Goal: Task Accomplishment & Management: Use online tool/utility

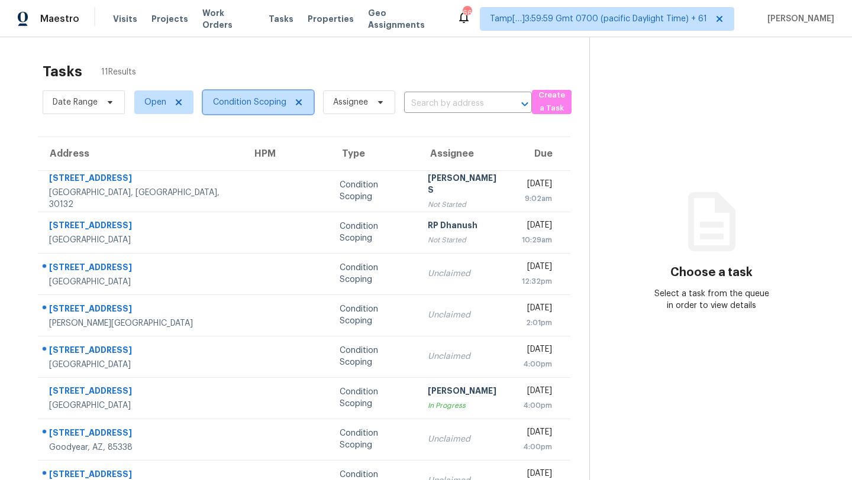
click at [232, 113] on span "Condition Scoping" at bounding box center [258, 102] width 111 height 24
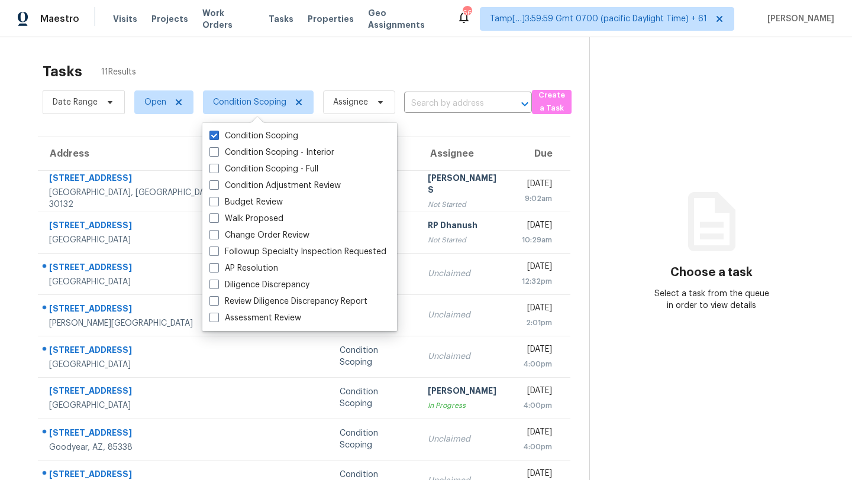
click at [288, 70] on div "Tasks 11 Results" at bounding box center [316, 71] width 546 height 31
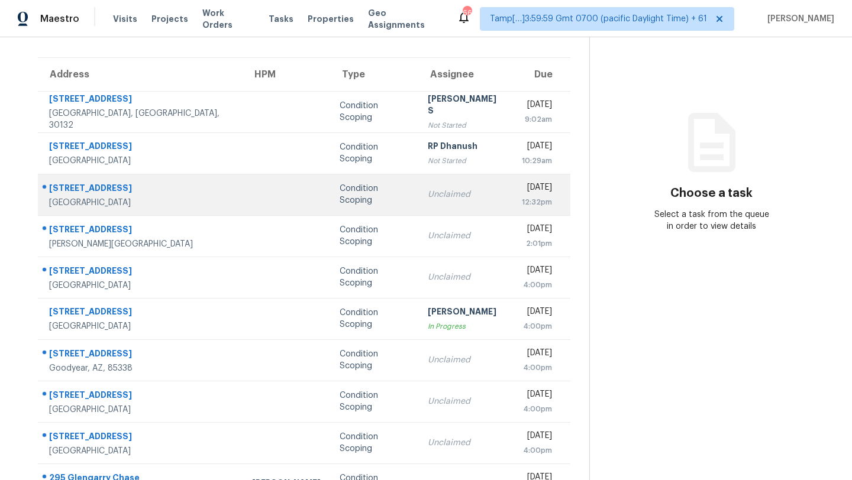
scroll to position [135, 0]
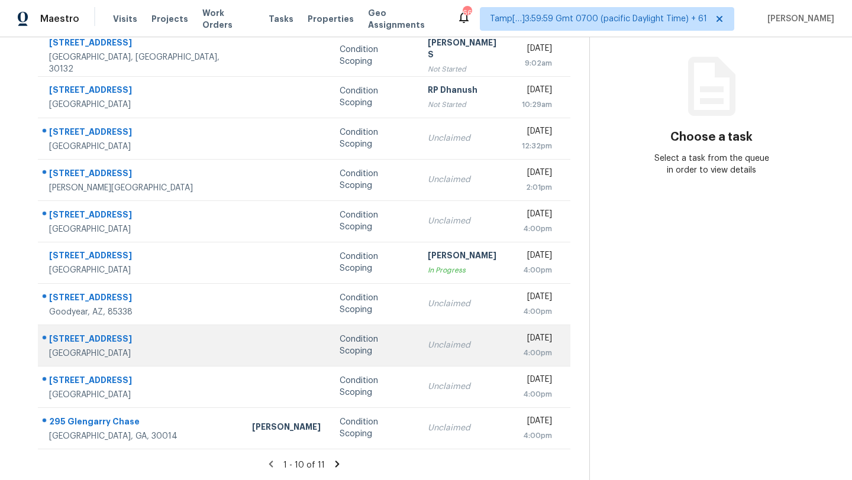
click at [352, 344] on td "Condition Scoping" at bounding box center [374, 345] width 88 height 41
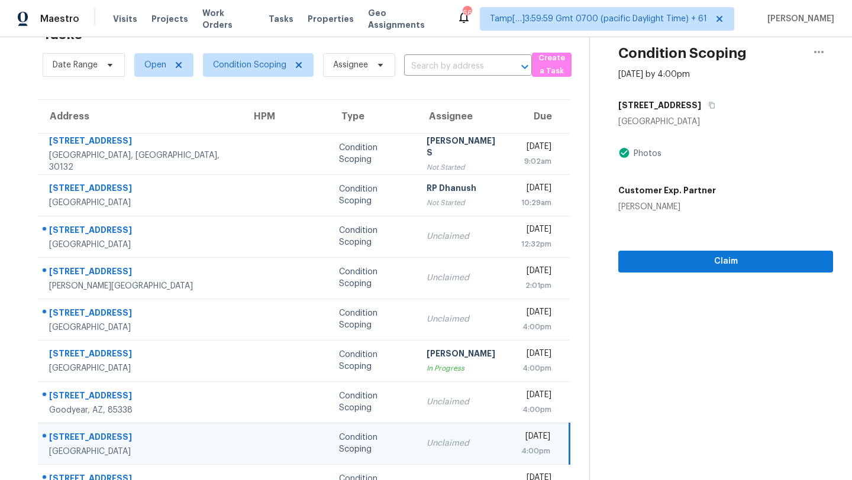
scroll to position [29, 0]
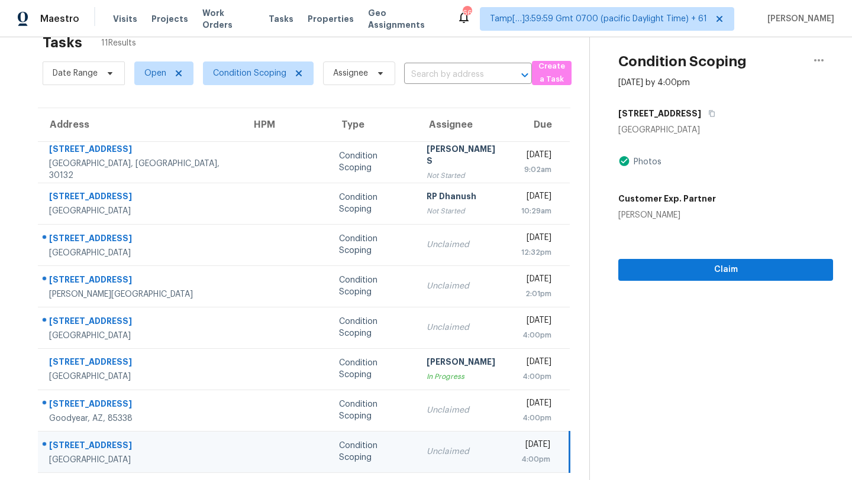
click at [709, 96] on div "Condition Scoping Sep 22nd 2025 by 4:00pm 20920 Community St Canoga Park, CA 91…" at bounding box center [711, 144] width 243 height 273
click at [711, 114] on icon "button" at bounding box center [712, 114] width 6 height 7
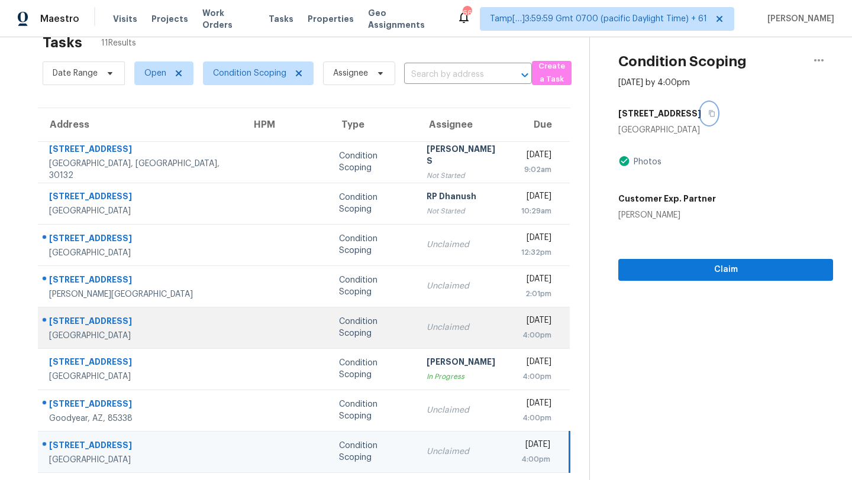
scroll to position [135, 0]
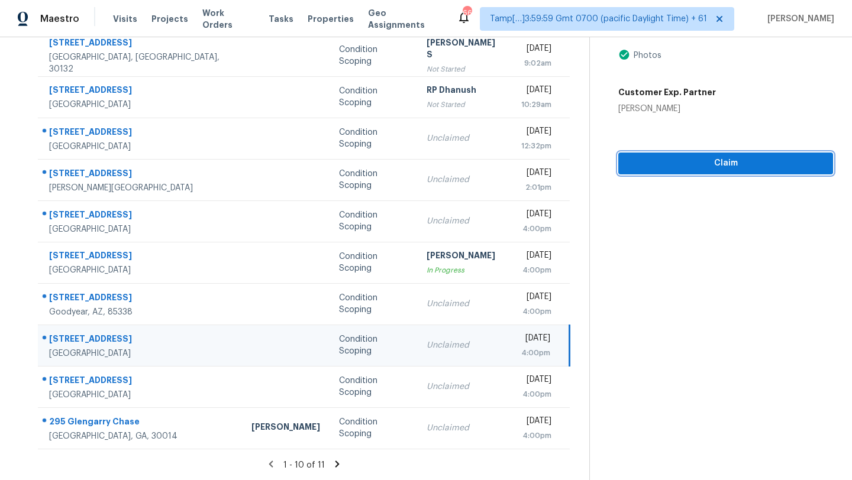
click at [684, 167] on span "Claim" at bounding box center [725, 163] width 196 height 15
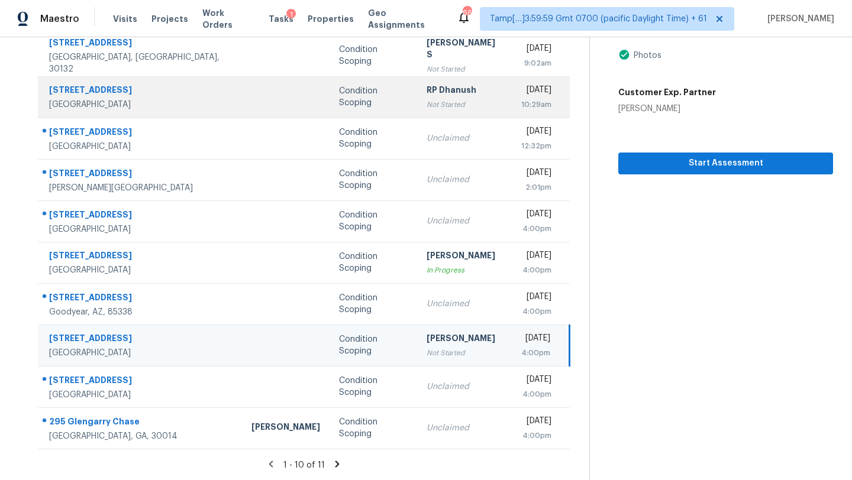
scroll to position [0, 0]
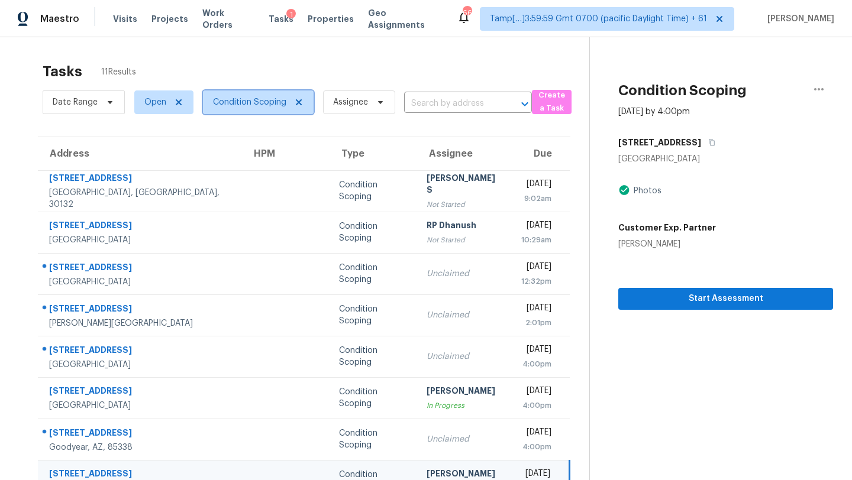
click at [243, 99] on span "Condition Scoping" at bounding box center [249, 102] width 73 height 12
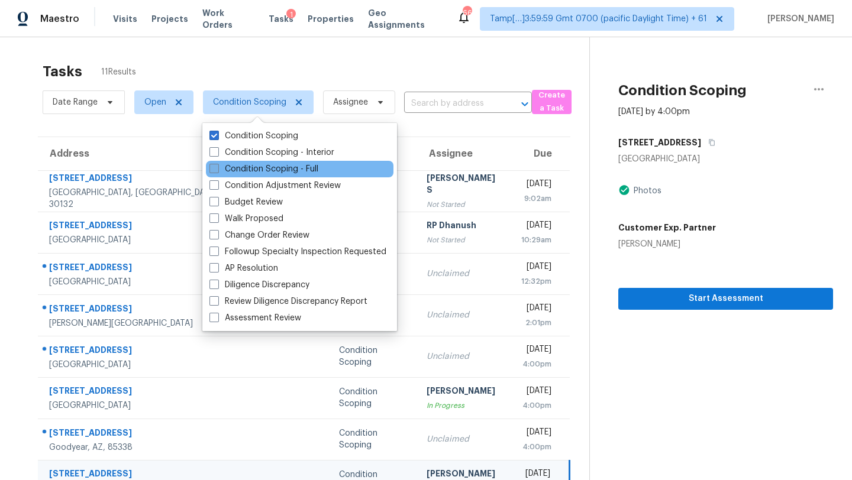
click at [247, 166] on label "Condition Scoping - Full" at bounding box center [263, 169] width 109 height 12
click at [217, 166] on input "Condition Scoping - Full" at bounding box center [213, 167] width 8 height 8
checkbox input "true"
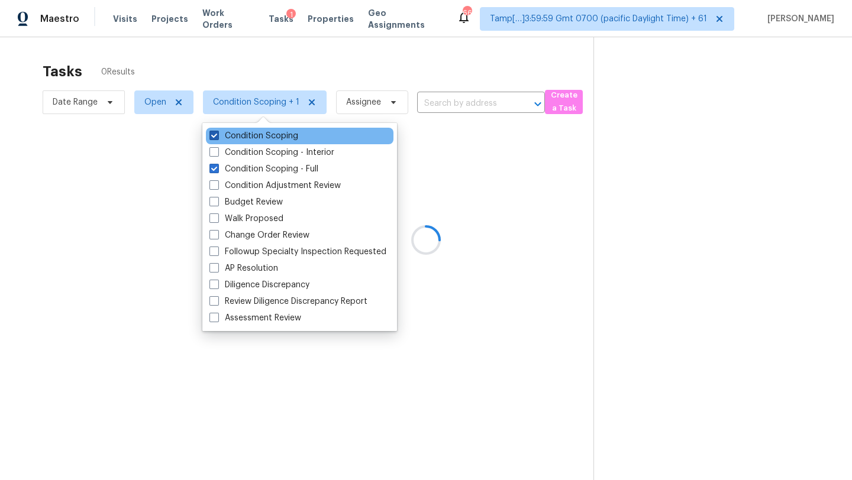
click at [248, 137] on label "Condition Scoping" at bounding box center [253, 136] width 89 height 12
click at [217, 137] on input "Condition Scoping" at bounding box center [213, 134] width 8 height 8
checkbox input "false"
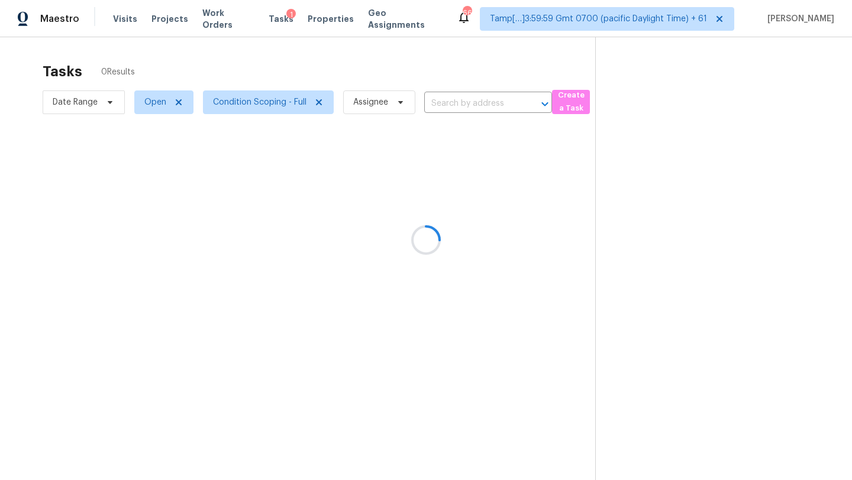
click at [376, 63] on div at bounding box center [426, 240] width 852 height 480
click at [464, 108] on div at bounding box center [426, 240] width 852 height 480
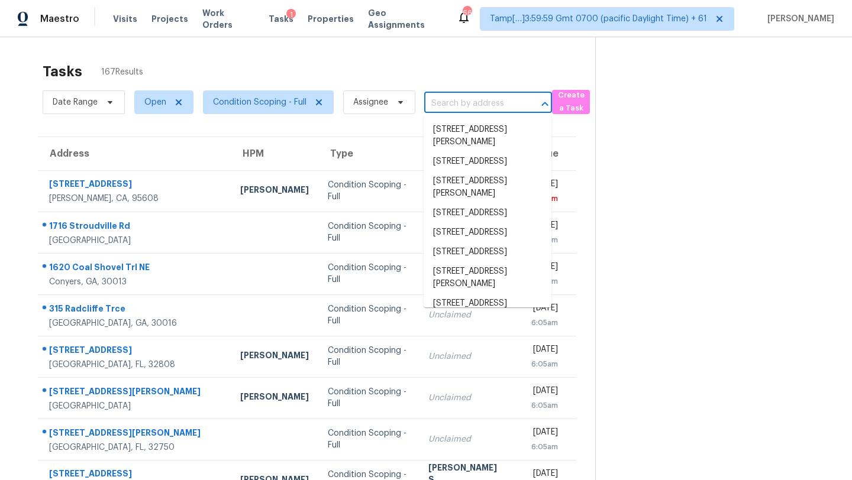
click at [464, 108] on input "text" at bounding box center [471, 104] width 95 height 18
paste input "3829 Cheyenne Ln, Jefferson, GA, 30549"
type input "3829 Cheyenne Ln, Jefferson, GA, 30549"
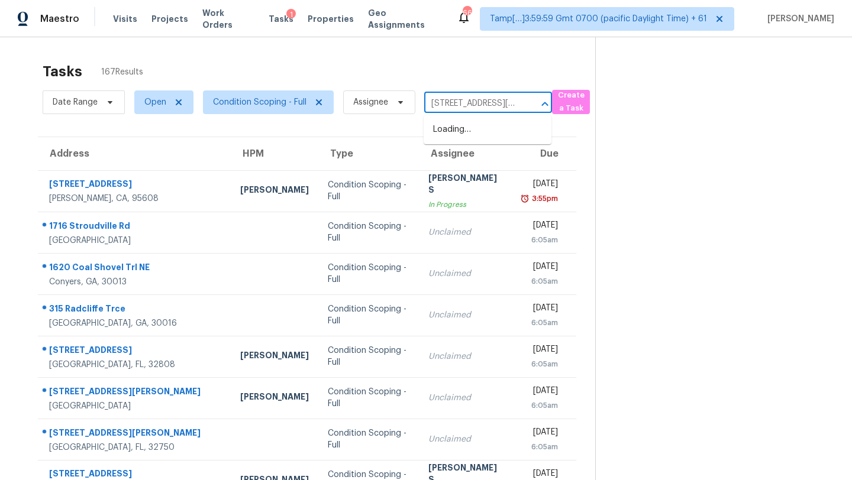
scroll to position [0, 71]
click at [484, 134] on li "3829 Cheyenne Ln, Jefferson, GA 30549" at bounding box center [487, 136] width 128 height 32
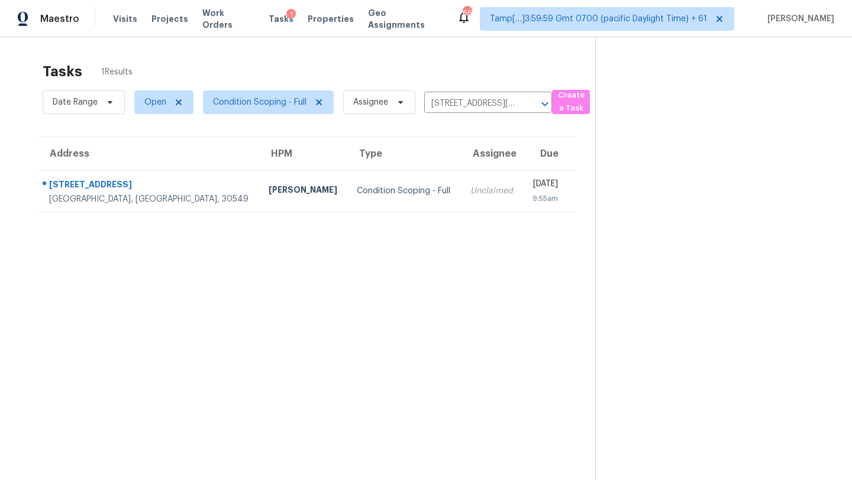
click at [532, 191] on div "[DATE]" at bounding box center [545, 185] width 26 height 15
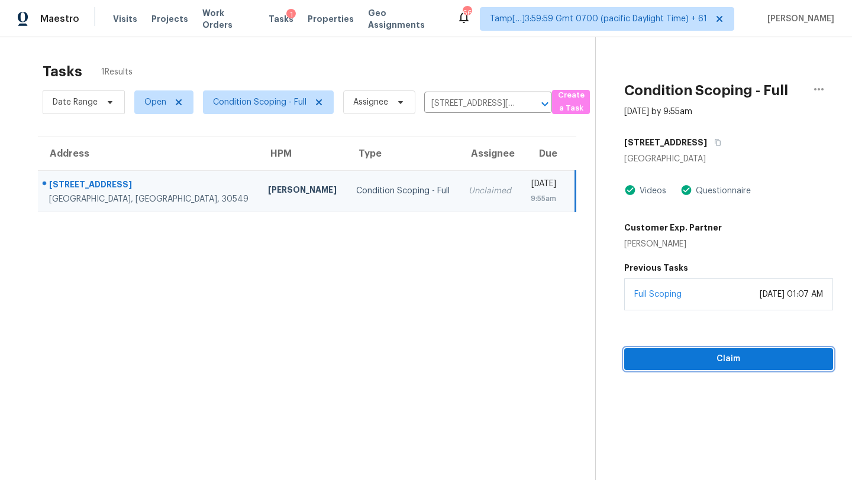
click at [727, 357] on span "Claim" at bounding box center [728, 359] width 190 height 15
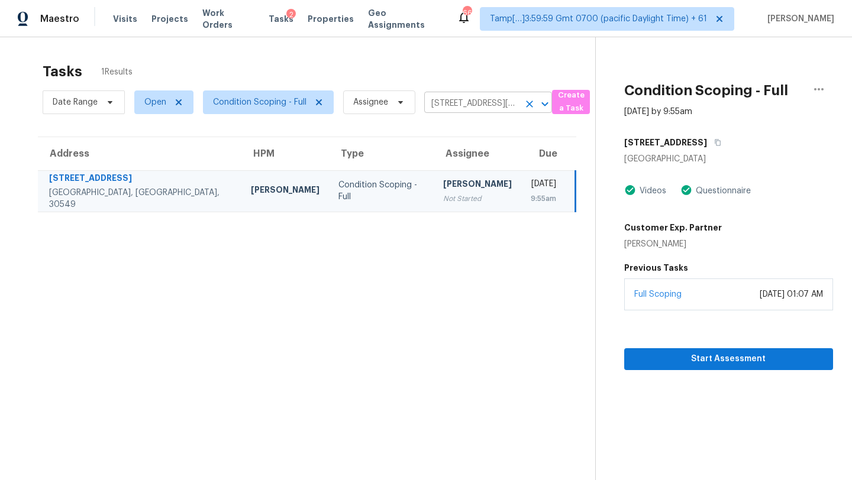
click at [454, 101] on input "3829 Cheyenne Ln, Jefferson, GA 30549" at bounding box center [471, 104] width 95 height 18
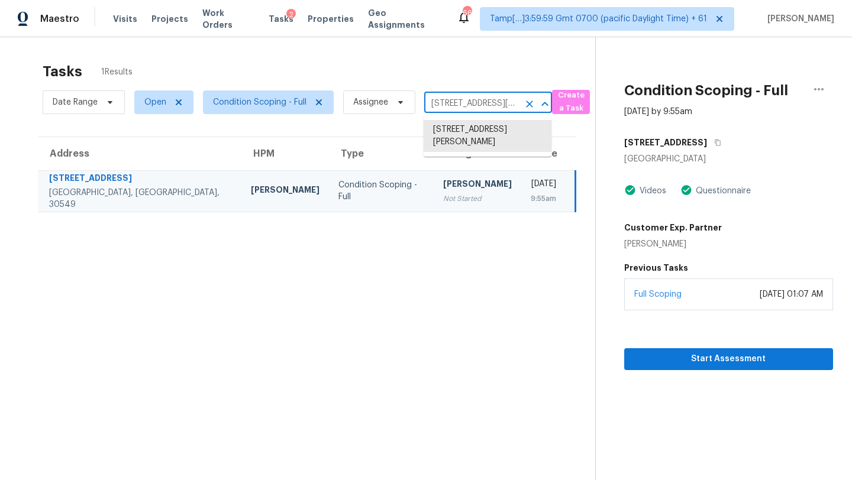
click at [454, 101] on input "3829 Cheyenne Ln, Jefferson, GA 30549" at bounding box center [471, 104] width 95 height 18
paste input "155 Matthew Way, Fayetteville, GA, 30214"
type input "155 Matthew Way, Fayetteville, GA, 30214"
click at [476, 137] on li "155 Matthew Way, Fayetteville, GA 30214" at bounding box center [487, 136] width 128 height 32
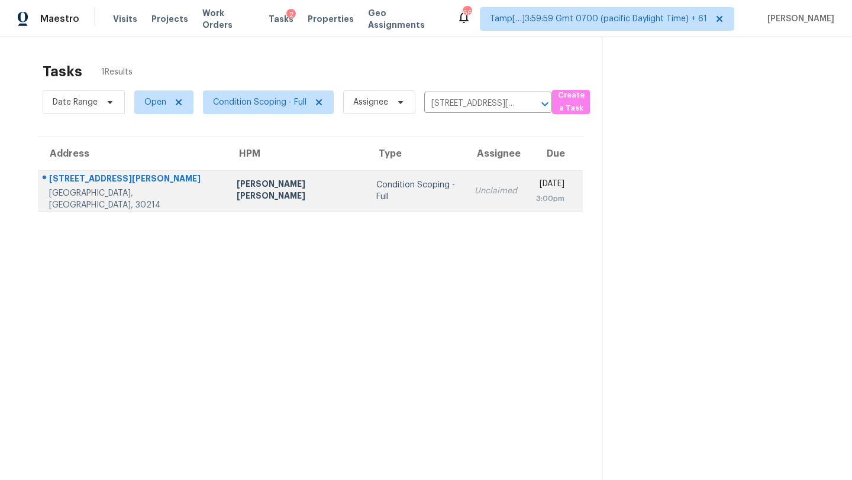
click at [536, 183] on div "[DATE]" at bounding box center [550, 185] width 28 height 15
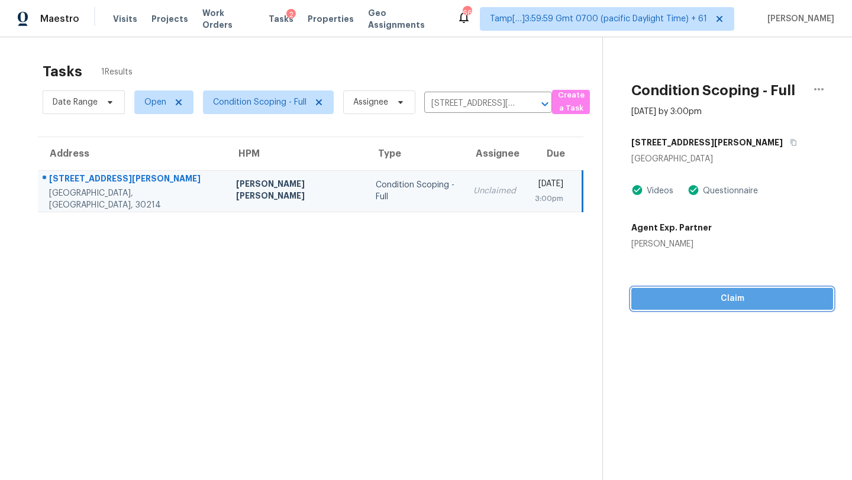
click at [745, 309] on button "Claim" at bounding box center [732, 299] width 202 height 22
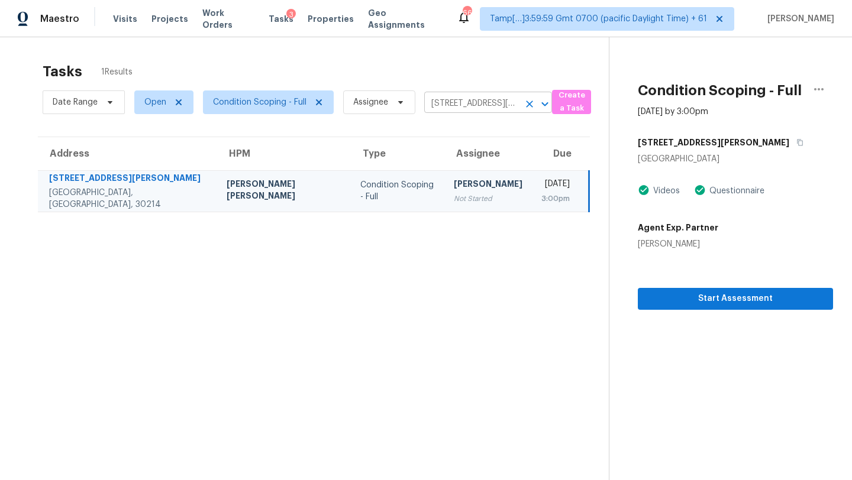
click at [471, 101] on input "155 Matthew Way, Fayetteville, GA 30214" at bounding box center [471, 104] width 95 height 18
paste input "1678 Pounds Rd, Stone Mountain, GA, 30087"
type input "1678 Pounds Rd, Stone Mountain, GA, 30087"
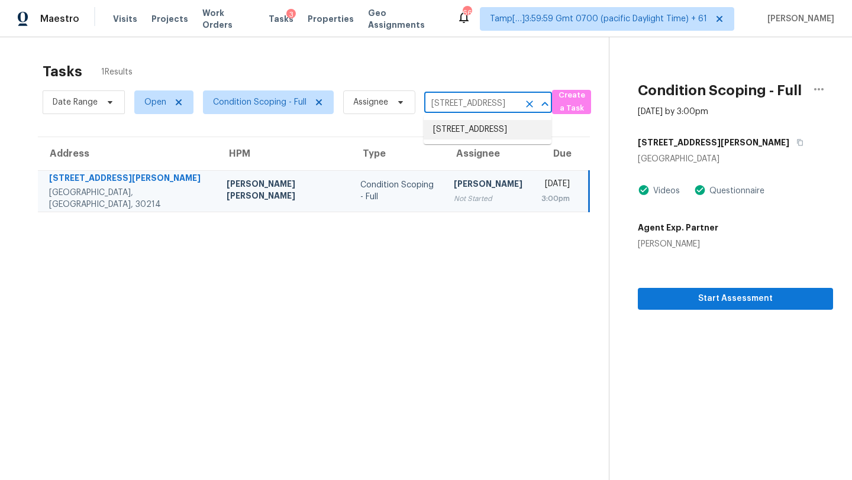
click at [473, 140] on li "1678 Pounds Rd, Stone Mountain, GA 30087" at bounding box center [487, 130] width 128 height 20
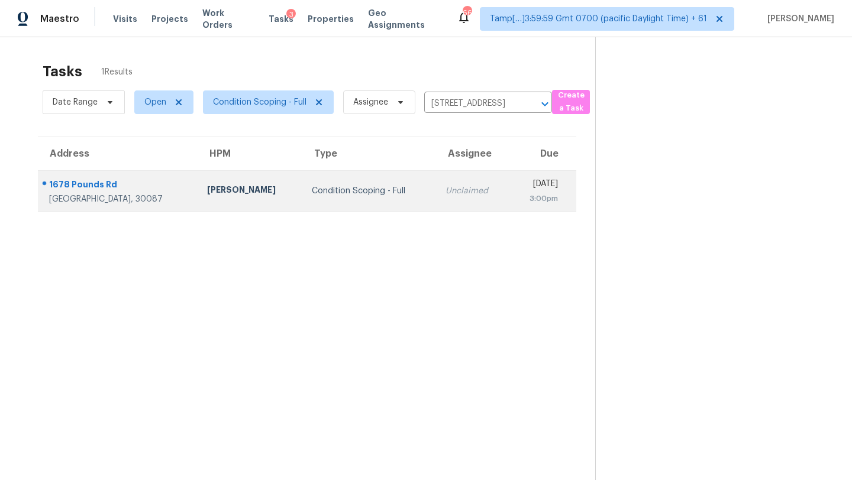
click at [509, 188] on td "Mon, Sep 22nd 2025 3:00pm" at bounding box center [542, 190] width 67 height 41
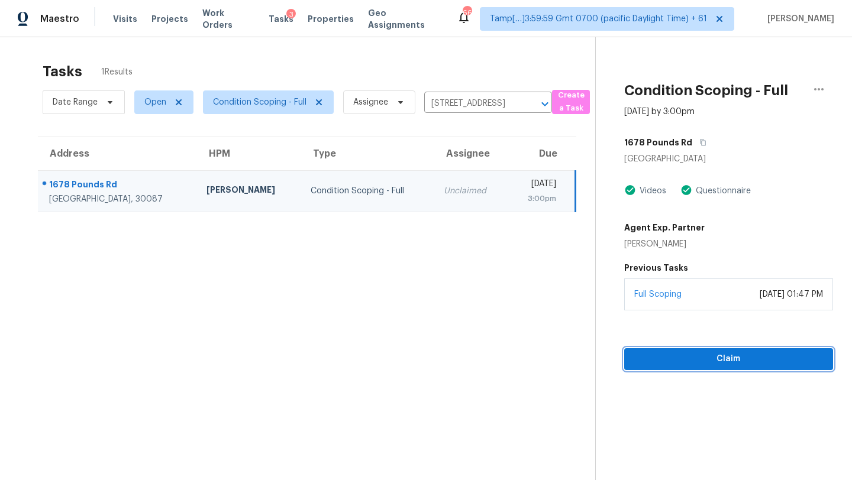
click at [727, 358] on span "Claim" at bounding box center [728, 359] width 190 height 15
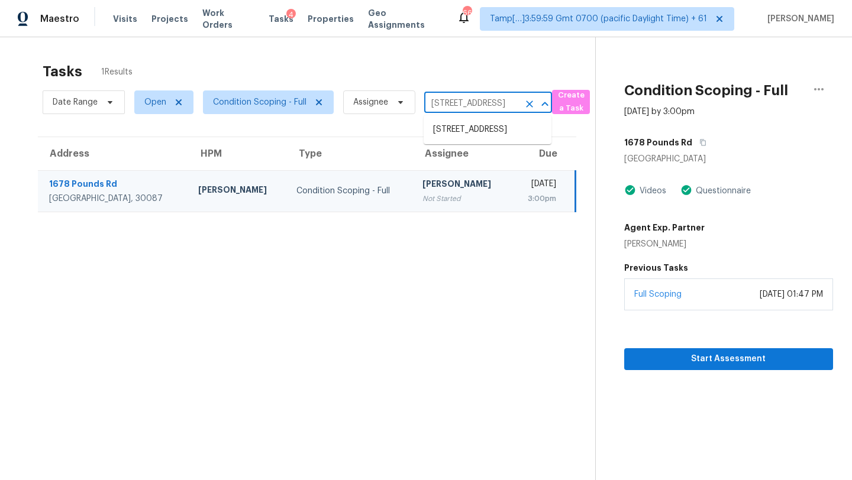
click at [459, 107] on input "1678 Pounds Rd, Stone Mountain, GA 30087" at bounding box center [471, 104] width 95 height 18
paste input "7843 Bluefin Trl, Union City, GA, 30291"
type input "7843 Bluefin Trl, Union City, GA, 30291"
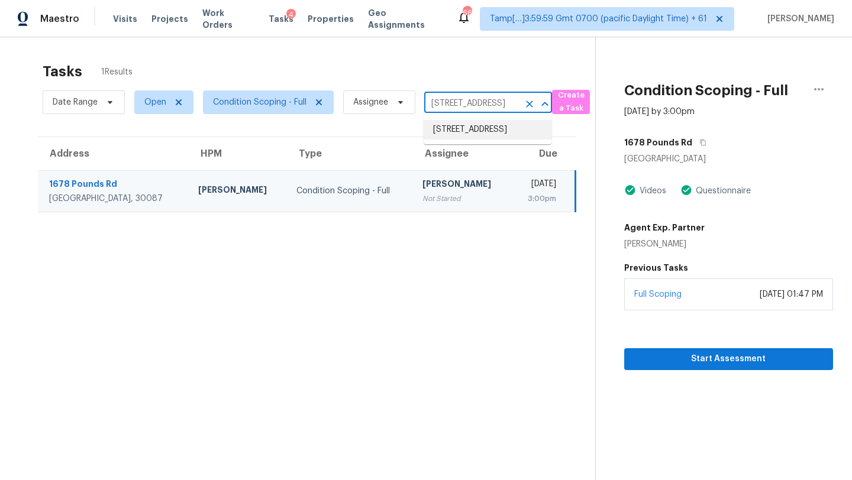
click at [456, 137] on li "7843 Bluefin Trl, Union City, GA 30291" at bounding box center [487, 130] width 128 height 20
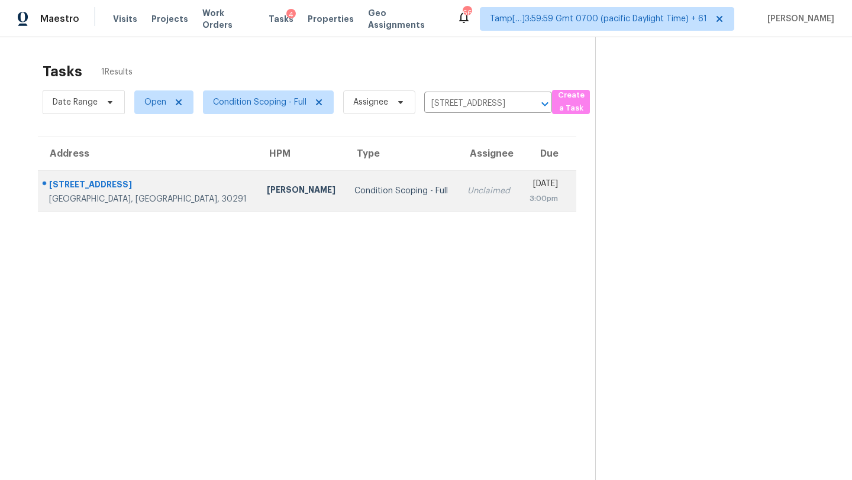
click at [458, 193] on td "Unclaimed" at bounding box center [489, 190] width 62 height 41
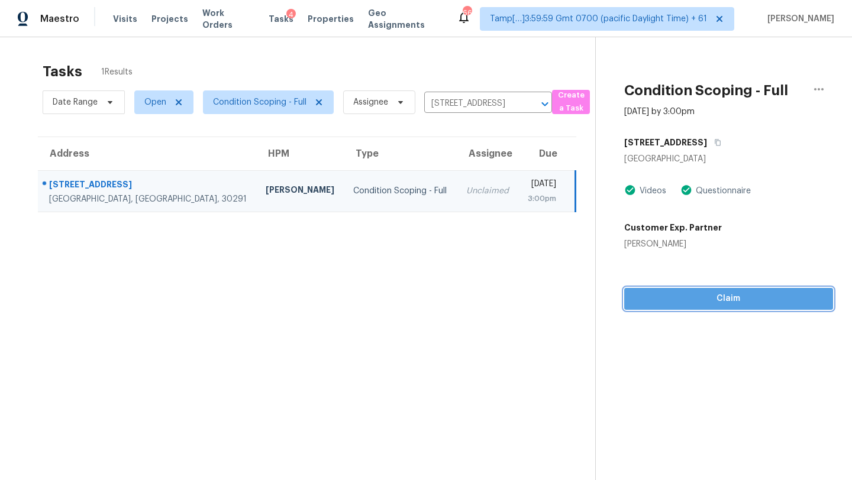
click at [682, 292] on span "Claim" at bounding box center [728, 299] width 190 height 15
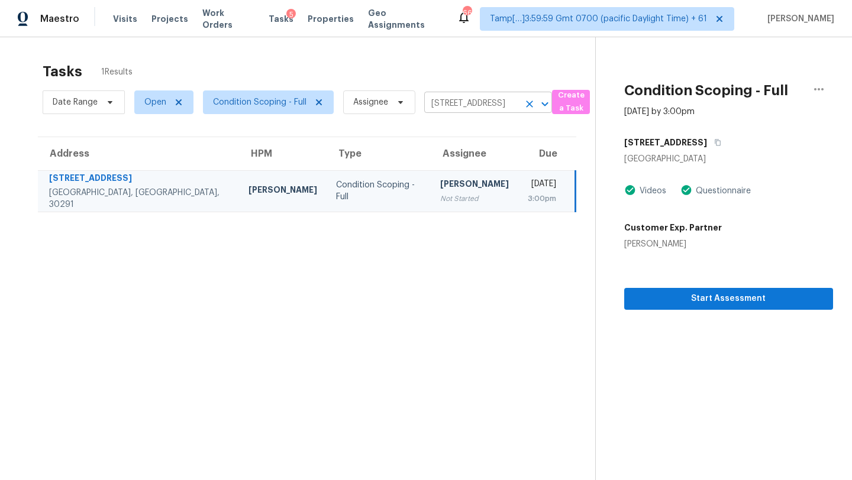
click at [460, 107] on input "7843 Bluefin Trl, Union City, GA 30291" at bounding box center [471, 104] width 95 height 18
paste input "10268 Lake View Rd W, Jacksonville, FL, 32225"
type input "10268 Lake View Rd W, Jacksonville, FL, 32225"
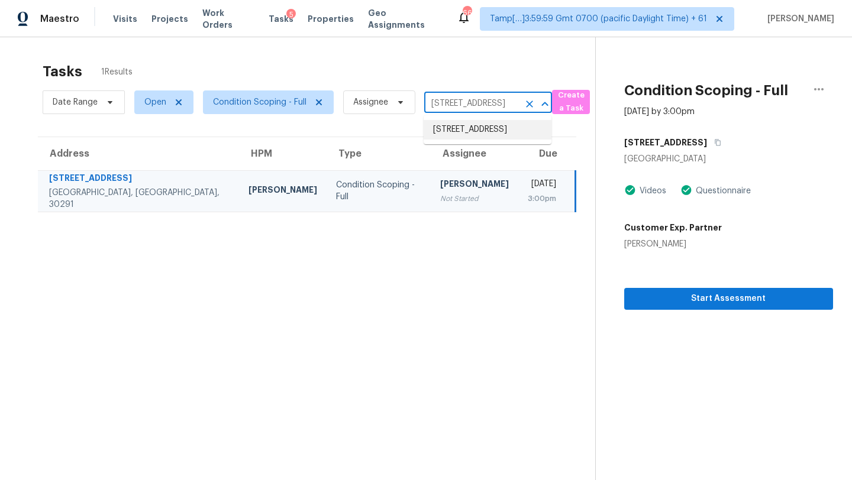
click at [462, 125] on li "10268 Lake View Rd W, Jacksonville, FL 32225" at bounding box center [487, 130] width 128 height 20
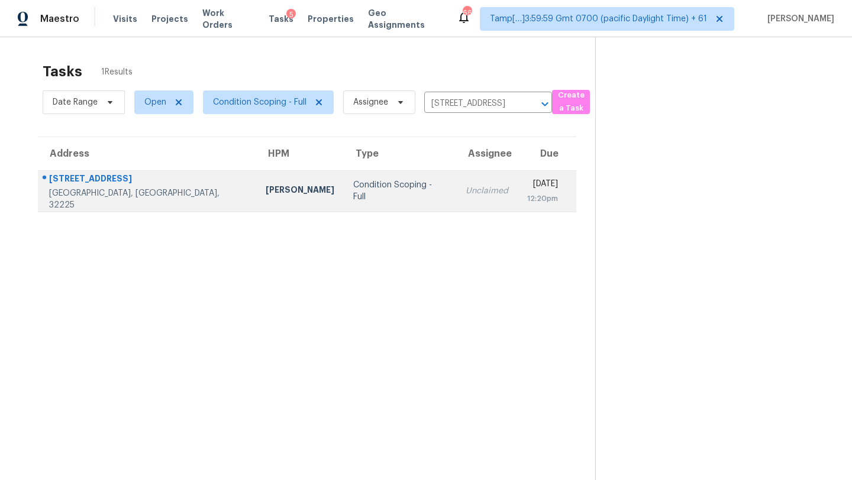
click at [465, 192] on div "Unclaimed" at bounding box center [486, 191] width 43 height 12
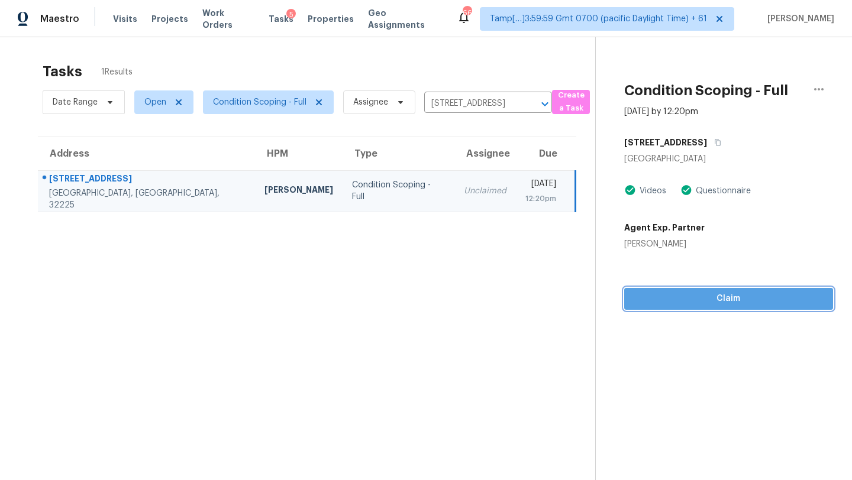
click at [716, 292] on span "Claim" at bounding box center [728, 299] width 190 height 15
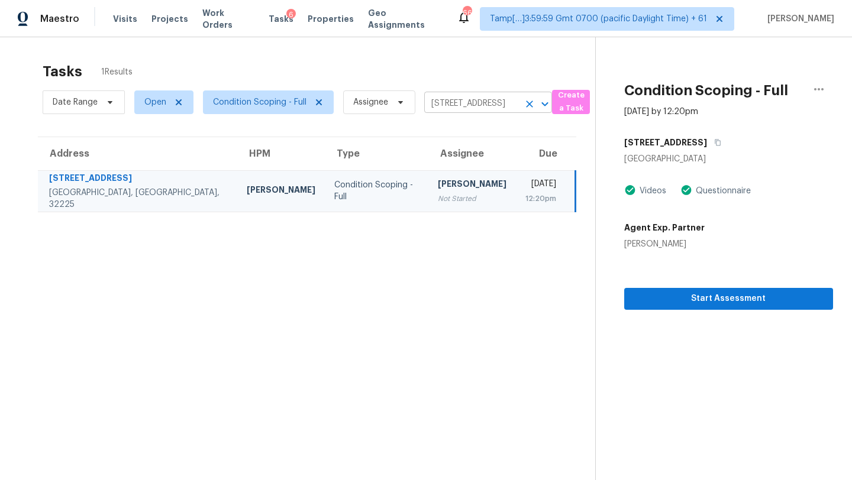
click at [443, 104] on input "10268 Lake View Rd W, Jacksonville, FL 32225" at bounding box center [471, 104] width 95 height 18
paste input "3015 Bay Dr, Bradenton, FL, 34207"
type input "3015 Bay Dr, Bradenton, FL, 34207"
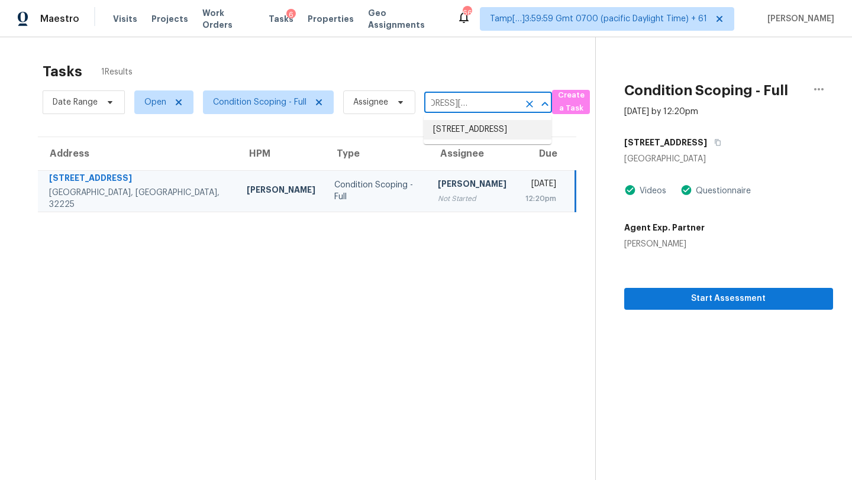
click at [475, 140] on li "3015 Bay Dr, Bradenton, FL 34207" at bounding box center [487, 130] width 128 height 20
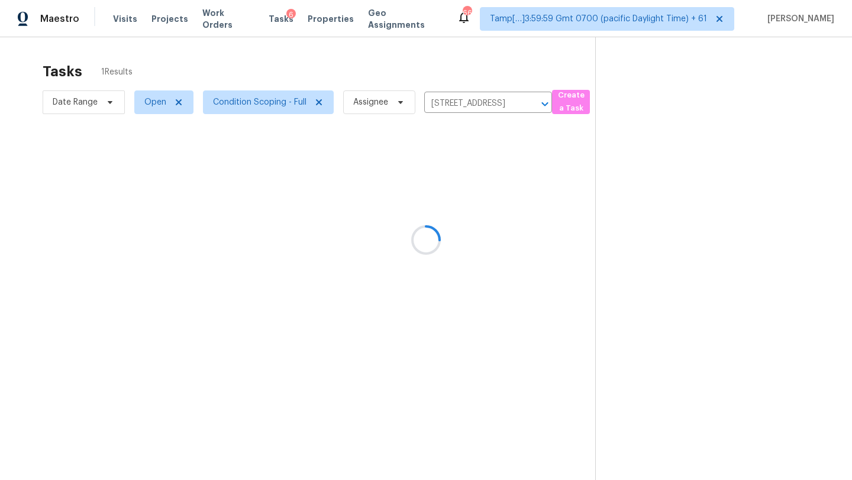
click at [433, 197] on div at bounding box center [426, 240] width 852 height 480
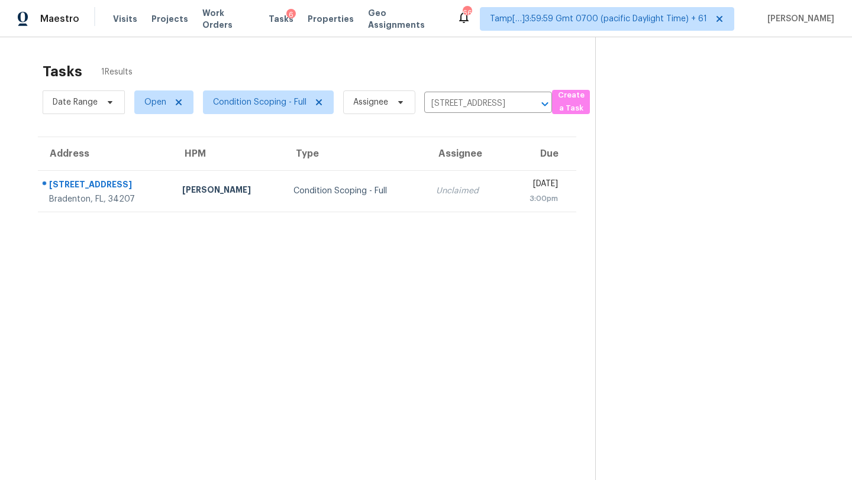
click at [433, 197] on td "Unclaimed" at bounding box center [465, 190] width 78 height 41
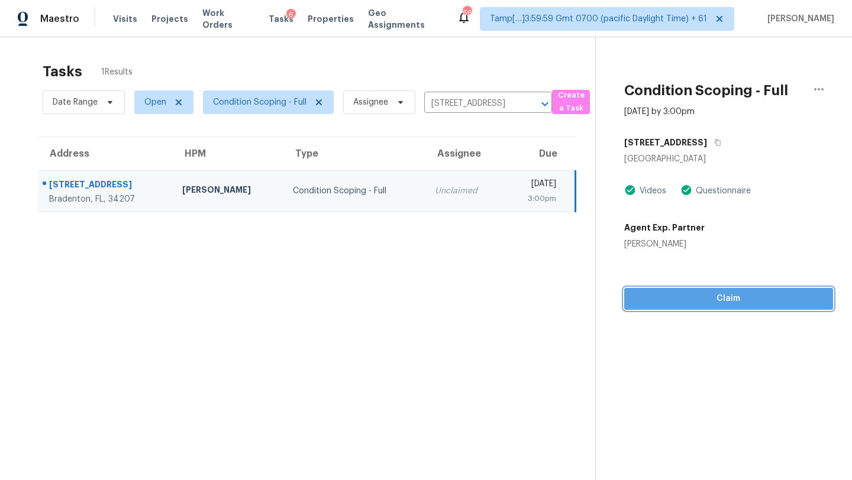
click at [711, 306] on button "Claim" at bounding box center [728, 299] width 209 height 22
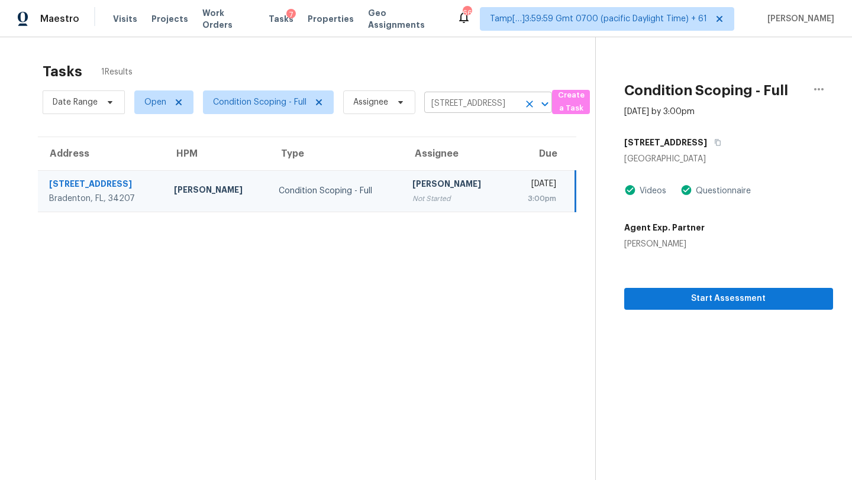
click at [448, 101] on input "3015 Bay Dr, Bradenton, FL 34207" at bounding box center [471, 104] width 95 height 18
paste input "2363 Bradford St, Jacksonville, FL, 32209"
type input "2363 Bradford St, Jacksonville, FL, 32209"
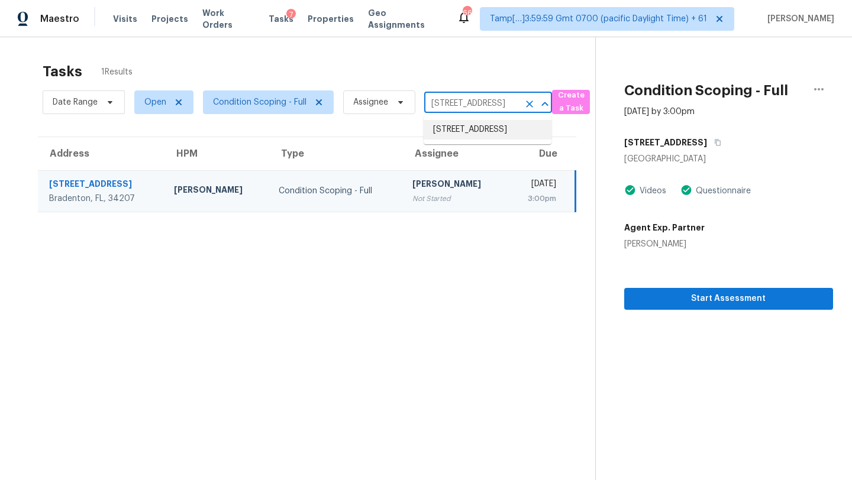
click at [454, 126] on li "2363 Bradford St, Jacksonville, FL 32209" at bounding box center [487, 130] width 128 height 20
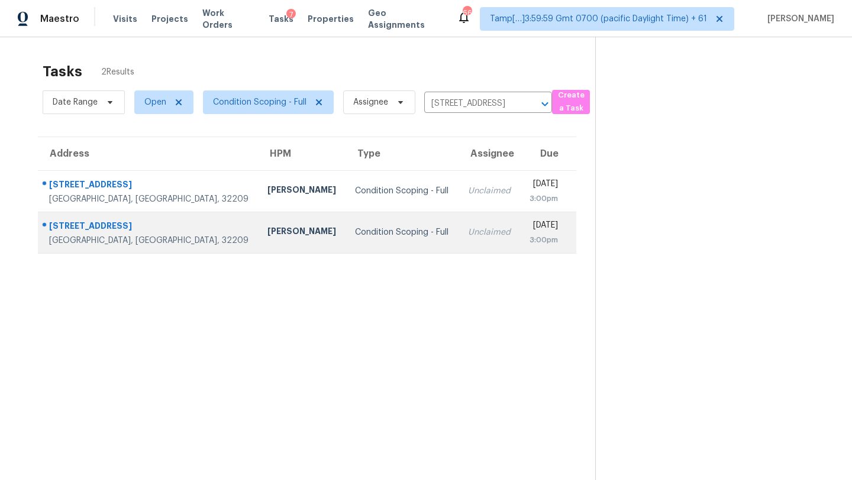
click at [458, 240] on td "Unclaimed" at bounding box center [489, 232] width 62 height 41
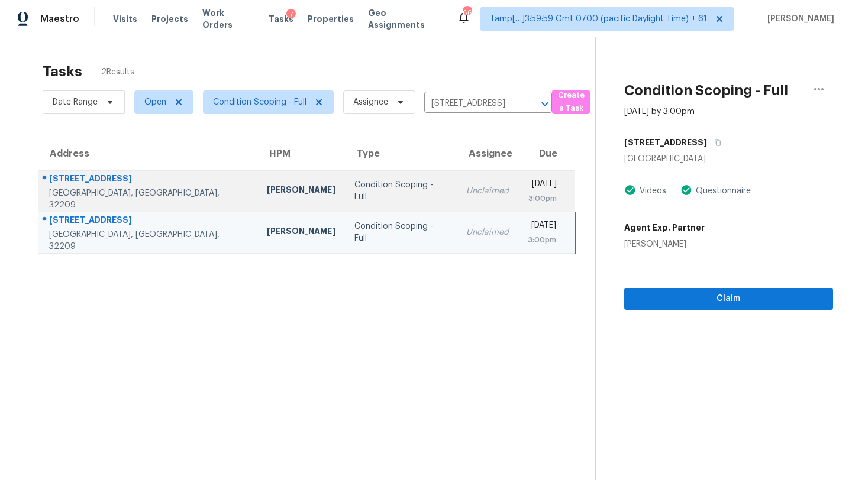
click at [457, 201] on td "Unclaimed" at bounding box center [488, 190] width 62 height 41
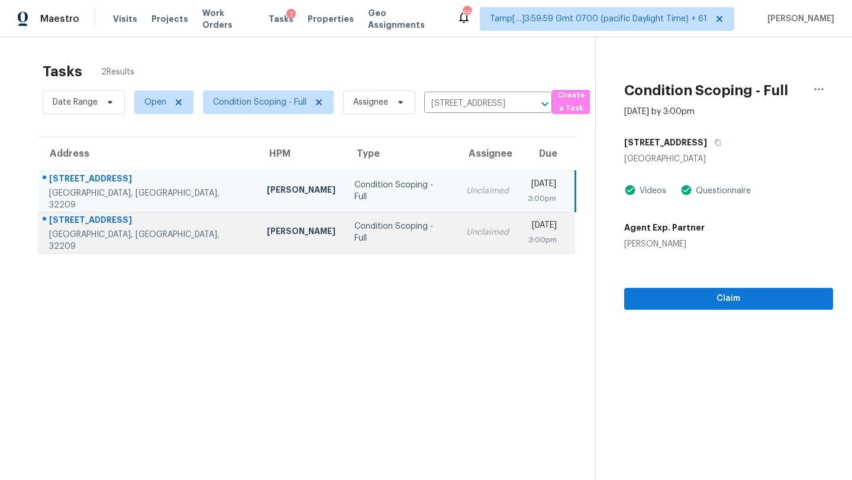
click at [466, 234] on div "Unclaimed" at bounding box center [487, 233] width 43 height 12
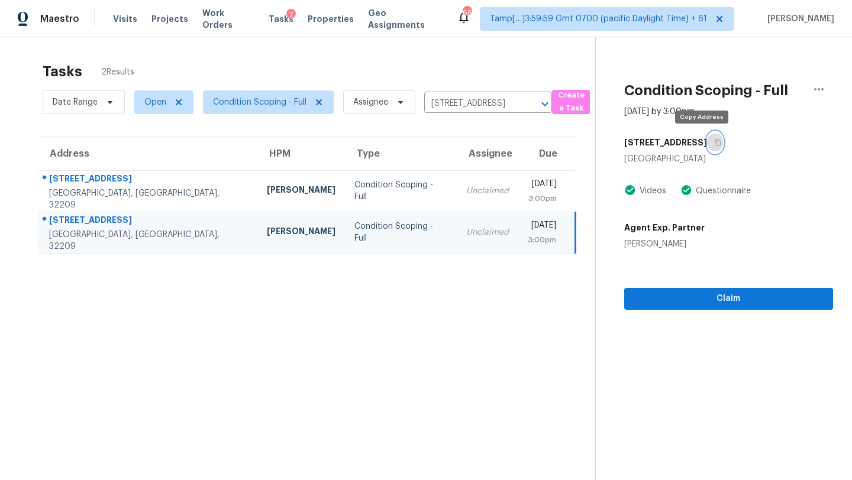
click at [707, 146] on button "button" at bounding box center [715, 142] width 16 height 21
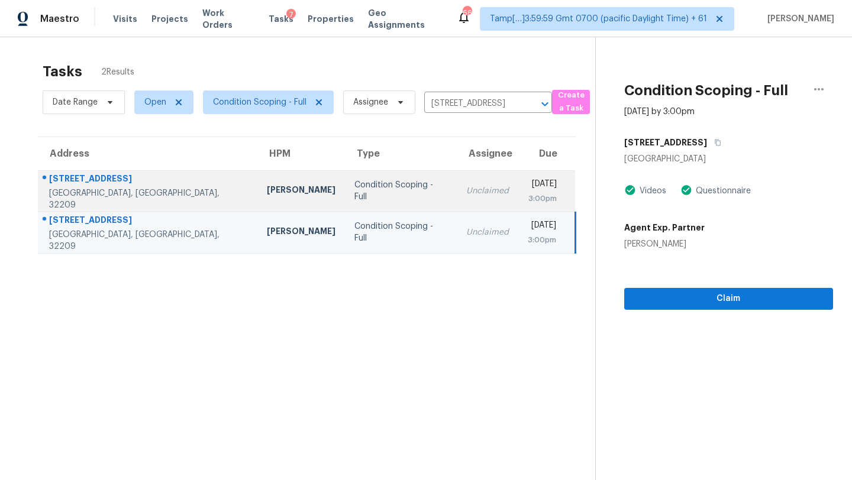
click at [457, 203] on td "Unclaimed" at bounding box center [488, 190] width 62 height 41
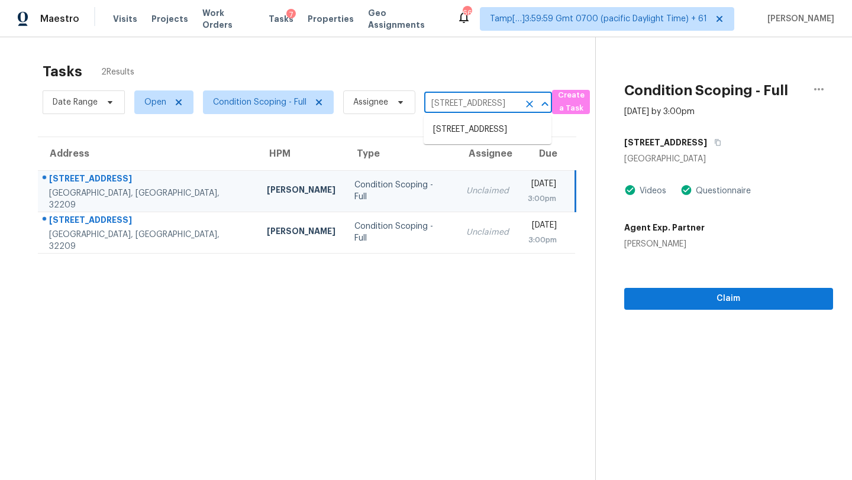
click at [443, 96] on input "2363 Bradford St, Jacksonville, FL 32209" at bounding box center [471, 104] width 95 height 18
paste input "7665 Abonado Rd, Tampa, FL, 33615"
type input "7665 Abonado Rd, Tampa, FL, 33615"
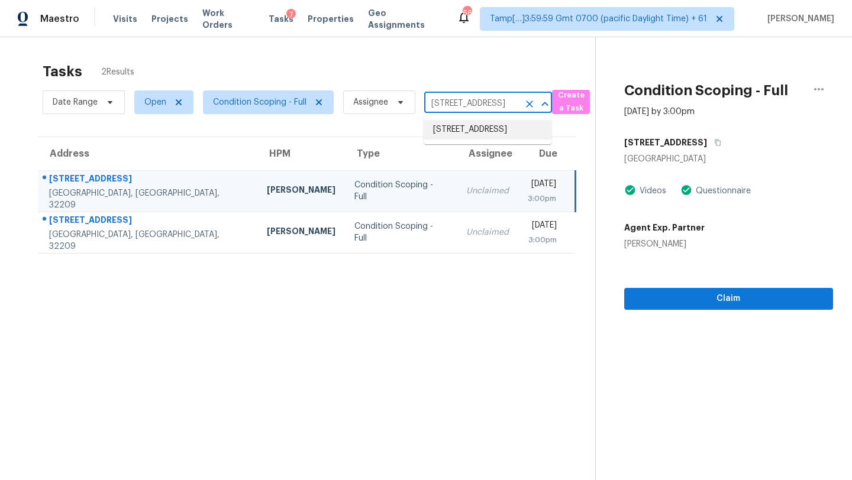
click at [454, 132] on li "7665 Abonado Rd, Tampa, FL 33615" at bounding box center [487, 130] width 128 height 20
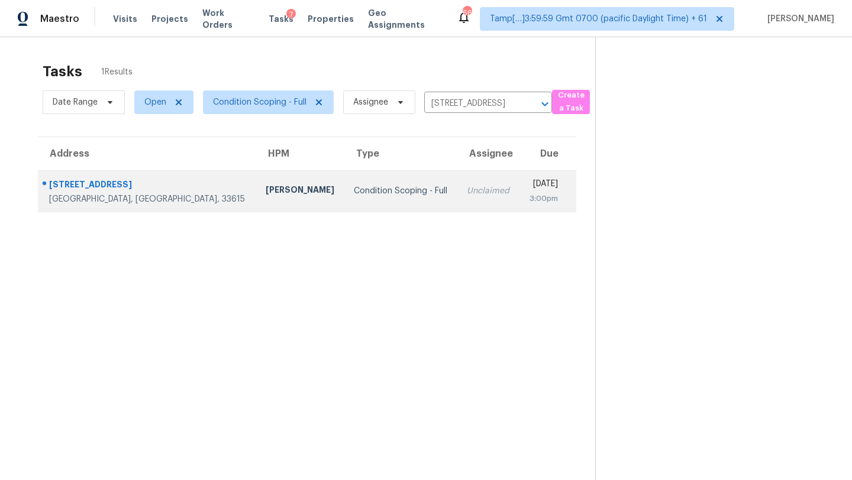
click at [529, 184] on div "[DATE]" at bounding box center [543, 185] width 29 height 15
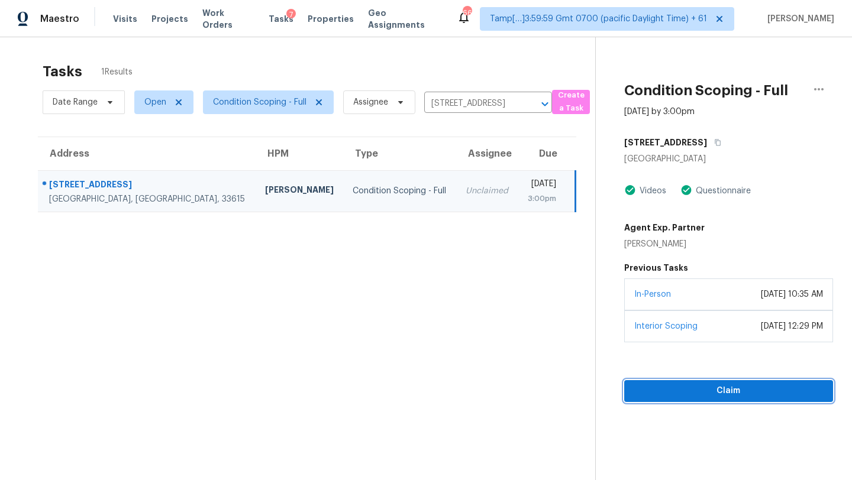
click at [710, 387] on span "Claim" at bounding box center [728, 391] width 190 height 15
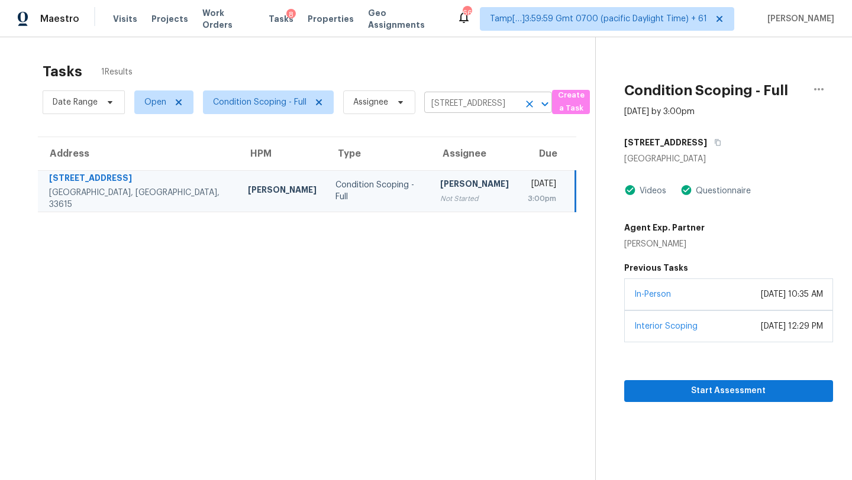
click at [459, 109] on input "7665 Abonado Rd, Tampa, FL 33615" at bounding box center [471, 104] width 95 height 18
paste input "5614 Western Sun Dr, Saint Cloud, FL, 34771"
type input "5614 Western Sun Dr, Saint Cloud, FL, 34771"
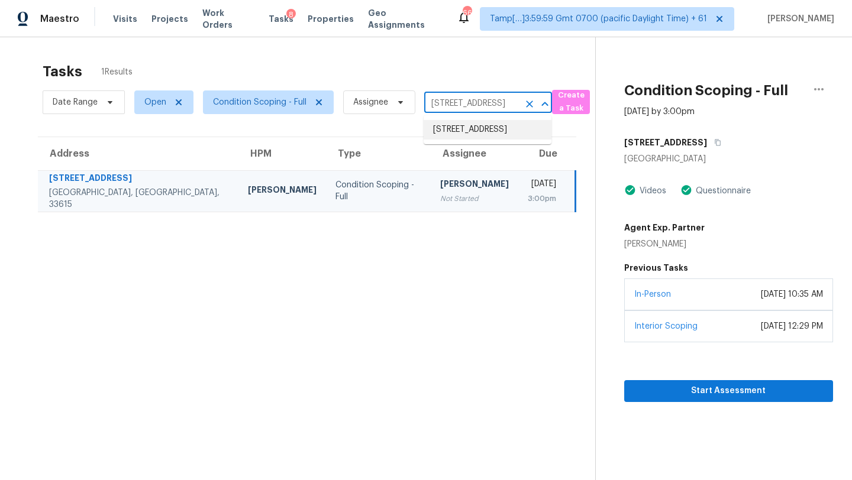
click at [469, 131] on li "5614 Western Sun Dr, Saint Cloud, FL 34771" at bounding box center [487, 130] width 128 height 20
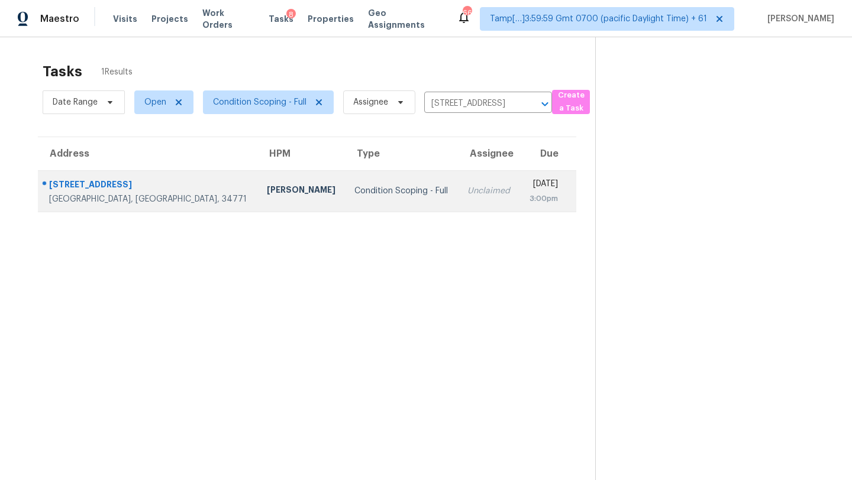
click at [519, 205] on td "Mon, Sep 22nd 2025 3:00pm" at bounding box center [547, 190] width 56 height 41
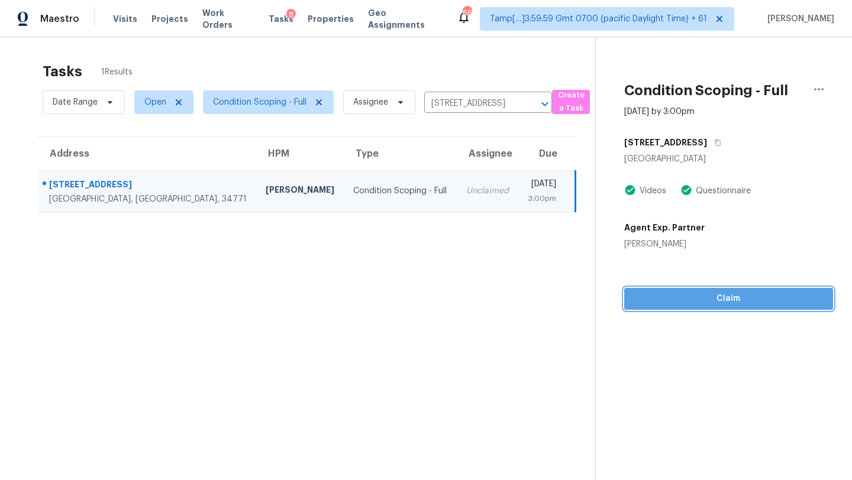
click at [694, 307] on button "Claim" at bounding box center [728, 299] width 209 height 22
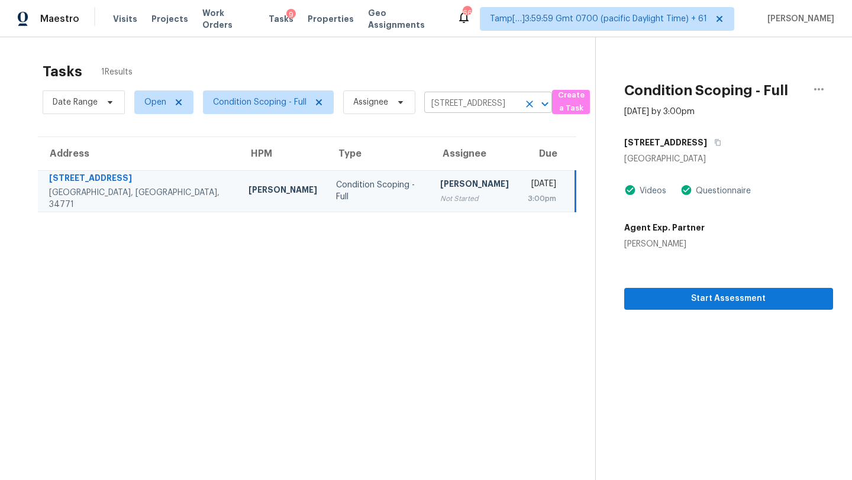
click at [476, 105] on input "5614 Western Sun Dr, Saint Cloud, FL 34771" at bounding box center [471, 104] width 95 height 18
paste input "16740 Kingman Reef St, Wimauma, FL, 33598"
click at [475, 103] on input "5614 Wester 16740 Kingman Reef St, Wimauma, FL, 33598n Sun Dr, Saint Cloud, FL …" at bounding box center [471, 104] width 95 height 18
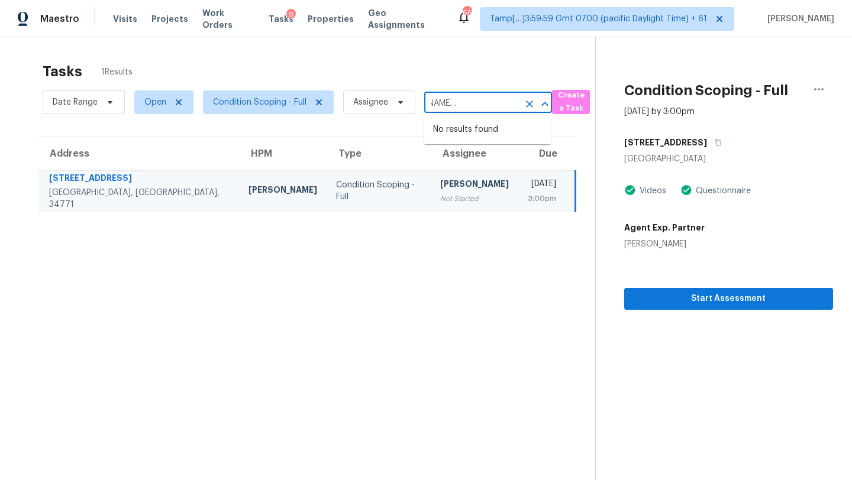
scroll to position [0, 56]
type input "5614 Western Sun Dr, Saint Cloud, FL 34771"
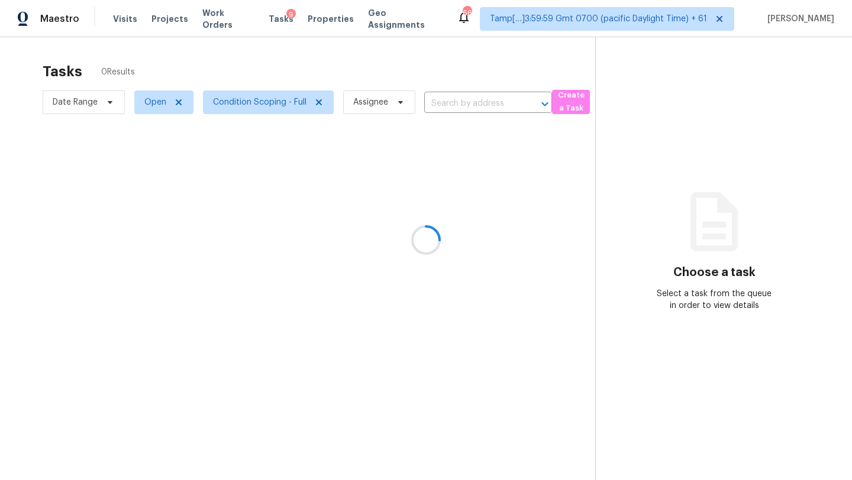
click at [473, 102] on div at bounding box center [426, 240] width 852 height 480
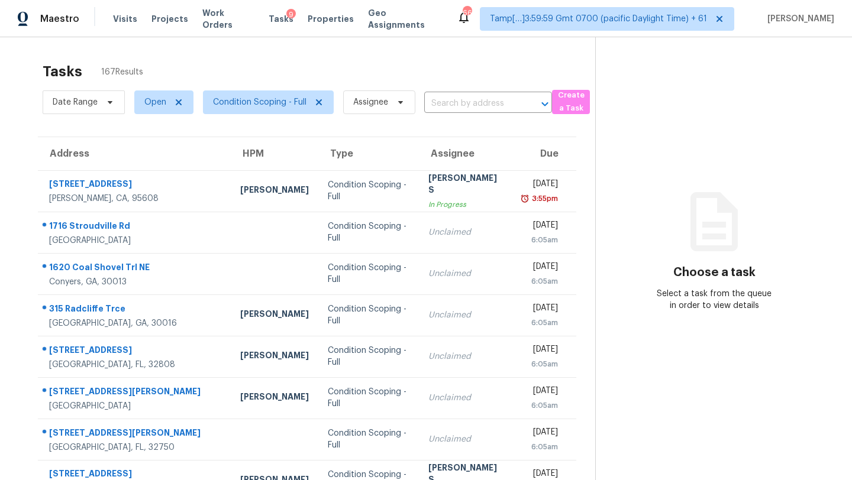
click at [473, 102] on input "text" at bounding box center [471, 104] width 95 height 18
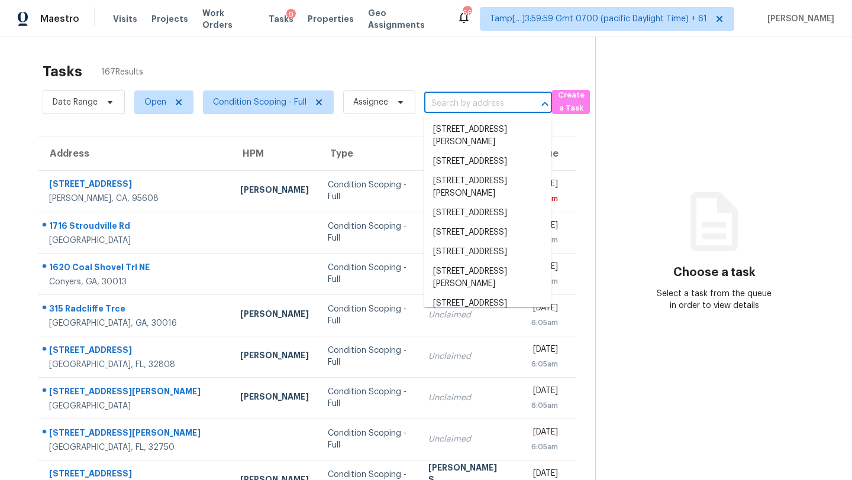
paste input "16740 Kingman Reef St, Wimauma, FL, 33598"
type input "16740 Kingman Reef St, Wimauma, FL, 33598"
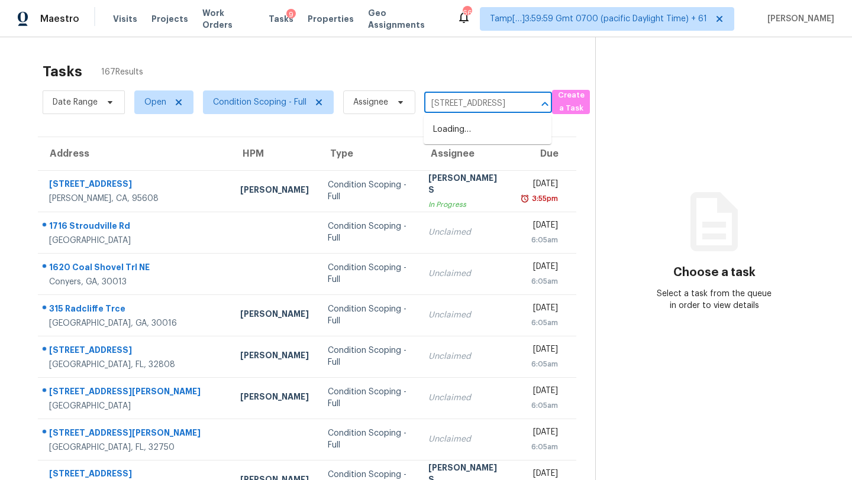
scroll to position [0, 90]
click at [475, 140] on li "16740 Kingman Reef St, Wimauma, FL 33598" at bounding box center [487, 130] width 128 height 20
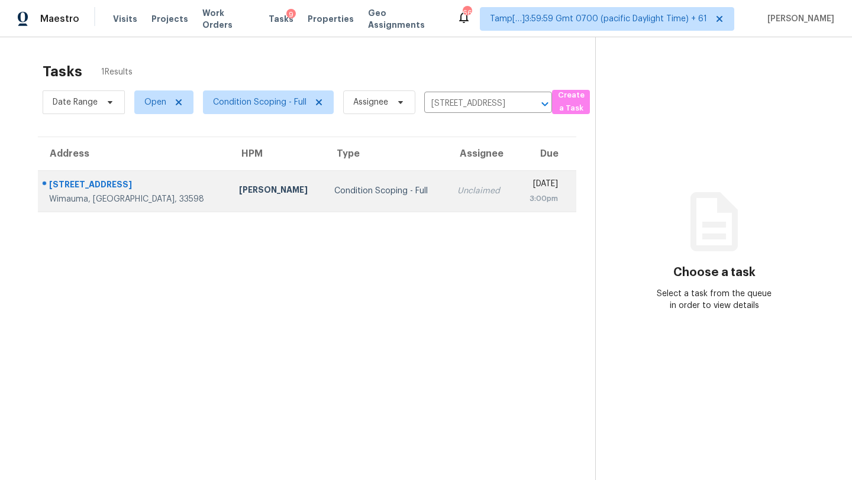
click at [524, 185] on div "[DATE]" at bounding box center [541, 185] width 34 height 15
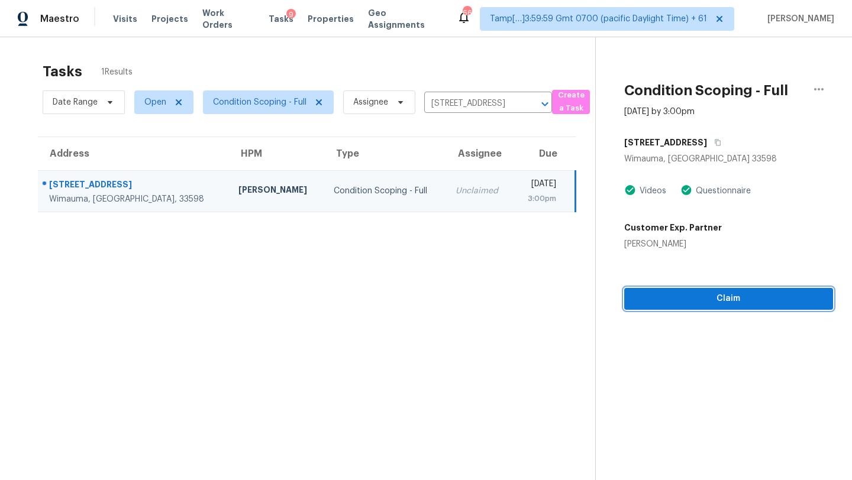
click at [746, 292] on span "Claim" at bounding box center [728, 299] width 190 height 15
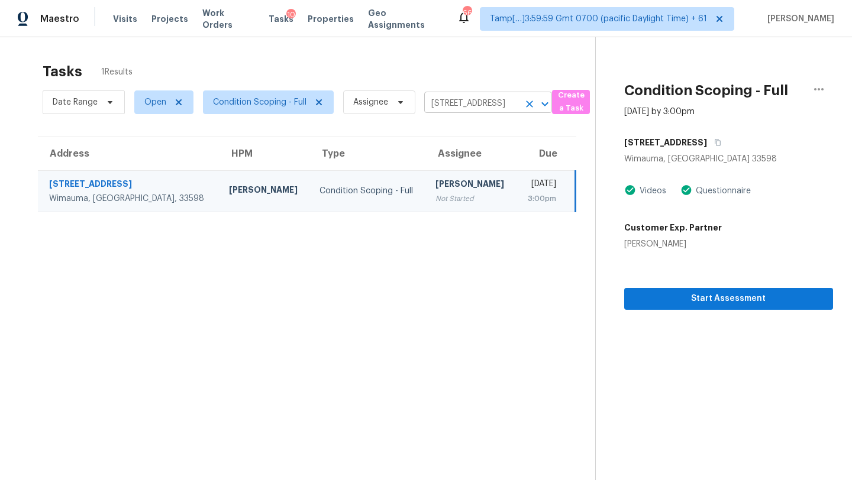
click at [475, 105] on input "16740 Kingman Reef St, Wimauma, FL 33598" at bounding box center [471, 104] width 95 height 18
paste input "3337 Woodberry Ln, McKinney, TX, 75071"
type input "3337 Woodberry Ln, McKinney, TX, 75071"
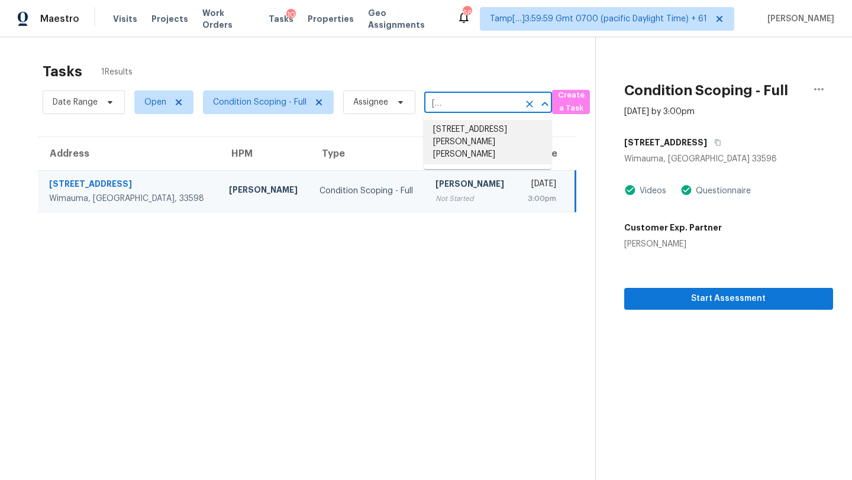
click at [475, 132] on li "3337 Woodberry Ln, McKinney, TX 75071" at bounding box center [487, 142] width 128 height 44
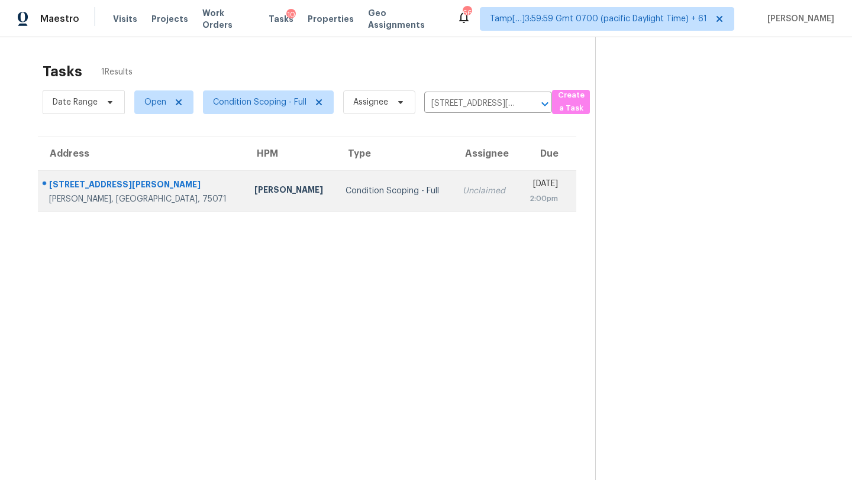
click at [527, 182] on div "[DATE]" at bounding box center [542, 185] width 31 height 15
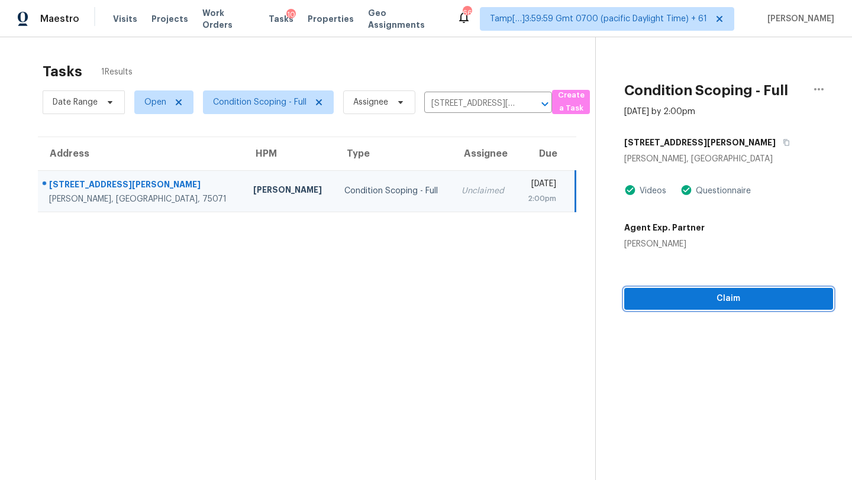
click at [736, 297] on span "Claim" at bounding box center [728, 299] width 190 height 15
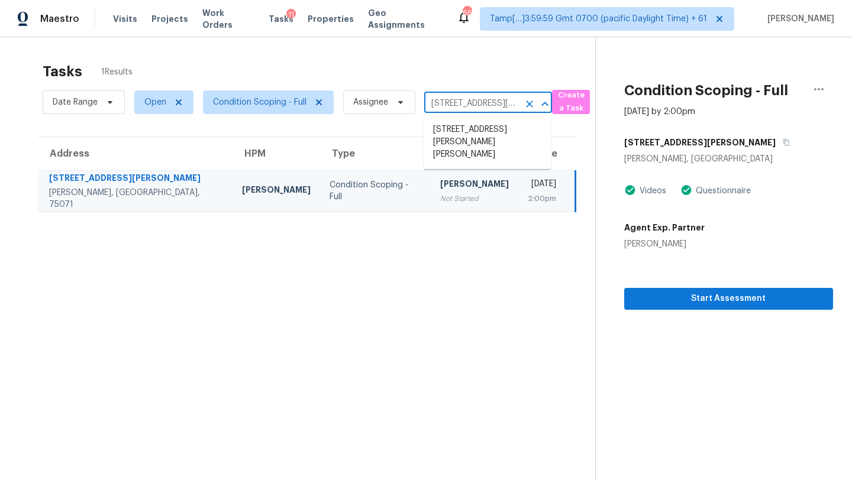
click at [451, 106] on input "3337 Woodberry Ln, McKinney, TX 75071" at bounding box center [471, 104] width 95 height 18
paste input "112 Sunrise Dr, Argyle, TX, 76226"
type input "112 Sunrise Dr, Argyle, TX, 76226"
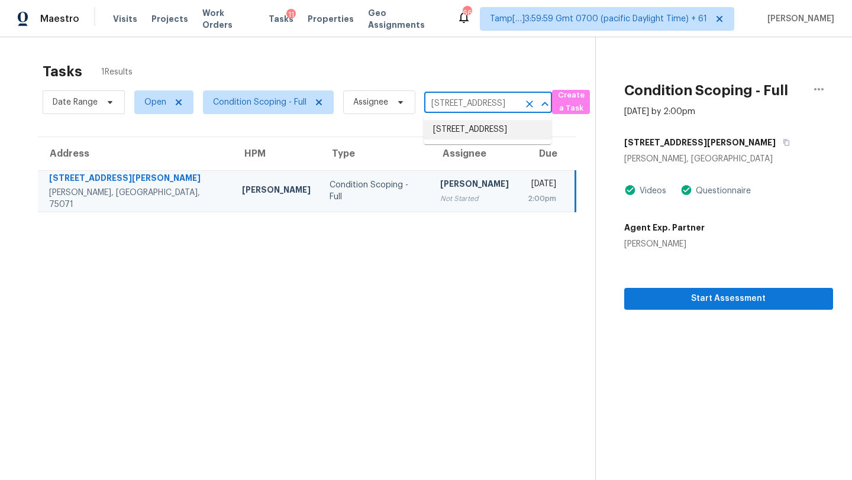
click at [461, 133] on li "112 Sunrise Dr, Argyle, TX 76226" at bounding box center [487, 130] width 128 height 20
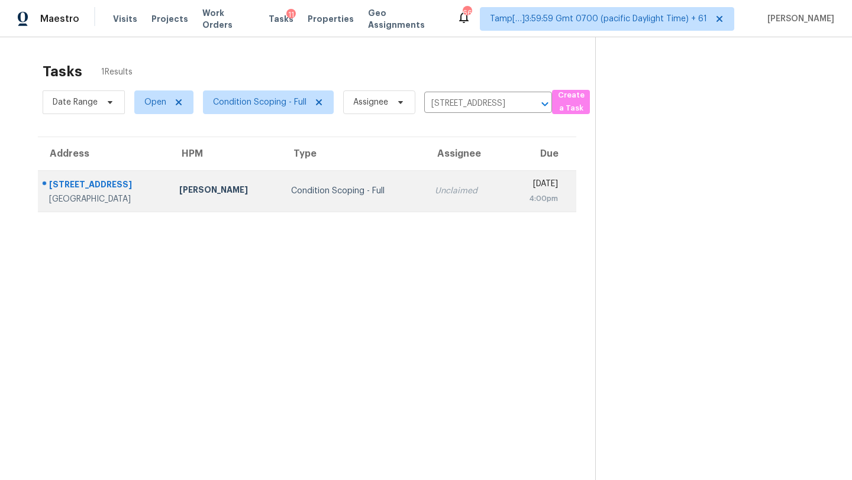
click at [503, 176] on td "Mon, Sep 22nd 2025 4:00pm" at bounding box center [539, 190] width 73 height 41
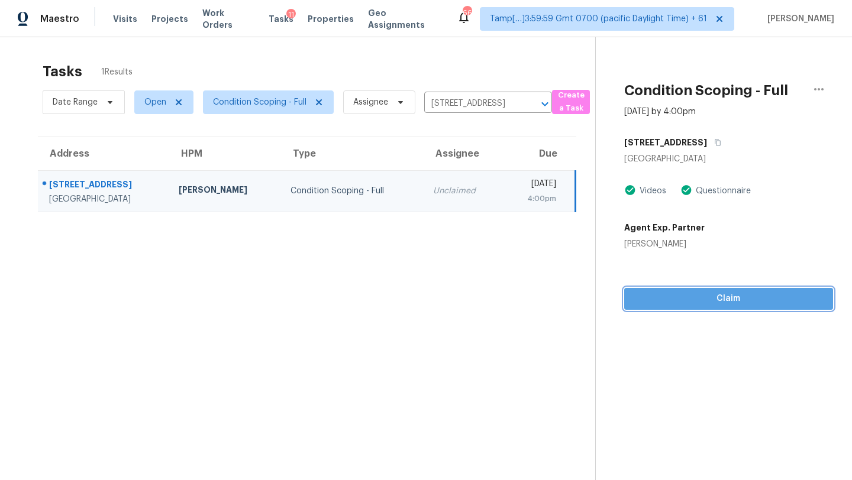
click at [728, 293] on span "Claim" at bounding box center [728, 299] width 190 height 15
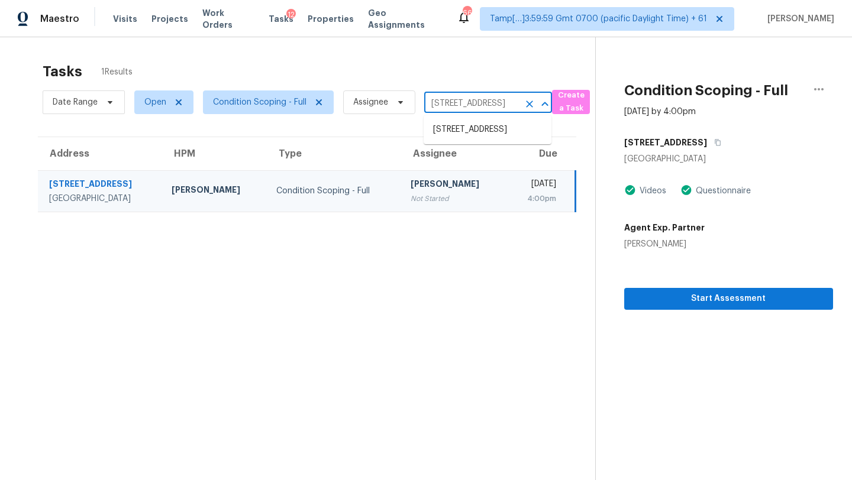
click at [452, 108] on input "112 Sunrise Dr, Argyle, TX 76226" at bounding box center [471, 104] width 95 height 18
paste input "3610 Windlewood Dr, Katy, TX, 77449"
type input "3610 Windlewood Dr, Katy, TX, 77449"
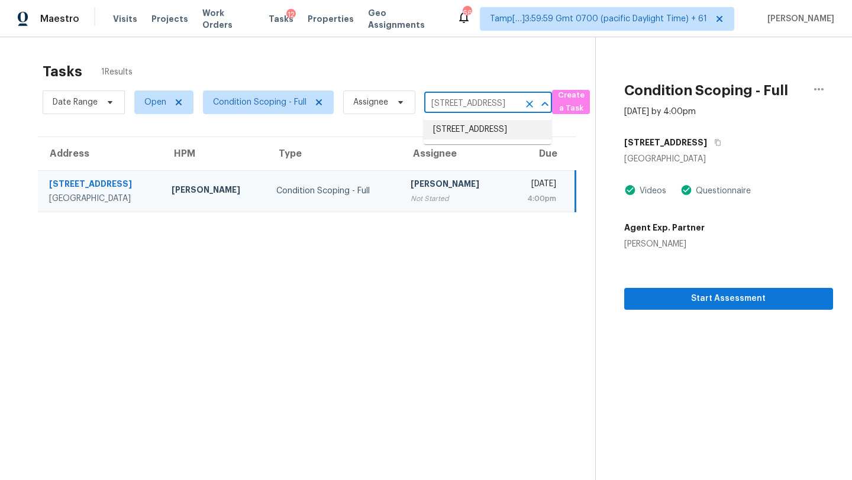
click at [454, 132] on li "3610 Windlewood Dr, Katy, TX 77449" at bounding box center [487, 130] width 128 height 20
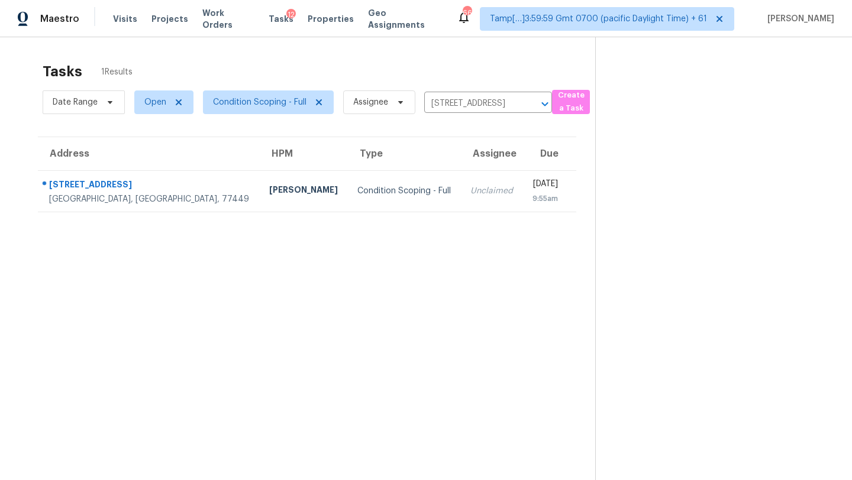
click at [461, 198] on td "Unclaimed" at bounding box center [492, 190] width 62 height 41
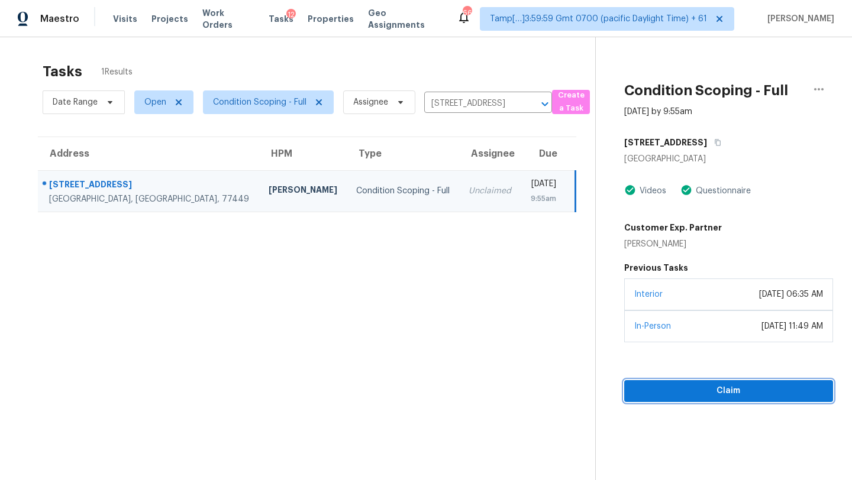
click at [725, 387] on span "Claim" at bounding box center [728, 391] width 190 height 15
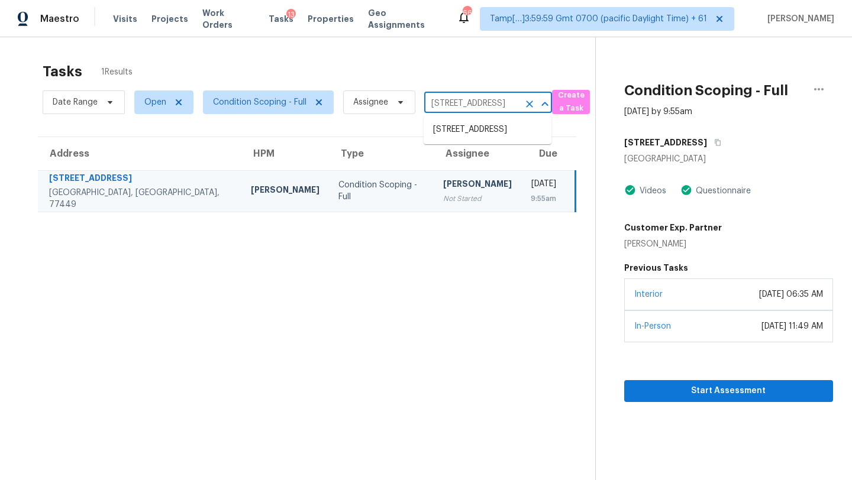
click at [499, 98] on input "3610 Windlewood Dr, Katy, TX 77449" at bounding box center [471, 104] width 95 height 18
paste input "15843 Misty Loch Ln, Houston, TX, 77084"
type input "15843 Misty Loch Ln, Houston, TX, 77084"
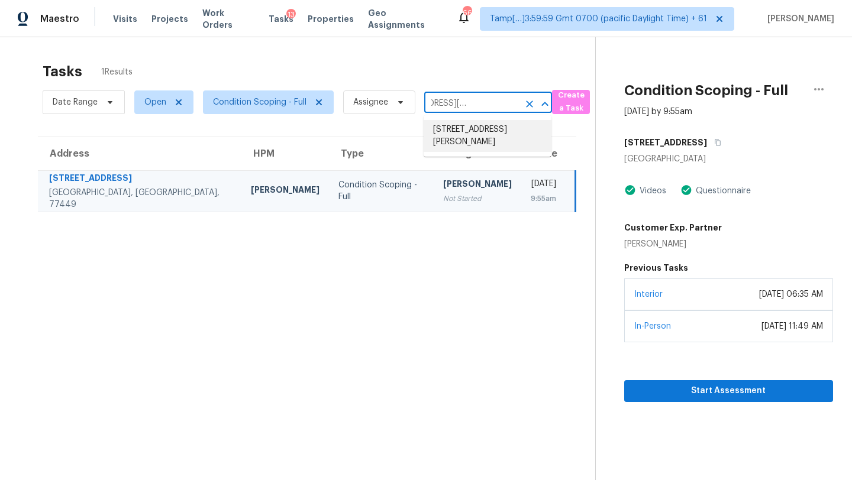
click at [490, 134] on li "15843 Misty Loch Ln, Houston, TX 77084" at bounding box center [487, 136] width 128 height 32
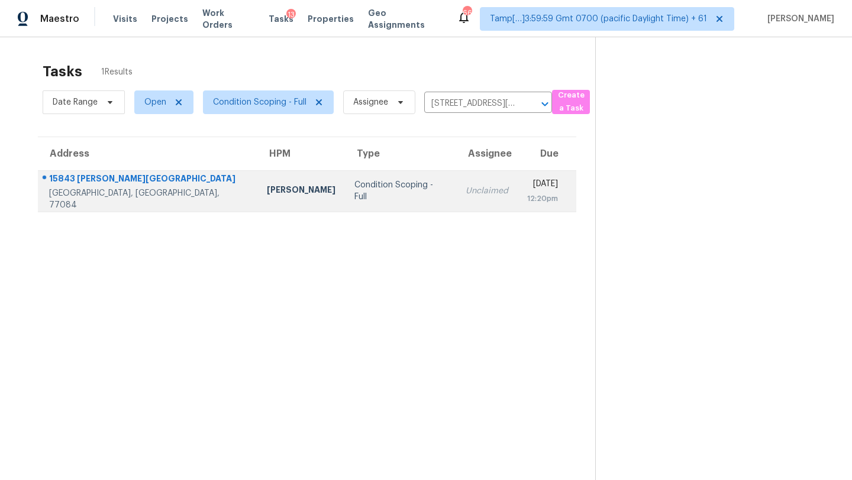
click at [517, 208] on td "Mon, Sep 22nd 2025 12:20pm" at bounding box center [546, 190] width 59 height 41
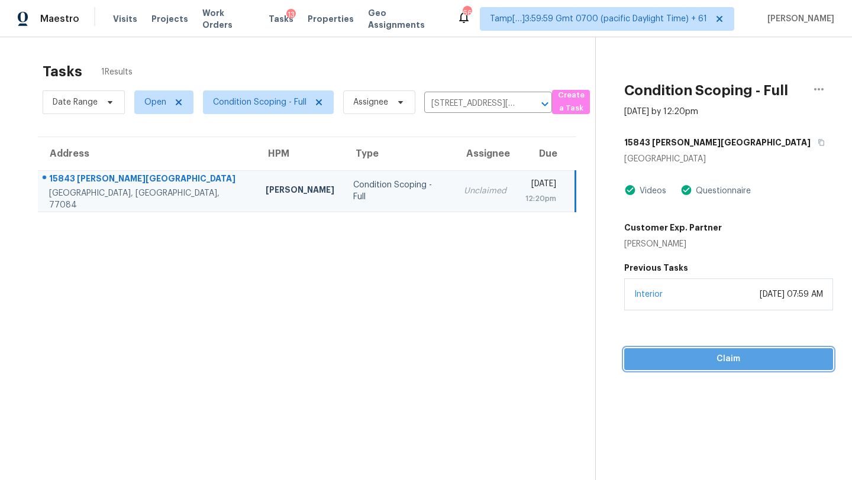
click at [721, 361] on span "Claim" at bounding box center [728, 359] width 190 height 15
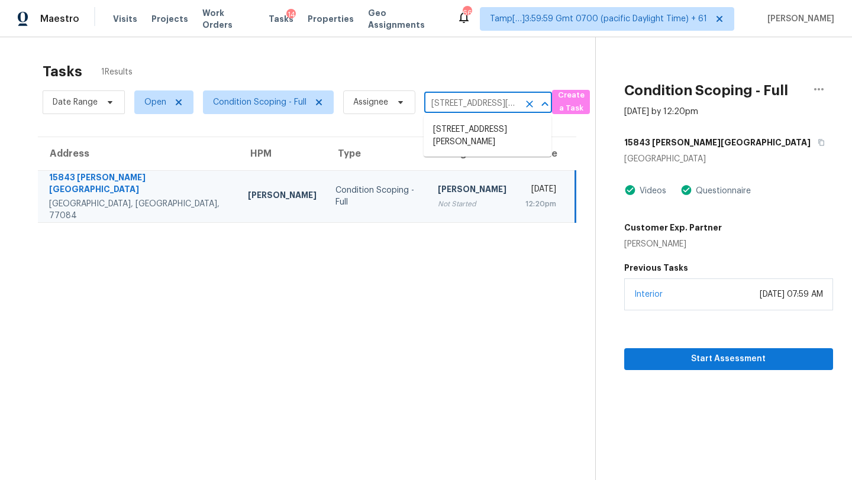
click at [470, 99] on input "15843 Misty Loch Ln, Houston, TX 77084" at bounding box center [471, 104] width 95 height 18
paste input "2337 Warfield Dr, Grove City, OH, 43123"
type input "2337 Warfield Dr, Grove City, OH, 43123"
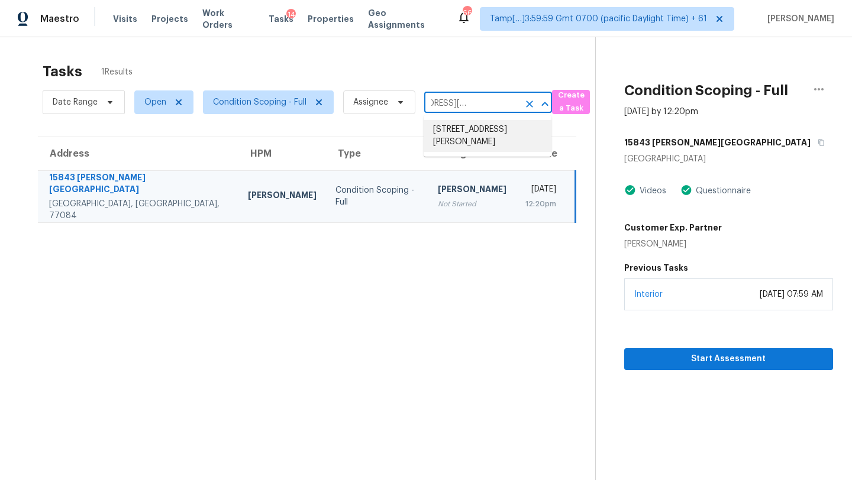
click at [474, 128] on li "2337 Warfield Dr, Grove City, OH 43123" at bounding box center [487, 136] width 128 height 32
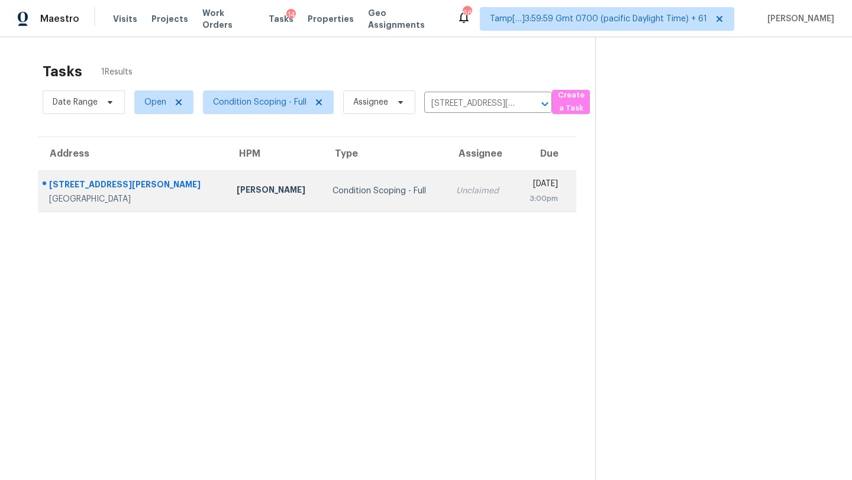
click at [523, 186] on div "[DATE]" at bounding box center [540, 185] width 34 height 15
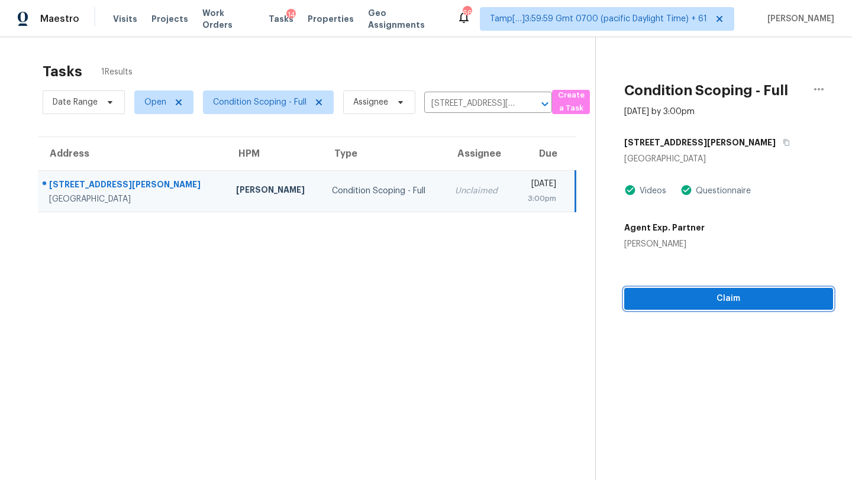
click at [728, 305] on span "Claim" at bounding box center [728, 299] width 190 height 15
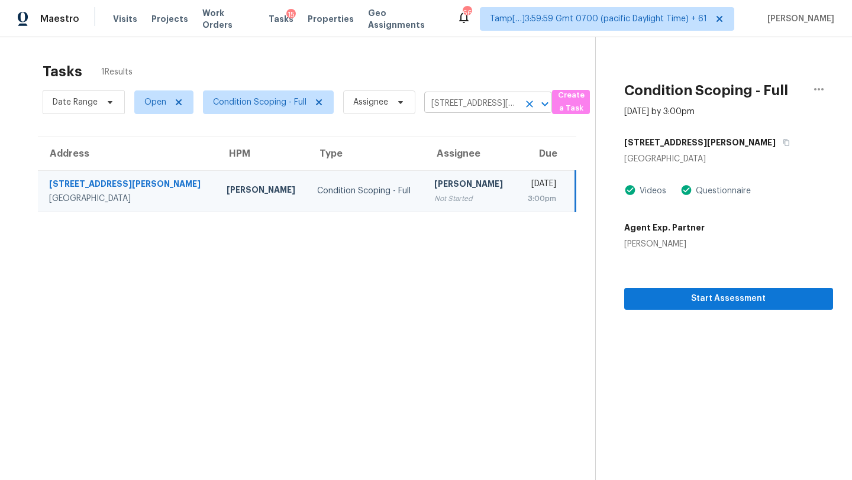
click at [468, 109] on input "2337 Warfield Dr, Grove City, OH 43123" at bounding box center [471, 104] width 95 height 18
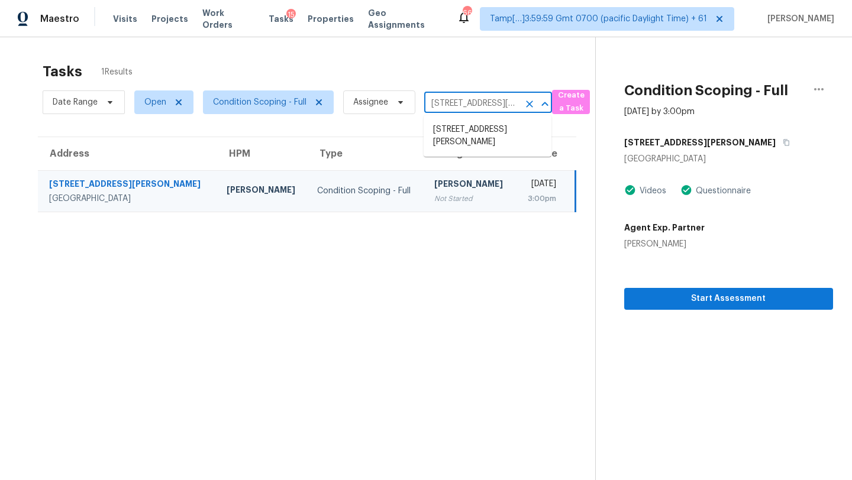
click at [468, 109] on input "2337 Warfield Dr, Grove City, OH 43123" at bounding box center [471, 104] width 95 height 18
paste input "1385 Bridgton Rd, Winston Salem, NC, 27127"
type input "1385 Bridgton Rd, Winston Salem, NC, 27127"
click at [470, 137] on li "1385 Bridgton Rd, Winston Salem, NC 27127" at bounding box center [487, 130] width 128 height 20
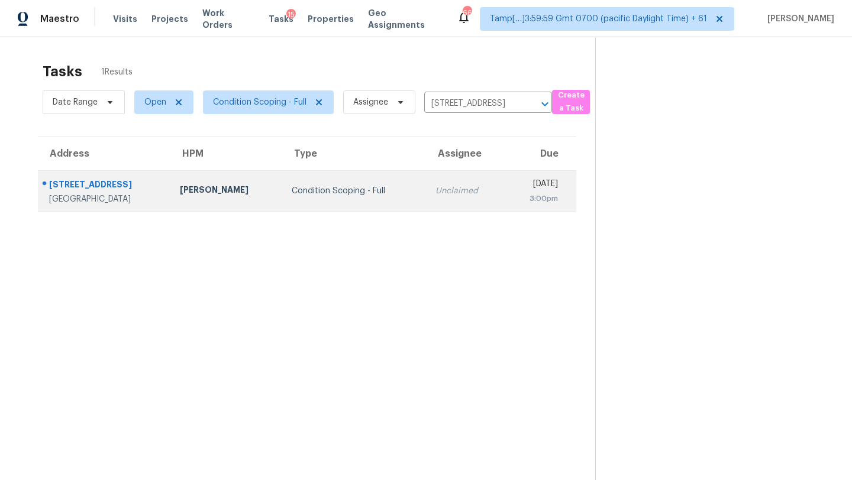
click at [504, 207] on td "Mon, Sep 22nd 2025 3:00pm" at bounding box center [540, 190] width 72 height 41
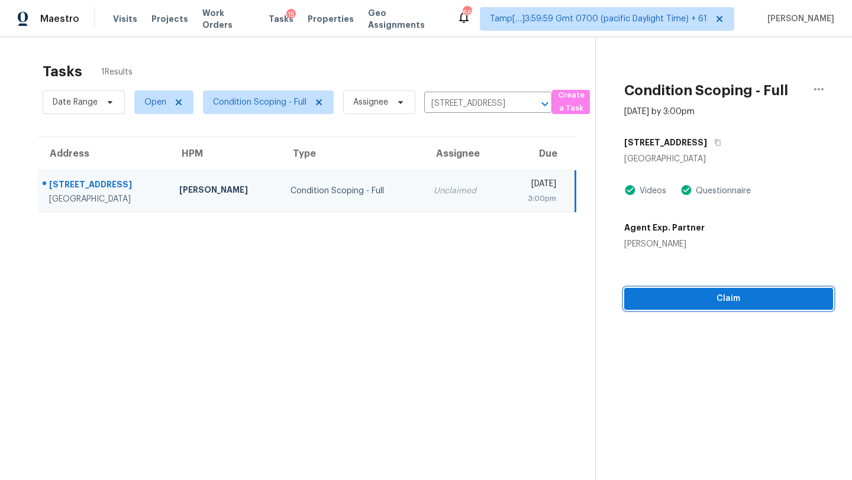
click at [654, 305] on span "Claim" at bounding box center [728, 299] width 190 height 15
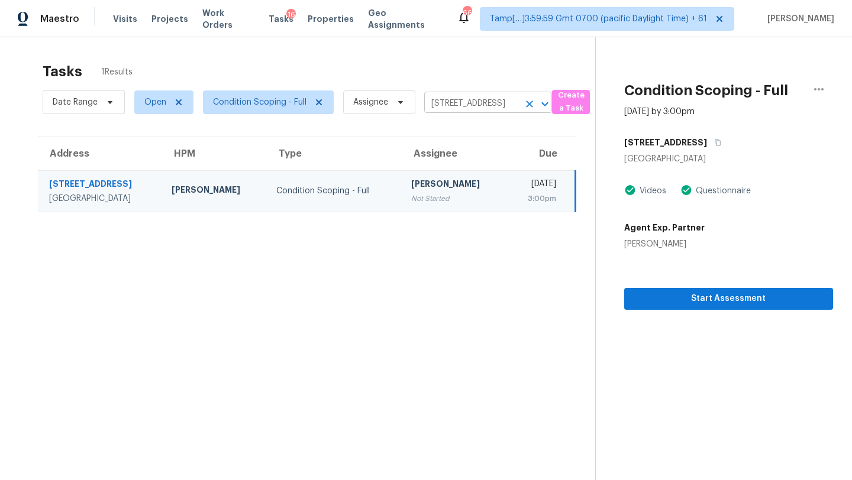
click at [462, 105] on input "1385 Bridgton Rd, Winston Salem, NC 27127" at bounding box center [471, 104] width 95 height 18
paste input "119 B St, Port Reading, NJ, 07064"
type input "119 B St, Port Reading, NJ, 07064"
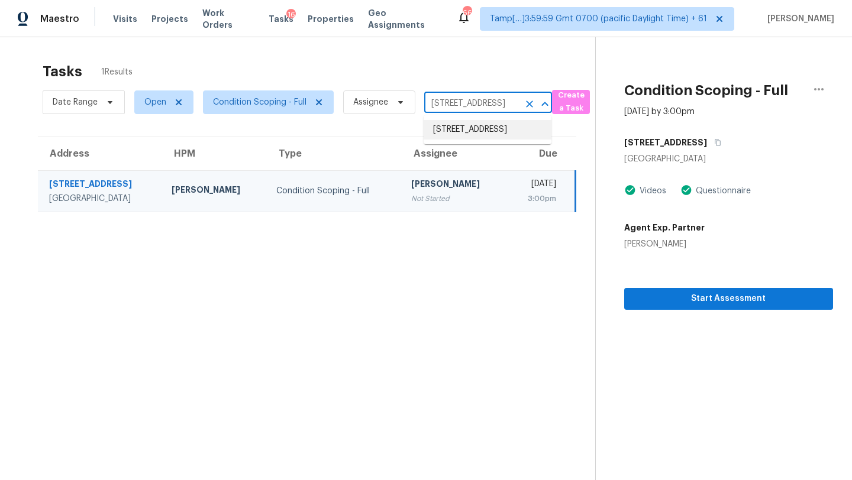
click at [464, 128] on li "119 B St, Port Reading, NJ 07064" at bounding box center [487, 130] width 128 height 20
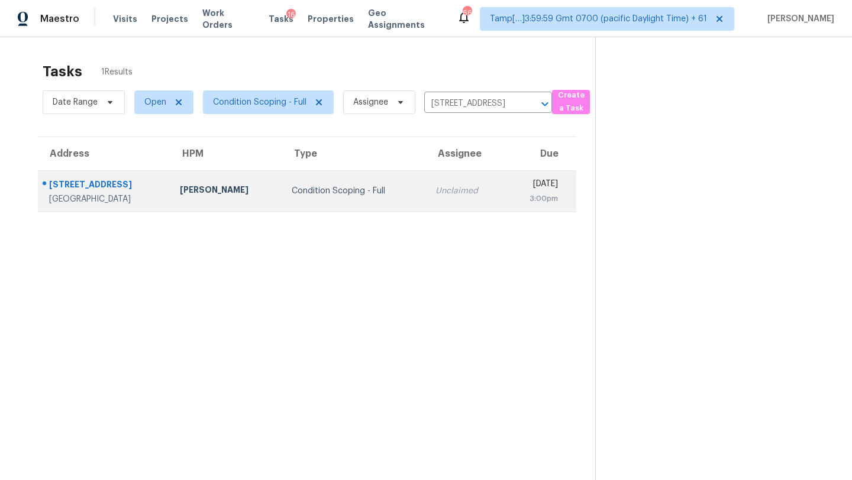
click at [504, 181] on td "Mon, Sep 22nd 2025 3:00pm" at bounding box center [540, 190] width 72 height 41
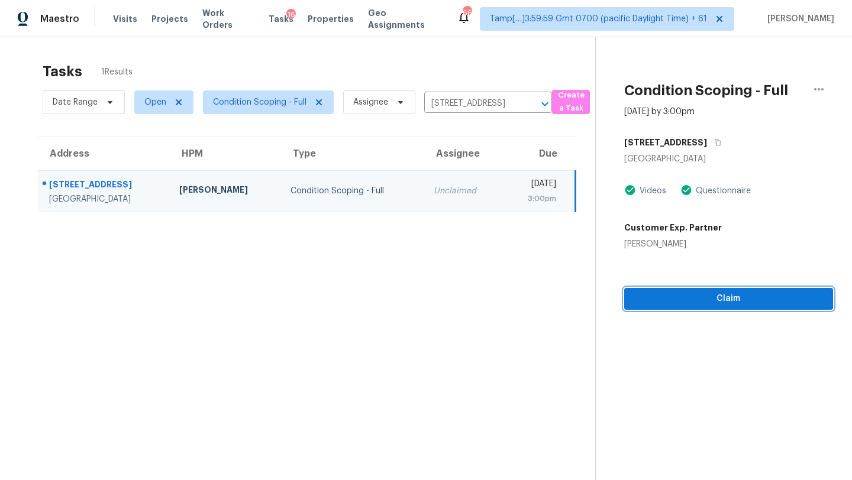
click at [713, 303] on span "Claim" at bounding box center [728, 299] width 190 height 15
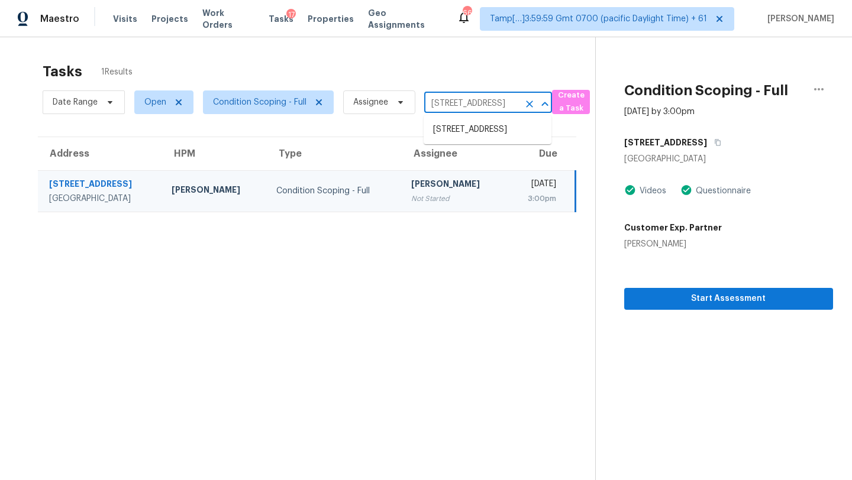
click at [458, 99] on input "119 B St, Port Reading, NJ 07064" at bounding box center [471, 104] width 95 height 18
paste input "4803 Castle Kent, San Antonio, TX, 78218"
type input "4803 Castle Kent, San Antonio, TX, 78218"
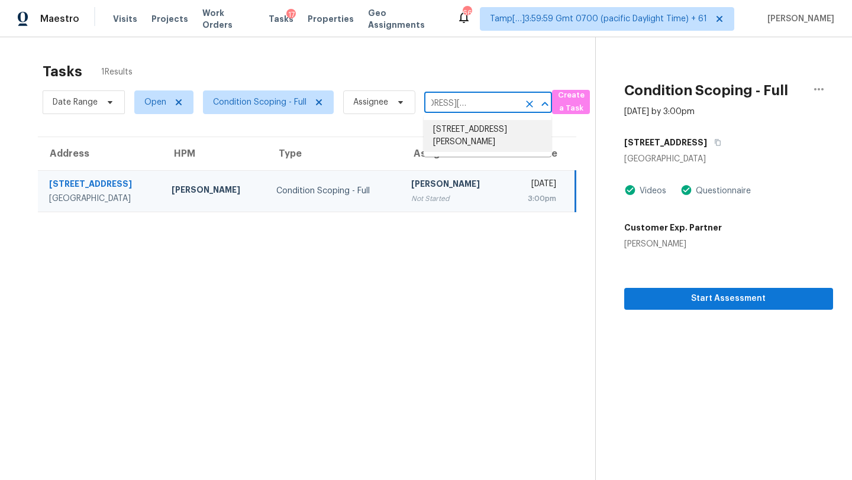
click at [471, 135] on li "4803 Castle Kent, San Antonio, TX 78218" at bounding box center [487, 136] width 128 height 32
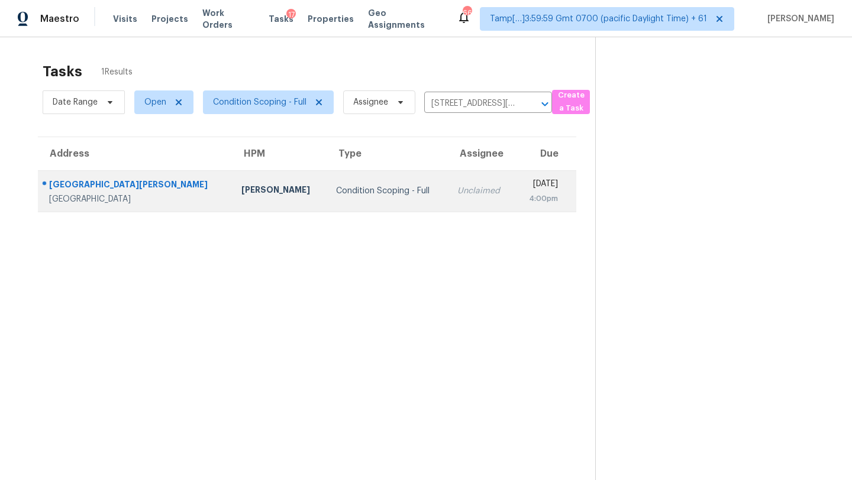
click at [515, 196] on td "Mon, Sep 22nd 2025 4:00pm" at bounding box center [546, 190] width 62 height 41
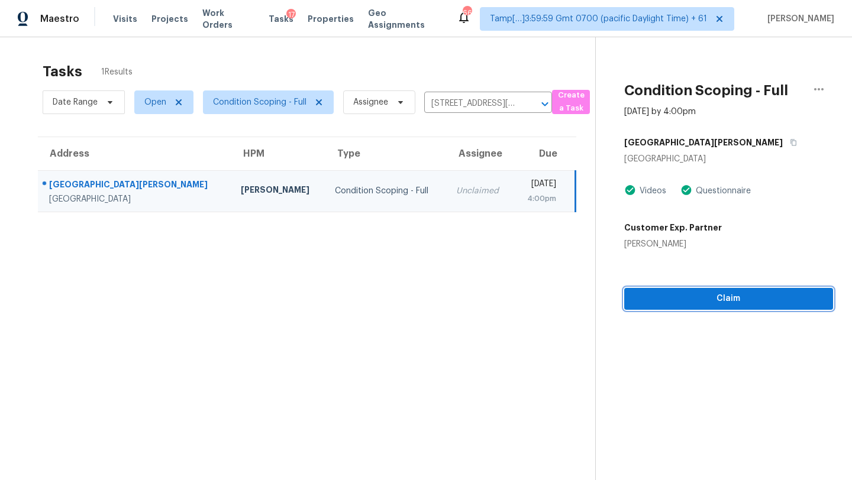
click at [683, 296] on span "Claim" at bounding box center [728, 299] width 190 height 15
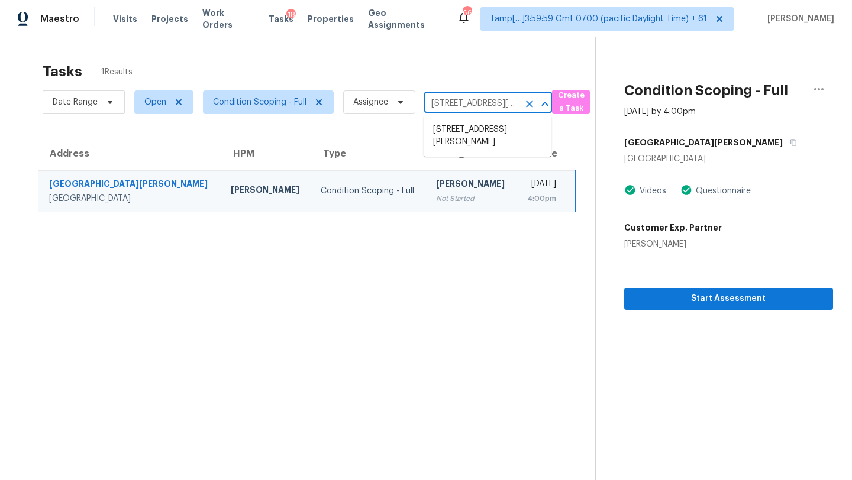
click at [464, 98] on input "4803 Castle Kent, San Antonio, TX 78218" at bounding box center [471, 104] width 95 height 18
paste input "7018 Phoebe Vw, San Antonio, TX, 78252"
type input "7018 Phoebe Vw, San Antonio, TX, 78252"
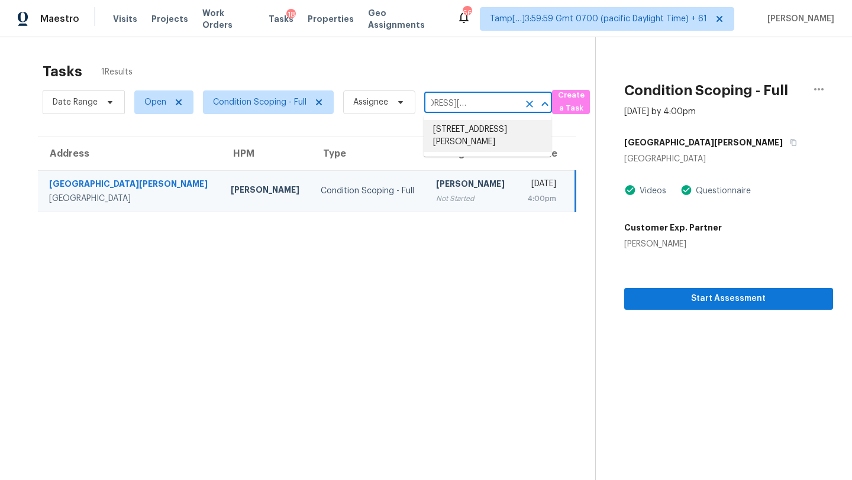
click at [463, 143] on li "7018 Phoebe Vw, San Antonio, TX 78252" at bounding box center [487, 136] width 128 height 32
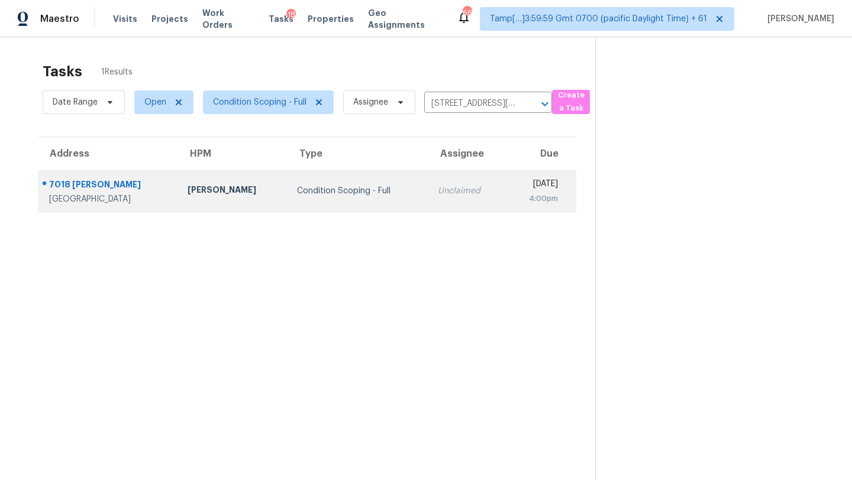
click at [515, 195] on div "4:00pm" at bounding box center [536, 199] width 43 height 12
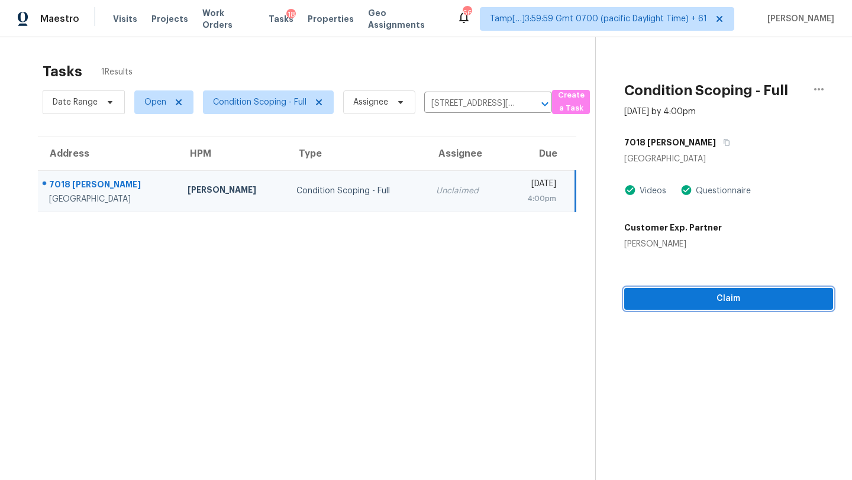
click at [728, 303] on span "Claim" at bounding box center [728, 299] width 190 height 15
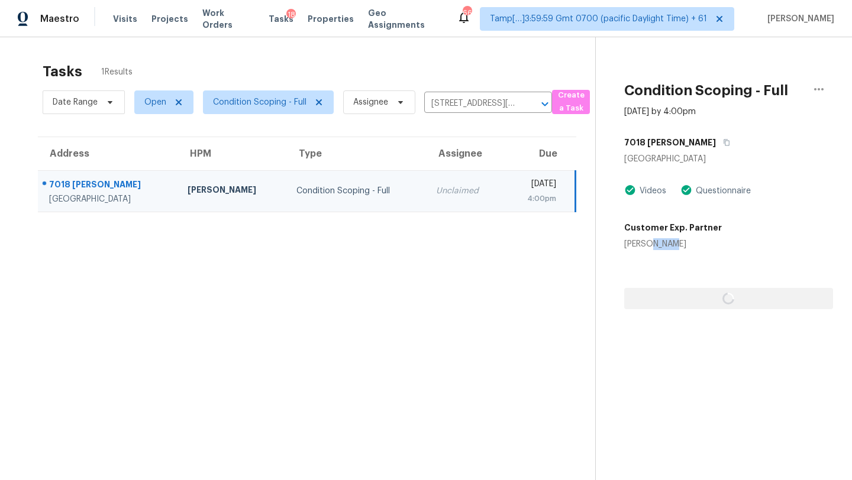
click at [728, 303] on div at bounding box center [728, 279] width 209 height 59
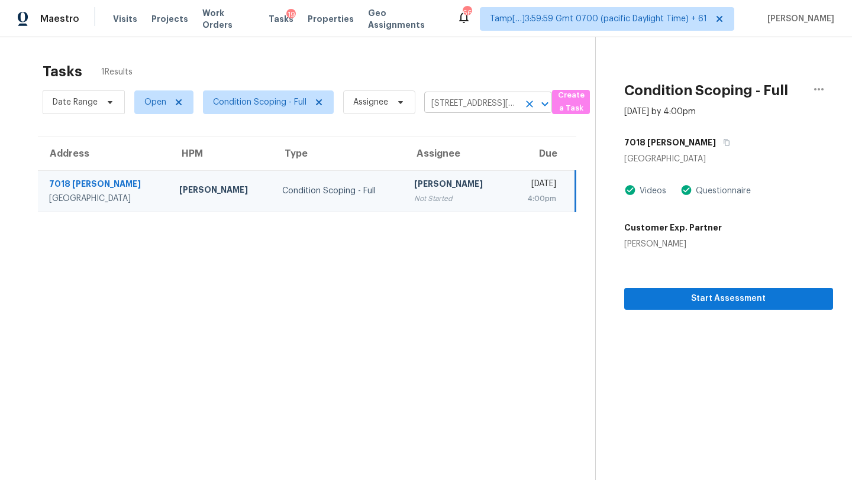
click at [462, 103] on input "7018 Phoebe Vw, San Antonio, TX 78252" at bounding box center [471, 104] width 95 height 18
paste input "2045 Goshawk St, San Diego, CA, 92123"
type input "2045 Goshawk St, San Diego, CA, 92123"
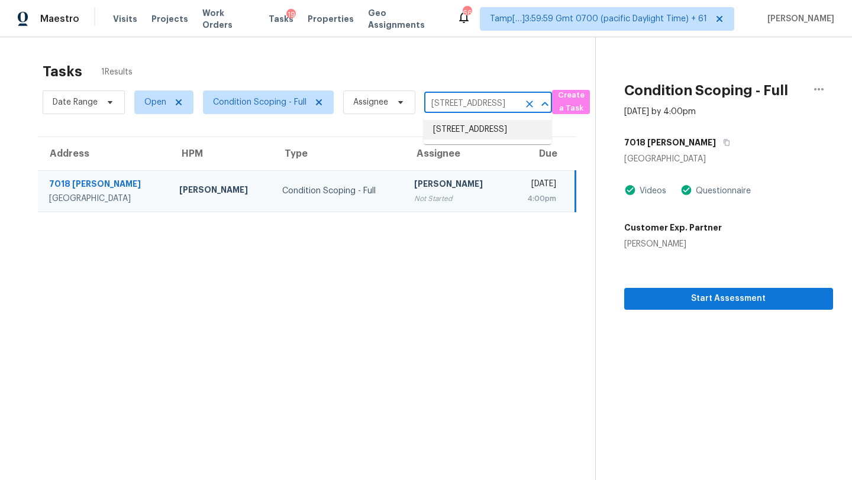
click at [472, 131] on li "2045 Goshawk St, San Diego, CA 92123" at bounding box center [487, 130] width 128 height 20
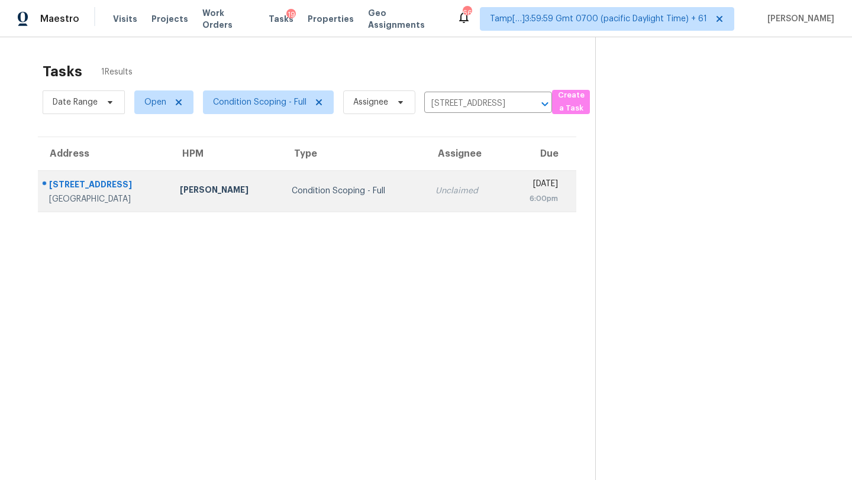
click at [504, 211] on td "Mon, Sep 22nd 2025 6:00pm" at bounding box center [540, 190] width 72 height 41
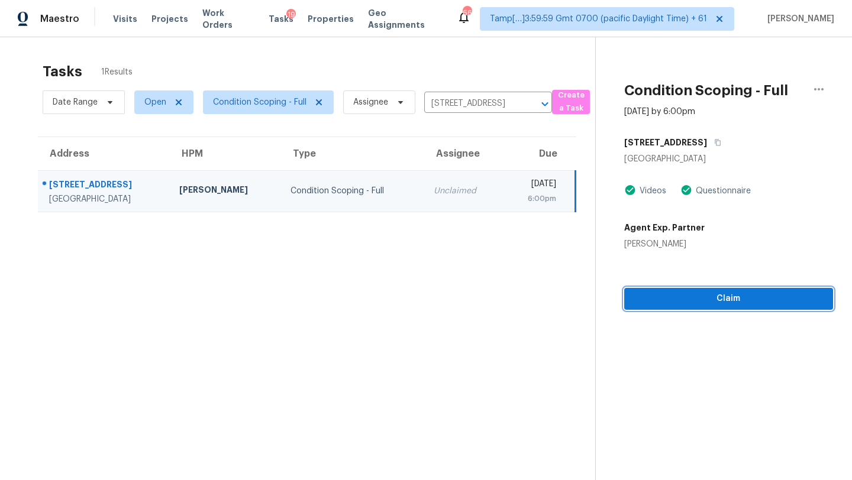
click at [752, 306] on button "Claim" at bounding box center [728, 299] width 209 height 22
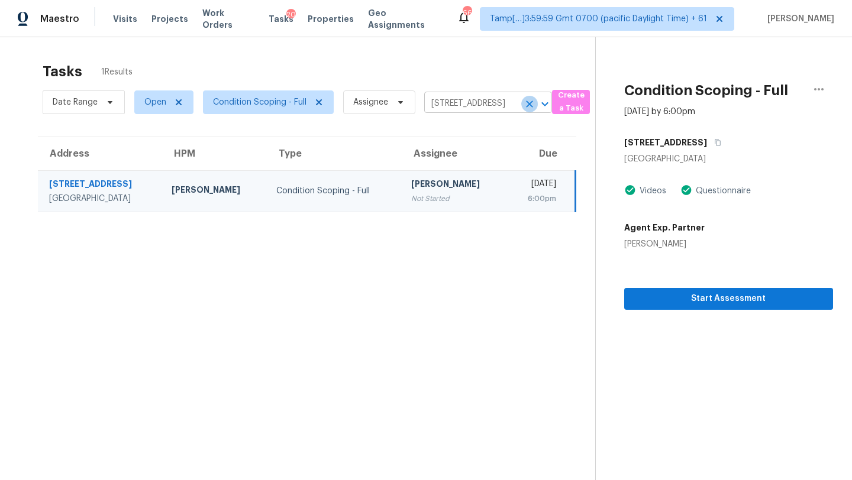
click at [529, 108] on icon "Clear" at bounding box center [529, 104] width 12 height 12
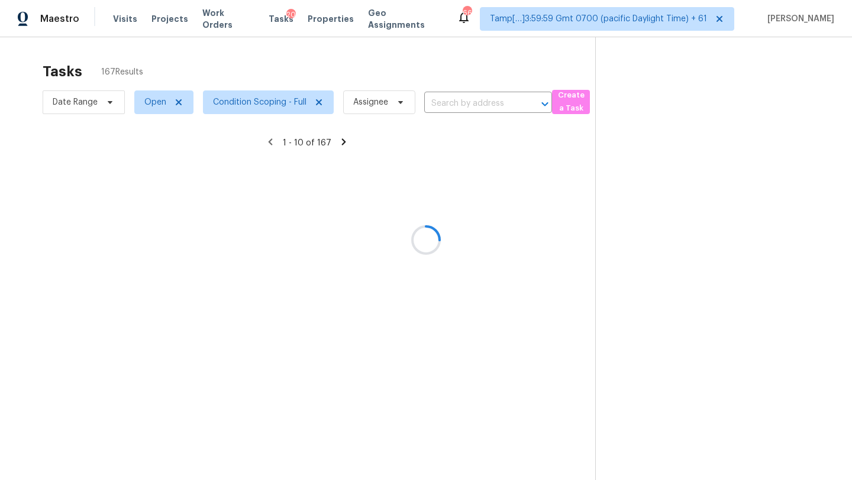
click at [388, 68] on div at bounding box center [426, 240] width 852 height 480
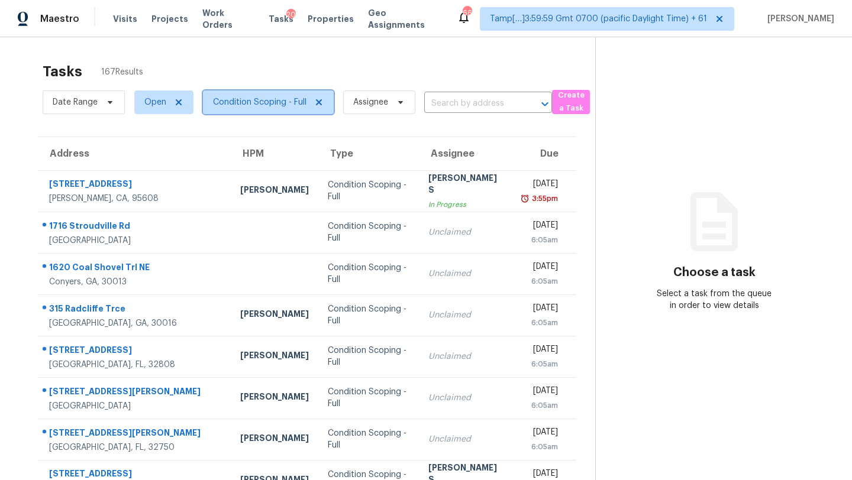
click at [258, 97] on span "Condition Scoping - Full" at bounding box center [259, 102] width 93 height 12
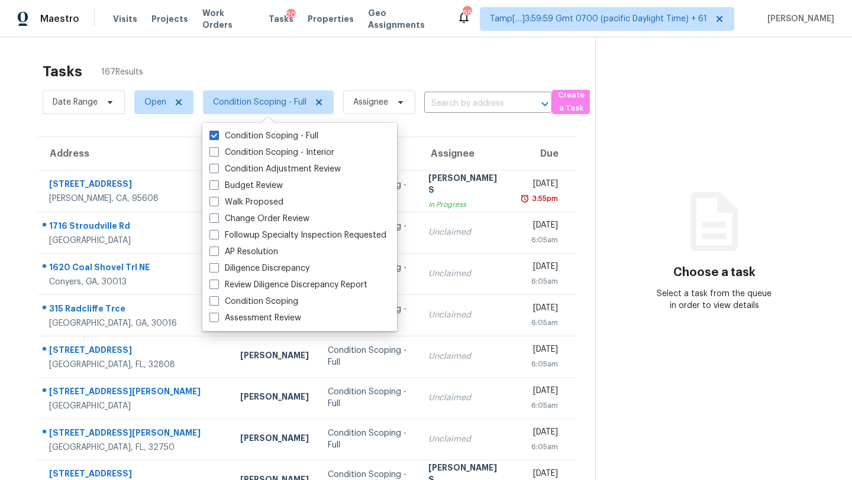
click at [296, 75] on div "Tasks 167 Results" at bounding box center [319, 71] width 552 height 31
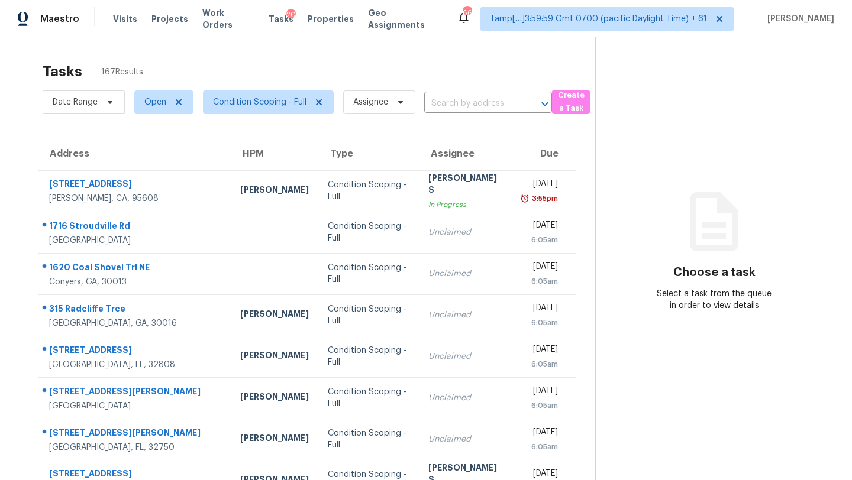
click at [296, 73] on div "Tasks 167 Results" at bounding box center [319, 71] width 552 height 31
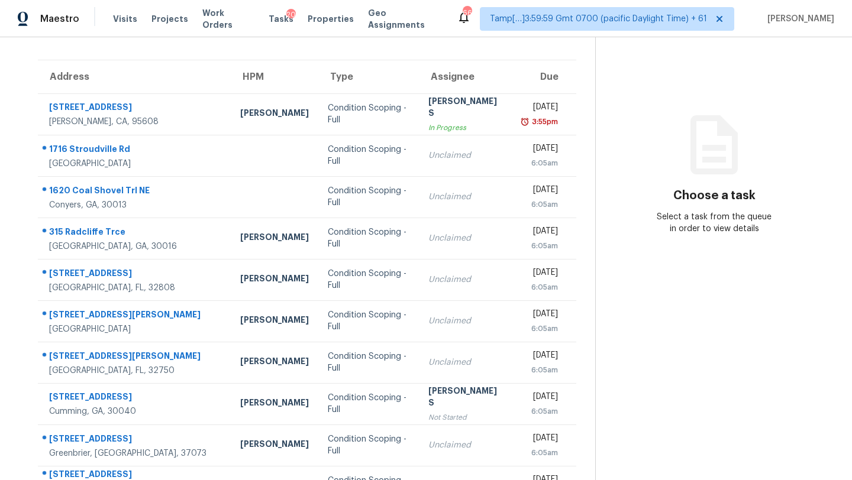
scroll to position [51, 0]
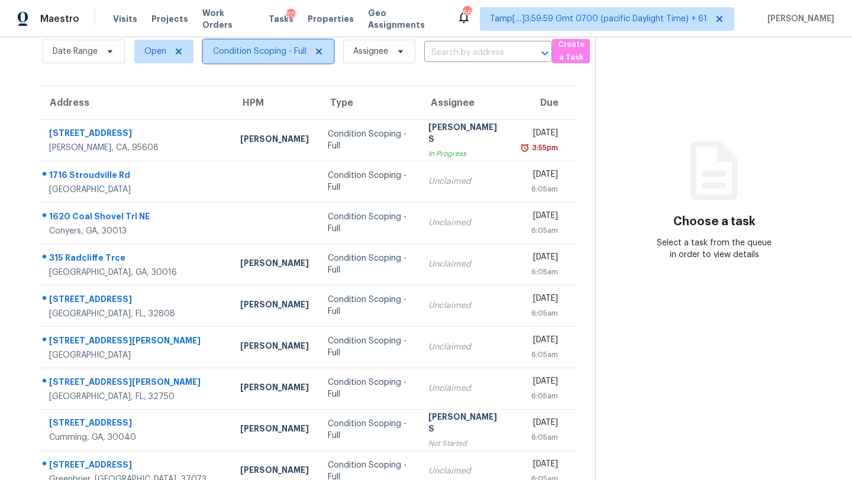
click at [245, 46] on span "Condition Scoping - Full" at bounding box center [259, 52] width 93 height 12
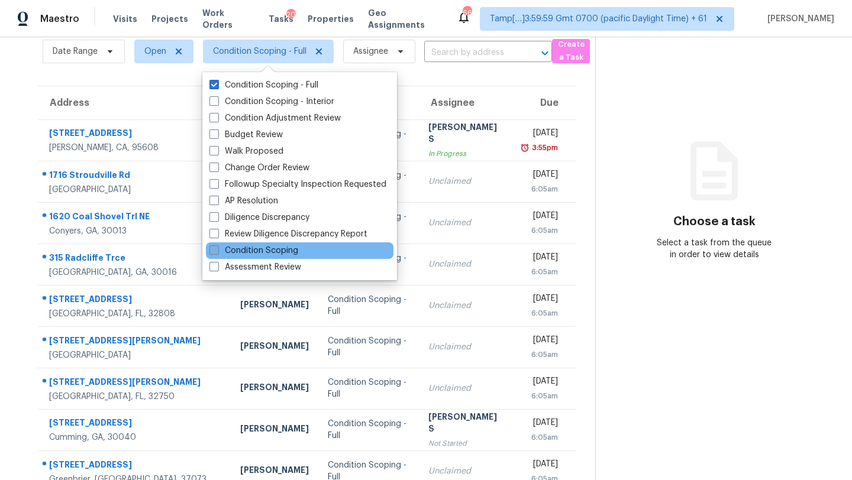
click at [258, 253] on label "Condition Scoping" at bounding box center [253, 251] width 89 height 12
click at [217, 253] on input "Condition Scoping" at bounding box center [213, 249] width 8 height 8
checkbox input "true"
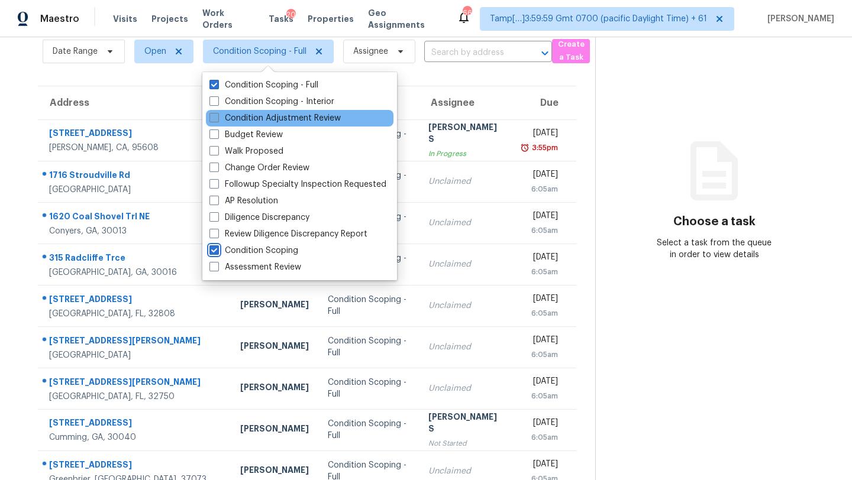
scroll to position [37, 0]
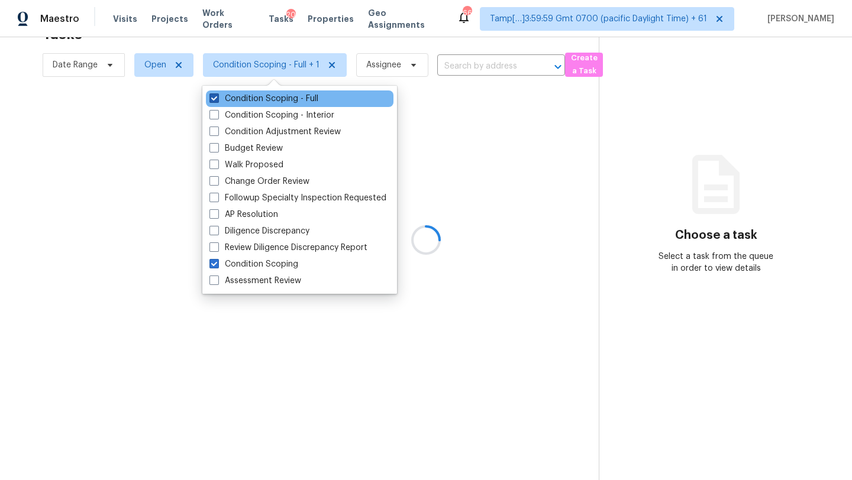
click at [227, 93] on label "Condition Scoping - Full" at bounding box center [263, 99] width 109 height 12
click at [217, 93] on input "Condition Scoping - Full" at bounding box center [213, 97] width 8 height 8
checkbox input "false"
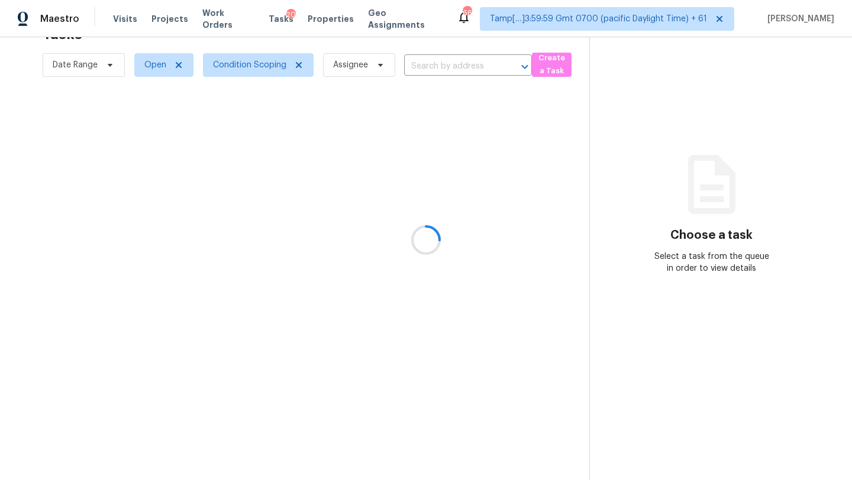
click at [661, 135] on div at bounding box center [426, 240] width 852 height 480
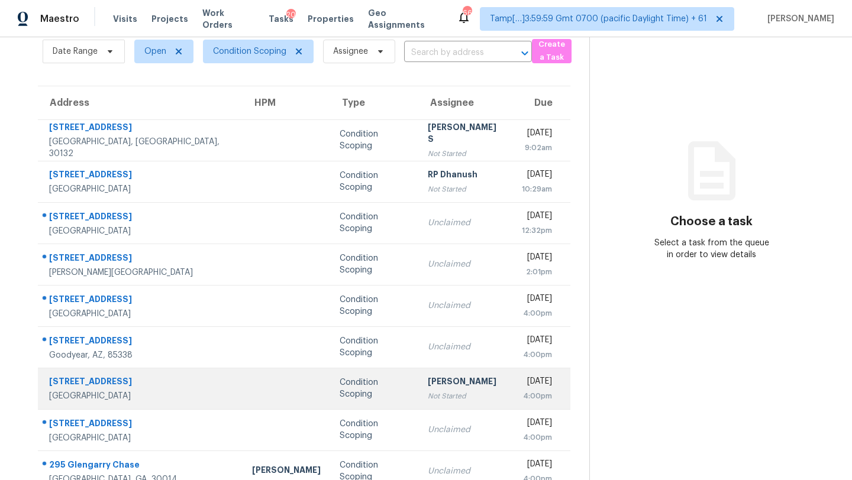
click at [512, 377] on td "Mon, Sep 22nd 2025 4:00pm" at bounding box center [541, 388] width 58 height 41
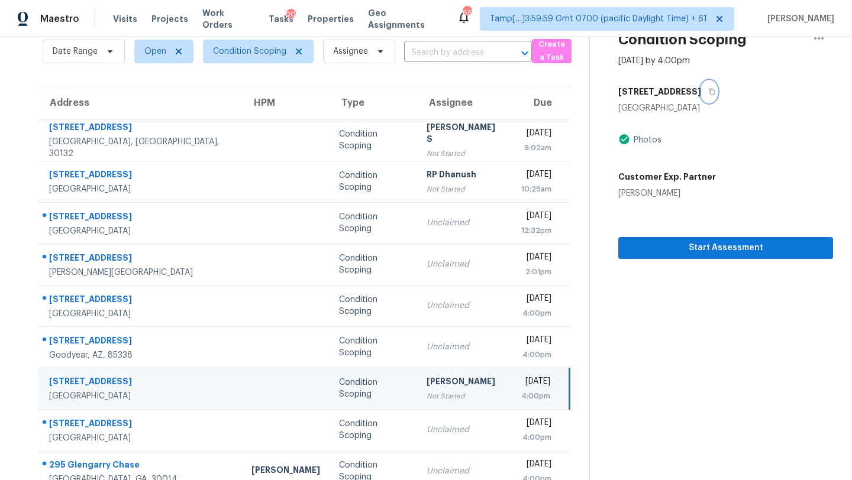
click at [714, 89] on icon "button" at bounding box center [711, 91] width 7 height 7
click at [698, 246] on span "Start Assessment" at bounding box center [725, 248] width 196 height 15
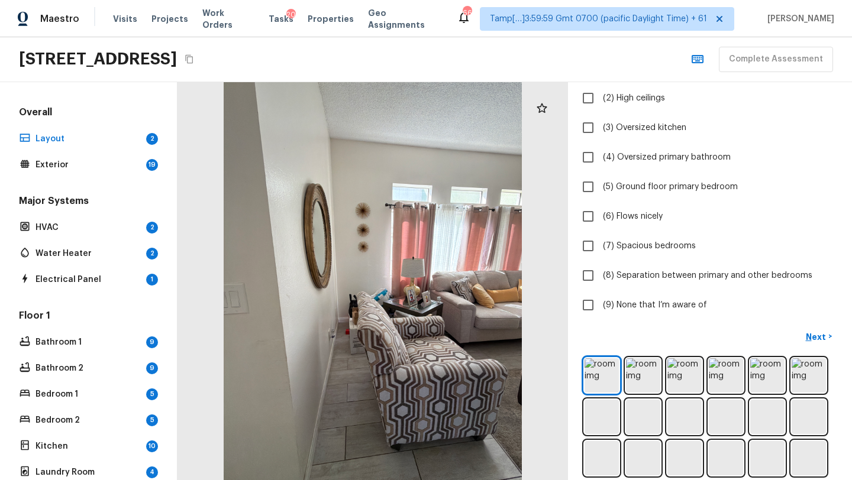
scroll to position [221, 0]
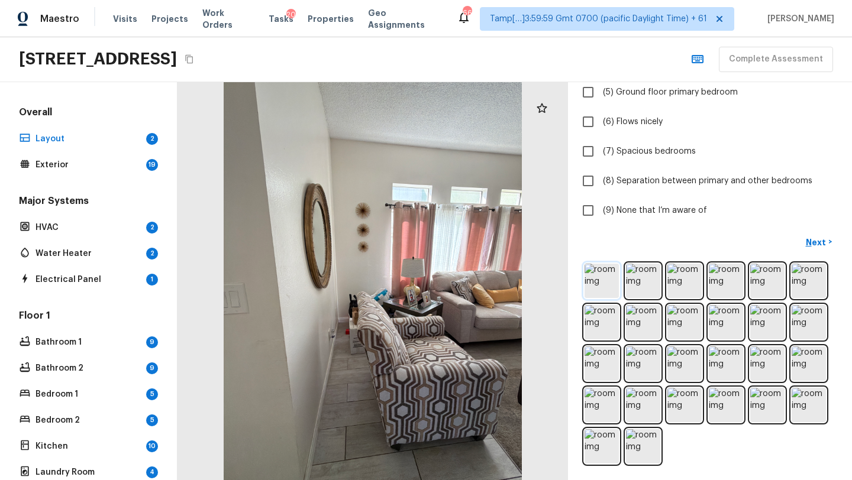
click at [603, 271] on img at bounding box center [601, 281] width 34 height 34
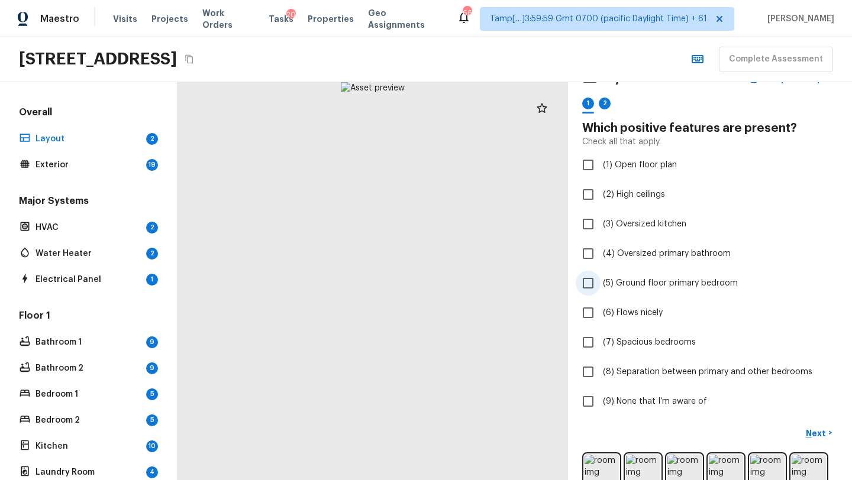
scroll to position [32, 0]
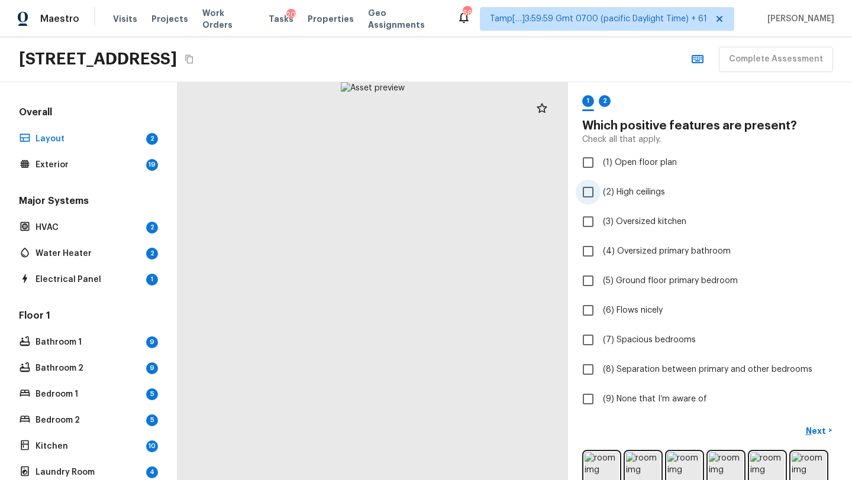
click at [630, 189] on span "(2) High ceilings" at bounding box center [634, 192] width 62 height 12
click at [600, 189] on input "(2) High ceilings" at bounding box center [587, 192] width 25 height 25
checkbox input "true"
click at [816, 432] on p "Next" at bounding box center [816, 431] width 22 height 12
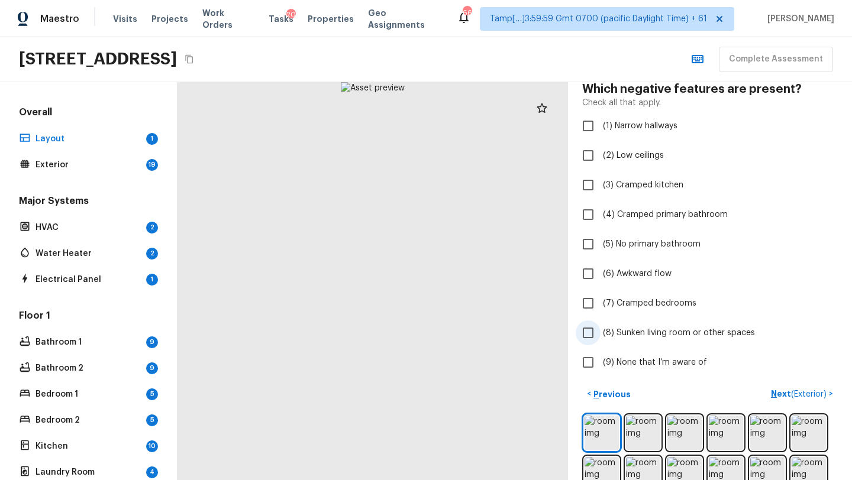
scroll to position [71, 0]
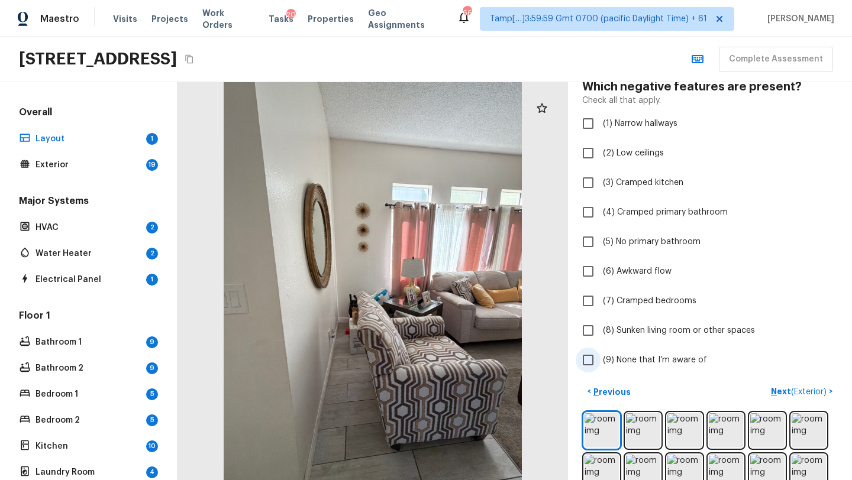
click at [687, 364] on span "(9) None that I’m aware of" at bounding box center [655, 360] width 104 height 12
click at [600, 364] on input "(9) None that I’m aware of" at bounding box center [587, 360] width 25 height 25
click at [649, 359] on span "(9) None that I’m aware of" at bounding box center [655, 360] width 104 height 12
click at [600, 359] on input "(9) None that I’m aware of" at bounding box center [587, 360] width 25 height 25
click at [587, 362] on input "(9) None that I’m aware of" at bounding box center [587, 360] width 25 height 25
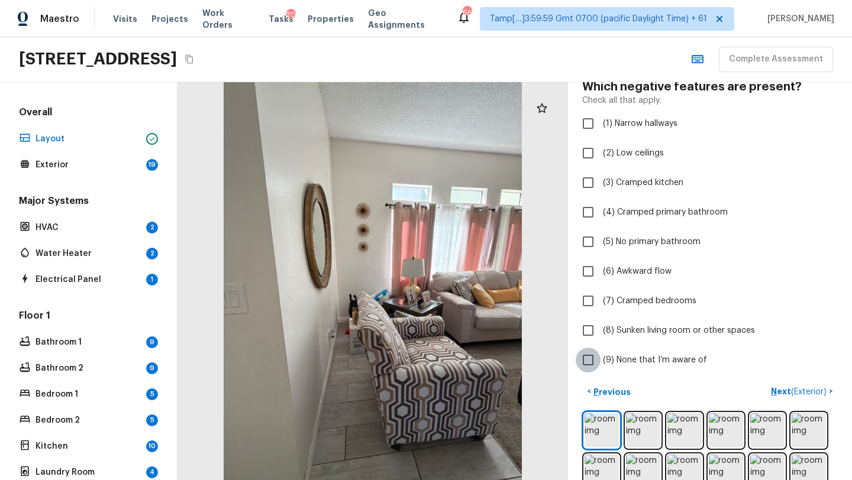
checkbox input "true"
click at [784, 390] on p "Next ( Exterior )" at bounding box center [800, 392] width 58 height 12
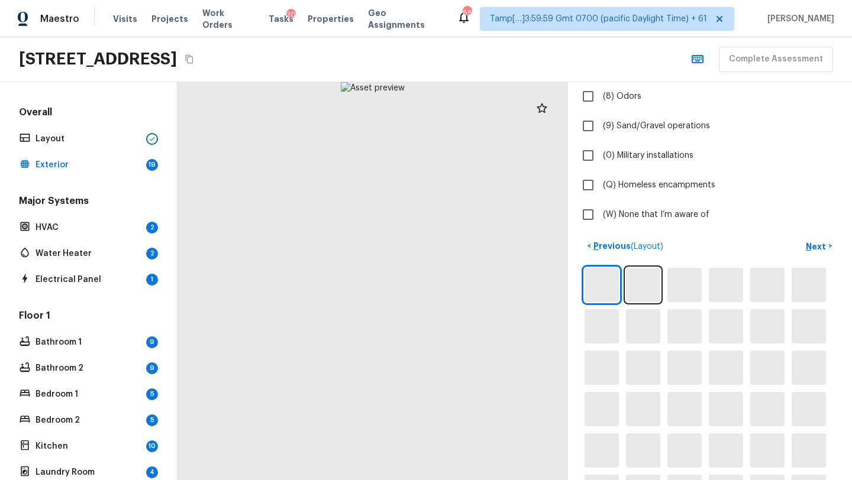
scroll to position [427, 0]
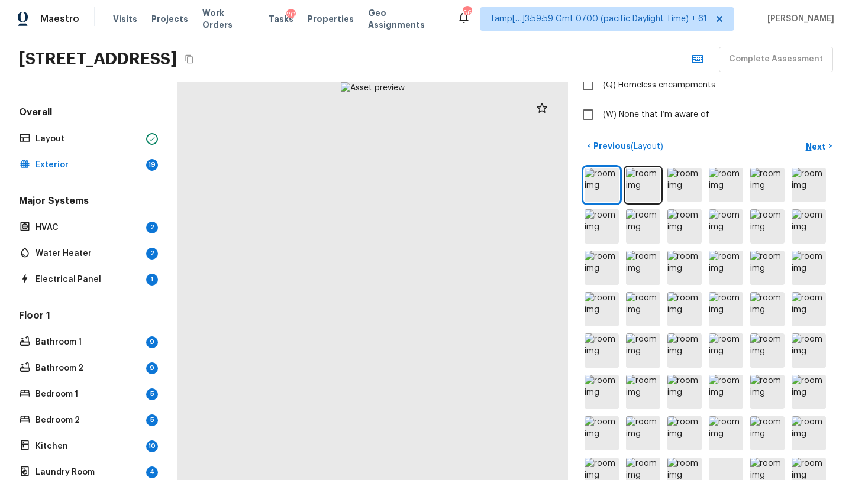
click at [603, 205] on div at bounding box center [709, 351] width 255 height 370
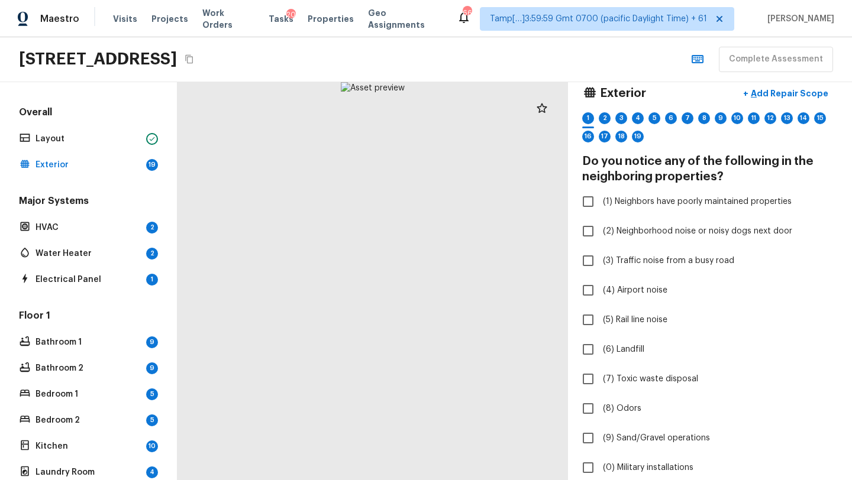
scroll to position [0, 0]
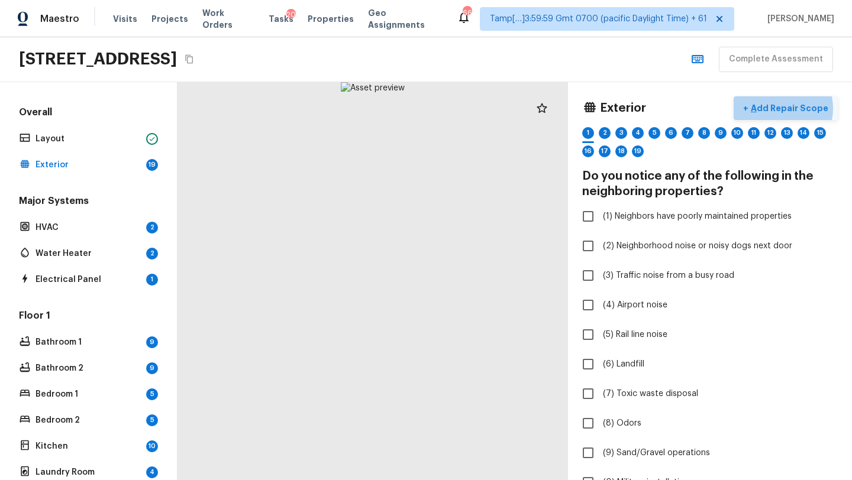
click at [784, 108] on p "Add Repair Scope" at bounding box center [788, 108] width 80 height 12
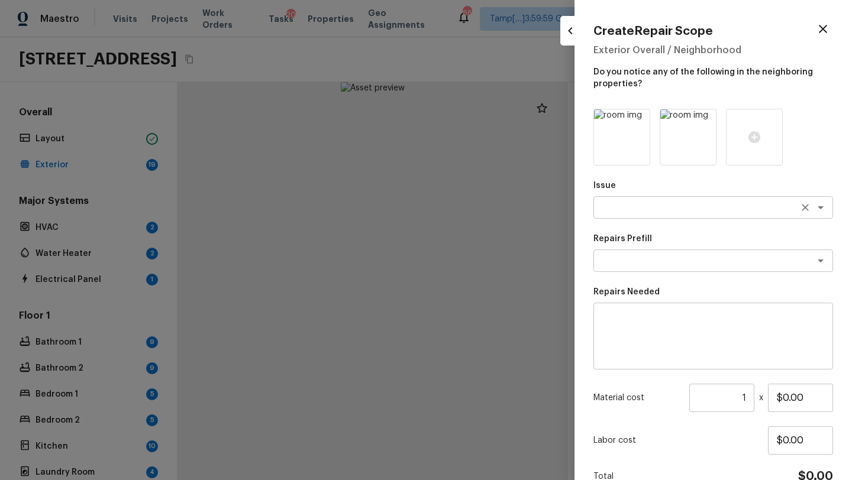
click at [651, 217] on div "x ​" at bounding box center [713, 207] width 240 height 22
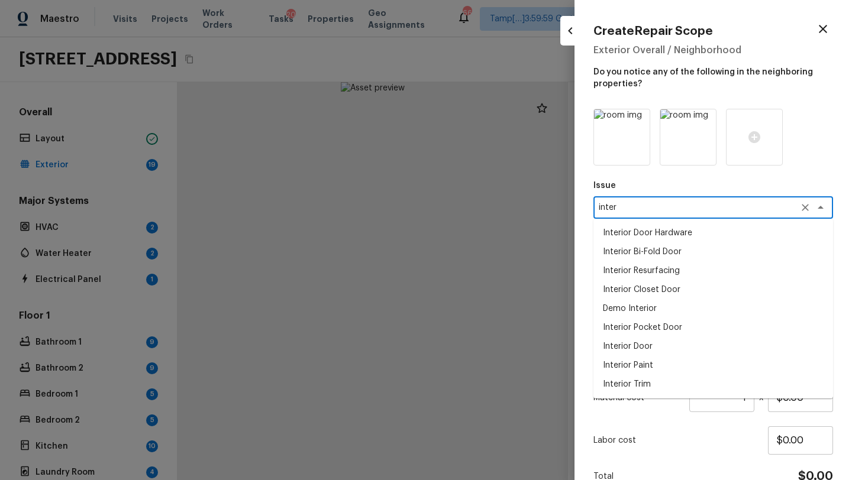
click at [641, 215] on div "inter x ​" at bounding box center [713, 207] width 240 height 22
type textarea "i"
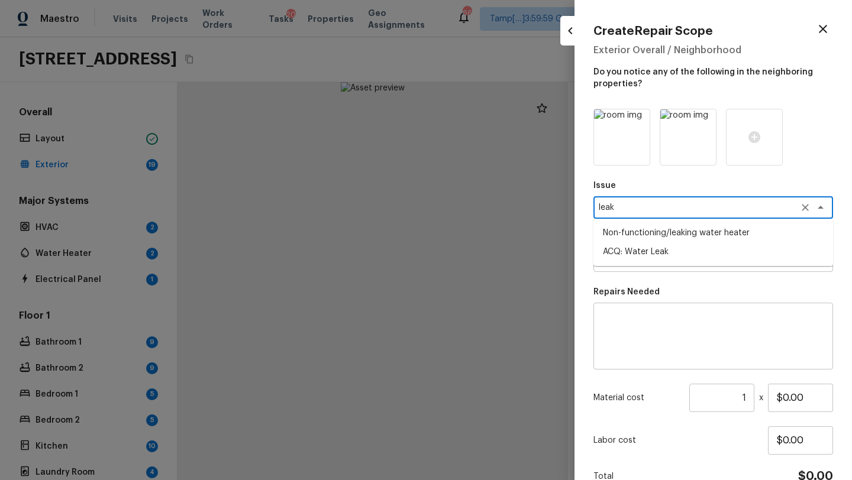
click at [650, 257] on li "ACQ: Water Leak" at bounding box center [713, 251] width 240 height 19
type textarea "ACQ: Water Leak"
click at [650, 257] on textarea at bounding box center [696, 261] width 196 height 12
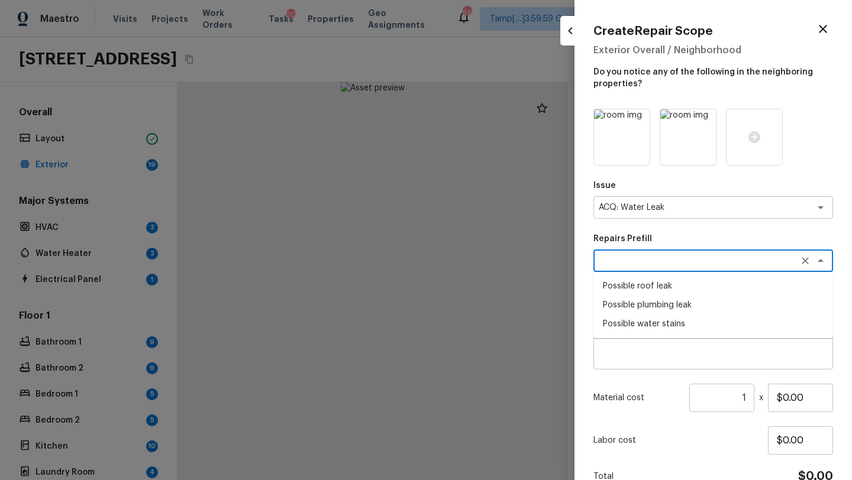
click at [650, 287] on li "Possible roof leak" at bounding box center [713, 286] width 240 height 19
type textarea "Possible roof leak"
type textarea "Acquisition Scope: Possible roof leak"
type input "$3,500.00"
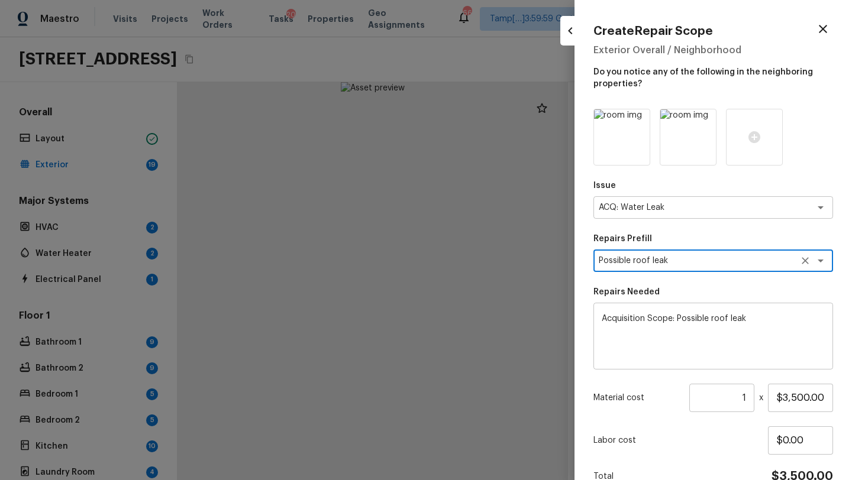
scroll to position [61, 0]
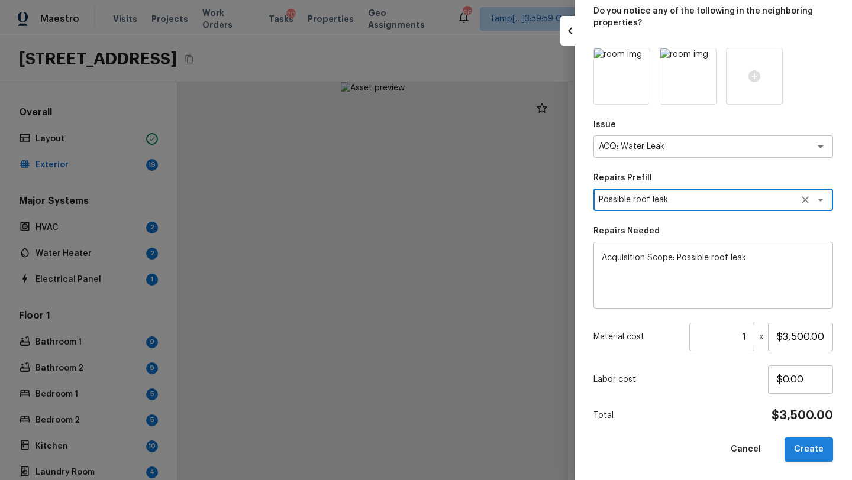
click at [805, 454] on button "Create" at bounding box center [808, 450] width 48 height 24
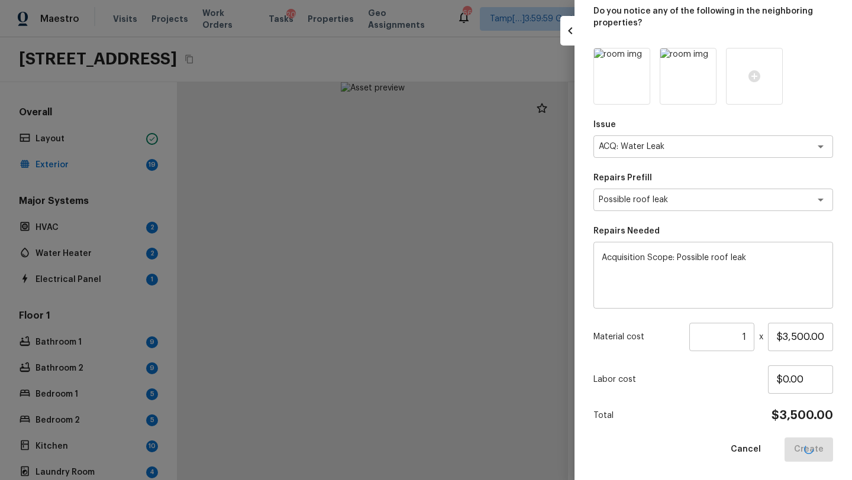
type input "$0.00"
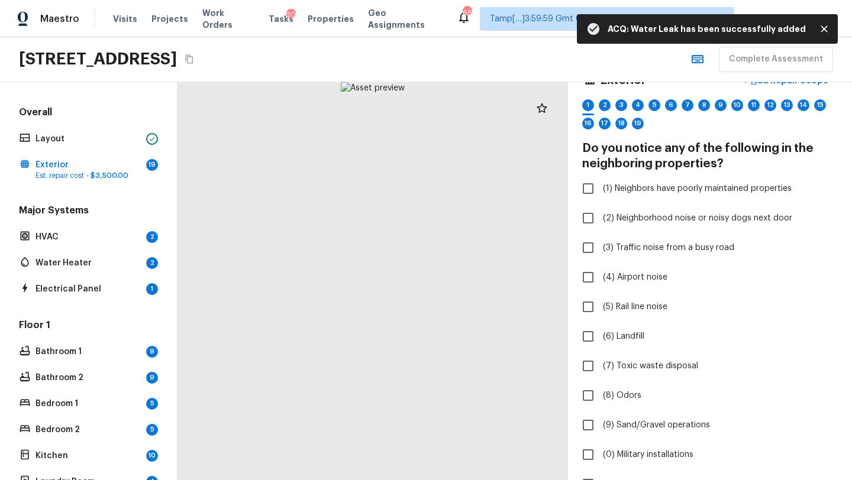
scroll to position [520, 0]
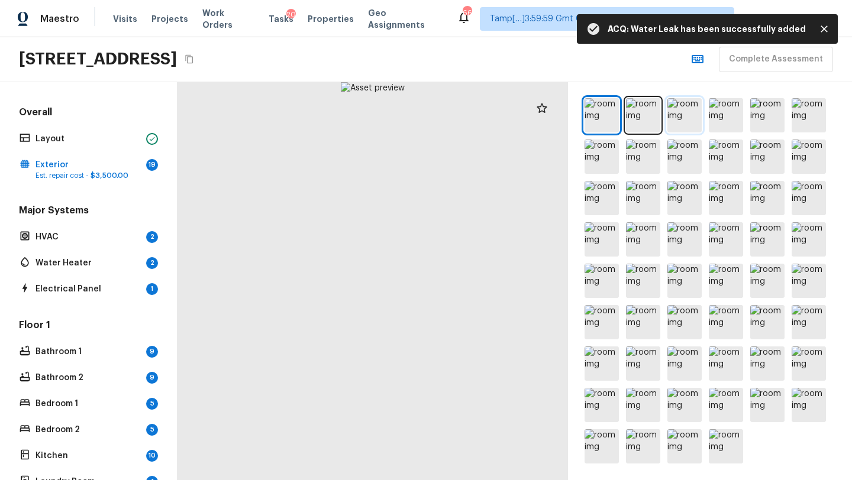
click at [687, 125] on img at bounding box center [684, 115] width 34 height 34
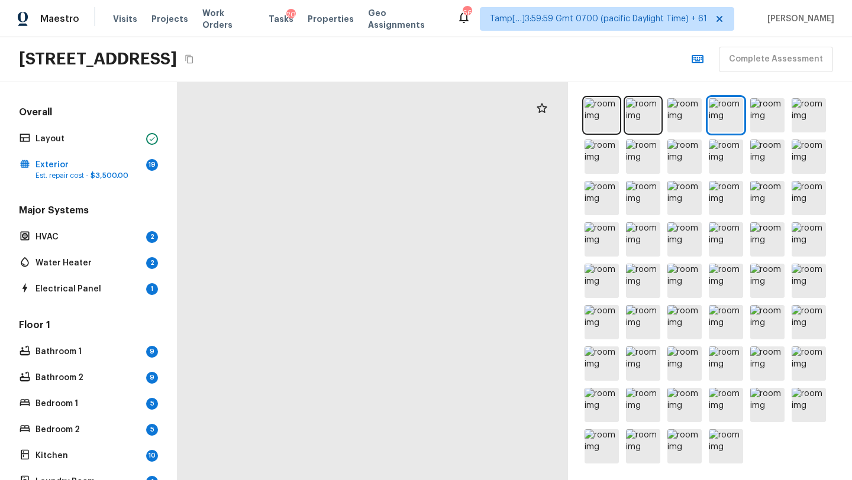
drag, startPoint x: 260, startPoint y: 371, endPoint x: 439, endPoint y: 75, distance: 346.3
click at [439, 75] on div "Maestro Visits Projects Work Orders Tasks 20 Properties Geo Assignments 668 Tam…" at bounding box center [426, 240] width 852 height 480
drag, startPoint x: 344, startPoint y: 292, endPoint x: 250, endPoint y: 478, distance: 209.2
click at [252, 478] on div at bounding box center [572, 176] width 965 height 984
drag, startPoint x: 295, startPoint y: 392, endPoint x: 325, endPoint y: 477, distance: 90.3
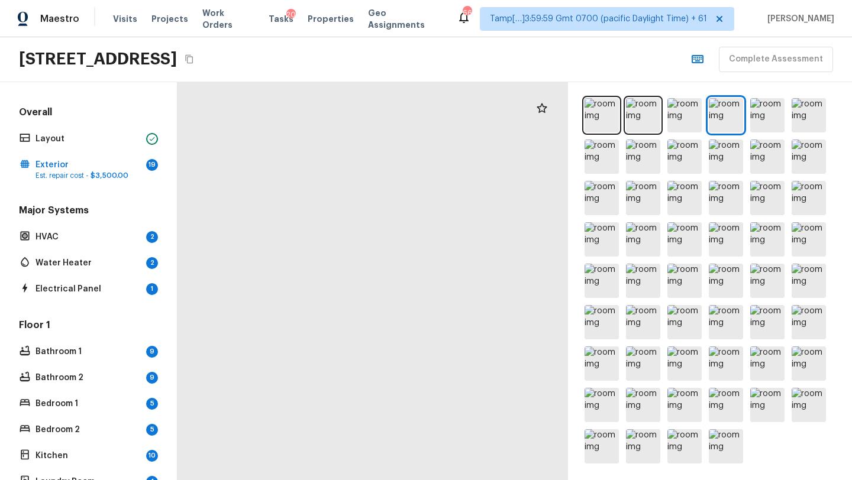
click at [326, 479] on div at bounding box center [519, 230] width 965 height 984
drag, startPoint x: 392, startPoint y: 271, endPoint x: 27, endPoint y: 449, distance: 406.3
click at [27, 450] on div "Overall Layout Exterior 19 Est. repair cost - $3,500.00 Major Systems HVAC 2 Wa…" at bounding box center [426, 281] width 852 height 398
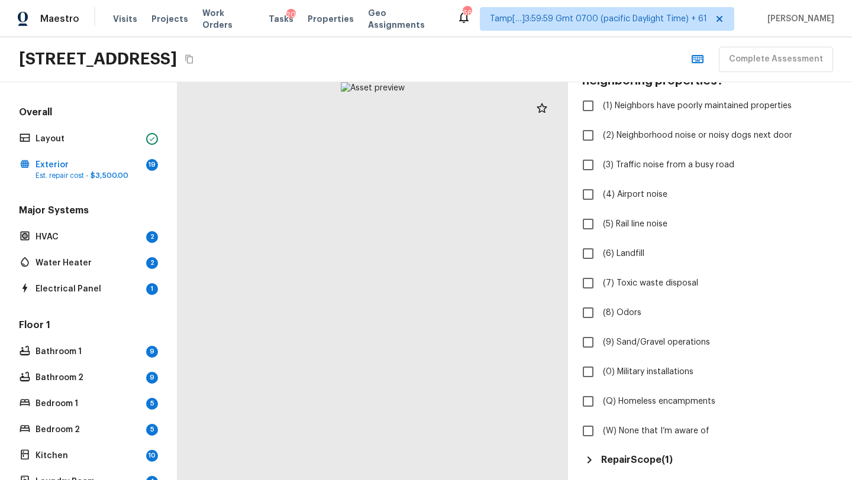
scroll to position [0, 0]
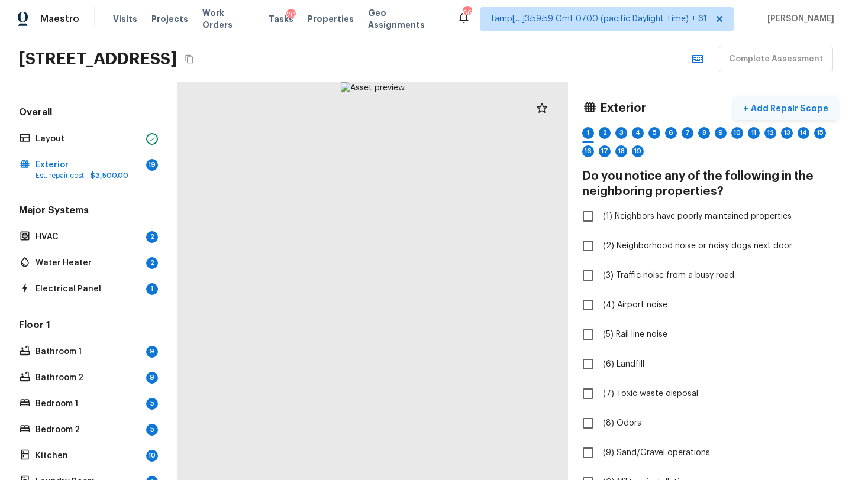
click at [798, 108] on p "Add Repair Scope" at bounding box center [788, 108] width 80 height 12
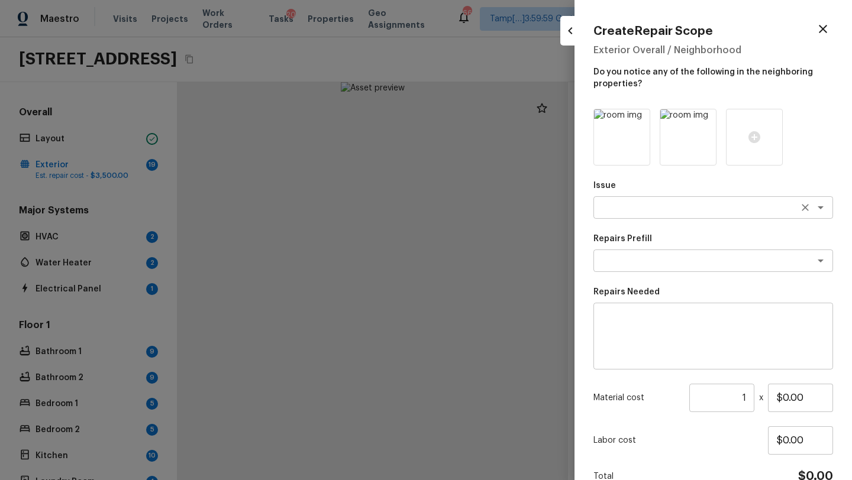
click at [614, 212] on textarea at bounding box center [696, 208] width 196 height 12
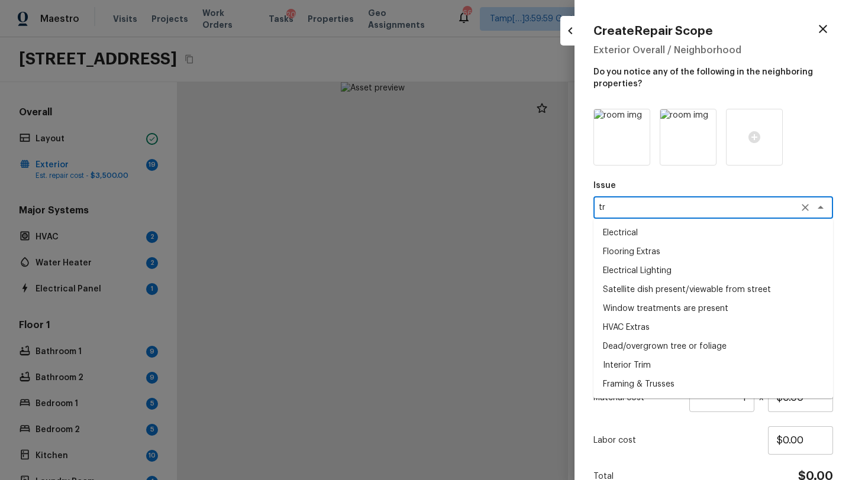
type textarea "t"
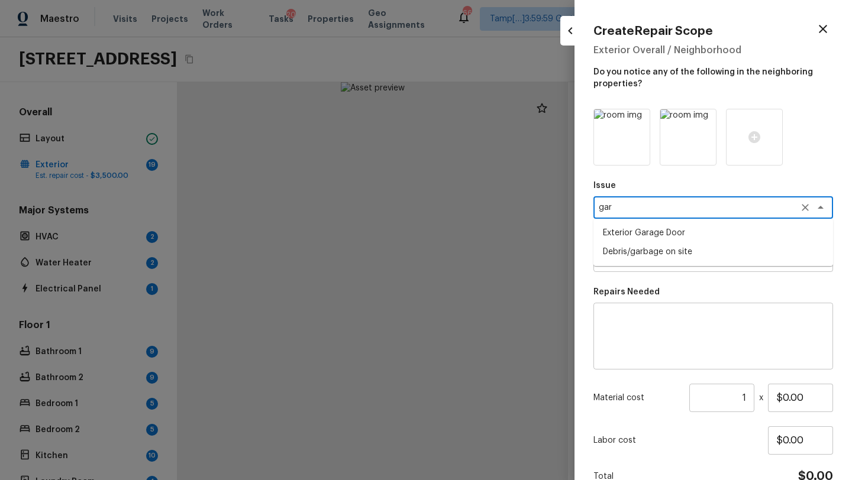
click at [651, 240] on li "Exterior Garage Door" at bounding box center [713, 233] width 240 height 19
type textarea "Exterior Garage Door"
click at [638, 266] on textarea at bounding box center [696, 261] width 196 height 12
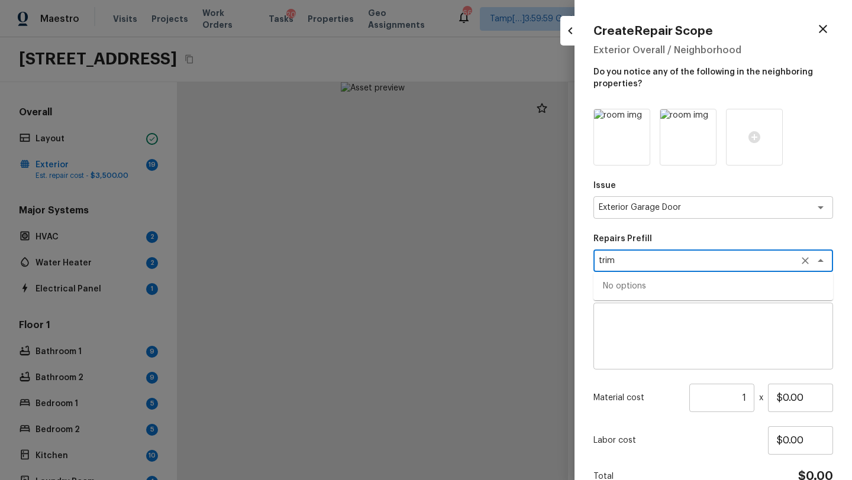
type textarea "trim"
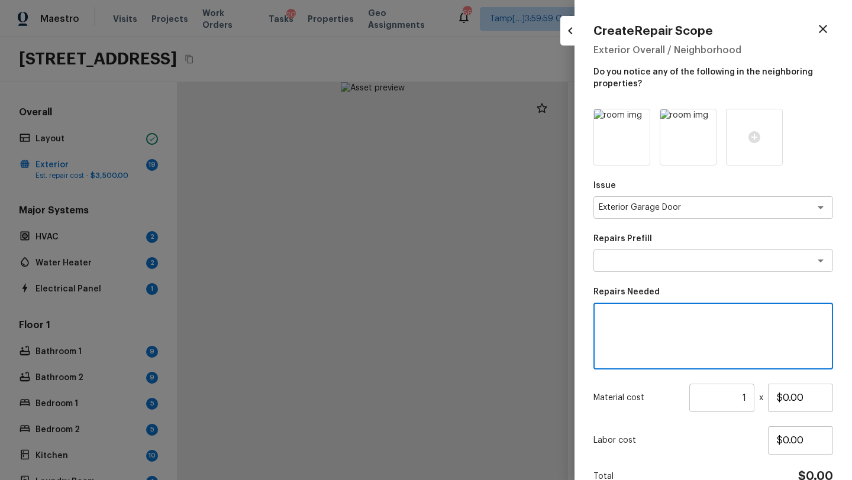
click at [637, 349] on textarea at bounding box center [712, 336] width 223 height 47
type textarea "garage trim repairs"
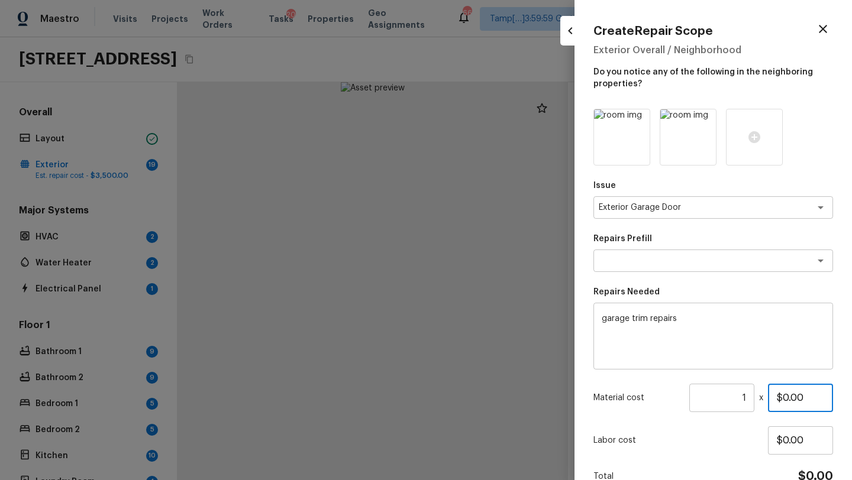
drag, startPoint x: 785, startPoint y: 399, endPoint x: 812, endPoint y: 399, distance: 27.2
click at [812, 399] on input "$0.00" at bounding box center [800, 398] width 65 height 28
type input "$300.00"
click at [747, 355] on textarea "garage trim repairs" at bounding box center [712, 336] width 223 height 47
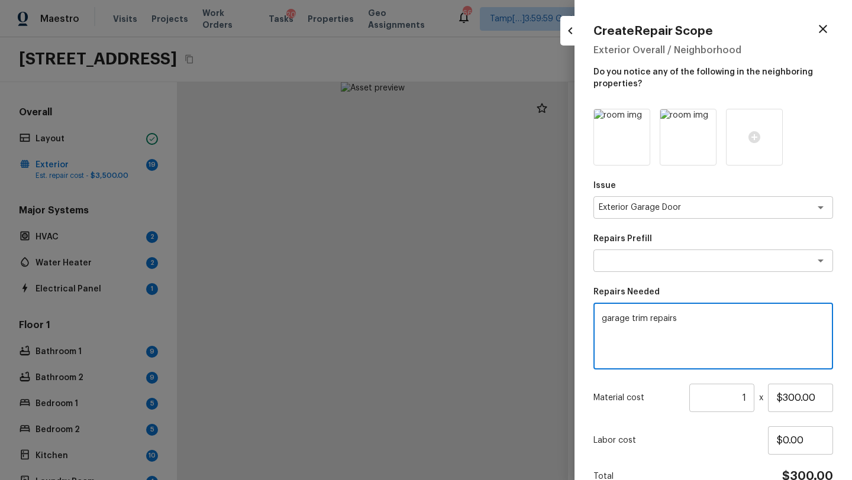
scroll to position [61, 0]
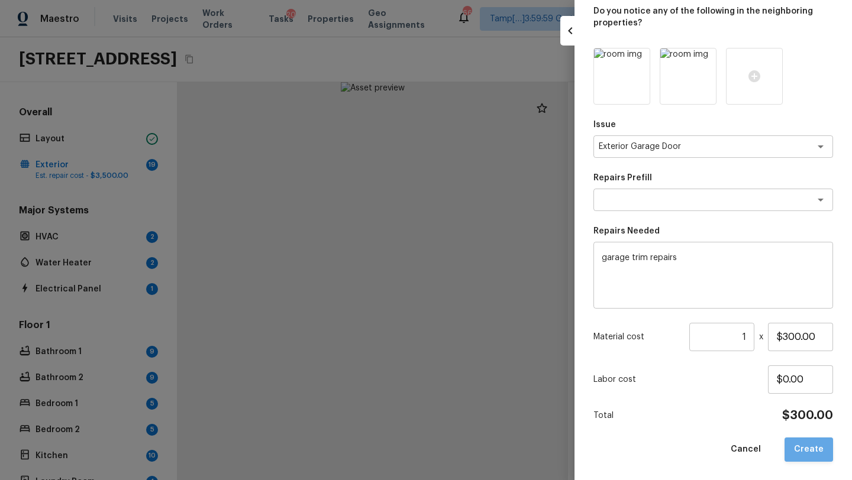
click at [811, 441] on button "Create" at bounding box center [808, 450] width 48 height 24
type input "$0.00"
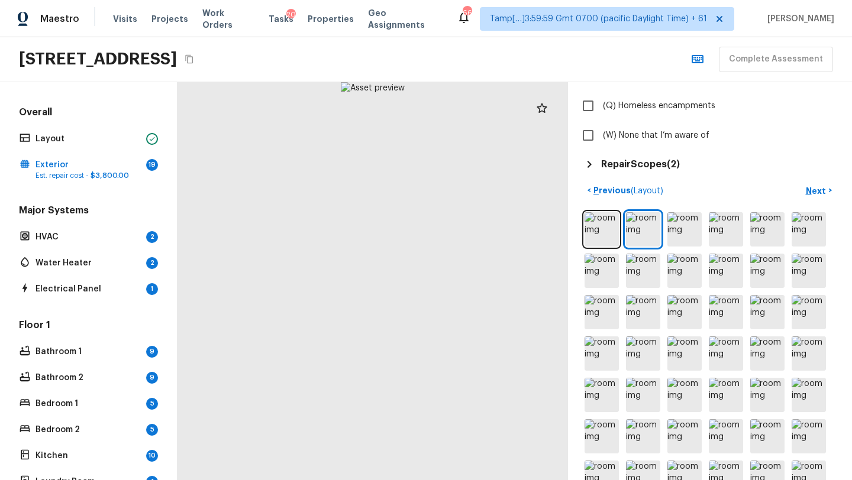
scroll to position [520, 0]
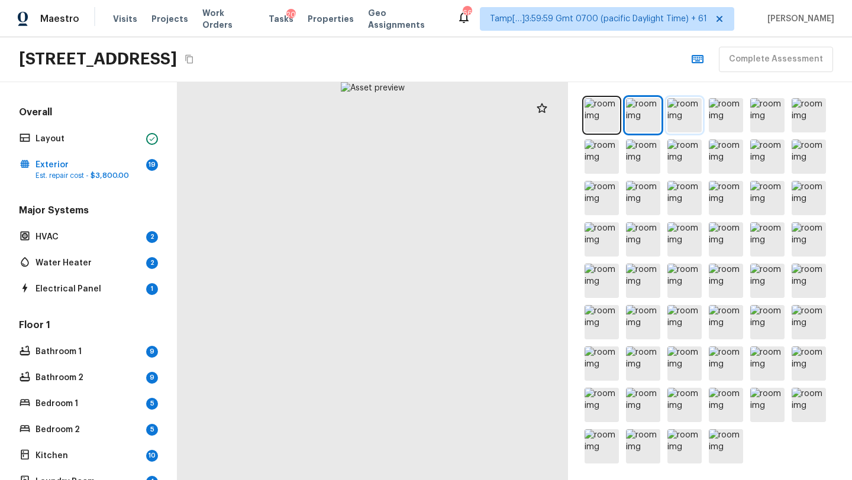
click at [683, 112] on img at bounding box center [684, 115] width 34 height 34
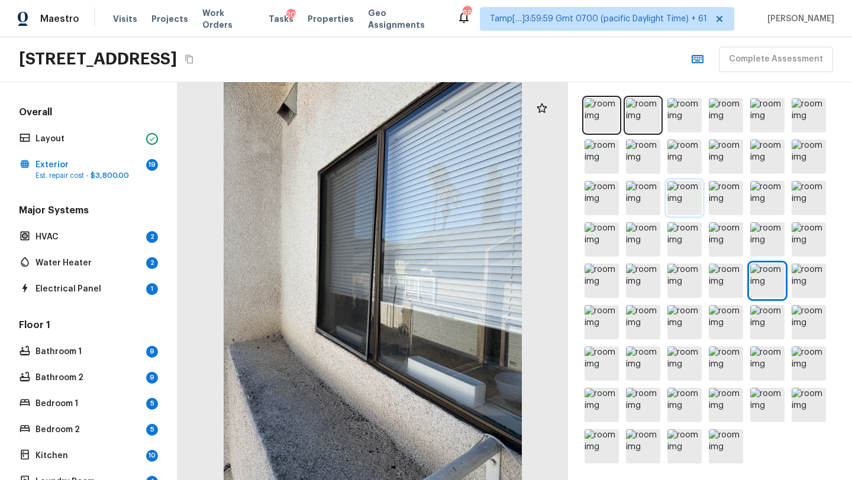
scroll to position [0, 0]
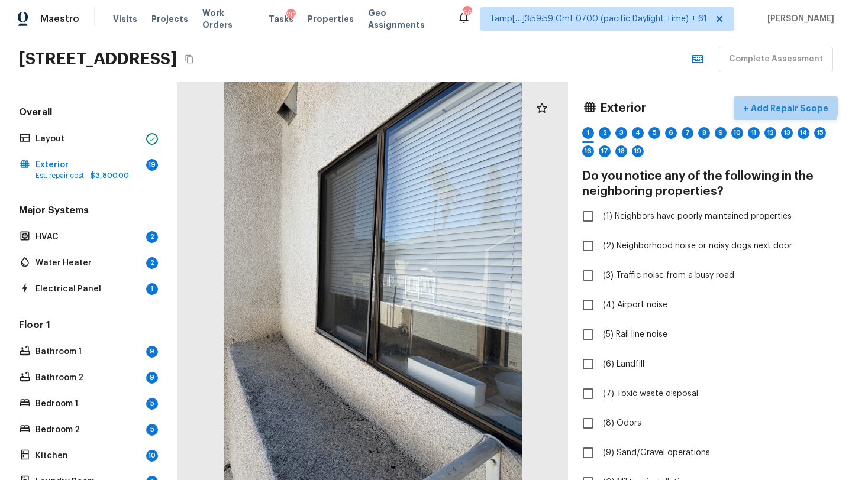
click at [791, 102] on p "Add Repair Scope" at bounding box center [788, 108] width 80 height 12
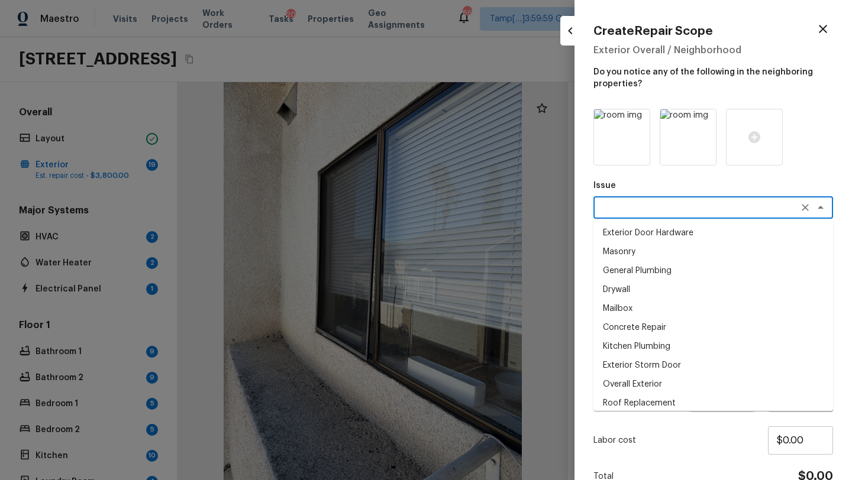
click at [636, 210] on textarea at bounding box center [696, 208] width 196 height 12
click at [631, 206] on textarea "inter" at bounding box center [696, 208] width 196 height 12
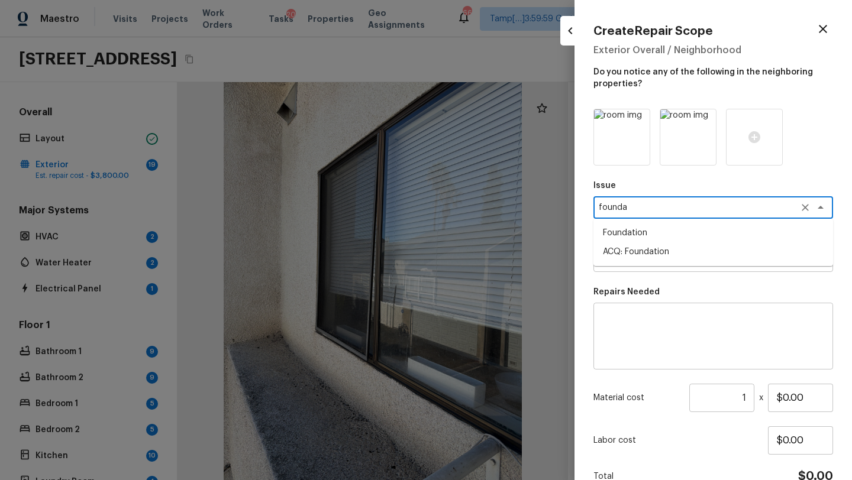
click at [629, 250] on li "ACQ: Foundation" at bounding box center [713, 251] width 240 height 19
type textarea "ACQ: Foundation"
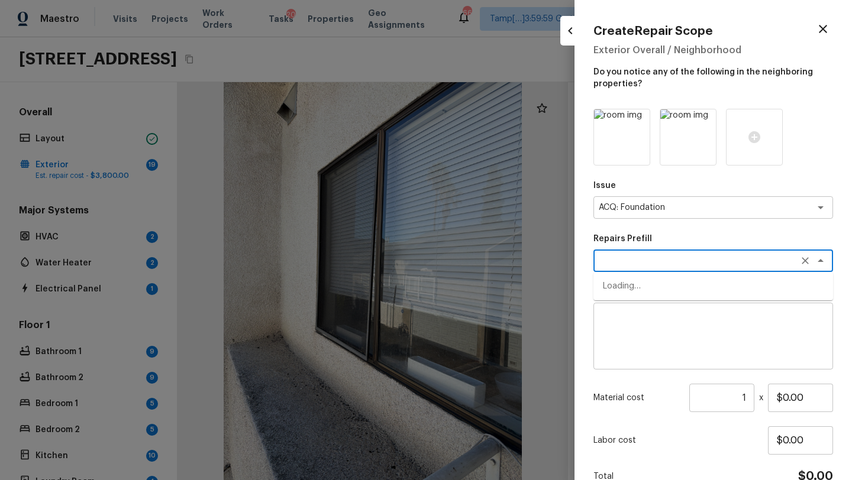
click at [620, 264] on textarea at bounding box center [696, 261] width 196 height 12
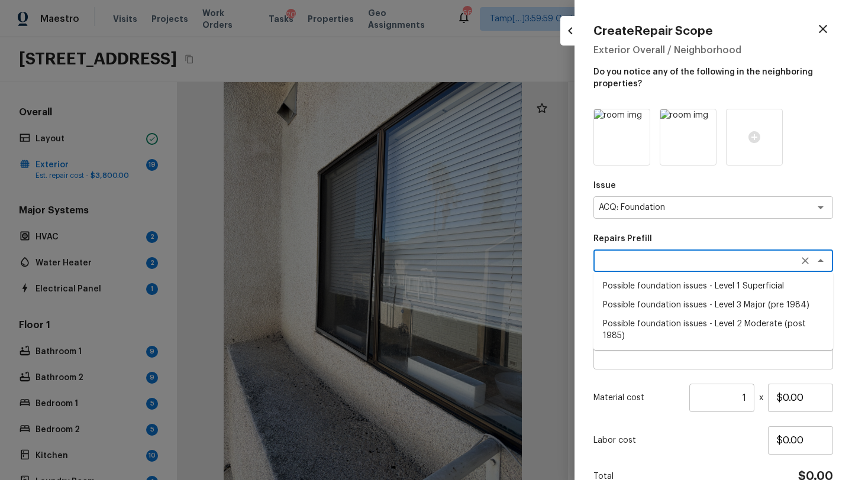
click at [620, 289] on li "Possible foundation issues - Level 1 Superficial" at bounding box center [713, 286] width 240 height 19
type textarea "Possible foundation issues - Level 1 Superficial"
type textarea "Possible foundation issues - Level 1 - Superficial. Disclaimer: This is NOT a t…"
type input "$999.00"
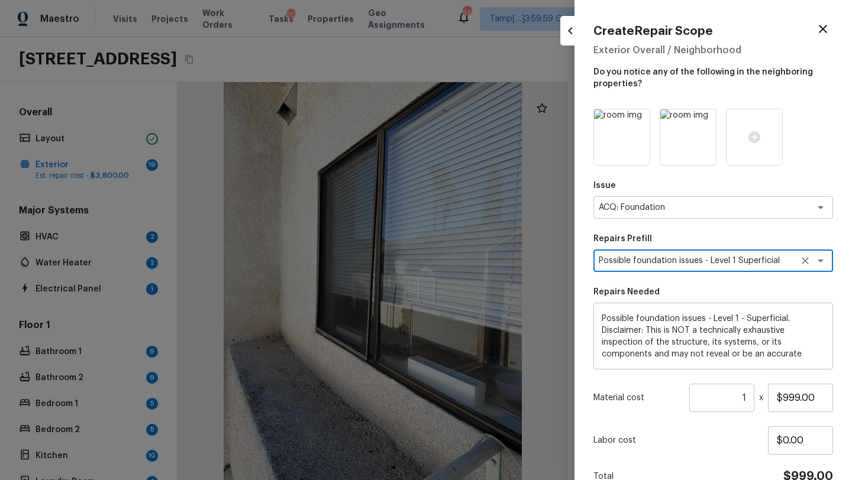
scroll to position [61, 0]
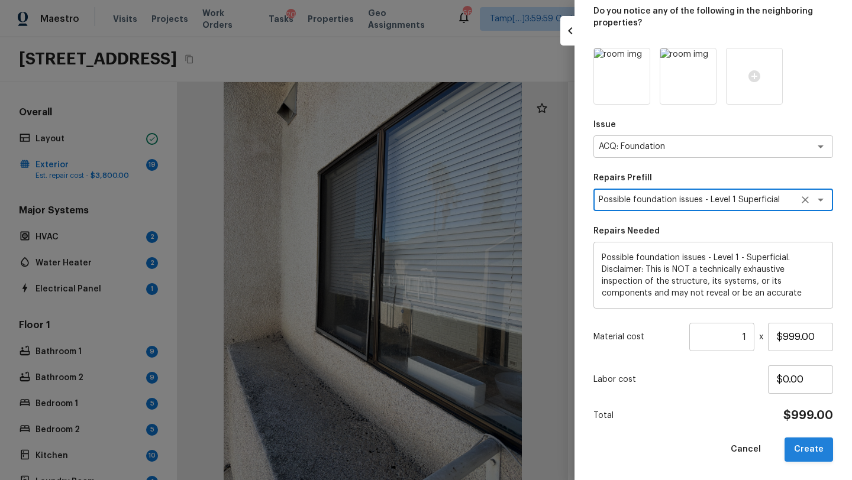
click at [802, 448] on button "Create" at bounding box center [808, 450] width 48 height 24
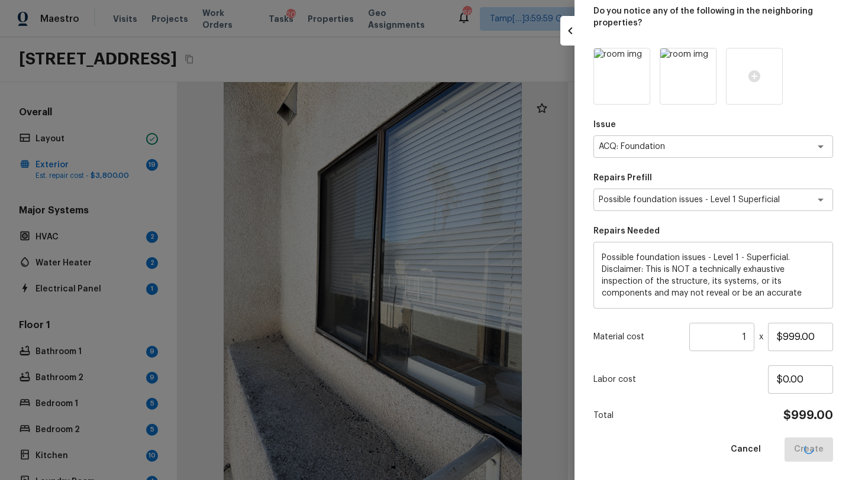
type input "$0.00"
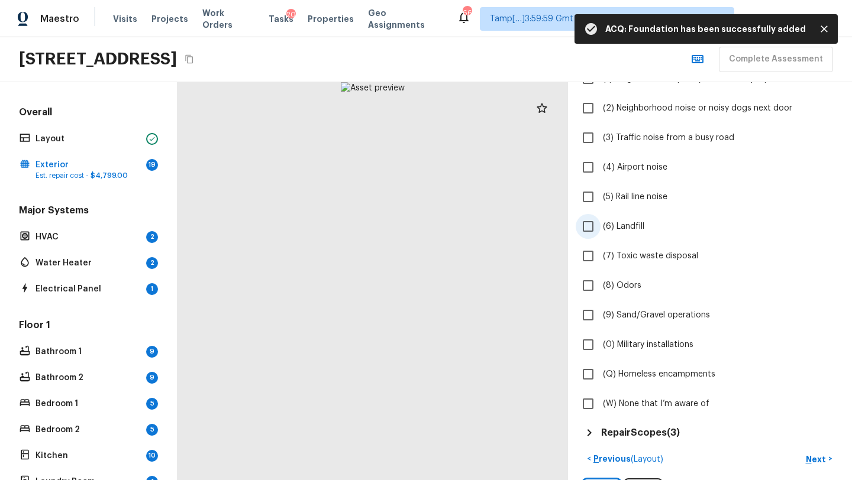
scroll to position [177, 0]
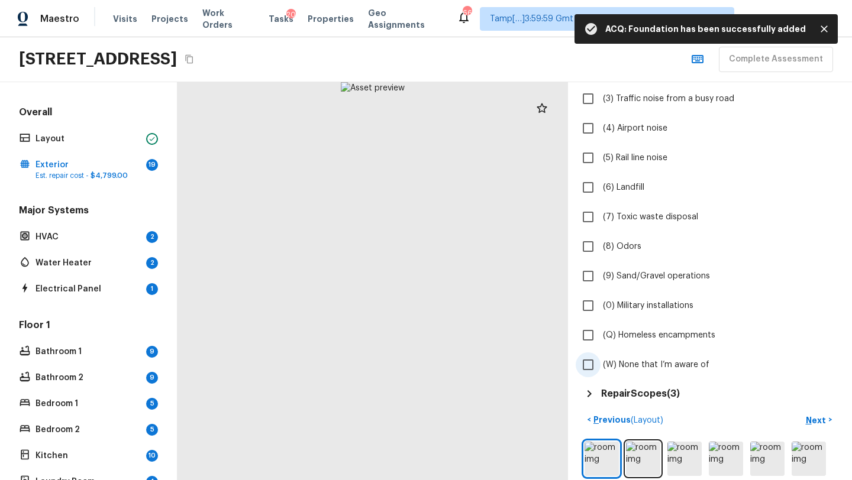
click at [627, 369] on span "(W) None that I’m aware of" at bounding box center [656, 365] width 106 height 12
click at [600, 369] on input "(W) None that I’m aware of" at bounding box center [587, 364] width 25 height 25
checkbox input "true"
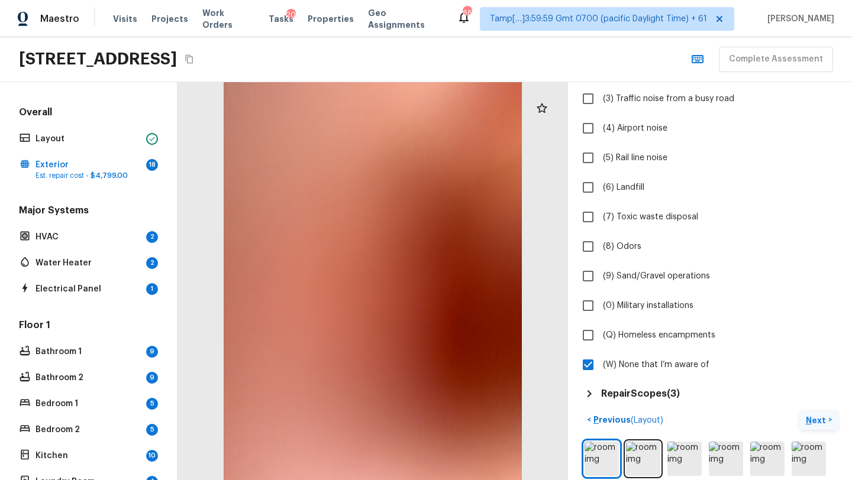
click at [817, 427] on button "Next >" at bounding box center [819, 420] width 38 height 20
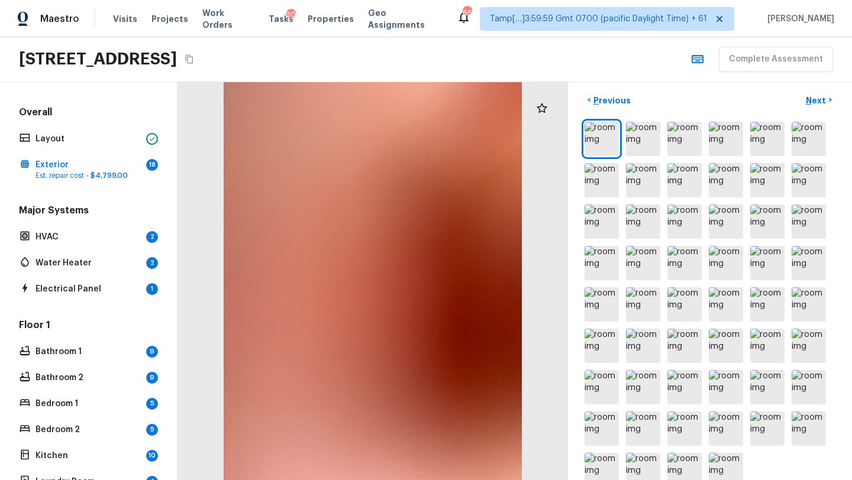
scroll to position [283, 0]
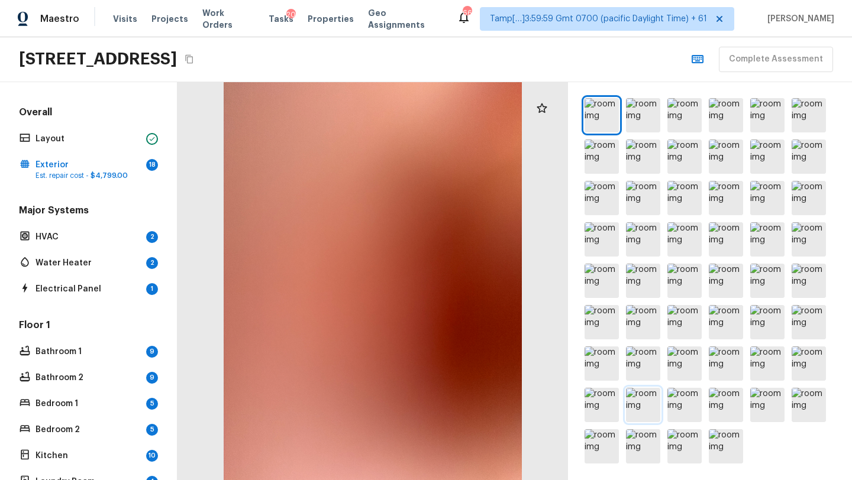
click at [657, 418] on img at bounding box center [643, 405] width 34 height 34
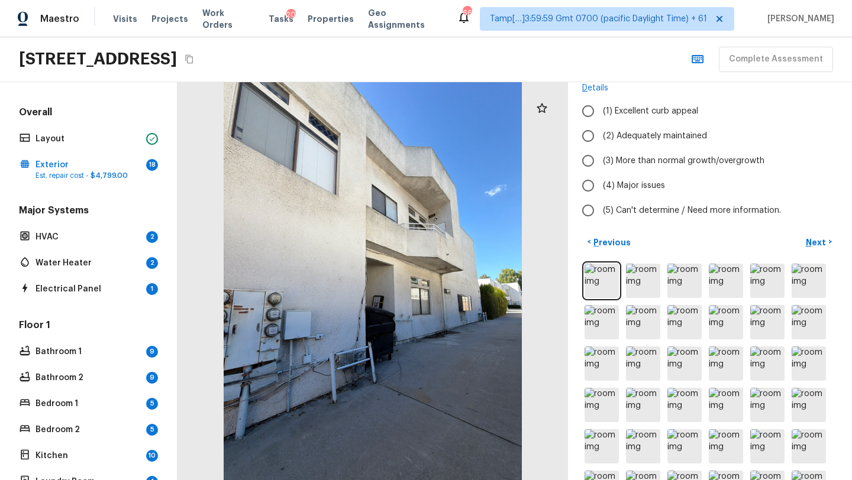
scroll to position [0, 0]
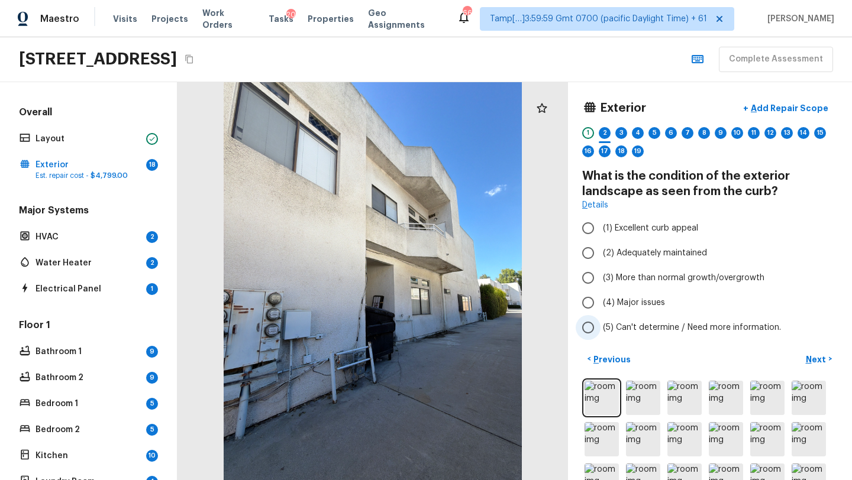
click at [601, 328] on label "(5) Can't determine / Need more information." at bounding box center [701, 327] width 253 height 25
click at [600, 328] on input "(5) Can't determine / Need more information." at bounding box center [587, 327] width 25 height 25
radio input "true"
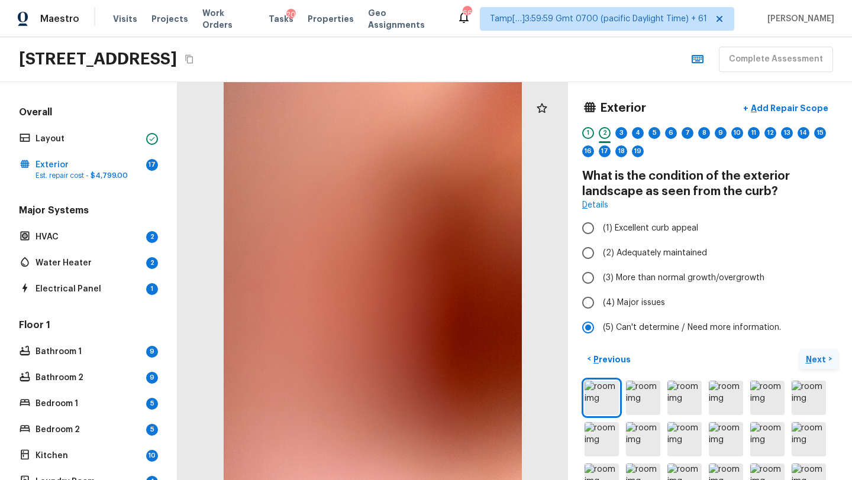
click at [823, 364] on p "Next" at bounding box center [816, 360] width 22 height 12
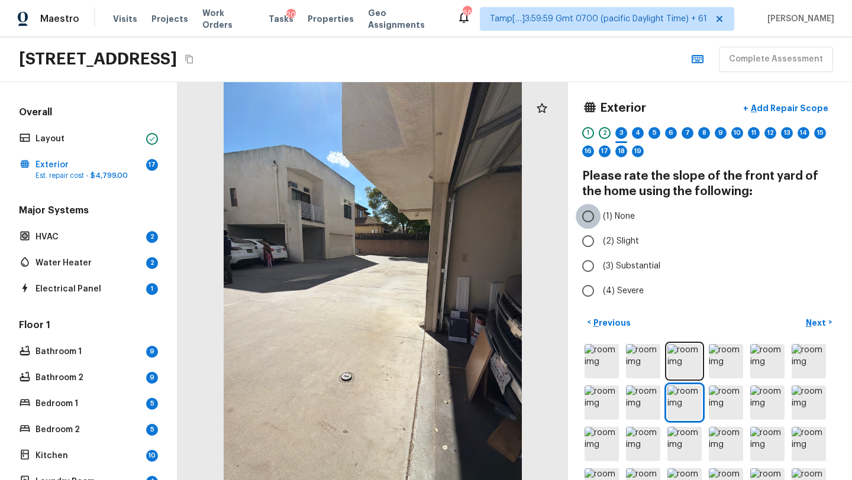
click at [598, 216] on input "(1) None" at bounding box center [587, 216] width 25 height 25
radio input "true"
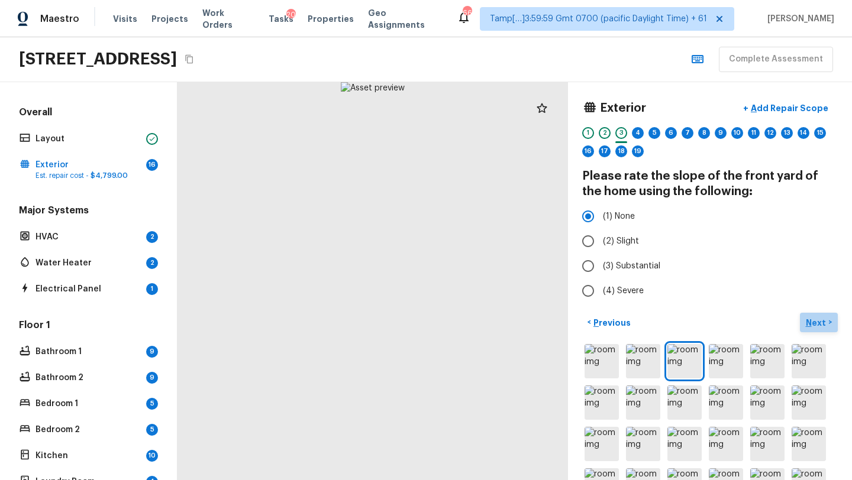
click at [814, 324] on p "Next" at bounding box center [816, 323] width 22 height 12
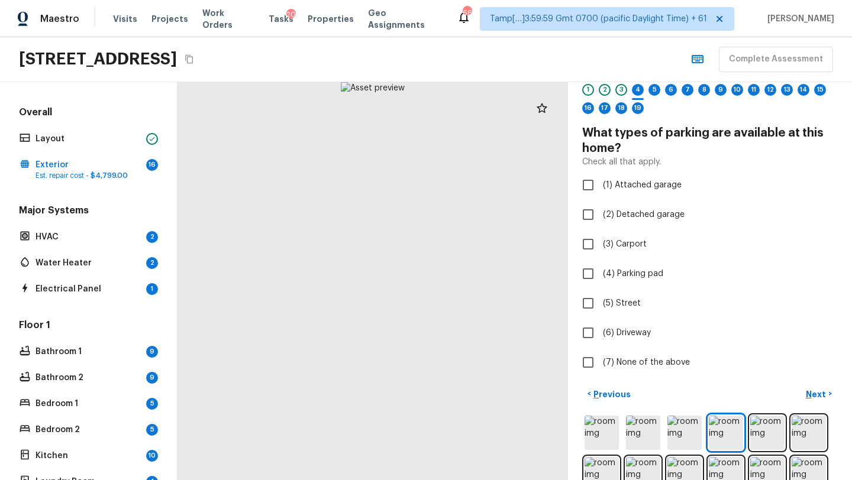
scroll to position [44, 0]
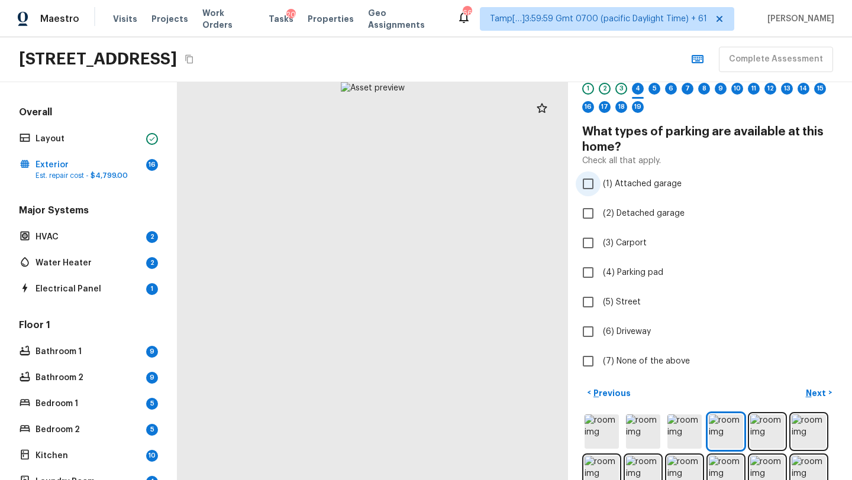
click at [607, 178] on span "(1) Attached garage" at bounding box center [642, 184] width 79 height 12
click at [600, 178] on input "(1) Attached garage" at bounding box center [587, 184] width 25 height 25
checkbox input "true"
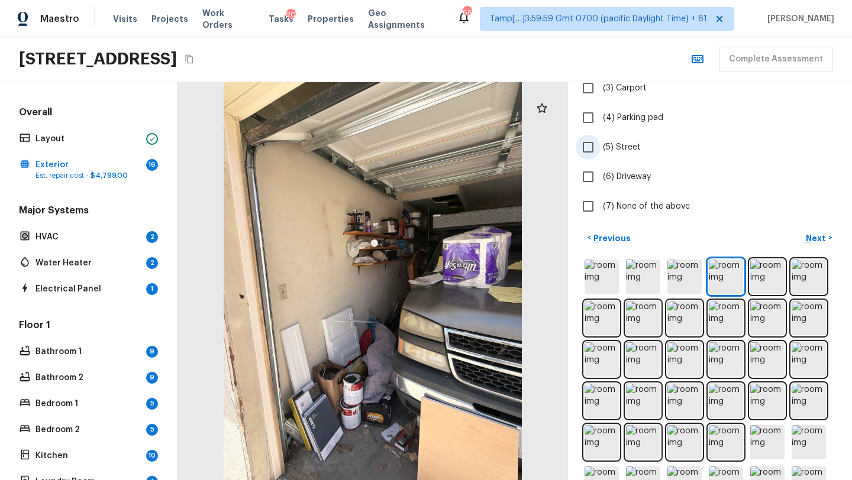
scroll to position [260, 0]
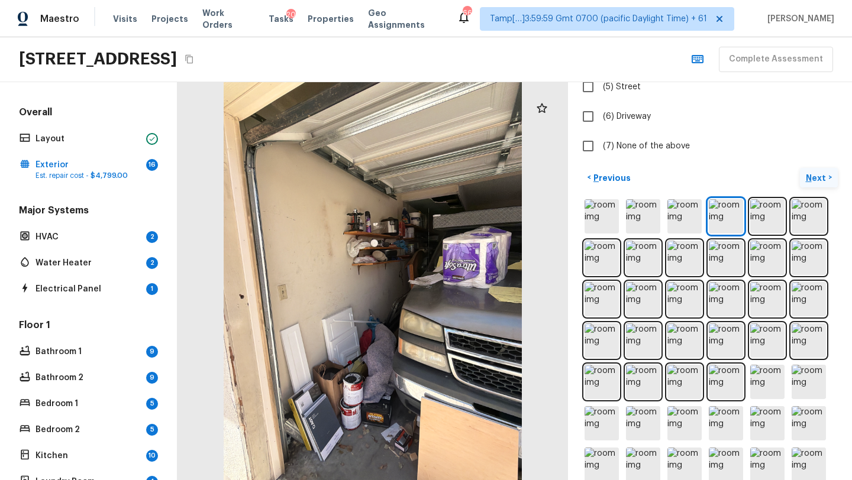
click at [820, 183] on p "Next" at bounding box center [816, 178] width 22 height 12
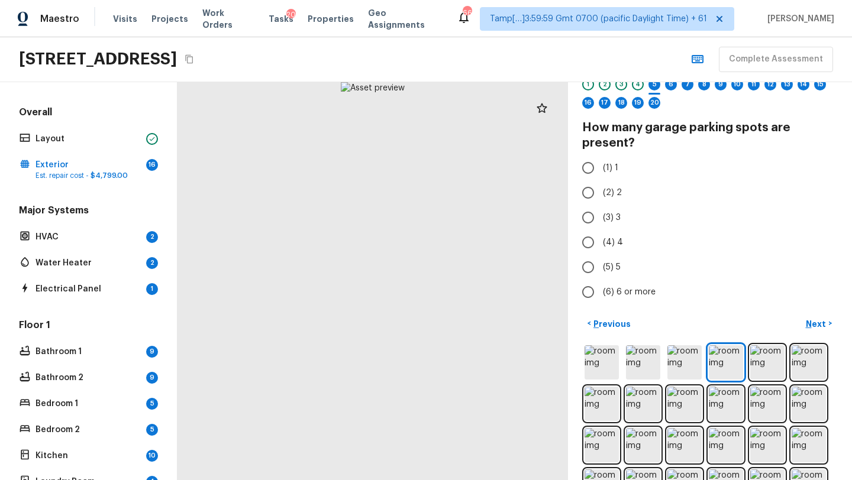
scroll to position [0, 0]
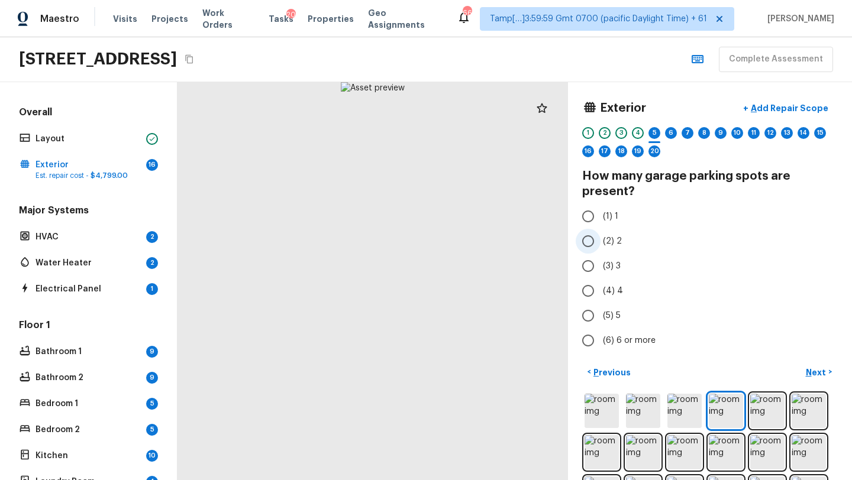
click at [591, 241] on input "(2) 2" at bounding box center [587, 241] width 25 height 25
radio input "true"
click at [816, 367] on p "Next" at bounding box center [816, 373] width 22 height 12
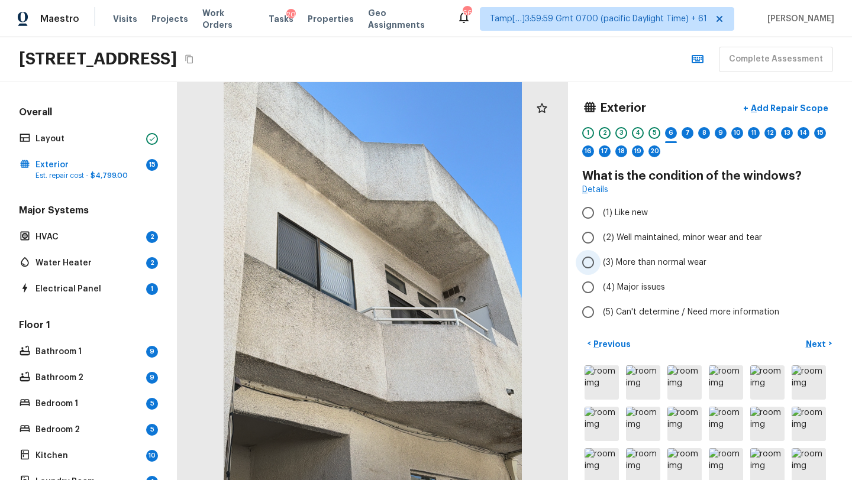
click at [662, 265] on span "(3) More than normal wear" at bounding box center [654, 263] width 103 height 12
click at [600, 265] on input "(3) More than normal wear" at bounding box center [587, 262] width 25 height 25
radio input "true"
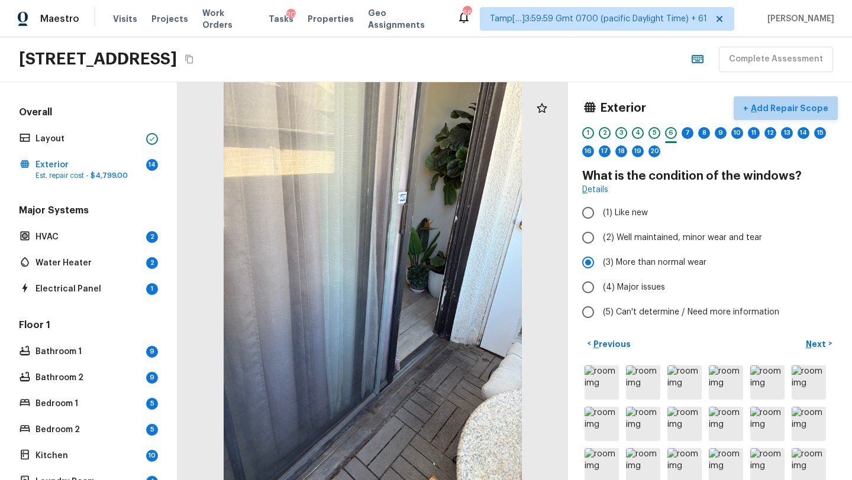
click at [794, 112] on p "Add Repair Scope" at bounding box center [788, 108] width 80 height 12
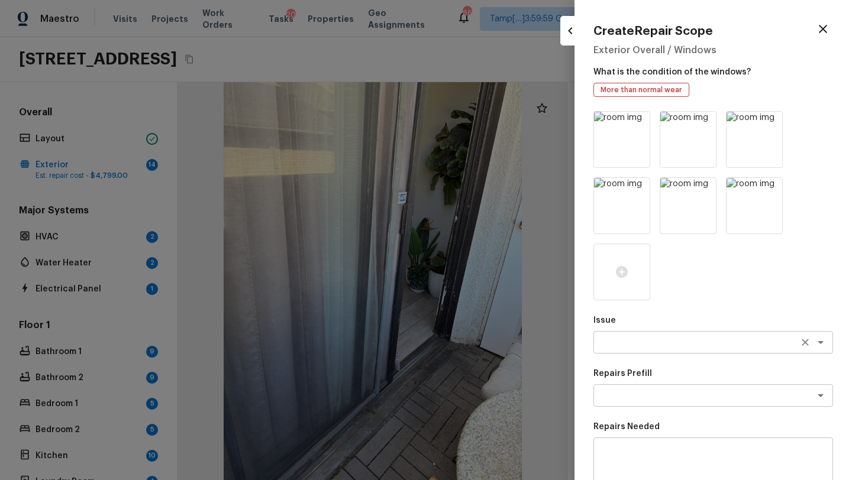
click at [641, 345] on textarea at bounding box center [696, 343] width 196 height 12
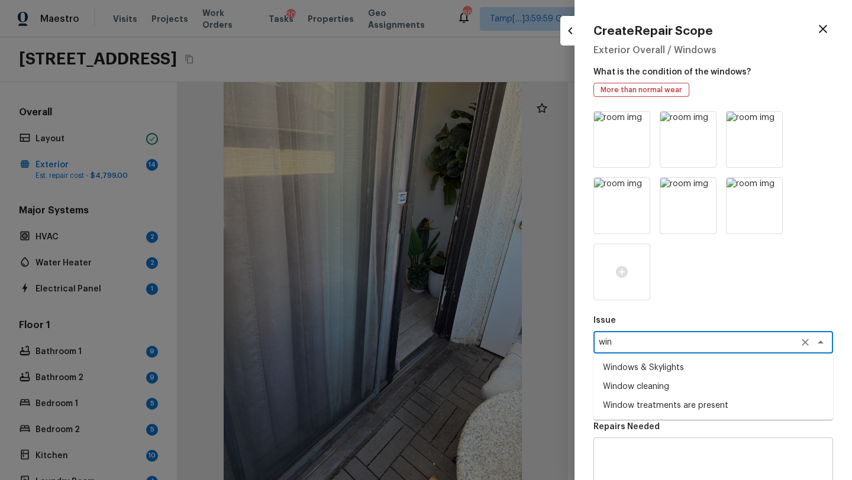
click at [643, 387] on li "Window cleaning" at bounding box center [713, 386] width 240 height 19
click at [643, 388] on div "x ​" at bounding box center [713, 395] width 240 height 22
type textarea "Window cleaning"
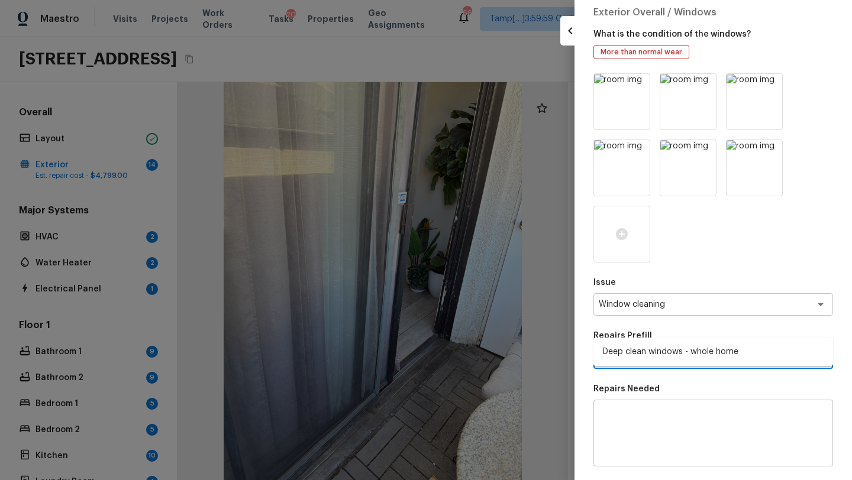
scroll to position [75, 0]
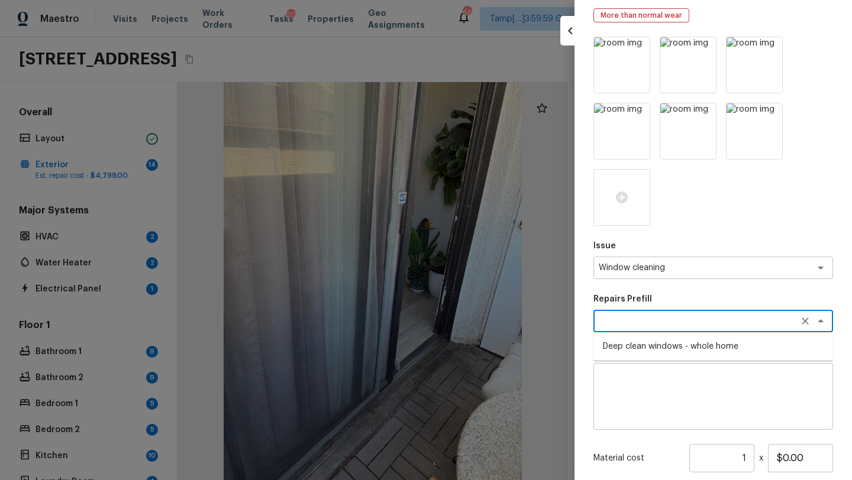
click at [658, 354] on li "Deep clean windows - whole home" at bounding box center [713, 346] width 240 height 19
type textarea "Deep clean windows - whole home"
type textarea "Deep clean windows. Remove all debris/dust/dirt from jamb/casing/sill area(s) a…"
type input "$165.00"
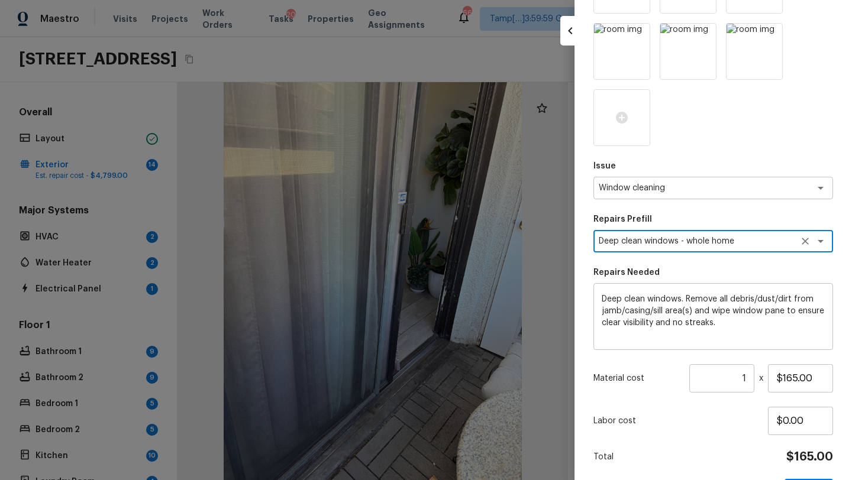
scroll to position [196, 0]
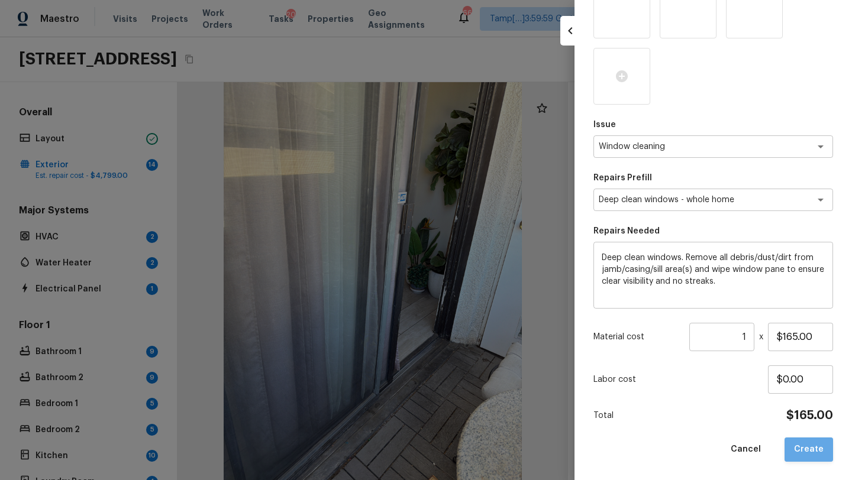
click at [813, 453] on button "Create" at bounding box center [808, 450] width 48 height 24
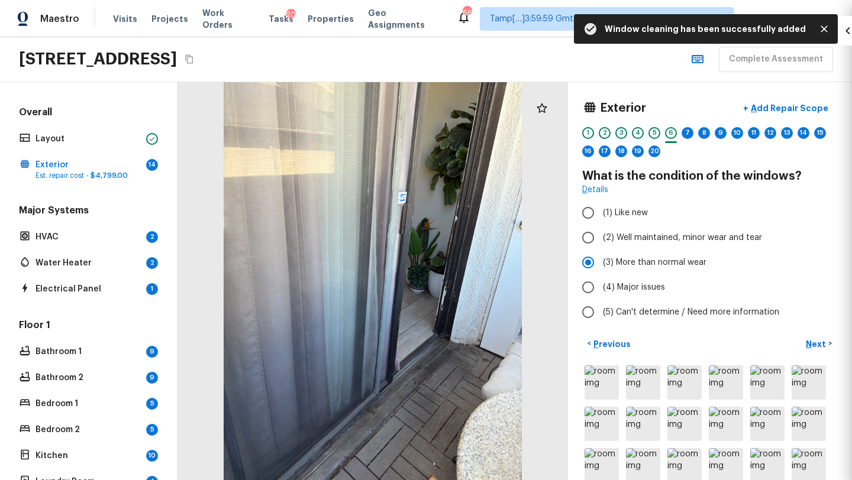
type input "$0.00"
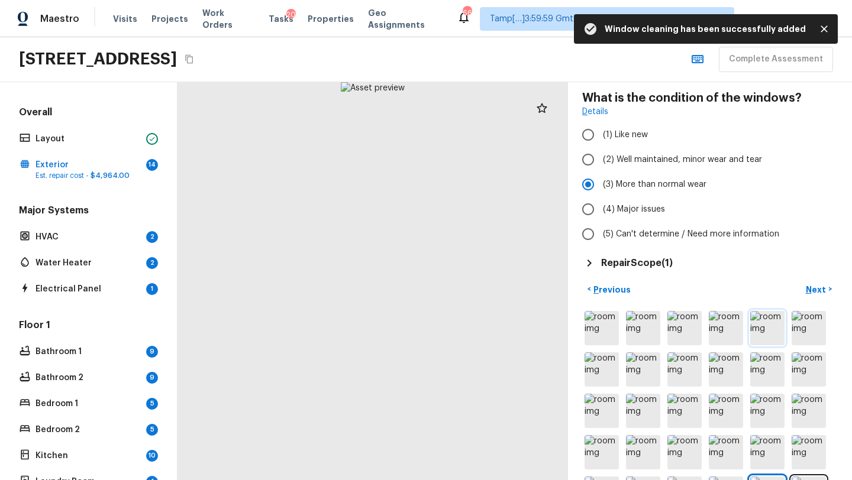
scroll to position [95, 0]
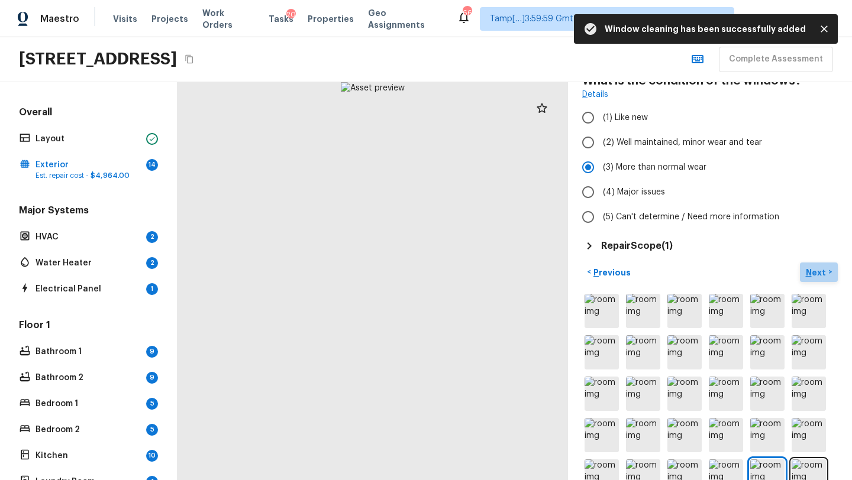
click at [810, 271] on p "Next" at bounding box center [816, 273] width 22 height 12
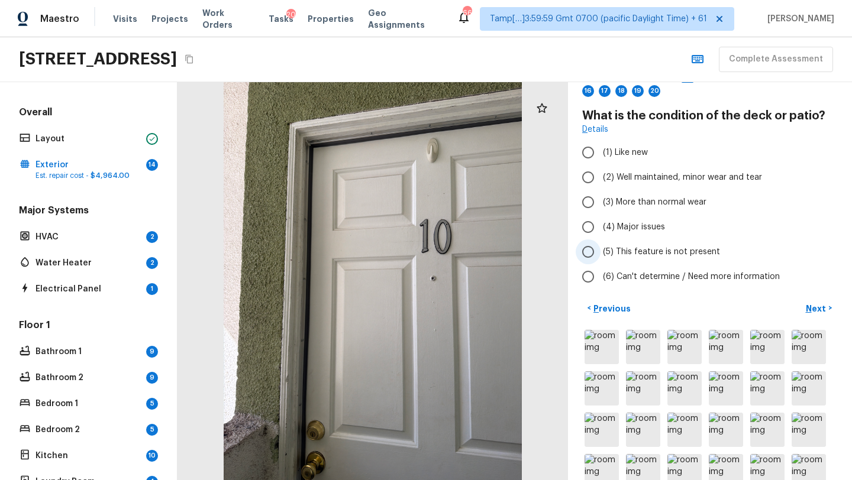
scroll to position [73, 0]
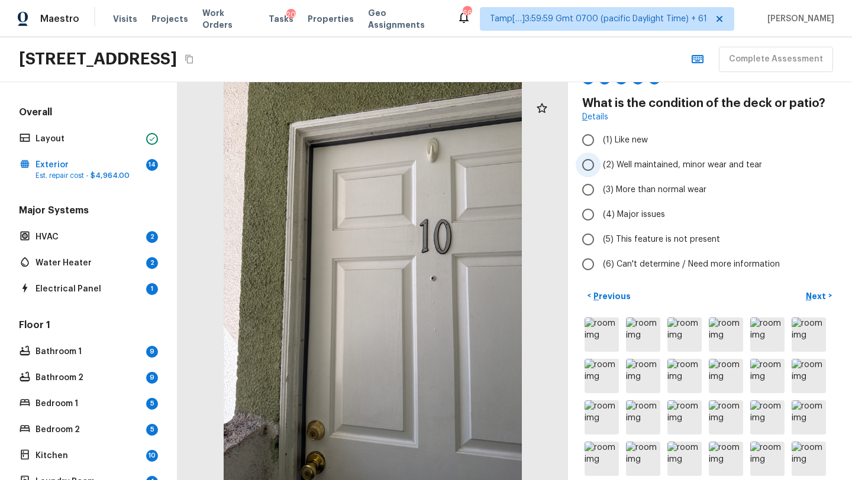
click at [679, 163] on span "(2) Well maintained, minor wear and tear" at bounding box center [682, 165] width 159 height 12
click at [600, 163] on input "(2) Well maintained, minor wear and tear" at bounding box center [587, 165] width 25 height 25
radio input "true"
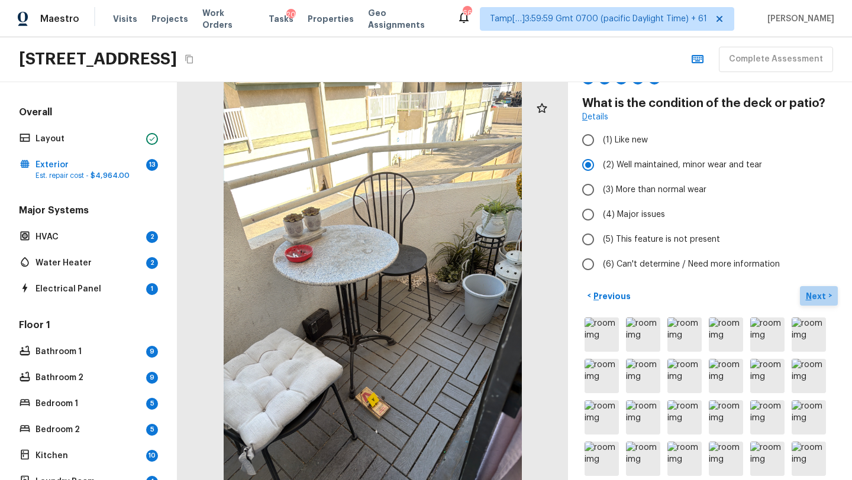
click at [822, 292] on p "Next" at bounding box center [816, 296] width 22 height 12
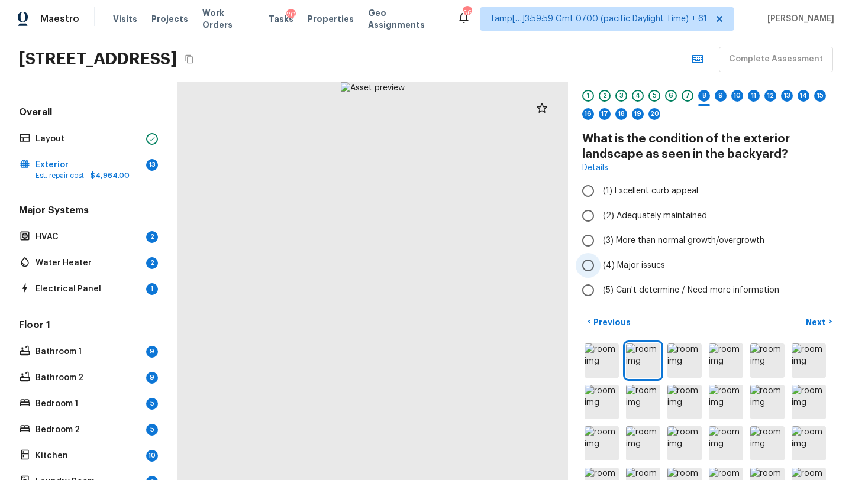
scroll to position [0, 0]
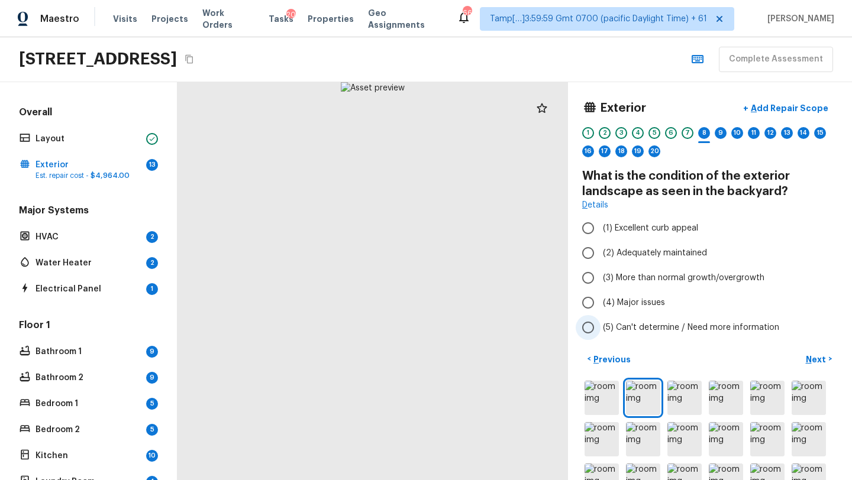
click at [610, 331] on span "(5) Can't determine / Need more information" at bounding box center [691, 328] width 176 height 12
click at [600, 331] on input "(5) Can't determine / Need more information" at bounding box center [587, 327] width 25 height 25
radio input "true"
click at [811, 359] on p "Next" at bounding box center [816, 360] width 22 height 12
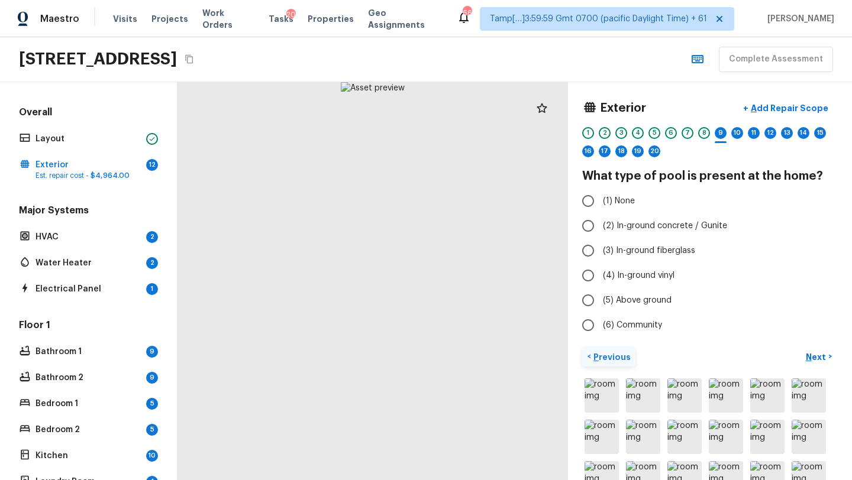
click at [607, 357] on p "Previous" at bounding box center [611, 357] width 40 height 12
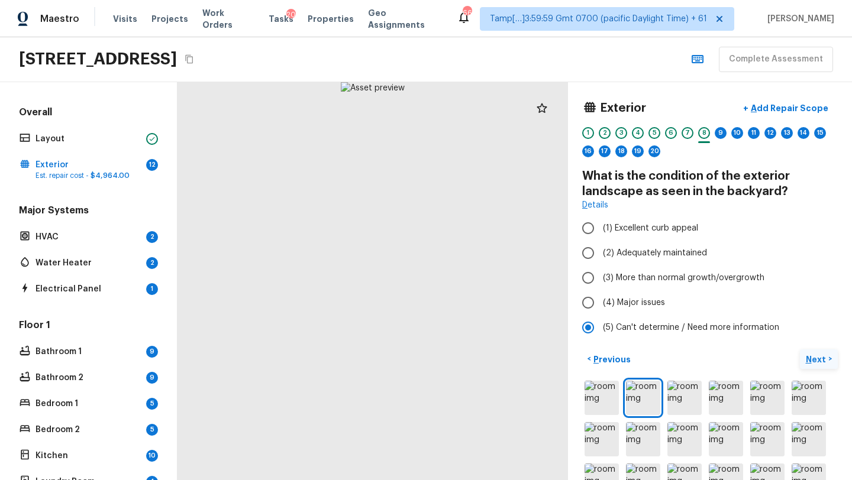
click at [816, 363] on p "Next" at bounding box center [816, 360] width 22 height 12
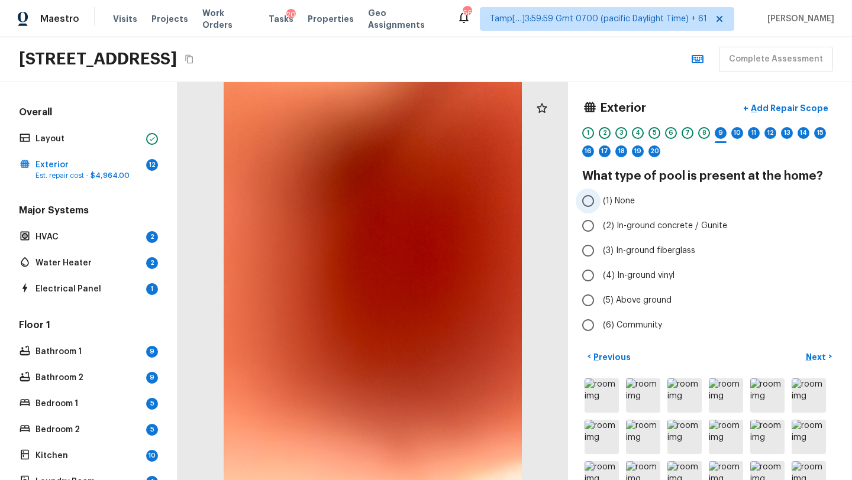
click at [595, 206] on input "(1) None" at bounding box center [587, 201] width 25 height 25
radio input "true"
click at [819, 360] on p "Next" at bounding box center [816, 357] width 22 height 12
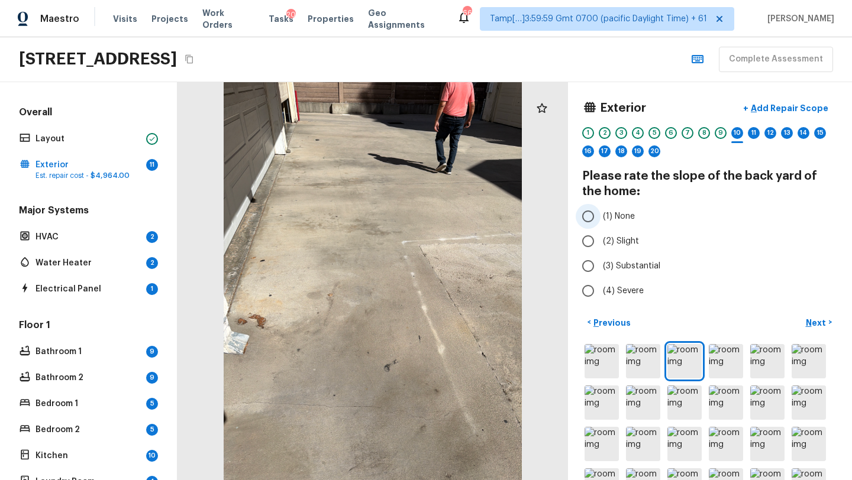
click at [592, 222] on input "(1) None" at bounding box center [587, 216] width 25 height 25
radio input "true"
click at [813, 319] on p "Next" at bounding box center [816, 323] width 22 height 12
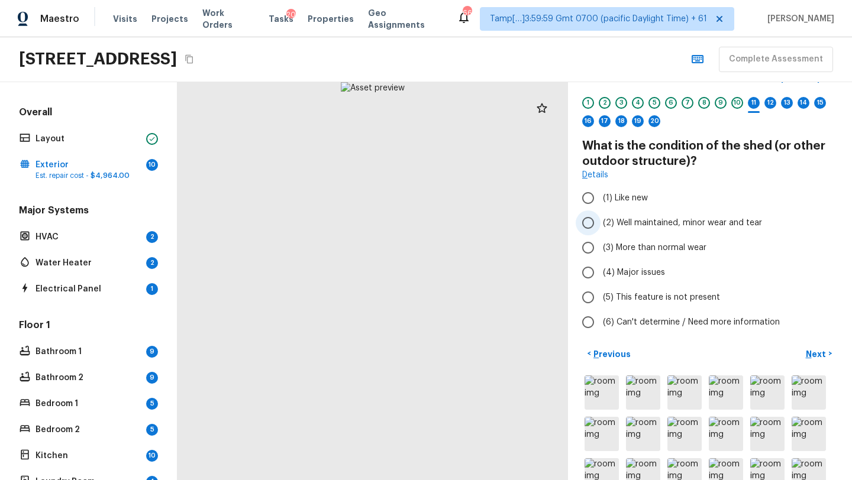
scroll to position [35, 0]
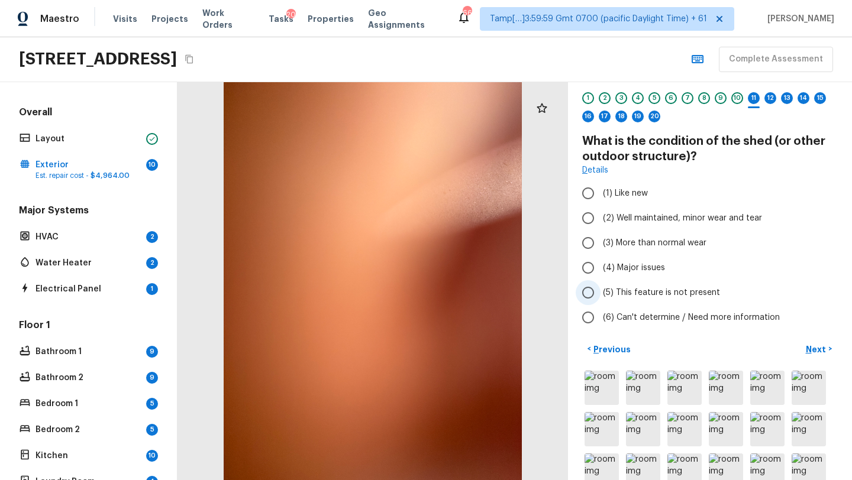
click at [607, 293] on span "(5) This feature is not present" at bounding box center [661, 293] width 117 height 12
click at [600, 293] on input "(5) This feature is not present" at bounding box center [587, 292] width 25 height 25
radio input "true"
click at [815, 347] on p "Next" at bounding box center [816, 350] width 22 height 12
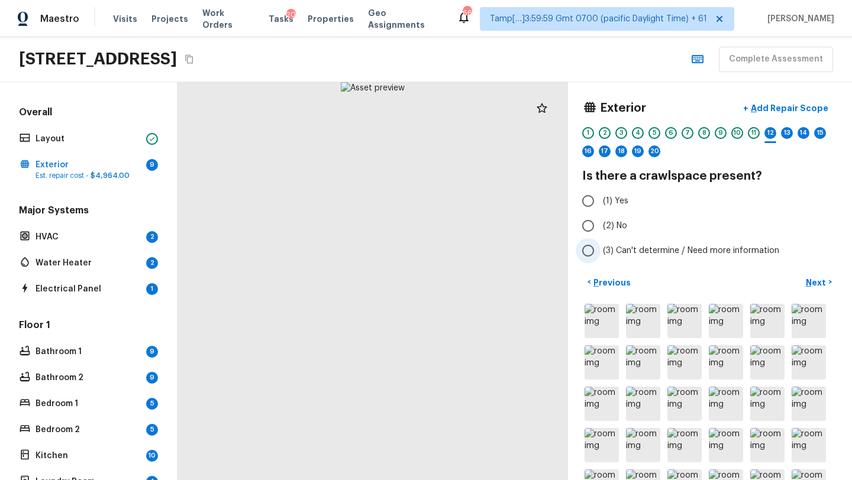
scroll to position [2, 0]
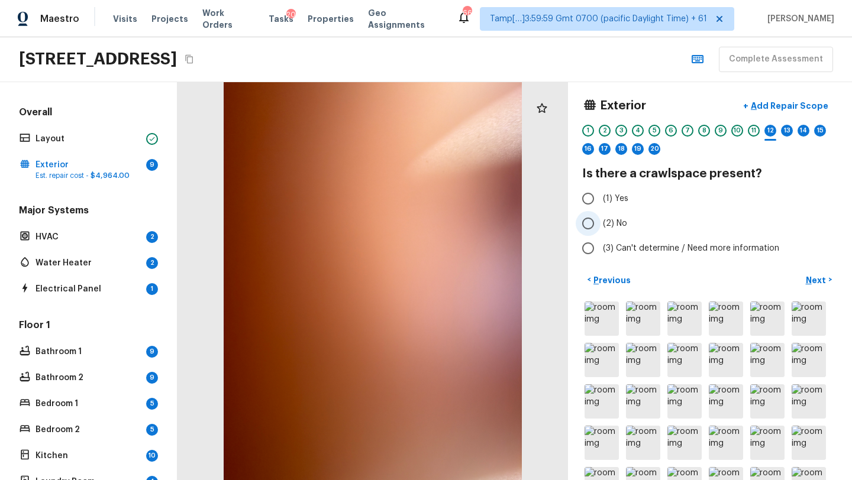
click at [596, 225] on input "(2) No" at bounding box center [587, 223] width 25 height 25
radio input "true"
click at [816, 279] on p "Next" at bounding box center [816, 280] width 22 height 12
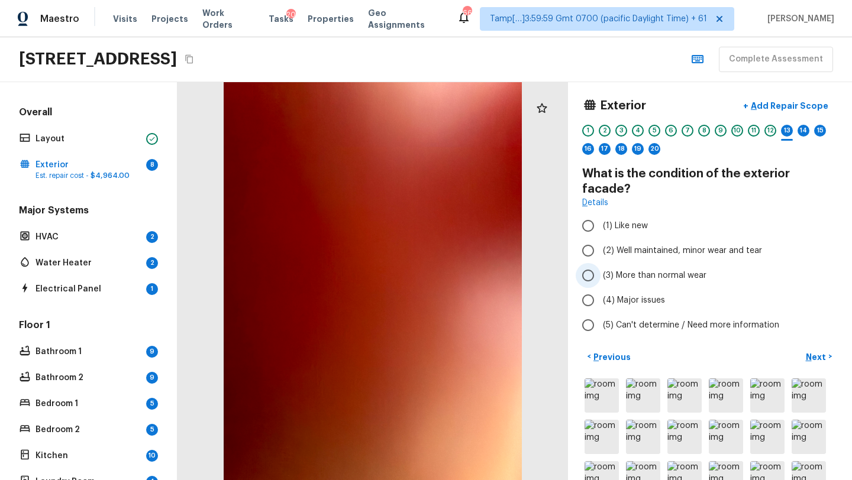
click at [627, 270] on span "(3) More than normal wear" at bounding box center [654, 276] width 103 height 12
click at [600, 263] on input "(3) More than normal wear" at bounding box center [587, 275] width 25 height 25
radio input "true"
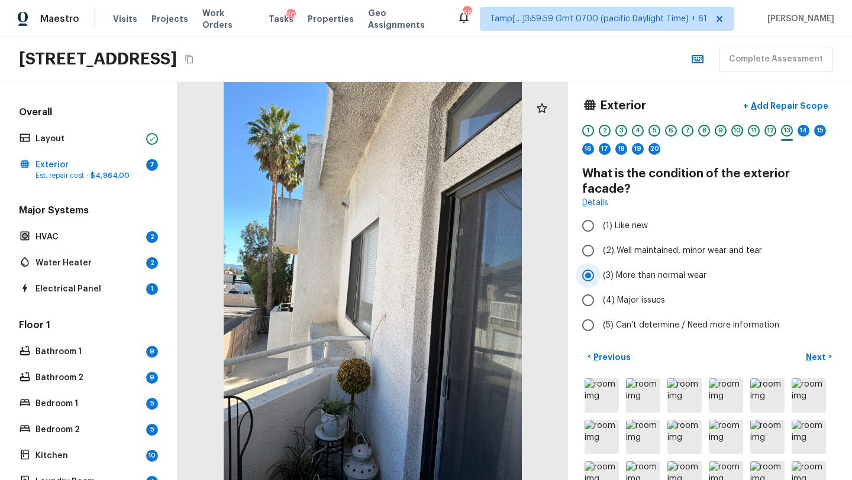
click at [628, 263] on label "(3) More than normal wear" at bounding box center [701, 275] width 253 height 25
click at [600, 263] on input "(3) More than normal wear" at bounding box center [587, 275] width 25 height 25
click at [631, 243] on label "(2) Well maintained, minor wear and tear" at bounding box center [701, 250] width 253 height 25
click at [600, 243] on input "(2) Well maintained, minor wear and tear" at bounding box center [587, 250] width 25 height 25
radio input "true"
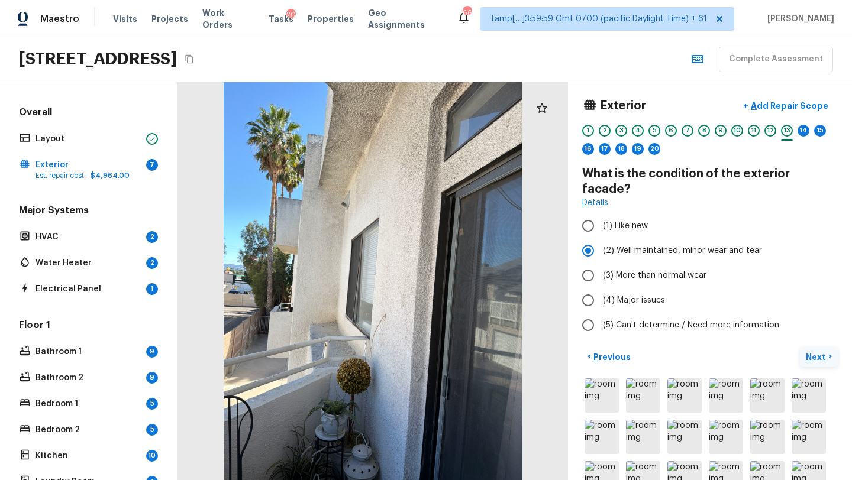
click at [803, 347] on button "Next >" at bounding box center [819, 357] width 38 height 20
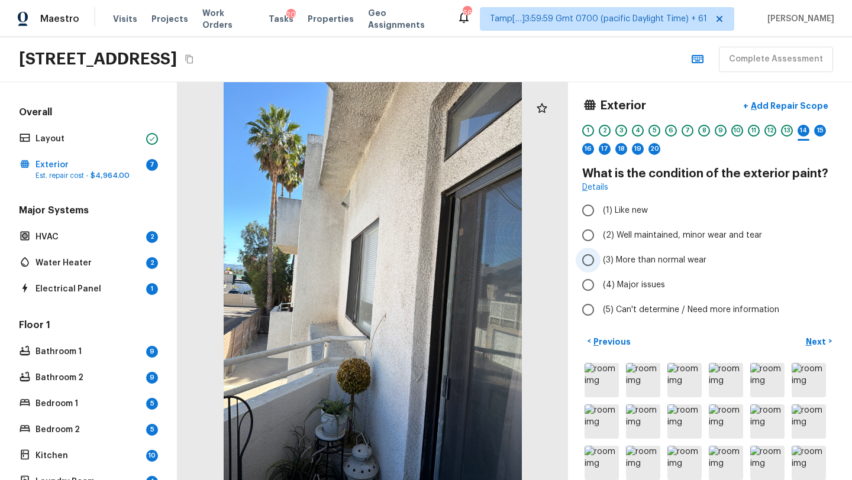
click at [645, 257] on span "(3) More than normal wear" at bounding box center [654, 260] width 103 height 12
click at [600, 257] on input "(3) More than normal wear" at bounding box center [587, 260] width 25 height 25
radio input "true"
click at [826, 337] on p "Next" at bounding box center [816, 342] width 22 height 12
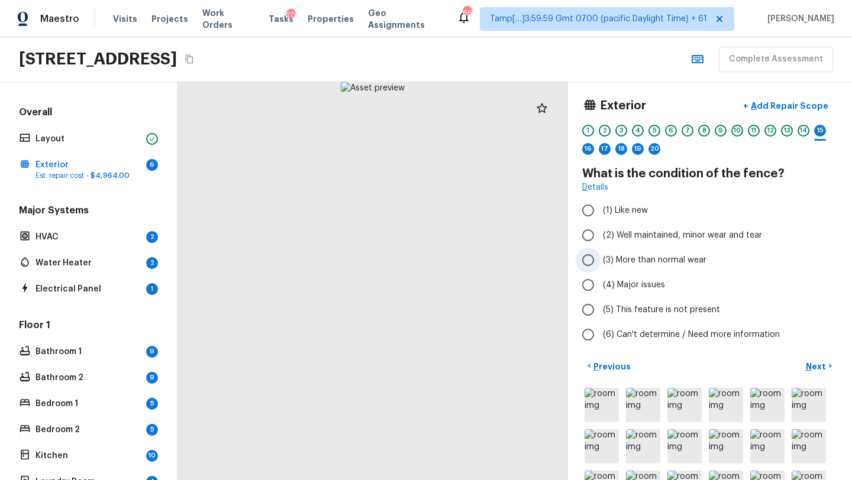
click at [661, 258] on span "(3) More than normal wear" at bounding box center [654, 260] width 103 height 12
click at [600, 258] on input "(3) More than normal wear" at bounding box center [587, 260] width 25 height 25
radio input "true"
click at [821, 370] on p "Next" at bounding box center [816, 367] width 22 height 12
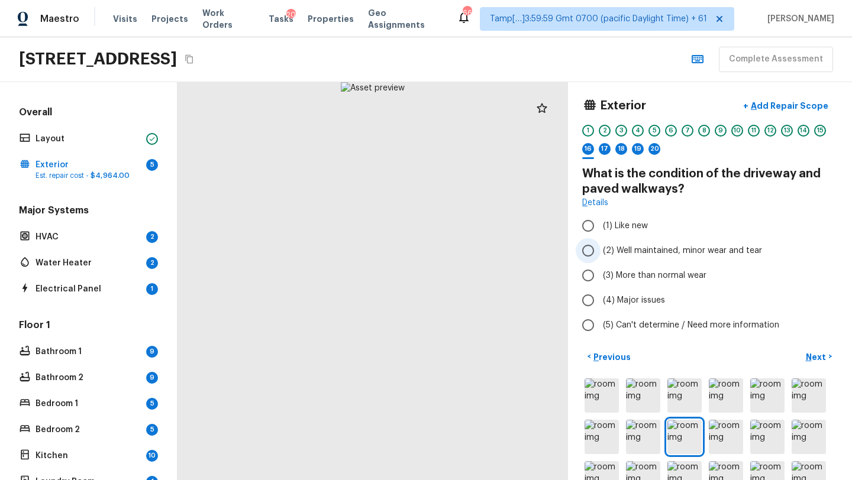
click at [669, 246] on span "(2) Well maintained, minor wear and tear" at bounding box center [682, 251] width 159 height 12
click at [600, 246] on input "(2) Well maintained, minor wear and tear" at bounding box center [587, 250] width 25 height 25
radio input "true"
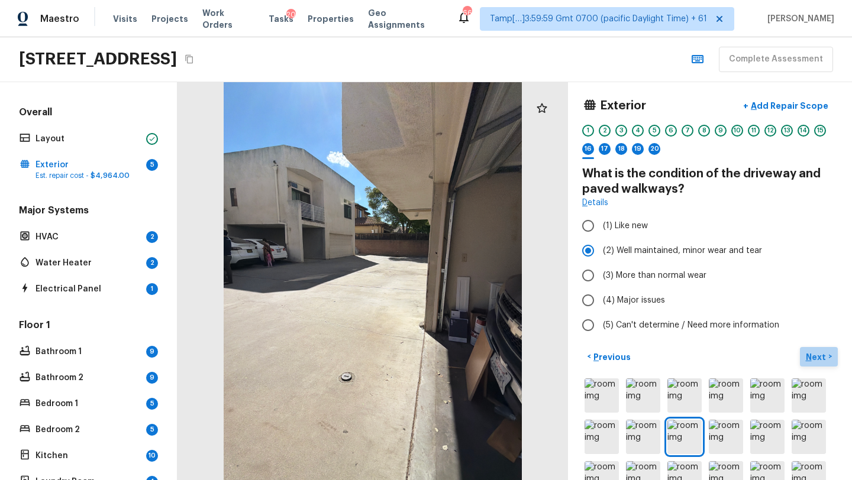
click at [818, 356] on p "Next" at bounding box center [816, 357] width 22 height 12
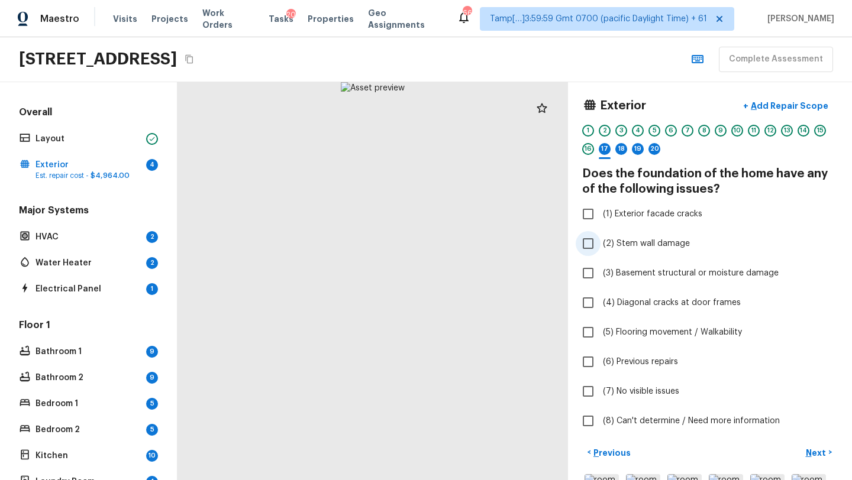
scroll to position [41, 0]
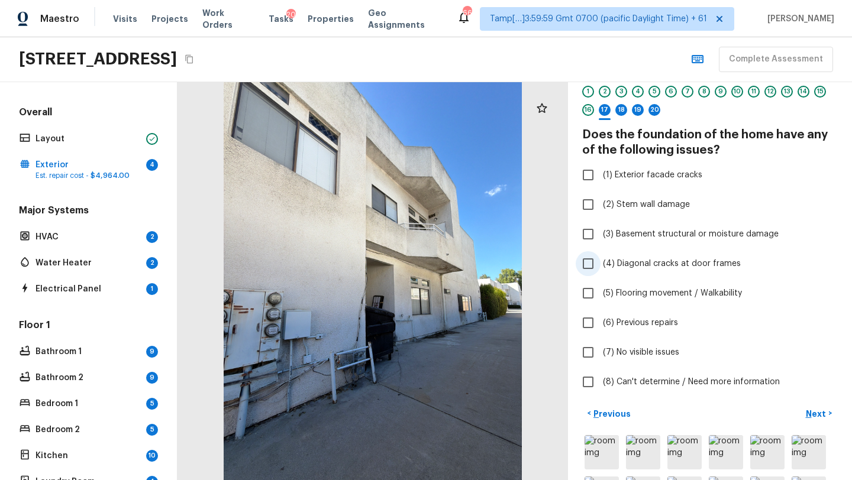
click at [643, 261] on span "(4) Diagonal cracks at door frames" at bounding box center [672, 264] width 138 height 12
click at [600, 261] on input "(4) Diagonal cracks at door frames" at bounding box center [587, 263] width 25 height 25
checkbox input "true"
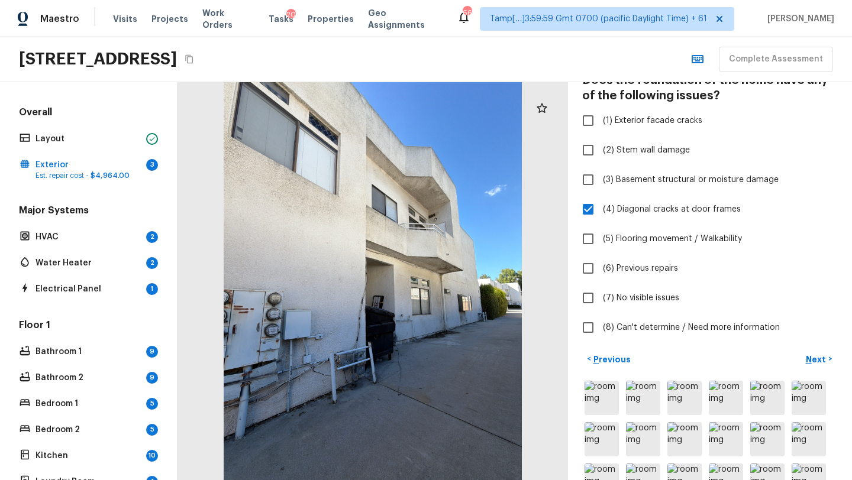
scroll to position [113, 0]
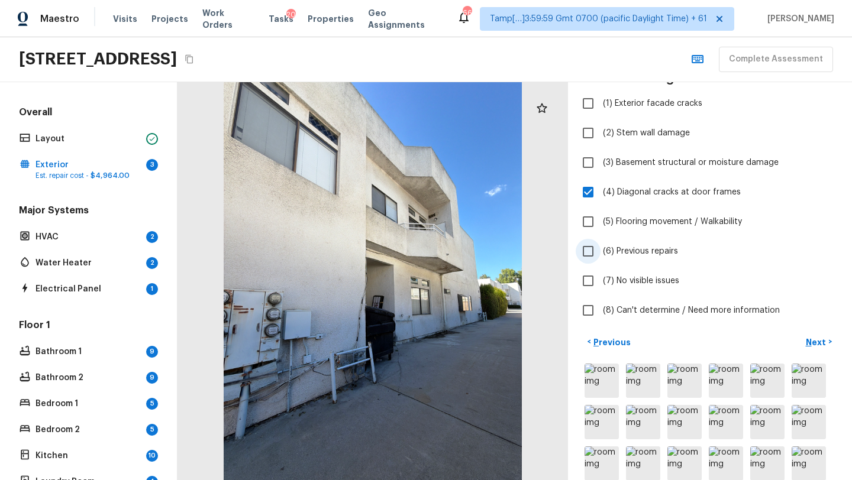
drag, startPoint x: 826, startPoint y: 342, endPoint x: 758, endPoint y: 241, distance: 122.4
click at [754, 241] on div "Exterior + Add Repair Scope 1 2 3 4 5 6 7 8 9 10 11 12 13 14 15 16 17 18 19 20 …" at bounding box center [710, 281] width 284 height 398
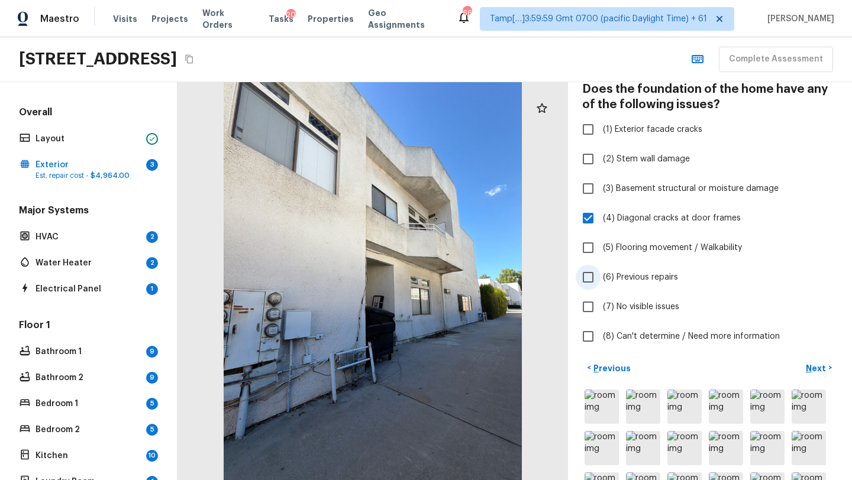
scroll to position [83, 0]
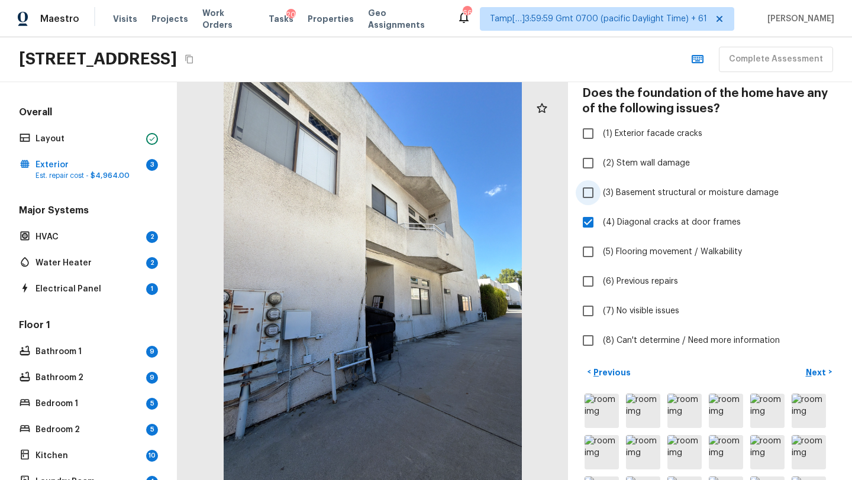
click at [618, 186] on label "(3) Basement structural or moisture damage" at bounding box center [701, 192] width 253 height 25
click at [600, 186] on input "(3) Basement structural or moisture damage" at bounding box center [587, 192] width 25 height 25
checkbox input "true"
click at [581, 220] on input "(4) Diagonal cracks at door frames" at bounding box center [587, 222] width 25 height 25
checkbox input "false"
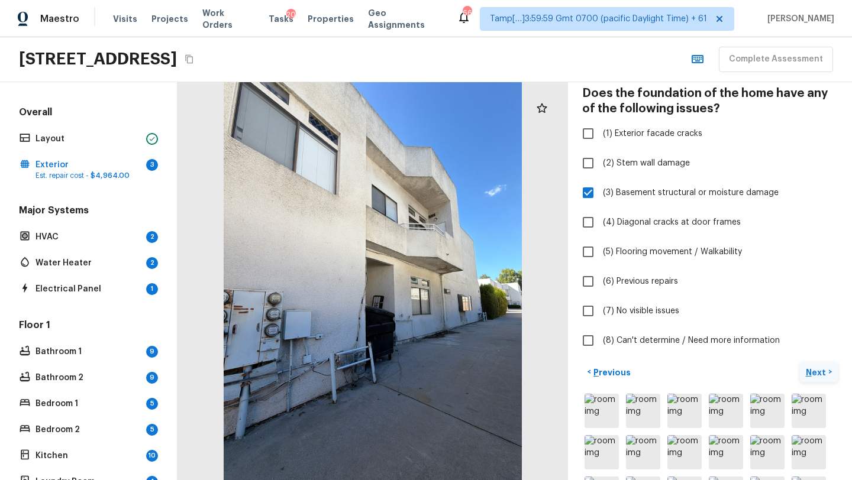
click at [814, 375] on p "Next" at bounding box center [816, 373] width 22 height 12
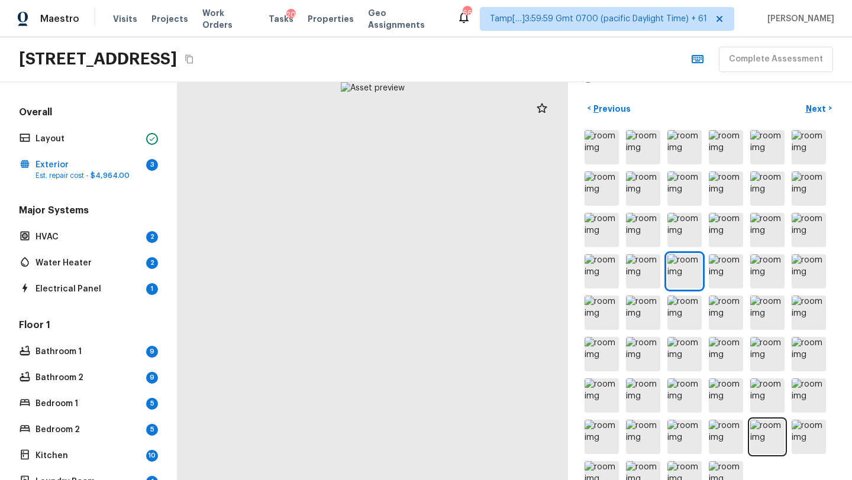
scroll to position [242, 0]
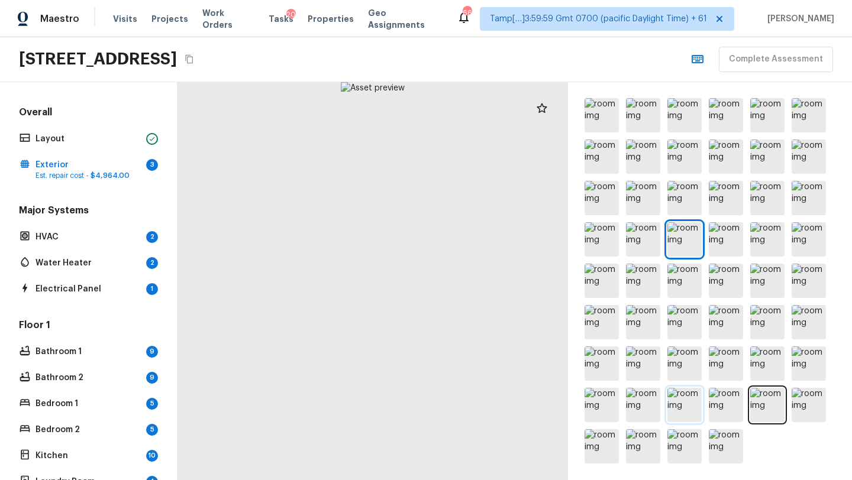
click at [700, 403] on img at bounding box center [684, 405] width 34 height 34
click at [714, 406] on img at bounding box center [725, 405] width 34 height 34
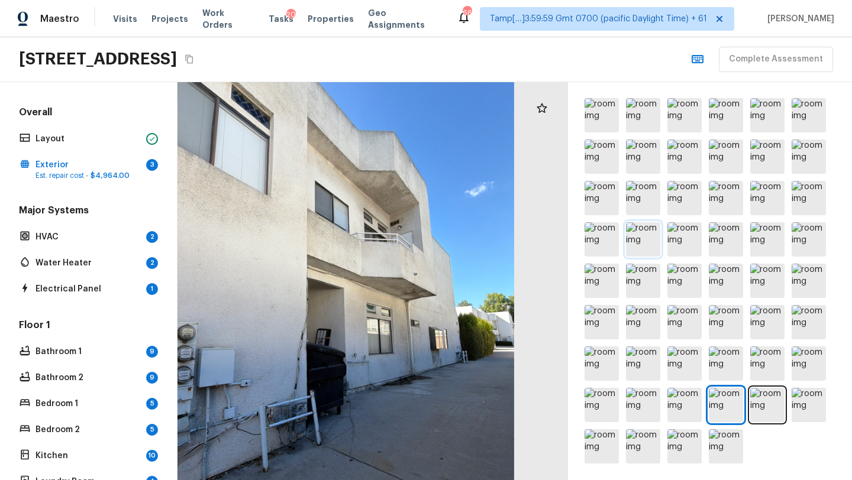
scroll to position [0, 0]
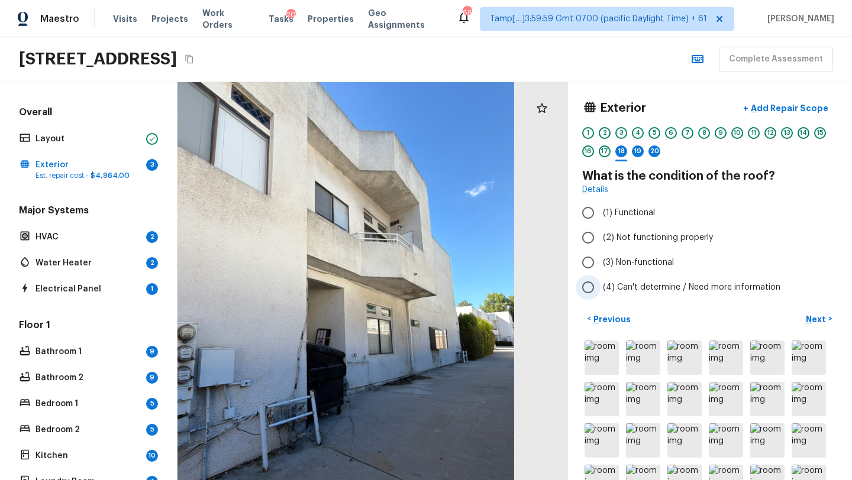
click at [630, 293] on span "(4) Can't determine / Need more information" at bounding box center [691, 288] width 177 height 12
click at [600, 293] on input "(4) Can't determine / Need more information" at bounding box center [587, 287] width 25 height 25
radio input "true"
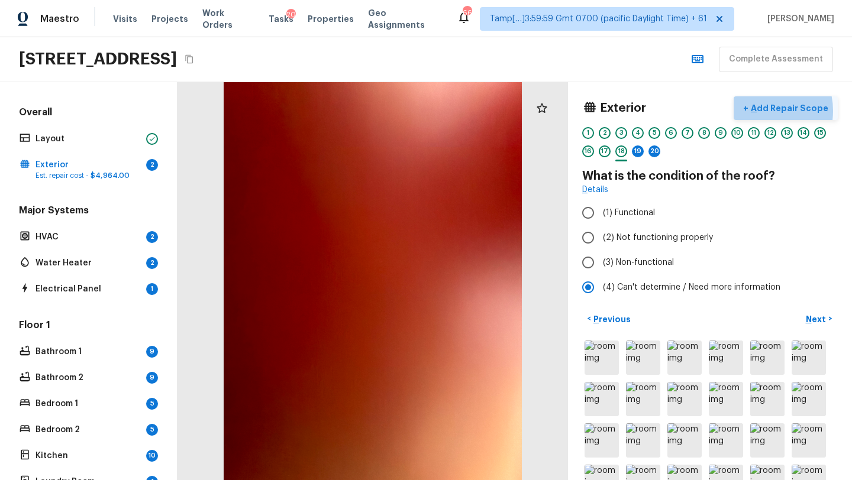
click at [763, 111] on p "Add Repair Scope" at bounding box center [788, 108] width 80 height 12
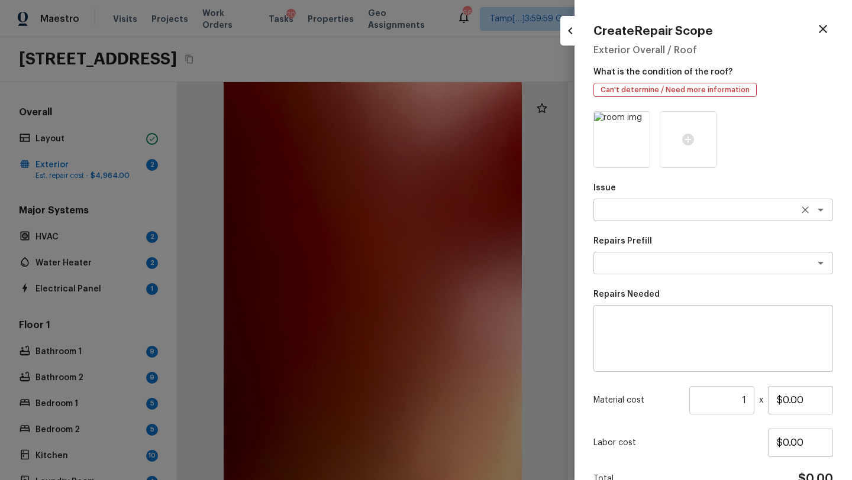
click at [625, 209] on textarea at bounding box center [696, 210] width 196 height 12
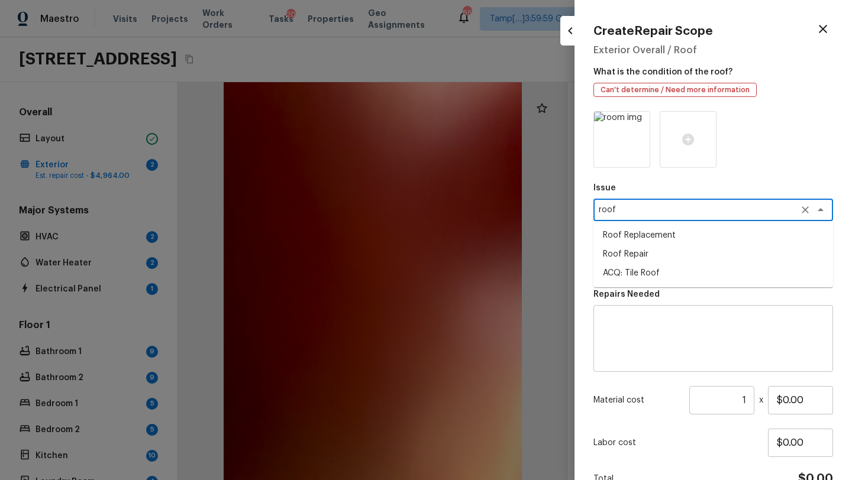
click at [617, 254] on li "Roof Repair" at bounding box center [713, 254] width 240 height 19
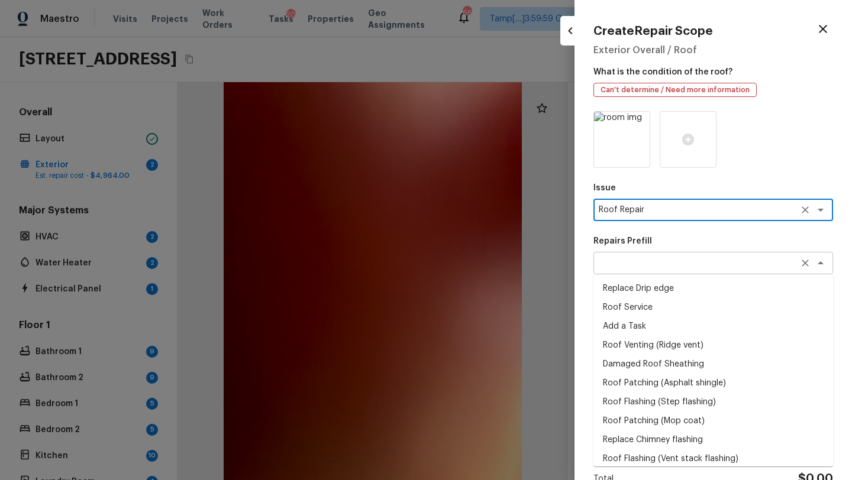
click at [619, 255] on div "x ​" at bounding box center [713, 263] width 240 height 22
type textarea "Roof Repair"
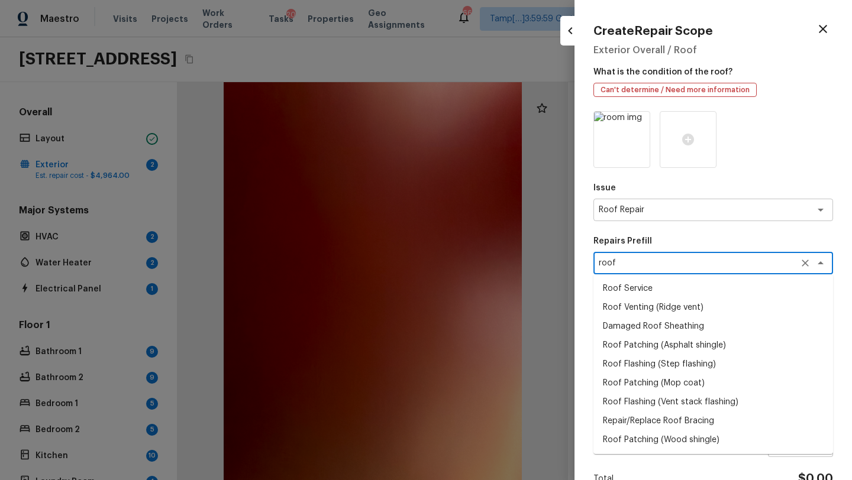
click at [630, 287] on li "Roof Service" at bounding box center [713, 288] width 240 height 19
type textarea "Roof Service"
type textarea "Clean and clear debris from entire roof including valleys, all slopes, and gutt…"
type input "$750.00"
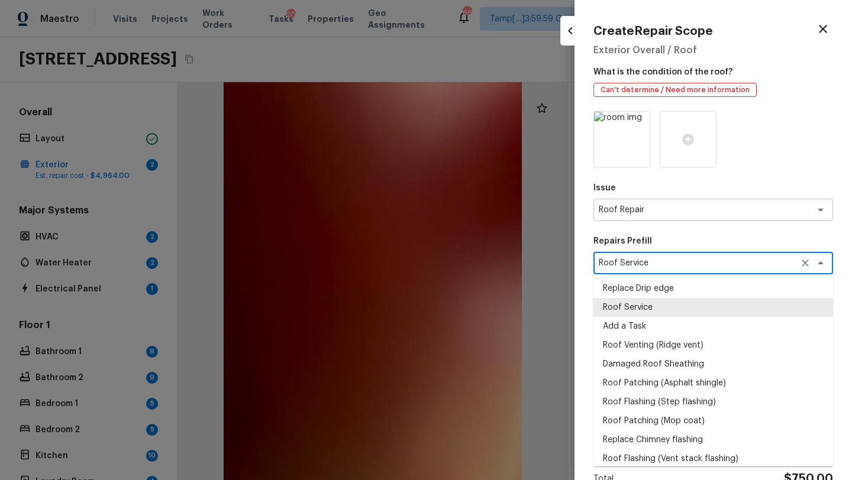
click at [674, 270] on div "Roof Service x ​" at bounding box center [713, 263] width 240 height 22
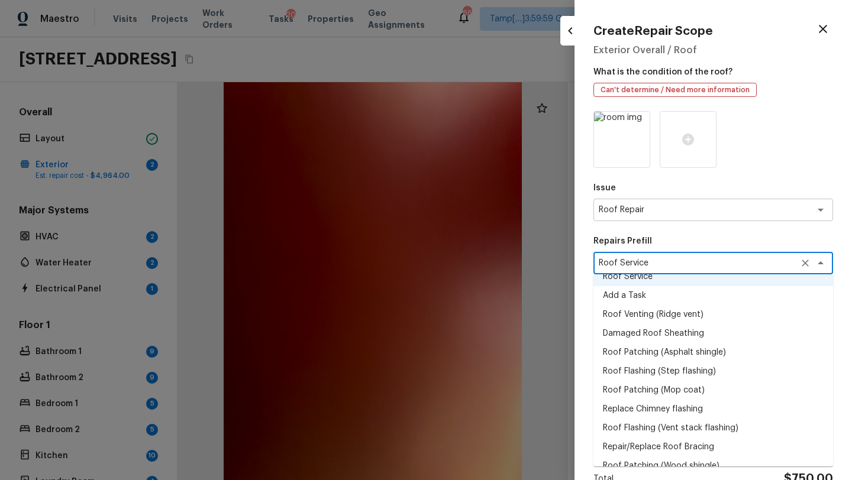
click at [649, 362] on li "Roof Flashing (Step flashing)" at bounding box center [713, 371] width 240 height 19
type textarea "Roof Flashing (Step flashing)"
type textarea "Revove the existing damaged/inoperable step flashing. Prep the substrate and in…"
type input "$13.17"
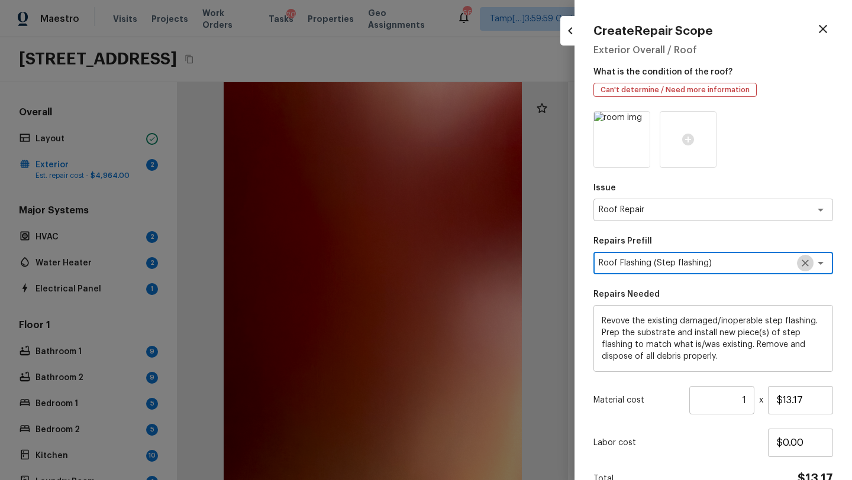
click at [804, 264] on icon "Clear" at bounding box center [804, 263] width 7 height 7
click at [714, 264] on textarea at bounding box center [696, 263] width 196 height 12
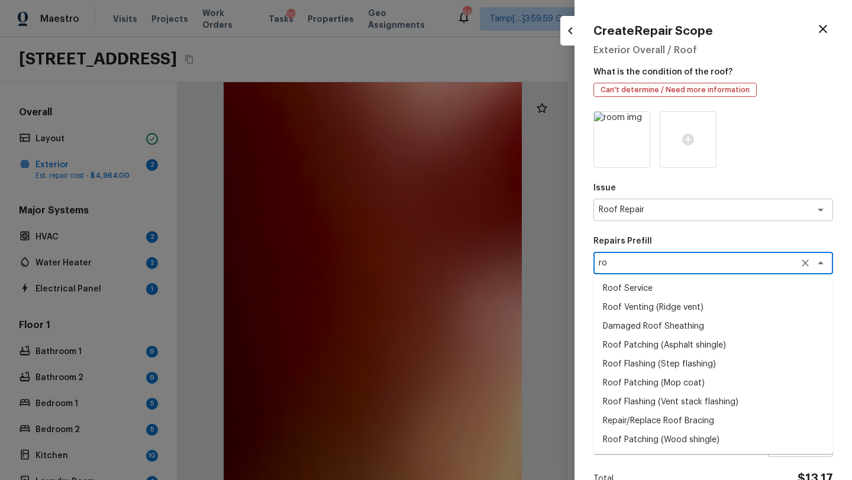
type textarea "r"
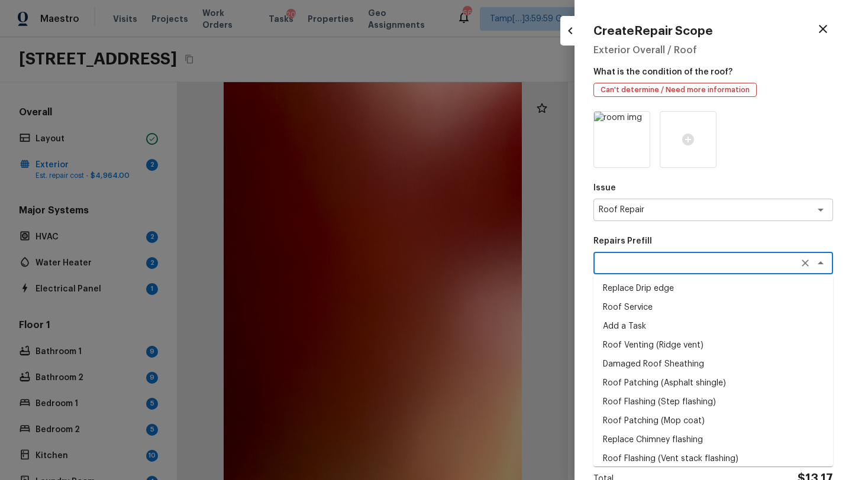
click at [587, 235] on div "Create Repair Scope Exterior Overall / Roof What is the condition of the roof? …" at bounding box center [712, 240] width 277 height 480
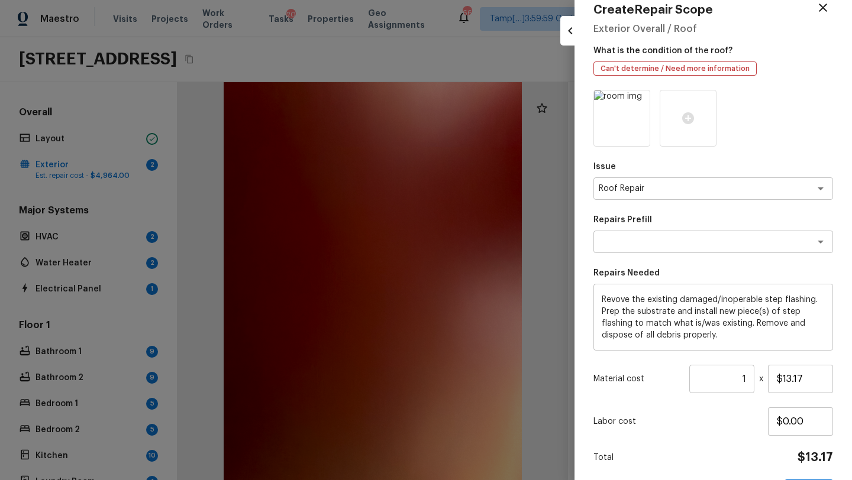
scroll to position [63, 0]
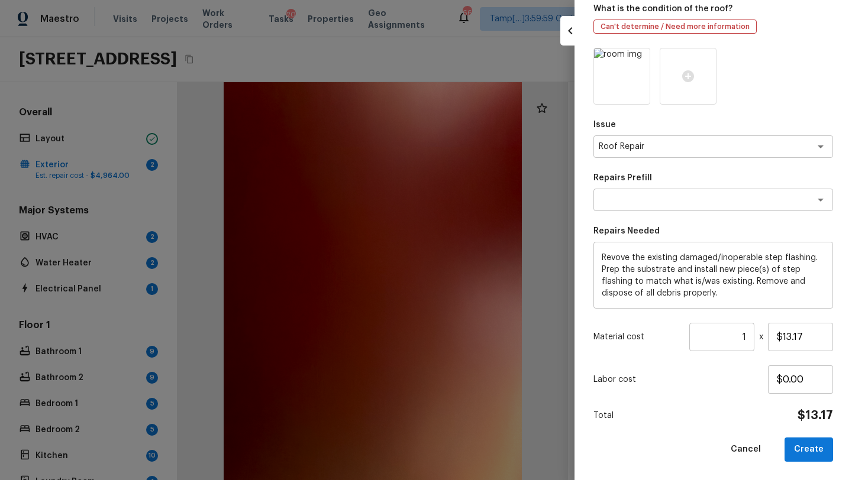
click at [721, 275] on textarea "Revove the existing damaged/inoperable step flashing. Prep the substrate and in…" at bounding box center [712, 275] width 223 height 47
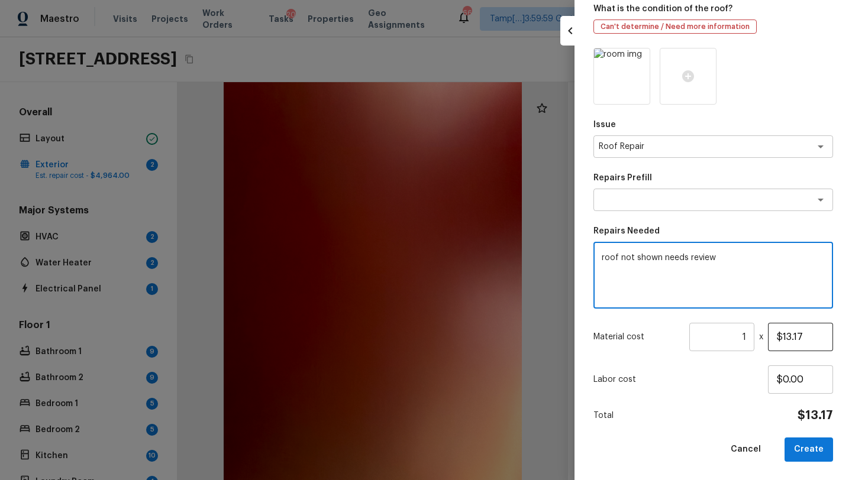
type textarea "roof not shown needs review"
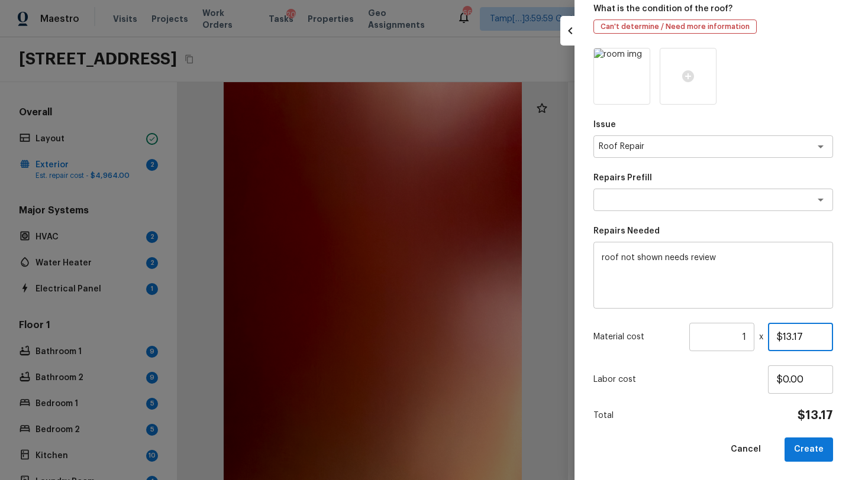
click at [804, 337] on input "$13.17" at bounding box center [800, 337] width 65 height 28
type input "$1.00"
click at [806, 454] on button "Create" at bounding box center [808, 450] width 48 height 24
type input "$0.00"
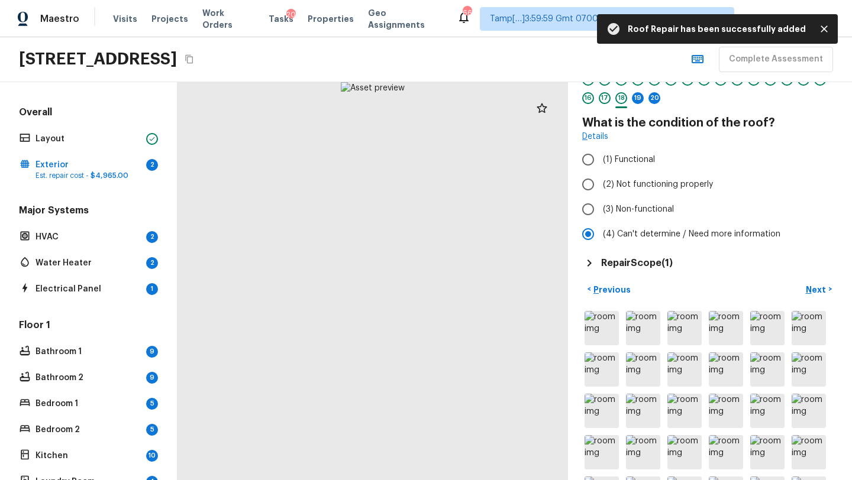
scroll to position [57, 0]
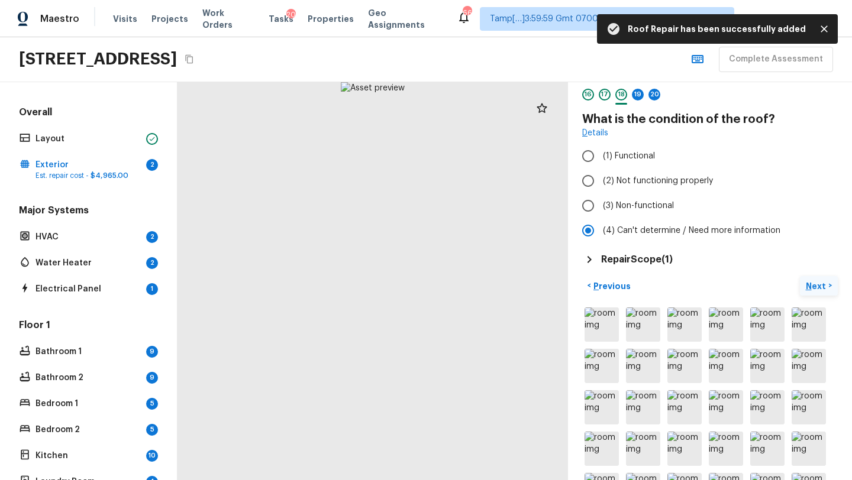
click at [811, 290] on p "Next" at bounding box center [816, 286] width 22 height 12
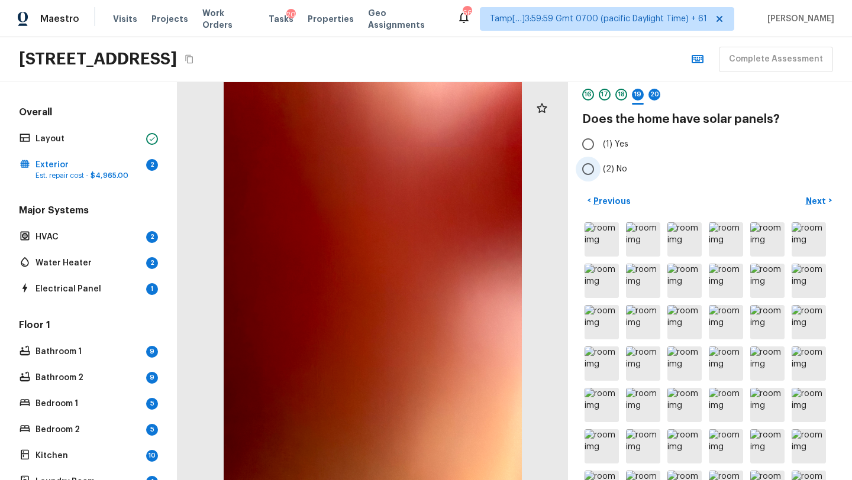
click at [605, 174] on span "(2) No" at bounding box center [615, 169] width 24 height 12
click at [600, 174] on input "(2) No" at bounding box center [587, 169] width 25 height 25
radio input "true"
click at [816, 198] on p "Next" at bounding box center [816, 201] width 22 height 12
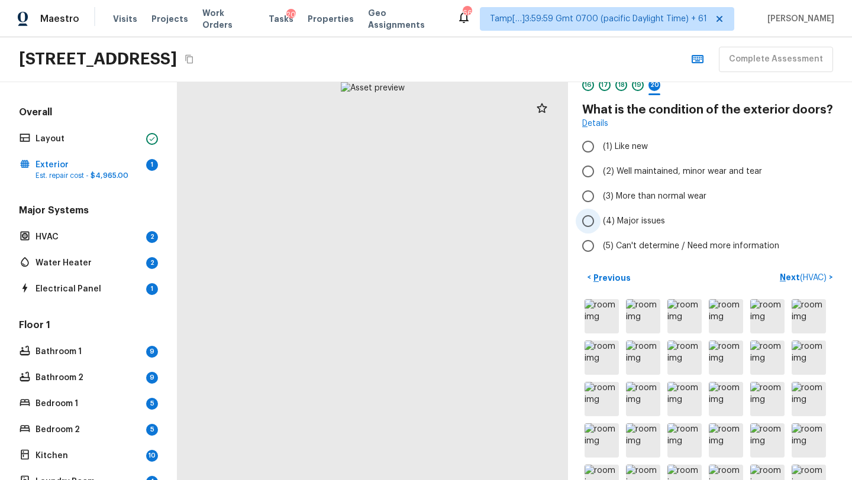
scroll to position [67, 0]
click at [605, 200] on span "(3) More than normal wear" at bounding box center [654, 196] width 103 height 12
click at [600, 200] on input "(3) More than normal wear" at bounding box center [587, 195] width 25 height 25
radio input "true"
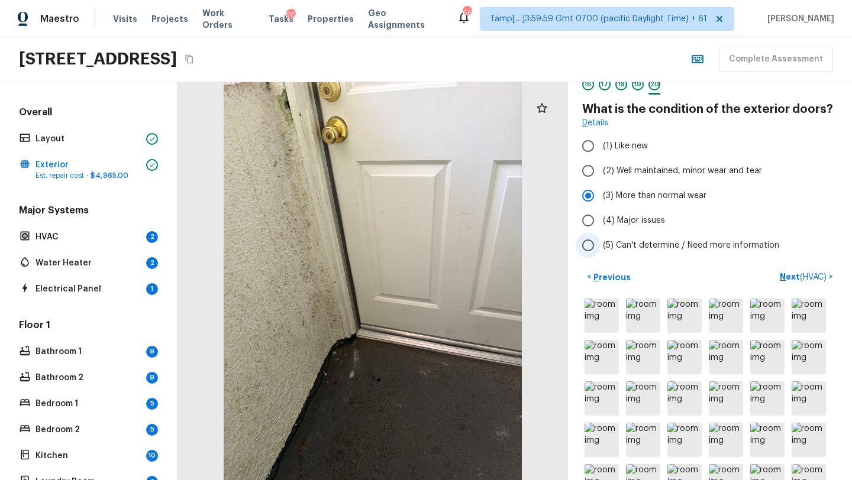
scroll to position [0, 0]
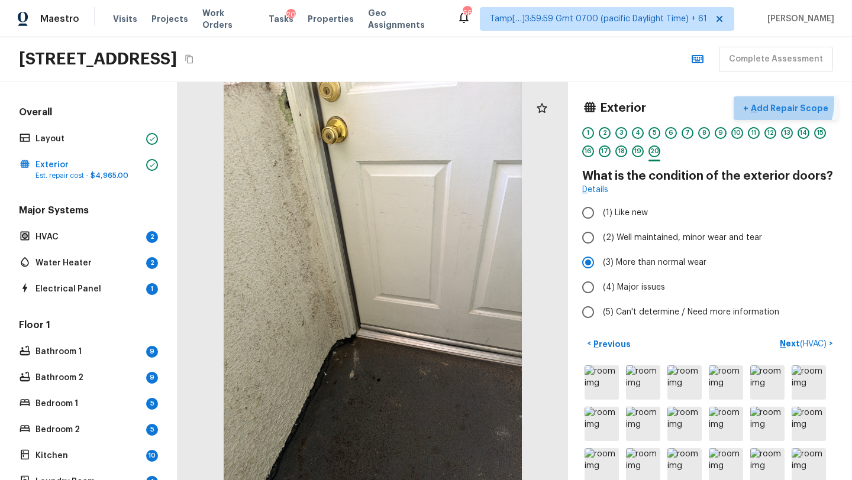
click at [784, 102] on p "Add Repair Scope" at bounding box center [788, 108] width 80 height 12
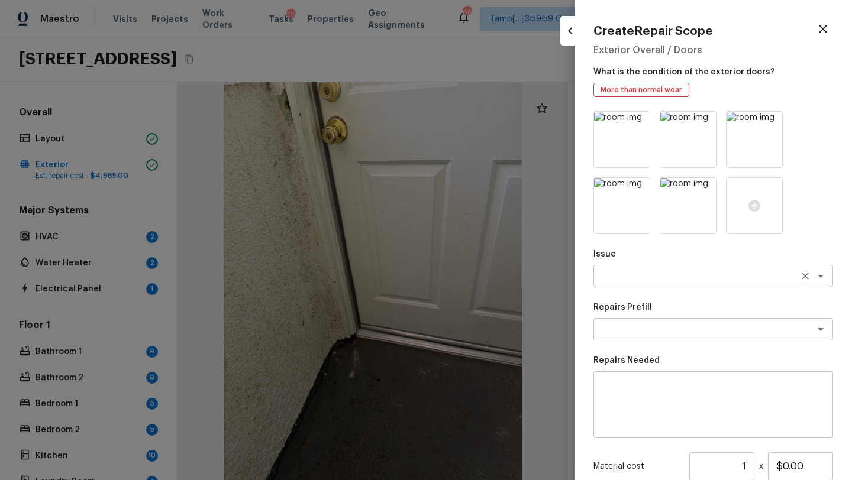
click at [633, 271] on textarea at bounding box center [696, 276] width 196 height 12
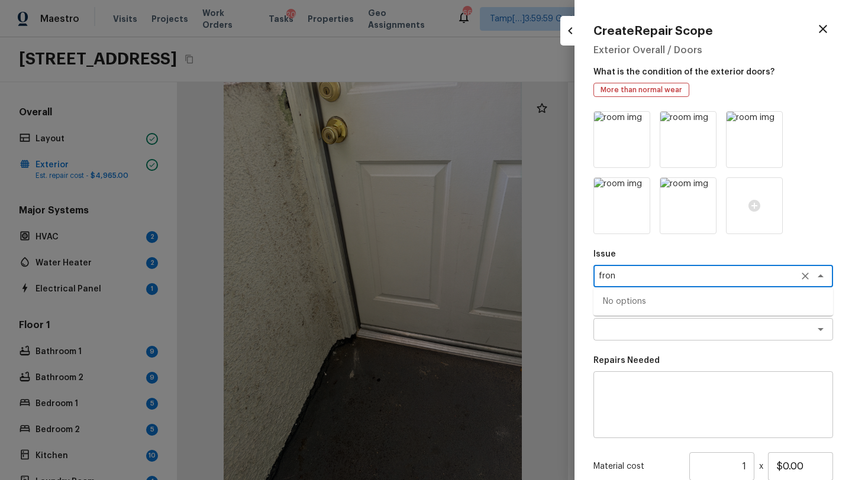
type textarea "fron"
click at [622, 405] on textarea at bounding box center [712, 404] width 223 height 47
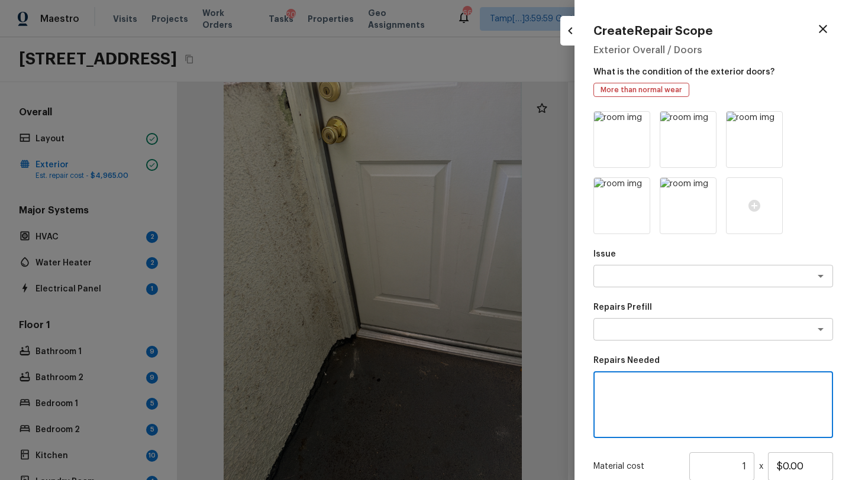
click at [619, 370] on div "Repairs Needed x ​" at bounding box center [713, 396] width 240 height 83
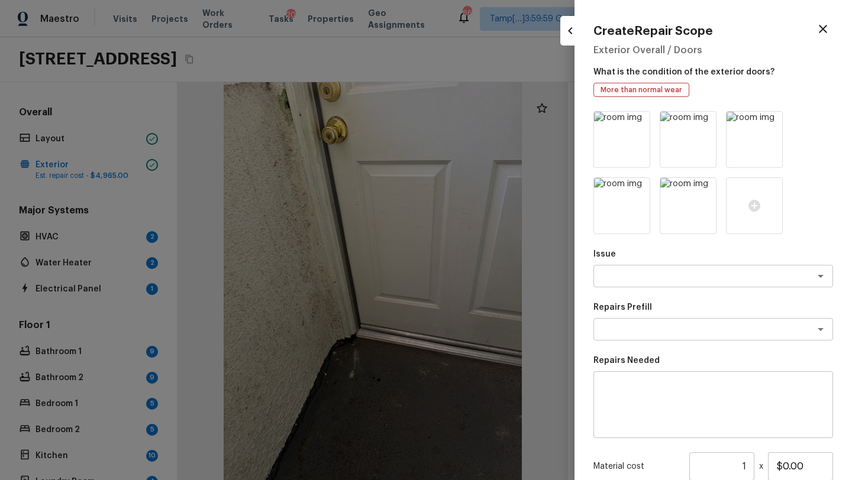
click at [613, 418] on textarea at bounding box center [712, 404] width 223 height 47
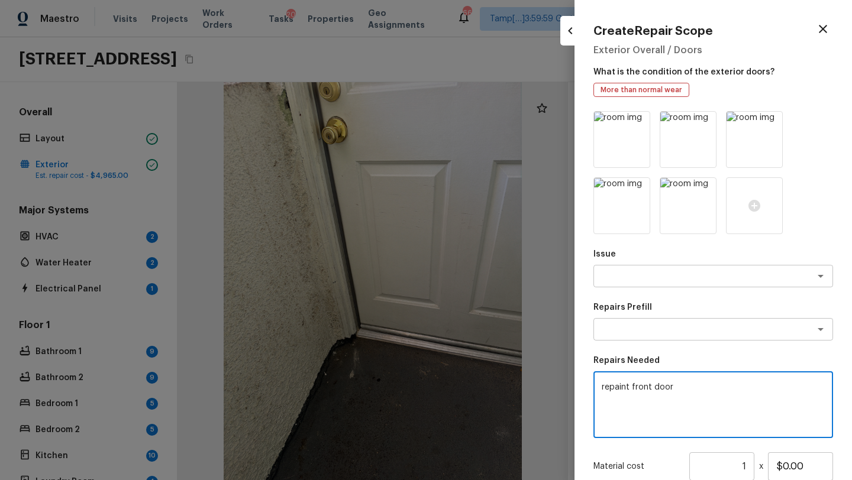
scroll to position [130, 0]
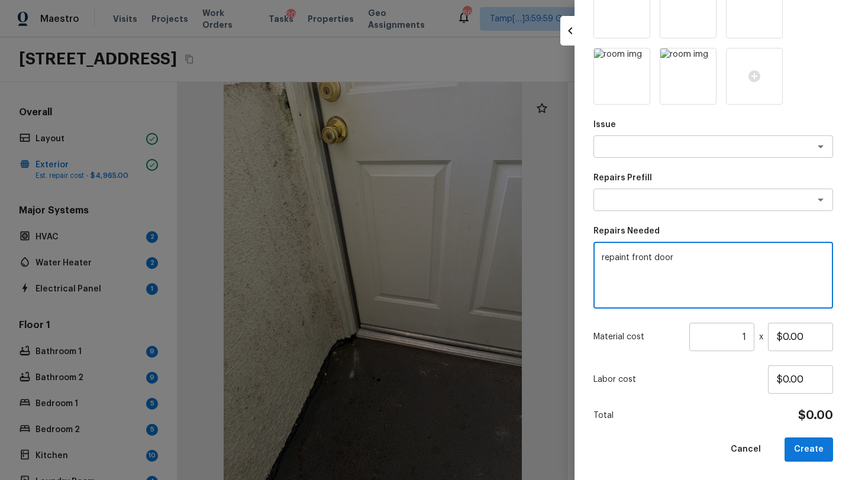
type textarea "repaint front door"
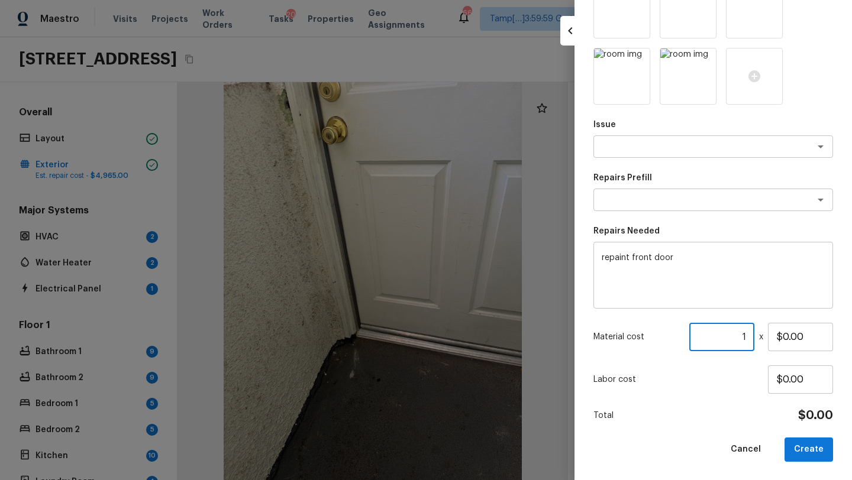
click at [744, 333] on input "1" at bounding box center [721, 337] width 65 height 28
click at [743, 334] on input "1" at bounding box center [721, 337] width 65 height 28
drag, startPoint x: 783, startPoint y: 335, endPoint x: 832, endPoint y: 336, distance: 49.1
click at [832, 336] on input "$0.00" at bounding box center [800, 337] width 65 height 28
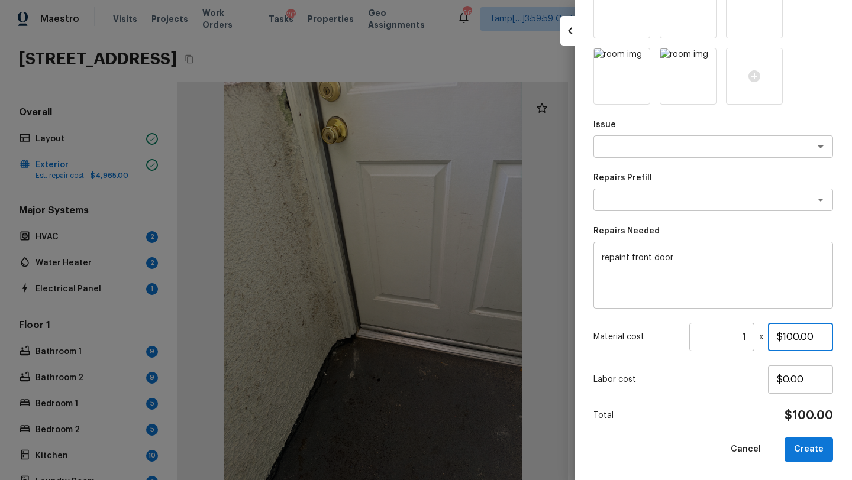
type input "$100.00"
click at [669, 408] on div "Total $100.00" at bounding box center [713, 415] width 240 height 15
click at [796, 445] on button "Create" at bounding box center [808, 450] width 48 height 24
type input "$0.00"
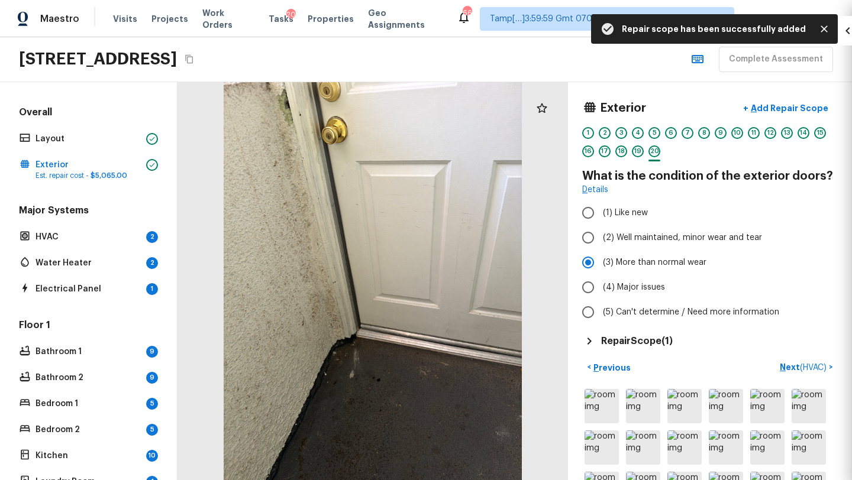
scroll to position [63, 0]
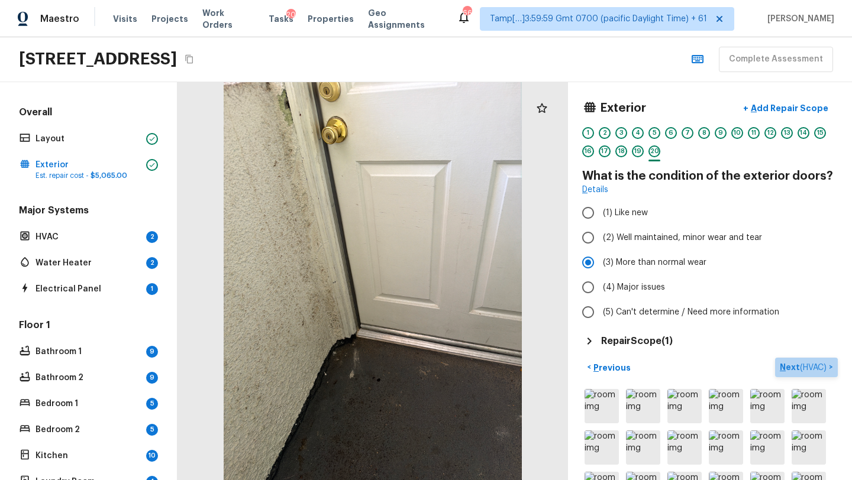
click at [791, 370] on p "Next ( HVAC )" at bounding box center [803, 367] width 49 height 12
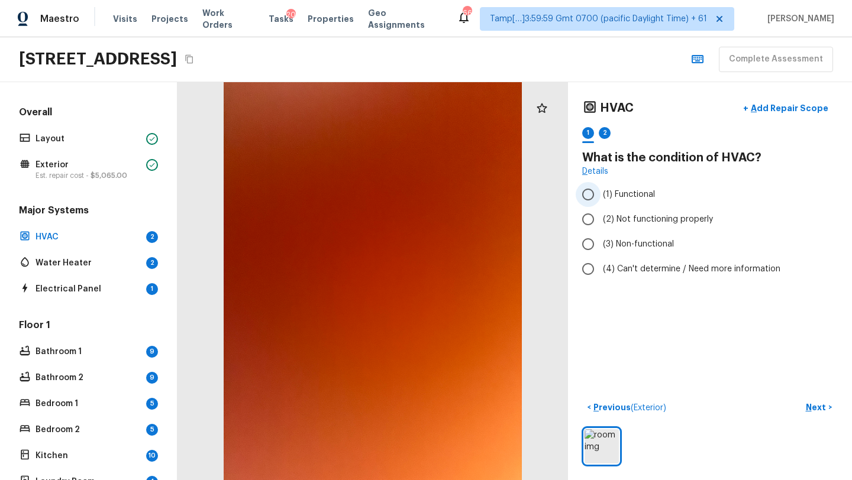
click at [611, 192] on span "(1) Functional" at bounding box center [629, 195] width 52 height 12
click at [600, 192] on input "(1) Functional" at bounding box center [587, 194] width 25 height 25
radio input "true"
click at [649, 268] on span "(4) Can't determine / Need more information" at bounding box center [691, 269] width 177 height 12
click at [600, 268] on input "(4) Can't determine / Need more information" at bounding box center [587, 269] width 25 height 25
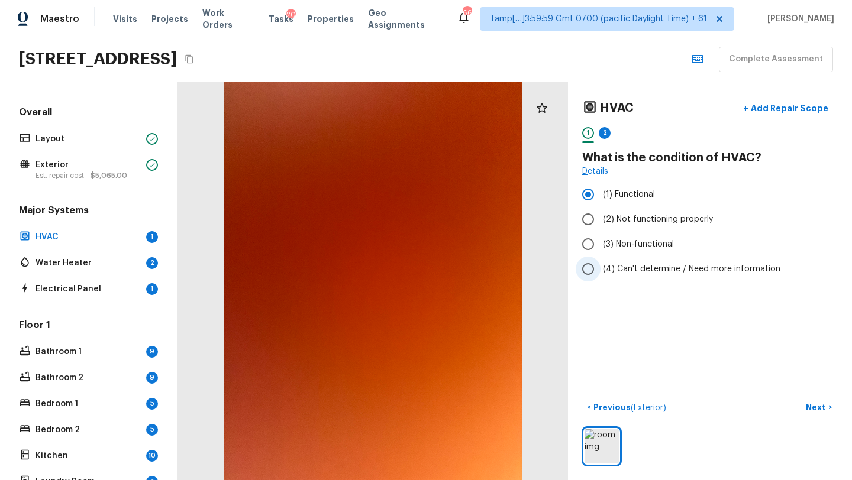
radio input "true"
click at [779, 102] on button "+ Add Repair Scope" at bounding box center [785, 108] width 104 height 24
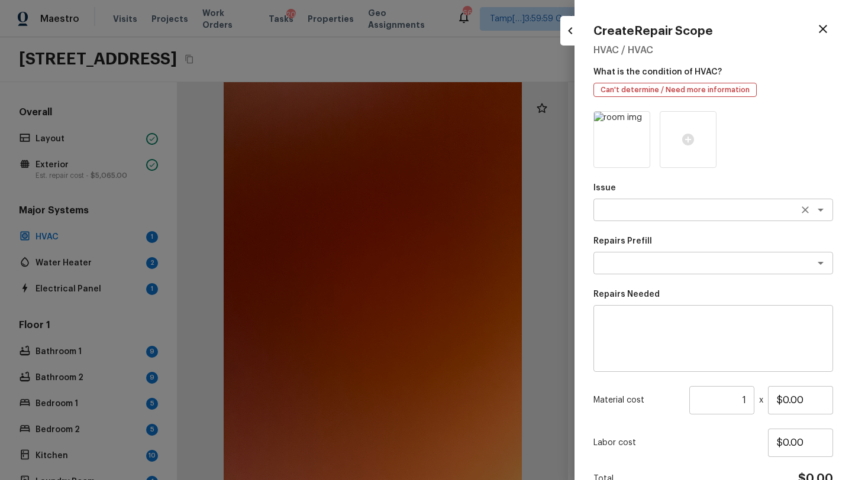
click at [636, 212] on textarea at bounding box center [696, 210] width 196 height 12
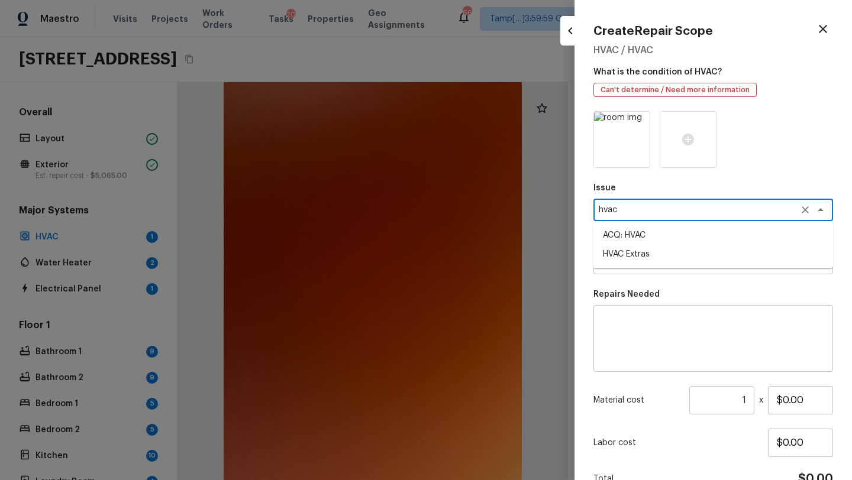
click at [635, 256] on li "HVAC Extras" at bounding box center [713, 254] width 240 height 19
type textarea "HVAC Extras"
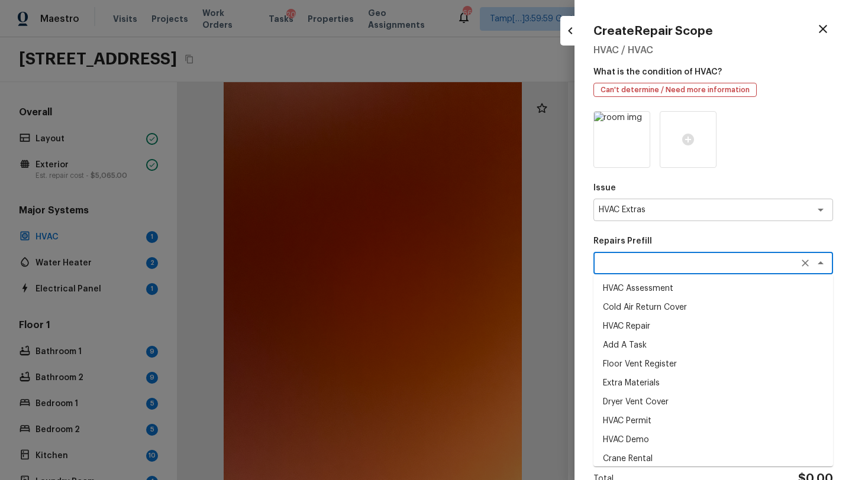
click at [620, 267] on textarea at bounding box center [696, 263] width 196 height 12
click at [620, 290] on li "HVAC Assessment" at bounding box center [713, 288] width 240 height 19
type textarea "HVAC Assessment"
type textarea "HVAC not working properly. Inspect system and diagnose problem."
type input "$75.00"
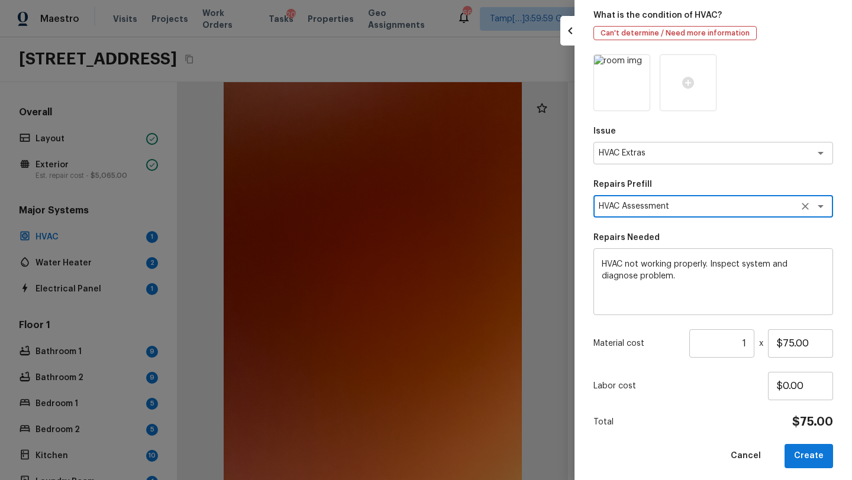
scroll to position [62, 0]
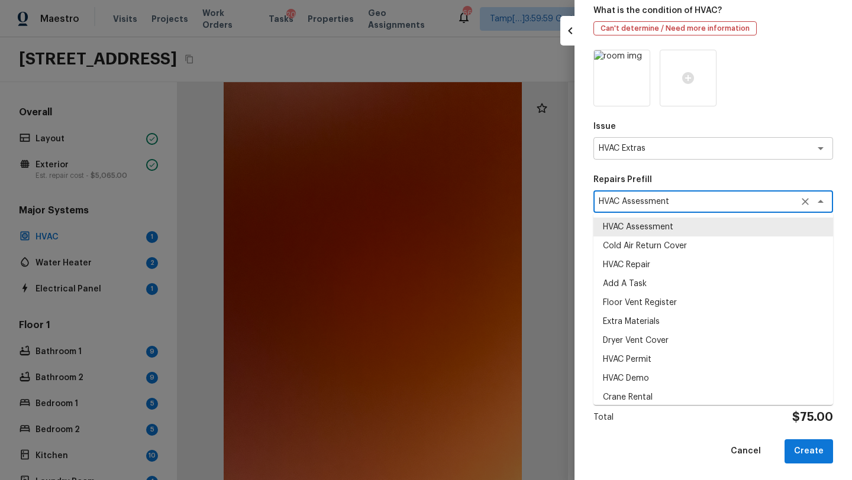
click at [687, 206] on textarea "HVAC Assessment" at bounding box center [696, 202] width 196 height 12
click at [649, 260] on li "HVAC Repair" at bounding box center [713, 264] width 240 height 19
type textarea "HVAC Repair"
type input "$1,500.00"
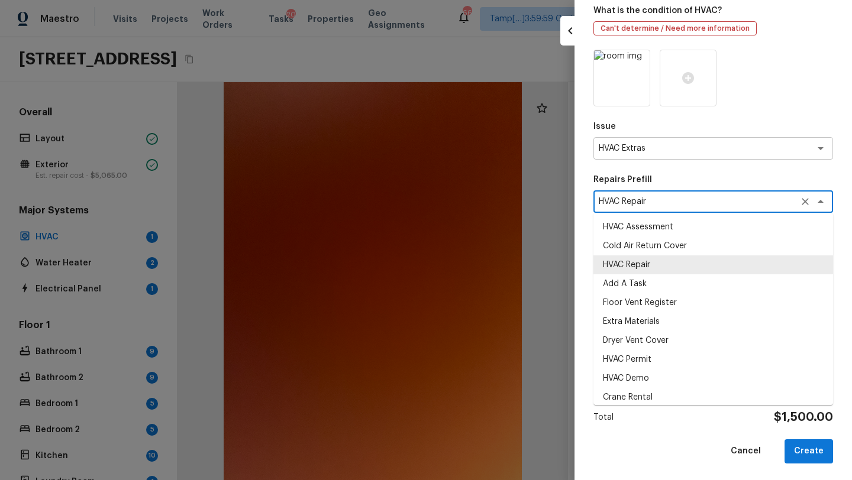
click at [669, 202] on textarea "HVAC Repair" at bounding box center [696, 202] width 196 height 12
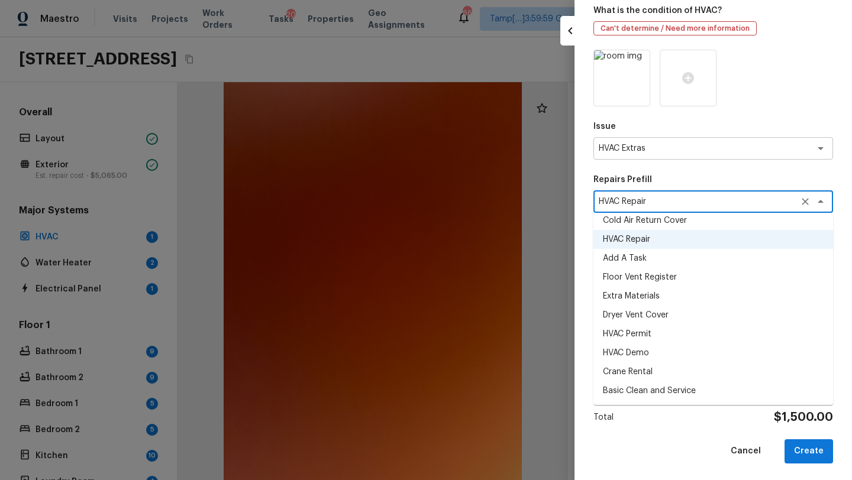
scroll to position [18, 0]
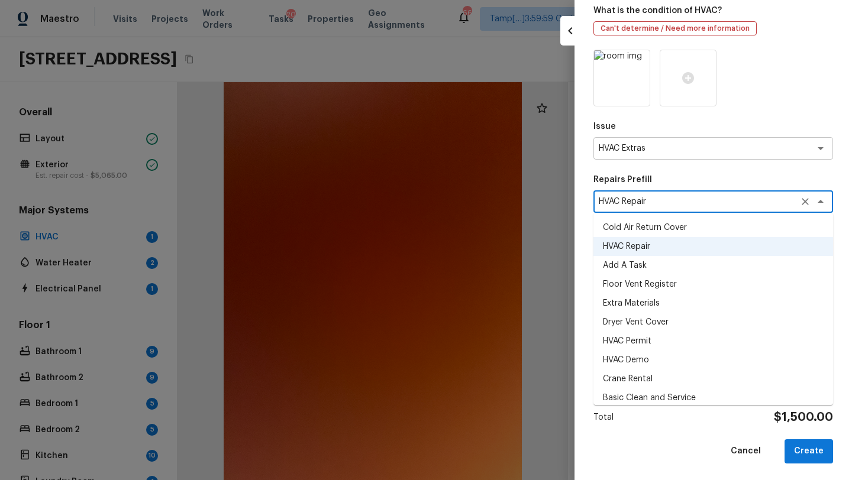
click at [636, 400] on li "Basic Clean and Service" at bounding box center [713, 398] width 240 height 19
type textarea "Basic Clean and Service"
type textarea "General Service HVAC system including: cleaning condenser and evaporator coils,…"
type input "$250.00"
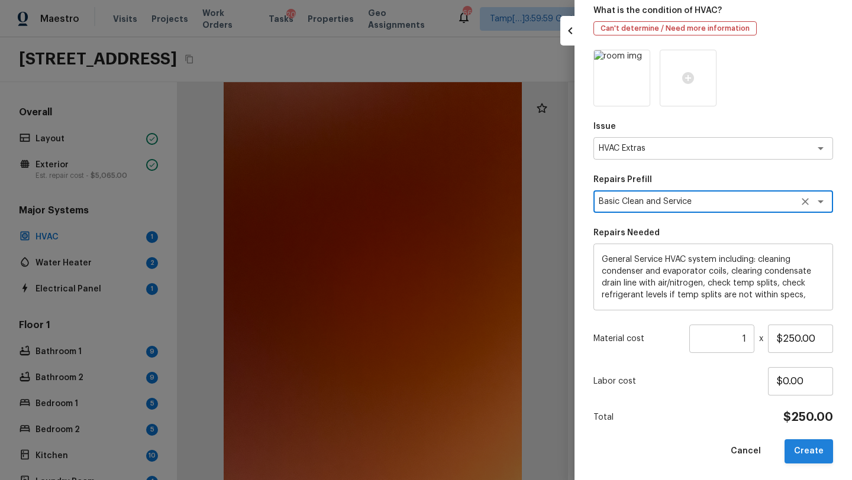
click at [806, 449] on button "Create" at bounding box center [808, 451] width 48 height 24
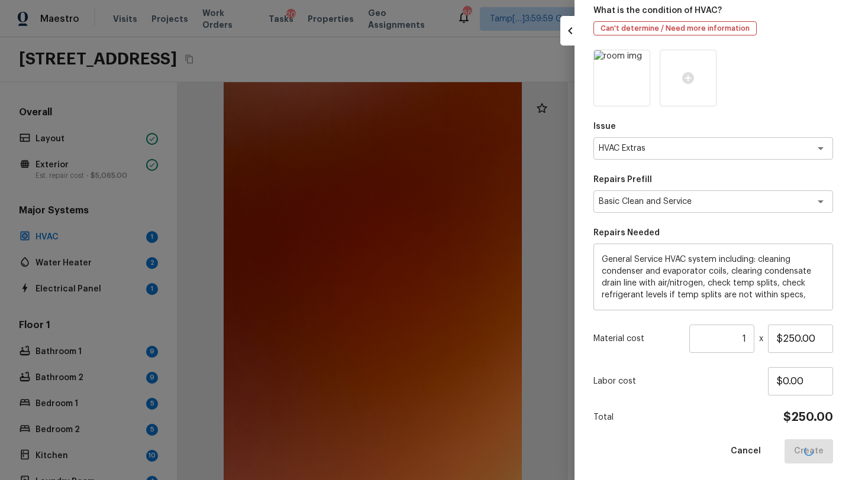
type input "$0.00"
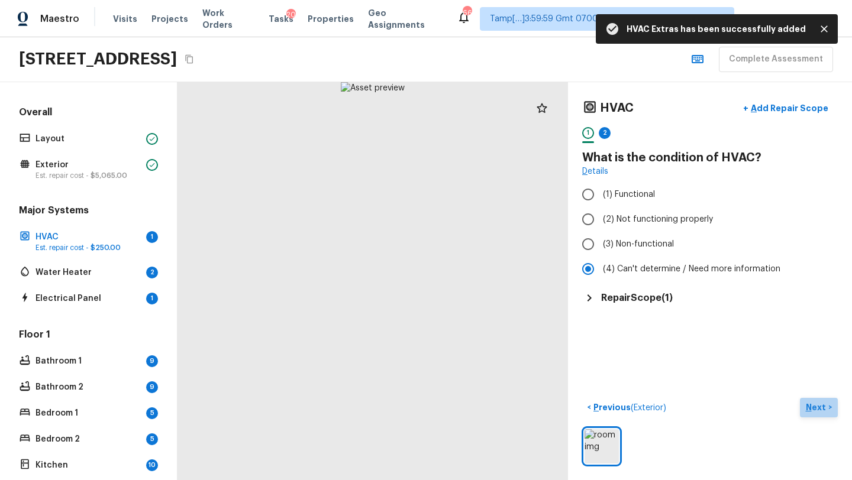
click at [823, 409] on p "Next" at bounding box center [816, 408] width 22 height 12
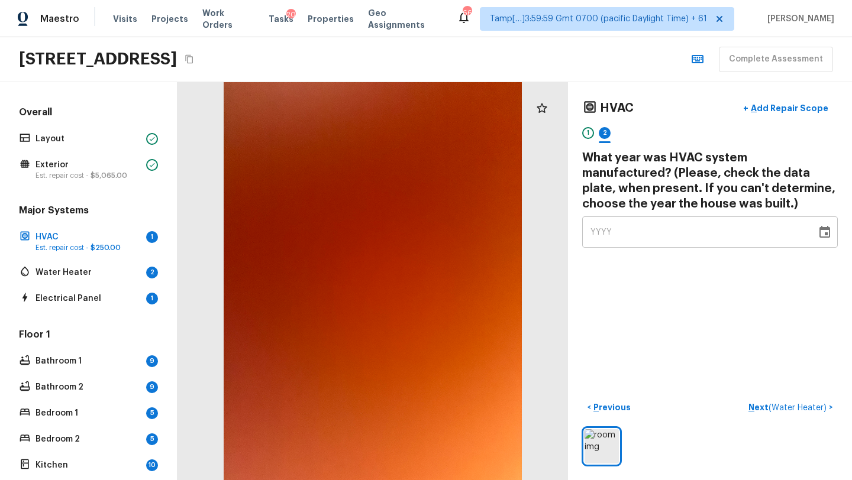
click at [600, 234] on span "YYYY" at bounding box center [601, 232] width 22 height 8
click at [609, 231] on span "YYYY" at bounding box center [601, 232] width 22 height 8
click at [593, 223] on div "YYYY" at bounding box center [699, 231] width 218 height 31
click at [600, 231] on span "YYYY" at bounding box center [601, 232] width 22 height 8
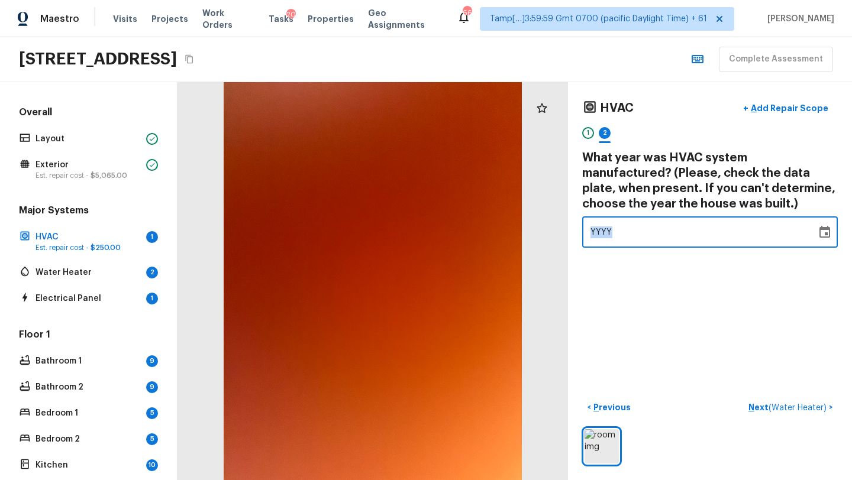
click at [600, 231] on span "YYYY" at bounding box center [601, 232] width 22 height 8
type input "1987"
click at [705, 315] on div "HVAC + Add Repair Scope 1 2 What year was HVAC system manufactured? (Please, ch…" at bounding box center [710, 281] width 284 height 398
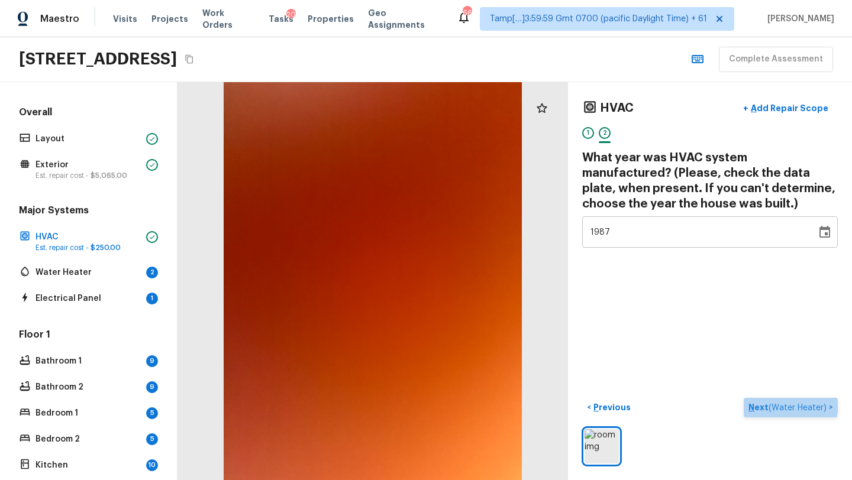
click at [758, 402] on p "Next ( Water Heater )" at bounding box center [788, 408] width 80 height 12
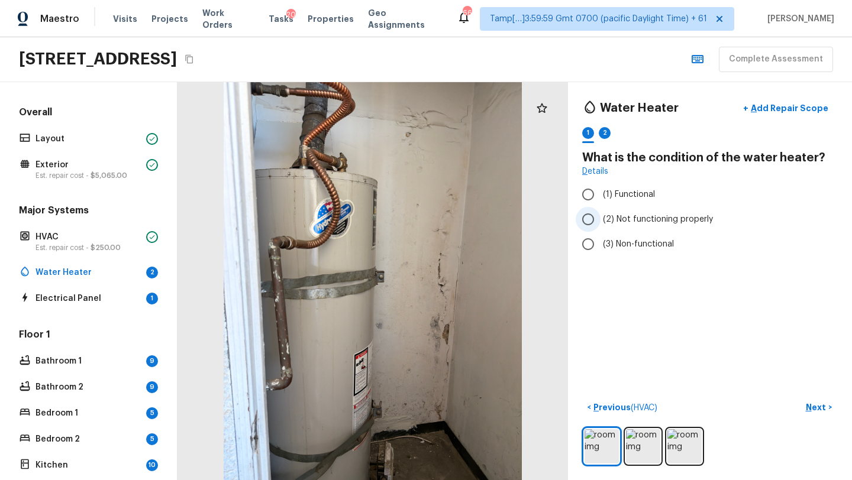
click at [638, 228] on label "(2) Not functioning properly" at bounding box center [701, 219] width 253 height 25
click at [600, 228] on input "(2) Not functioning properly" at bounding box center [587, 219] width 25 height 25
radio input "true"
click at [637, 229] on label "(2) Not functioning properly" at bounding box center [701, 219] width 253 height 25
click at [600, 229] on input "(2) Not functioning properly" at bounding box center [587, 219] width 25 height 25
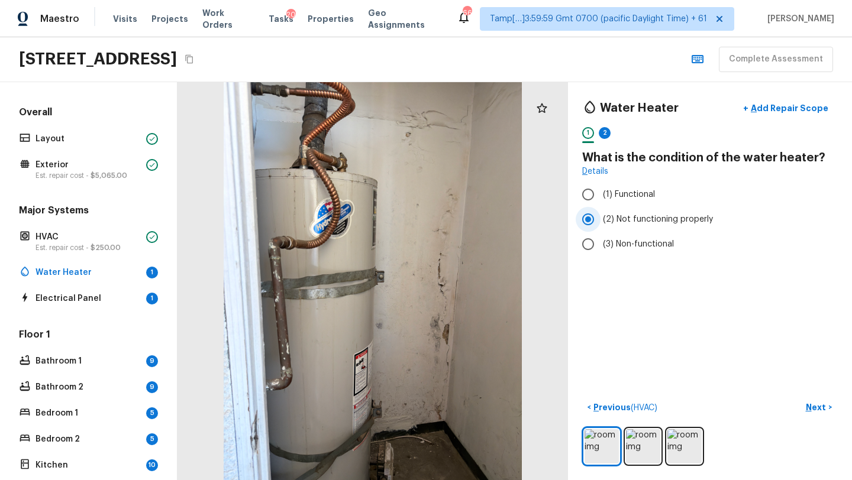
click at [637, 227] on label "(2) Not functioning properly" at bounding box center [701, 219] width 253 height 25
click at [600, 227] on input "(2) Not functioning properly" at bounding box center [587, 219] width 25 height 25
click at [785, 105] on p "Add Repair Scope" at bounding box center [788, 108] width 80 height 12
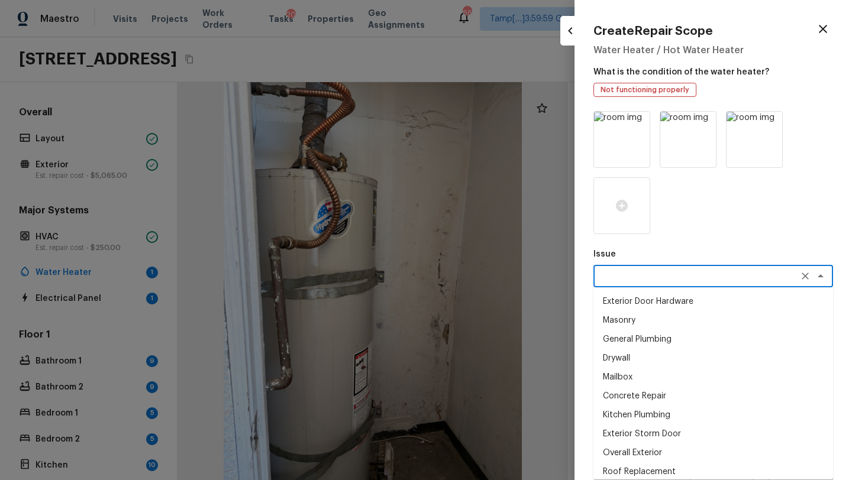
click at [644, 275] on textarea at bounding box center [696, 276] width 196 height 12
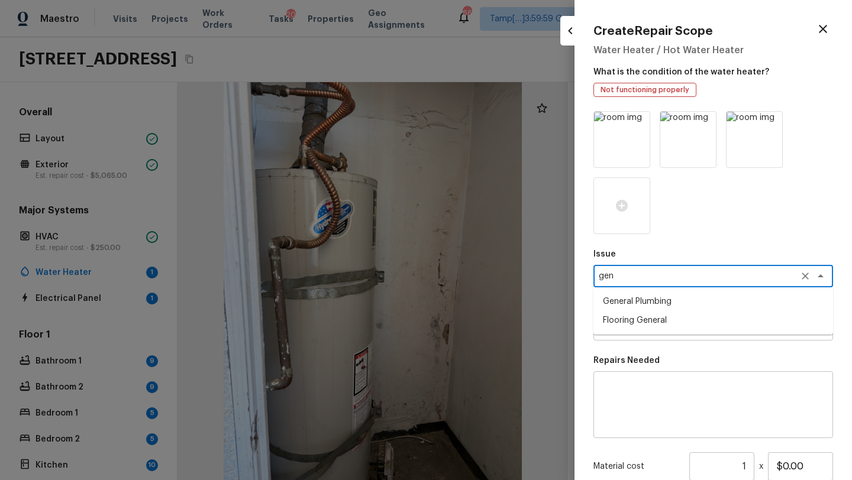
click at [640, 306] on li "General Plumbing" at bounding box center [713, 301] width 240 height 19
click at [641, 338] on div "x ​" at bounding box center [713, 329] width 240 height 22
type textarea "General Plumbing"
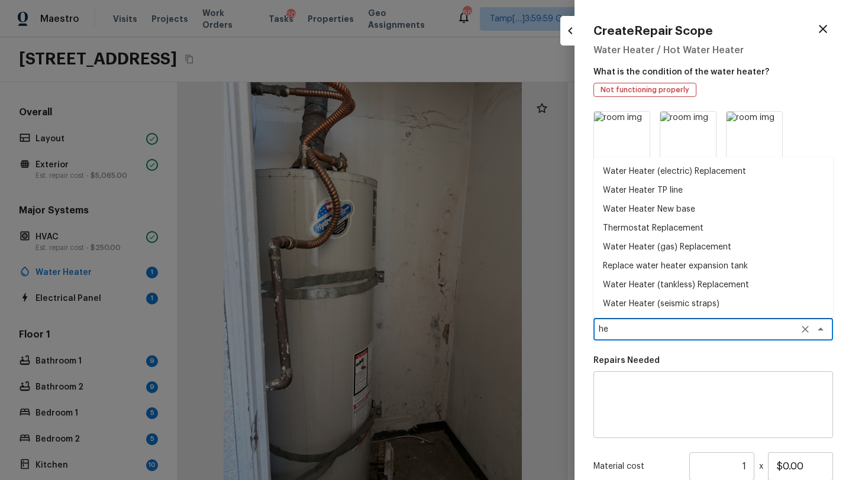
click at [632, 250] on li "Water Heater (gas) Replacement" at bounding box center [713, 247] width 240 height 19
type textarea "Water Heater (gas) Replacement"
type textarea "Remove the existing gas water heater and install a new 40 gallon gas water heat…"
type input "$2,030.57"
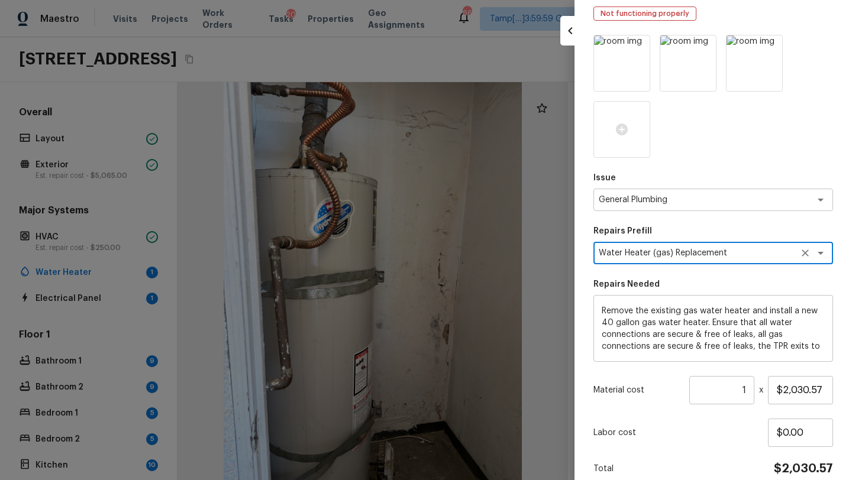
scroll to position [130, 0]
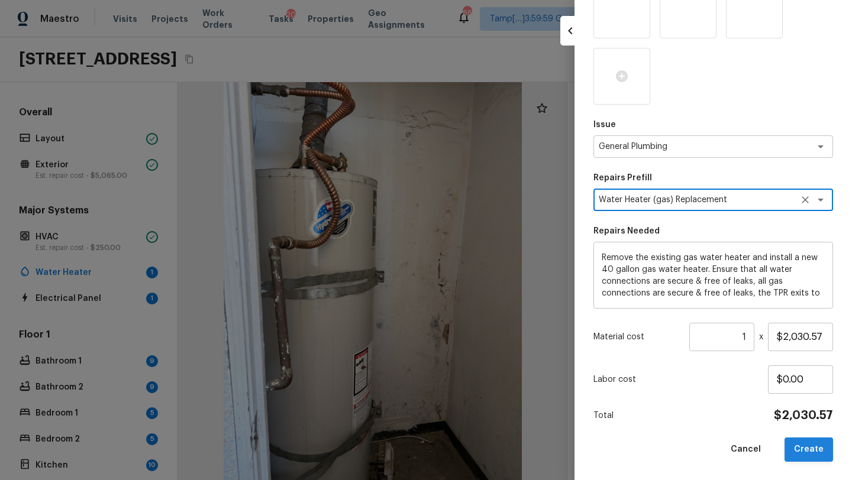
type textarea "Water Heater (gas) Replacement"
click at [808, 451] on button "Create" at bounding box center [808, 450] width 48 height 24
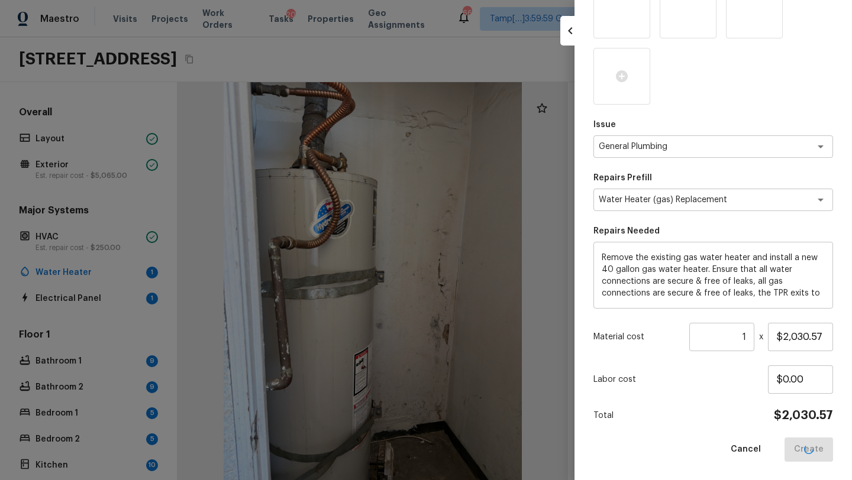
type input "$0.00"
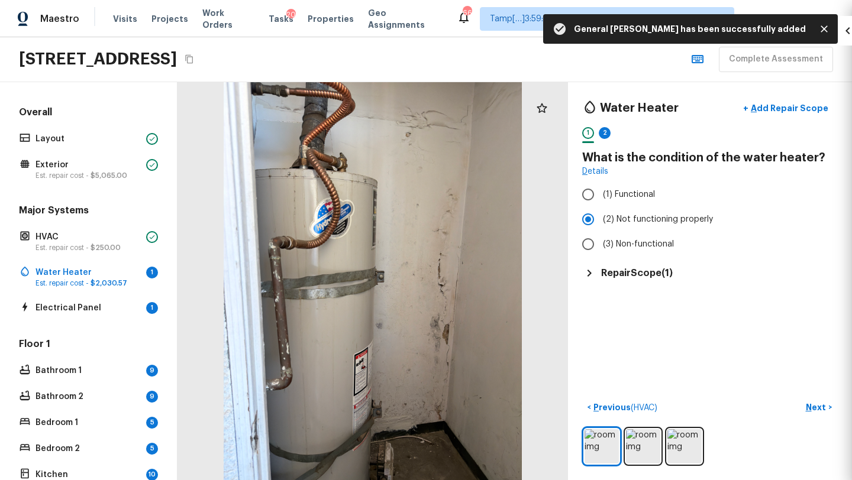
scroll to position [63, 0]
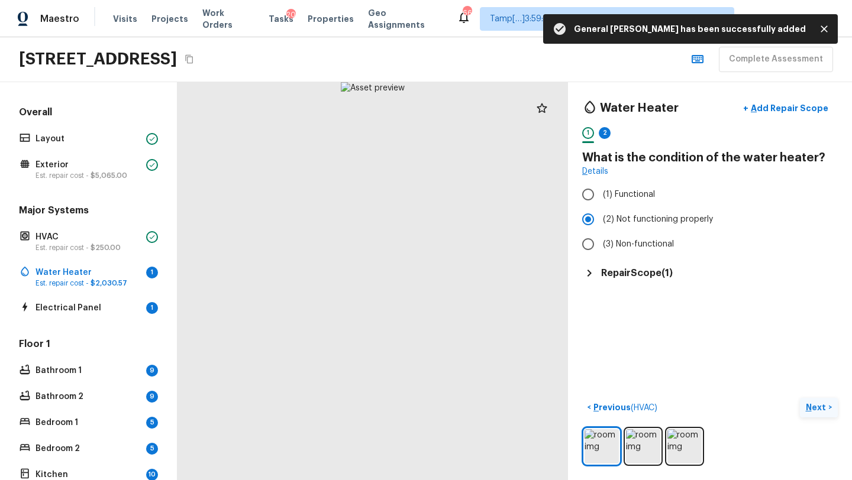
click at [811, 412] on p "Next" at bounding box center [816, 408] width 22 height 12
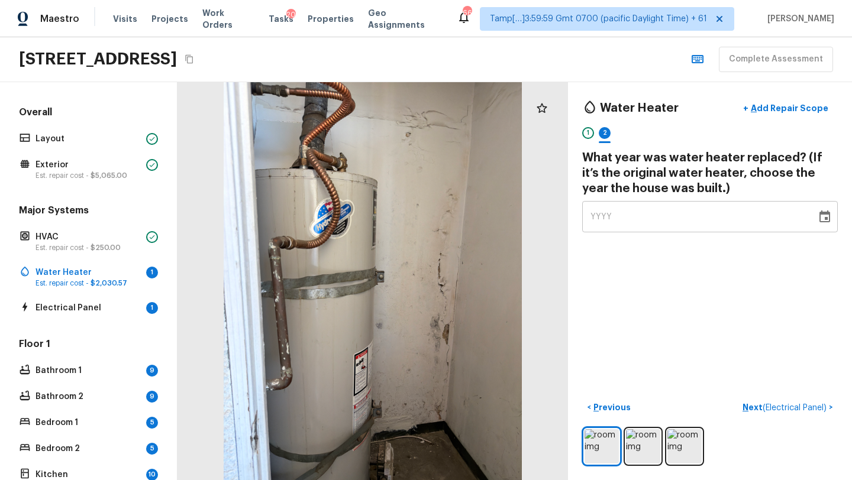
click at [713, 457] on div at bounding box center [709, 446] width 255 height 39
click at [684, 457] on img at bounding box center [684, 446] width 34 height 34
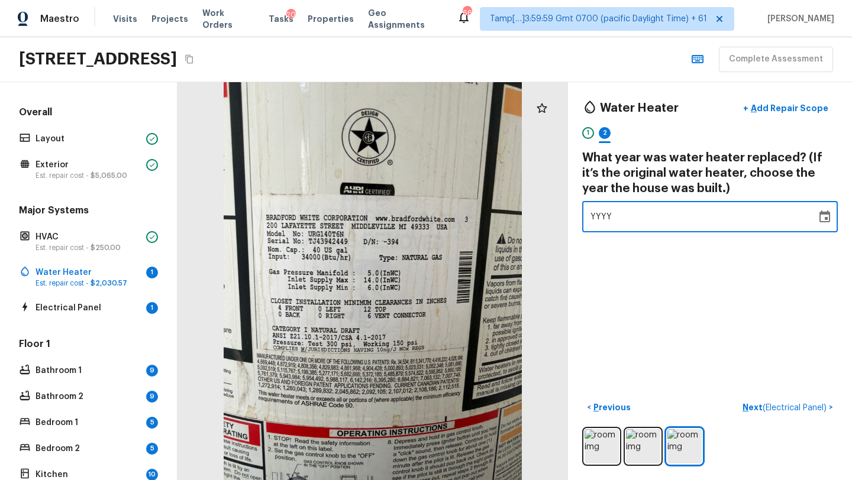
click at [594, 215] on span "YYYY" at bounding box center [601, 217] width 22 height 8
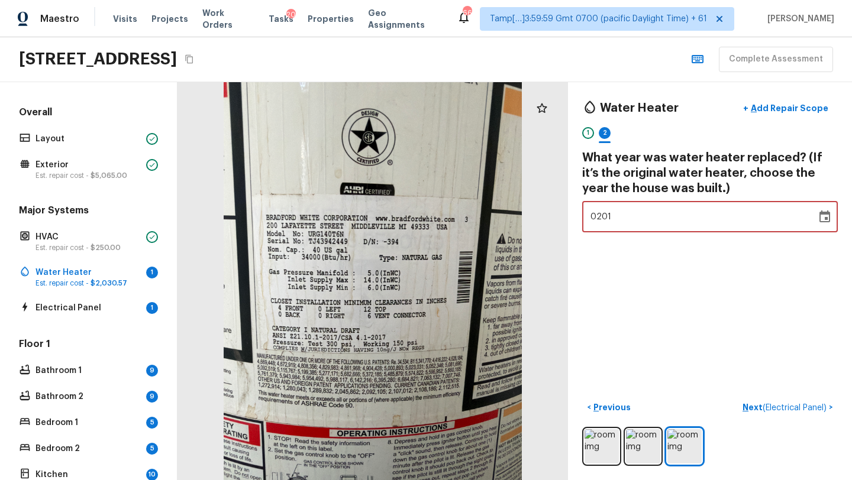
type input "0009"
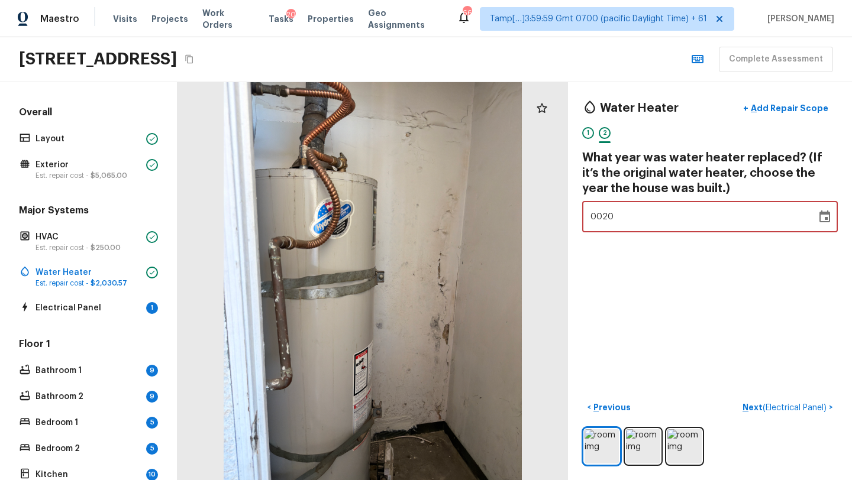
type input "2019"
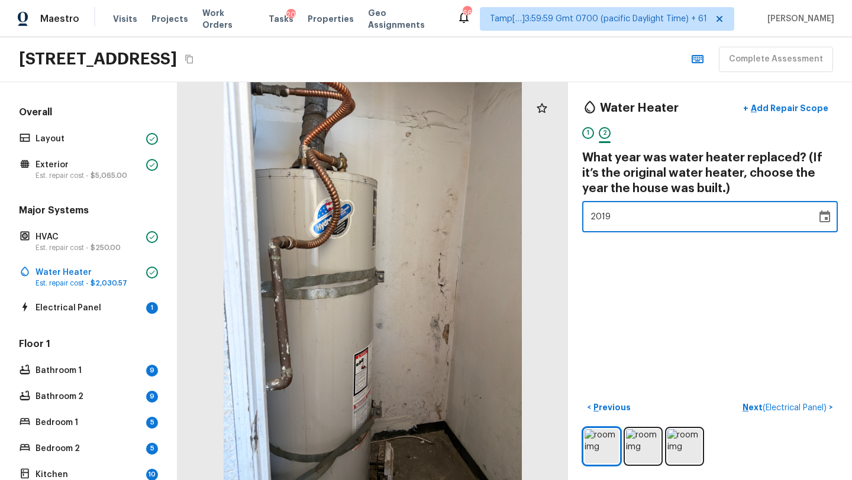
click at [684, 284] on div "Water Heater + Add Repair Scope 1 2 What year was water heater replaced? (If it…" at bounding box center [710, 281] width 284 height 398
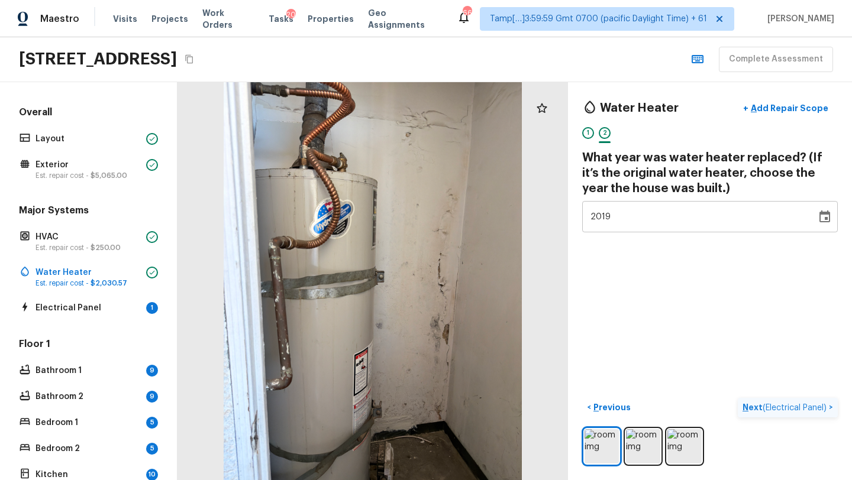
click at [749, 405] on p "Next ( Electrical Panel )" at bounding box center [785, 408] width 86 height 12
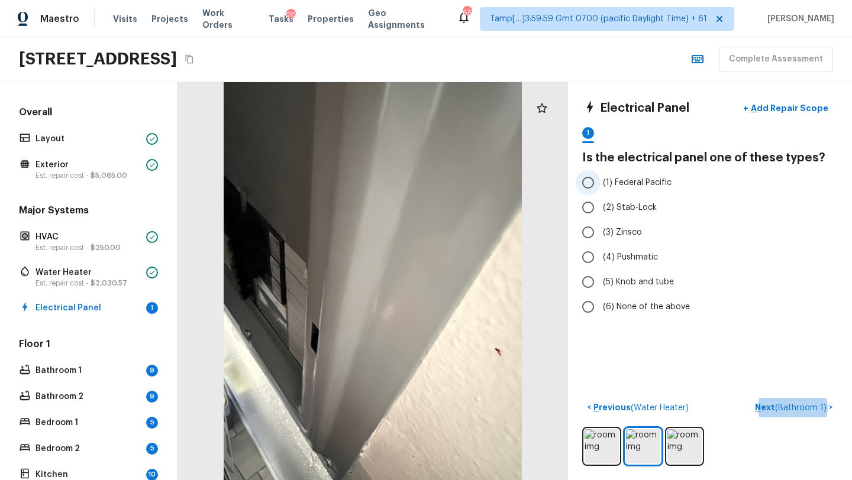
click at [619, 185] on span "(1) Federal Pacific" at bounding box center [637, 183] width 69 height 12
click at [600, 185] on input "(1) Federal Pacific" at bounding box center [587, 182] width 25 height 25
radio input "true"
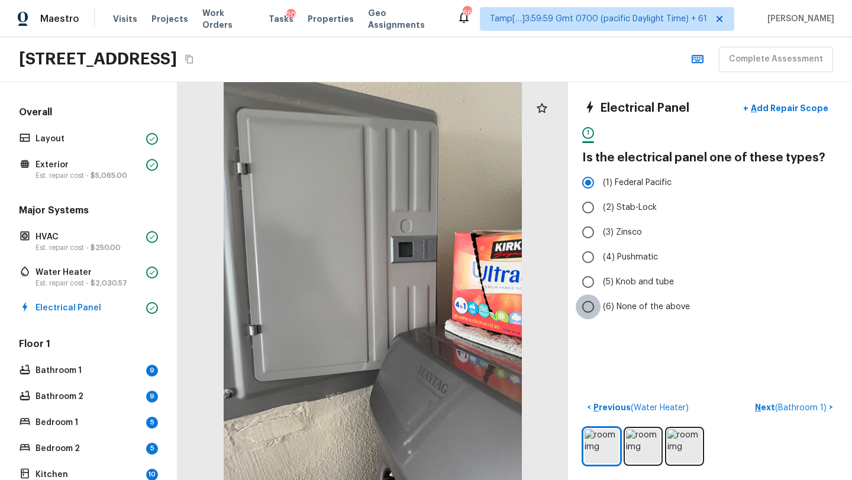
click at [579, 308] on input "(6) None of the above" at bounding box center [587, 307] width 25 height 25
radio input "true"
click at [766, 406] on p "Next ( Bathroom 1 )" at bounding box center [792, 408] width 74 height 12
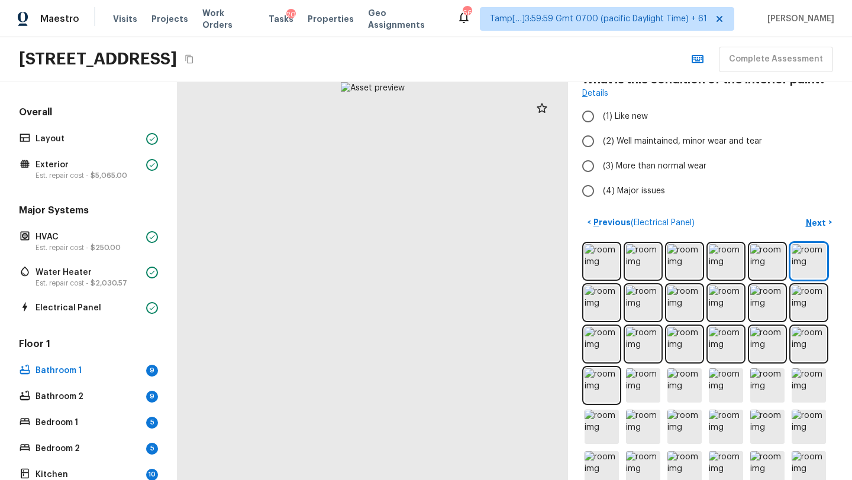
scroll to position [0, 0]
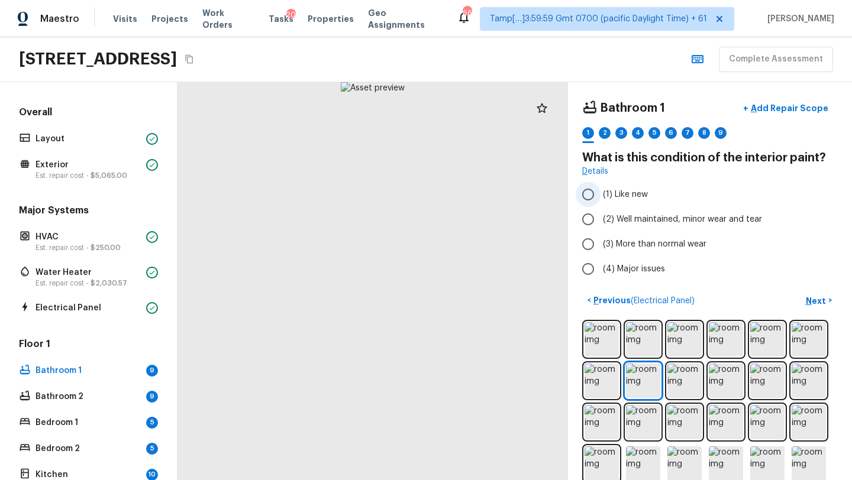
click at [609, 205] on label "(1) Like new" at bounding box center [701, 194] width 253 height 25
click at [600, 205] on input "(1) Like new" at bounding box center [587, 194] width 25 height 25
radio input "true"
click at [607, 217] on span "(2) Well maintained, minor wear and tear" at bounding box center [682, 219] width 159 height 12
click at [600, 217] on input "(2) Well maintained, minor wear and tear" at bounding box center [587, 219] width 25 height 25
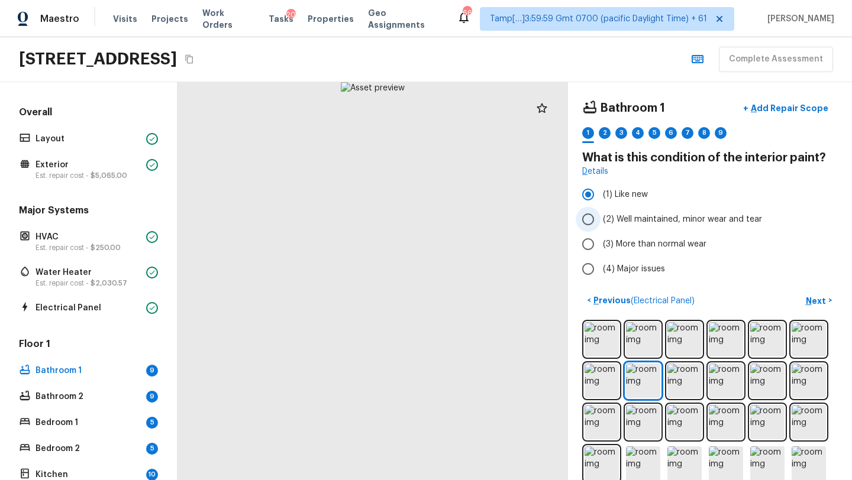
radio input "true"
click at [812, 300] on p "Next" at bounding box center [816, 301] width 22 height 12
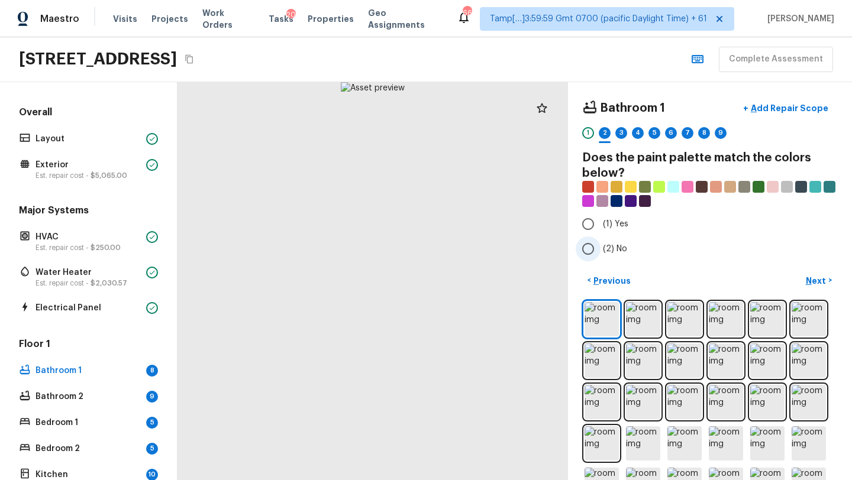
click at [596, 245] on input "(2) No" at bounding box center [587, 249] width 25 height 25
radio input "true"
click at [816, 279] on p "Next" at bounding box center [816, 281] width 22 height 12
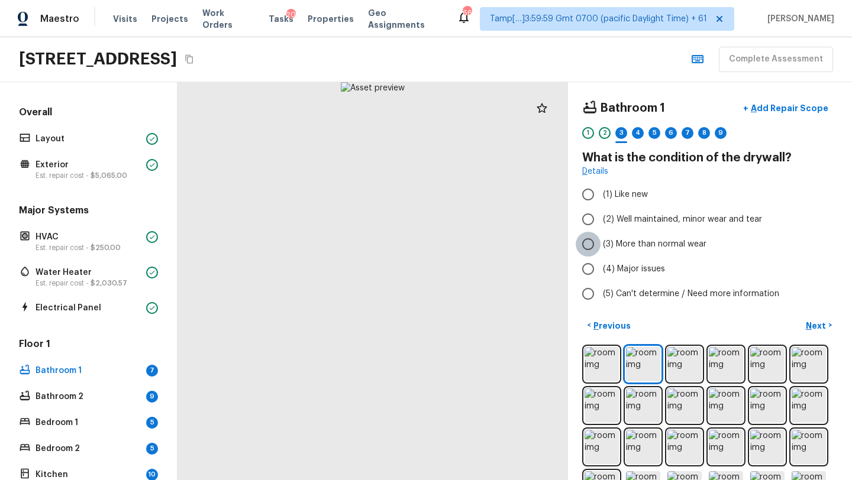
click at [591, 240] on input "(3) More than normal wear" at bounding box center [587, 244] width 25 height 25
radio input "true"
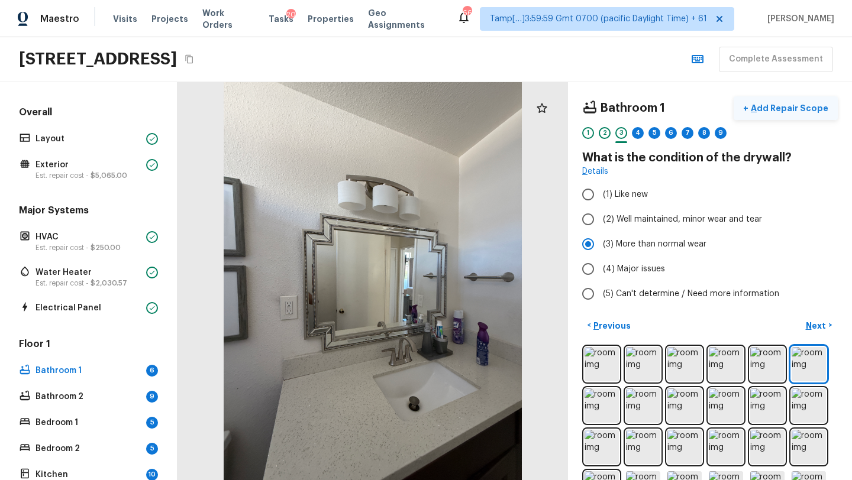
click at [790, 101] on button "+ Add Repair Scope" at bounding box center [785, 108] width 104 height 24
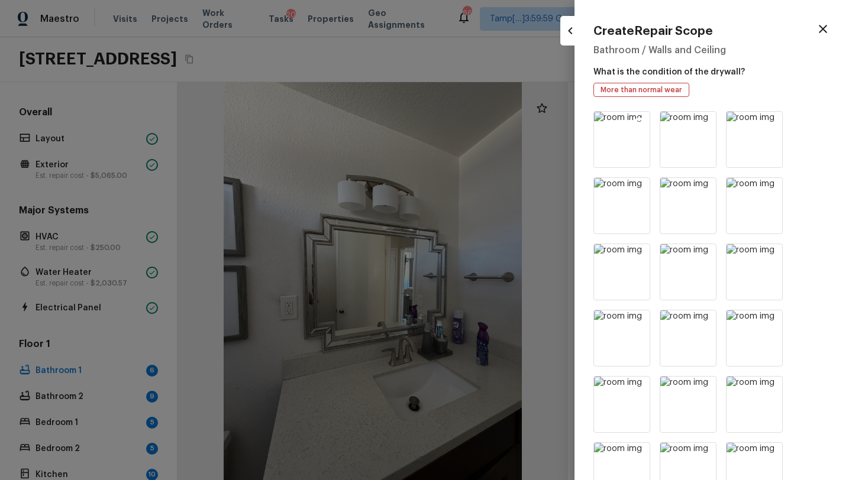
scroll to position [461, 0]
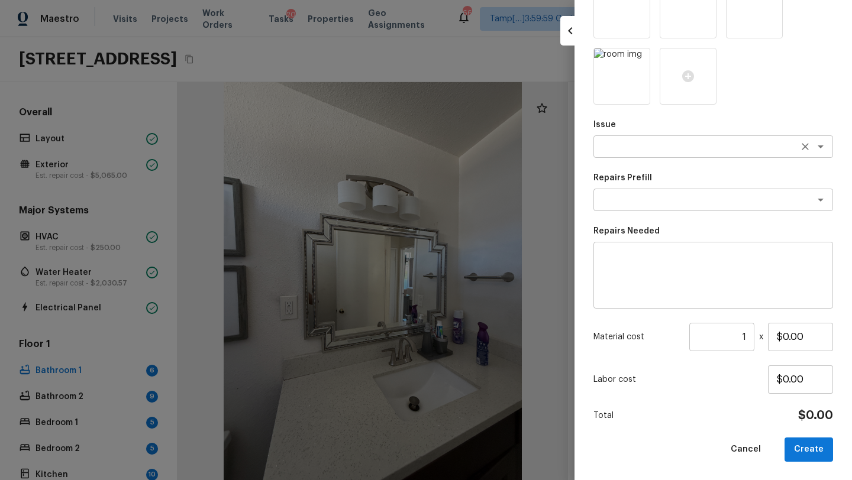
click at [612, 145] on textarea at bounding box center [696, 147] width 196 height 12
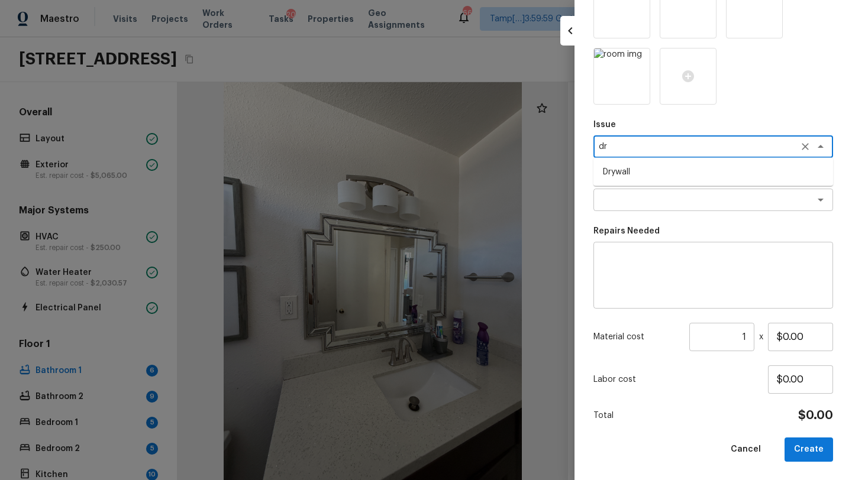
click at [616, 175] on li "Drywall" at bounding box center [713, 172] width 240 height 19
type textarea "Drywall"
click at [616, 202] on textarea at bounding box center [696, 200] width 196 height 12
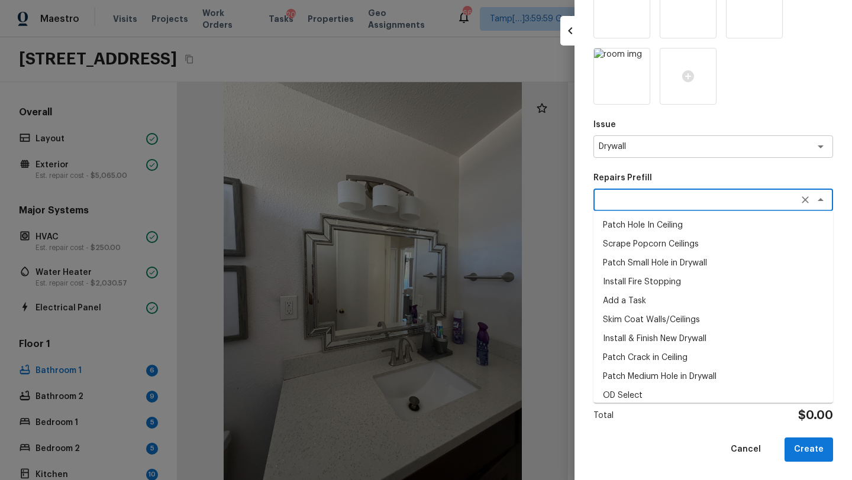
scroll to position [7, 0]
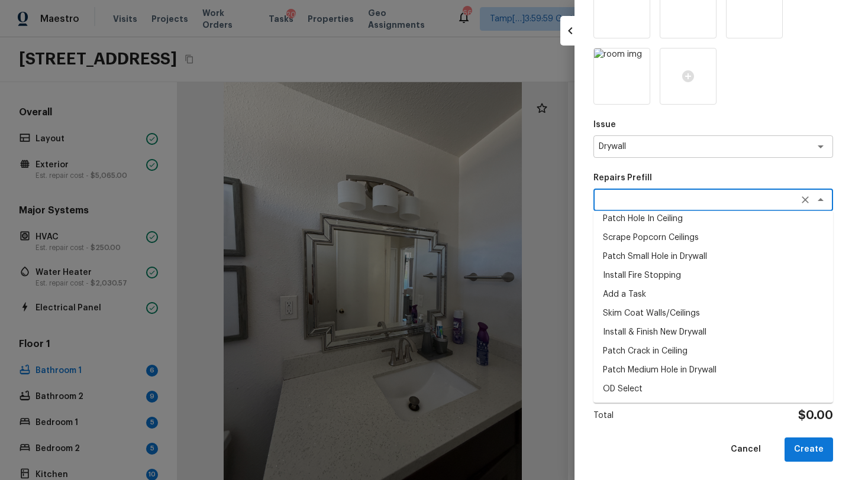
click at [622, 393] on li "OD Select" at bounding box center [713, 389] width 240 height 19
type textarea "OD Select"
type textarea "Refer to the agreed upon scope document for further details."
type input "$1.00"
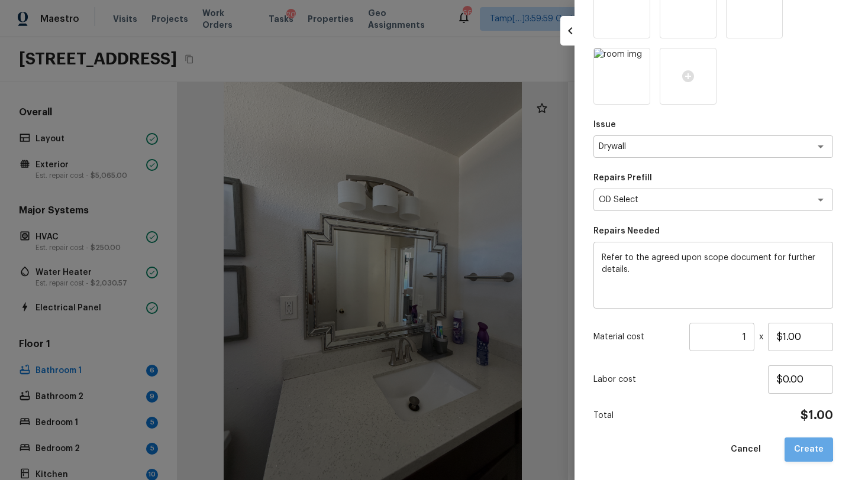
click at [804, 442] on button "Create" at bounding box center [808, 450] width 48 height 24
type input "$0.00"
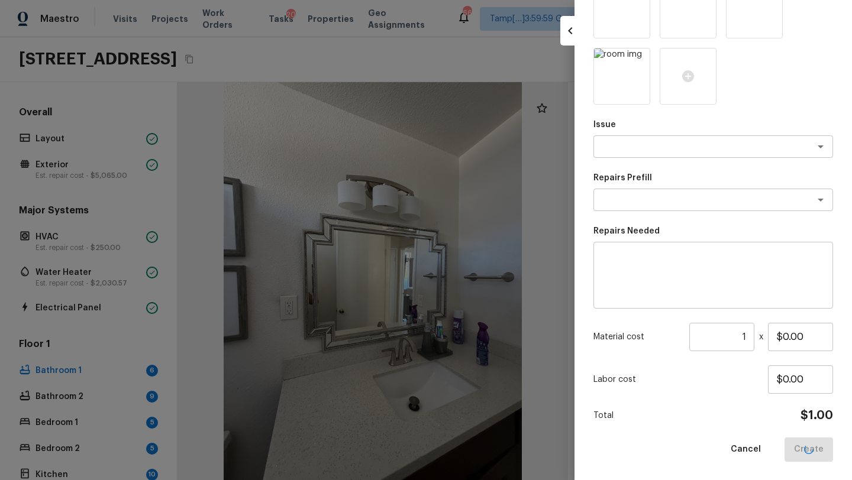
scroll to position [63, 0]
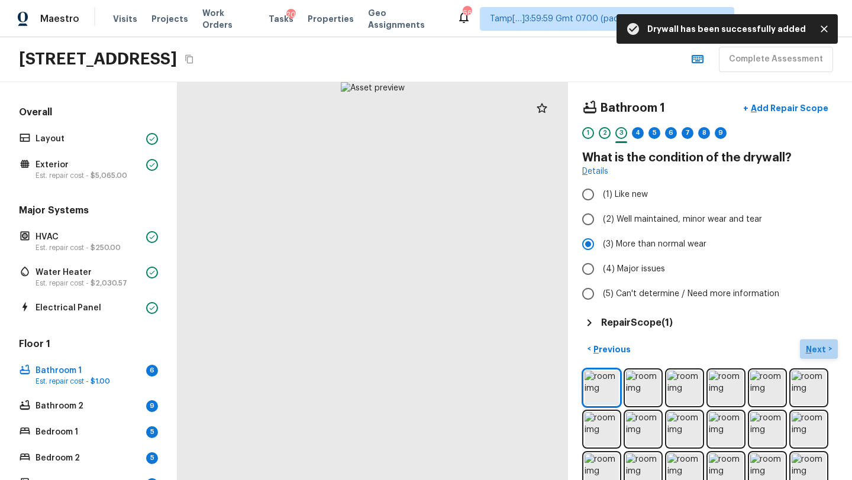
click at [826, 348] on p "Next" at bounding box center [816, 350] width 22 height 12
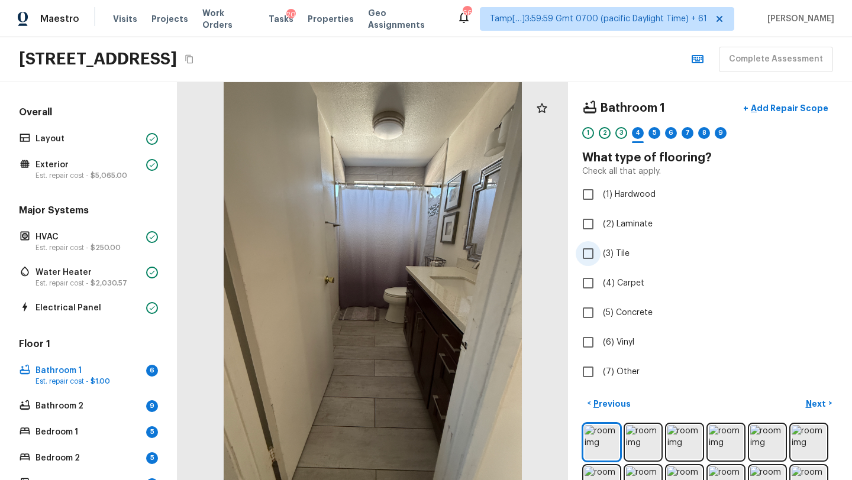
click at [605, 251] on span "(3) Tile" at bounding box center [616, 254] width 27 height 12
click at [600, 251] on input "(3) Tile" at bounding box center [587, 253] width 25 height 25
checkbox input "true"
click at [820, 409] on button "Next >" at bounding box center [819, 404] width 38 height 20
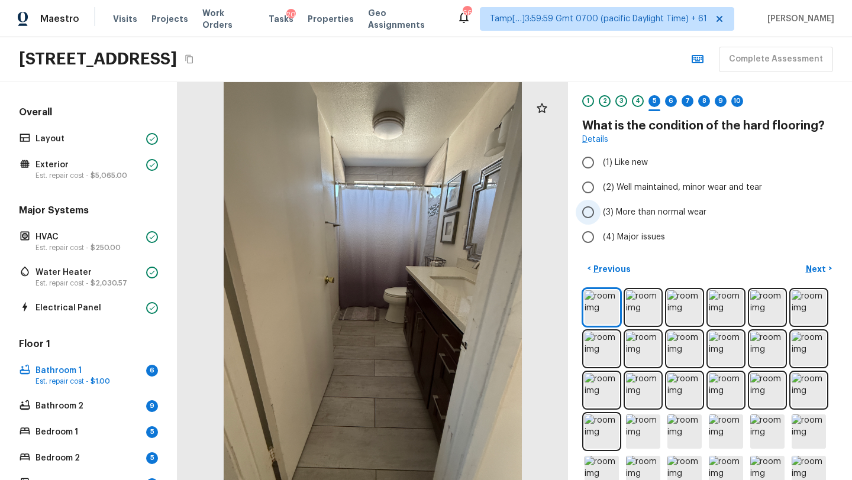
scroll to position [37, 0]
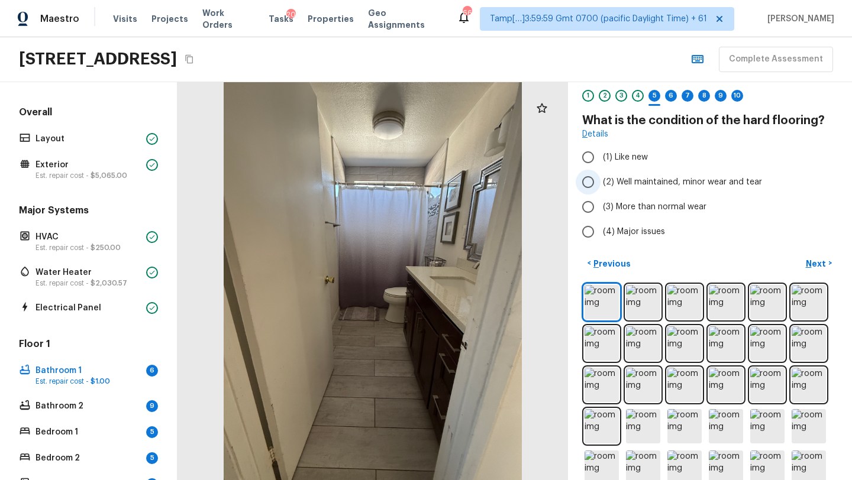
click at [627, 174] on label "(2) Well maintained, minor wear and tear" at bounding box center [701, 182] width 253 height 25
click at [600, 174] on input "(2) Well maintained, minor wear and tear" at bounding box center [587, 182] width 25 height 25
radio input "true"
click at [812, 263] on p "Next" at bounding box center [816, 264] width 22 height 12
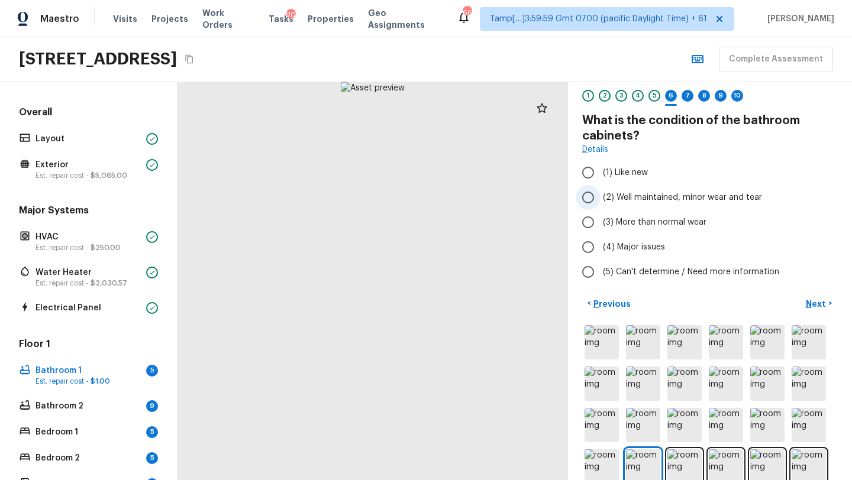
click at [680, 200] on span "(2) Well maintained, minor wear and tear" at bounding box center [682, 198] width 159 height 12
click at [600, 200] on input "(2) Well maintained, minor wear and tear" at bounding box center [587, 197] width 25 height 25
radio input "true"
click at [822, 308] on p "Next" at bounding box center [816, 304] width 22 height 12
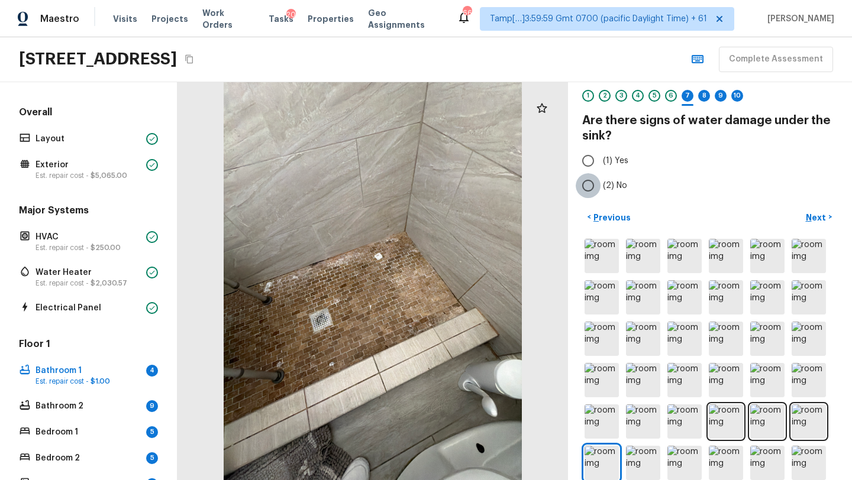
click at [584, 183] on input "(2) No" at bounding box center [587, 185] width 25 height 25
radio input "true"
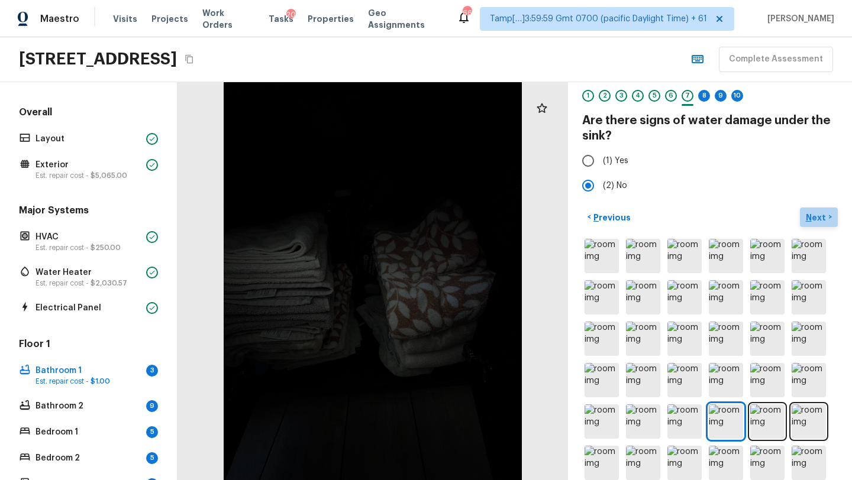
click at [806, 221] on p "Next" at bounding box center [816, 218] width 22 height 12
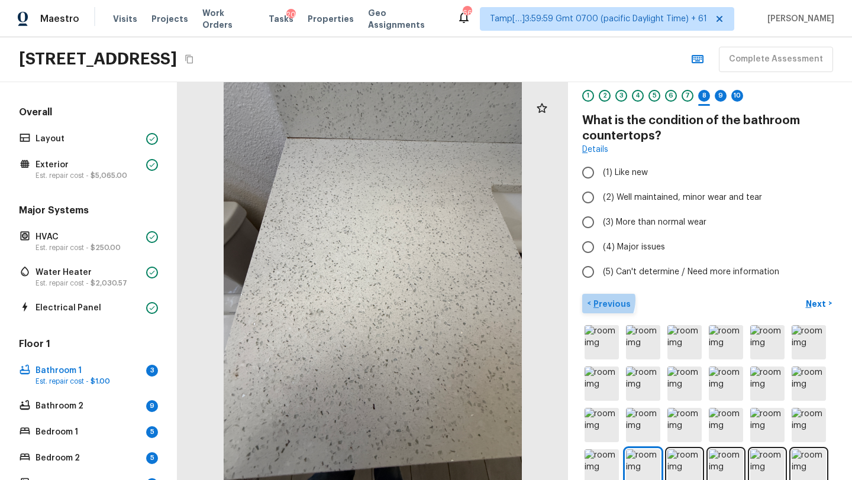
click at [593, 300] on p "Previous" at bounding box center [611, 304] width 40 height 12
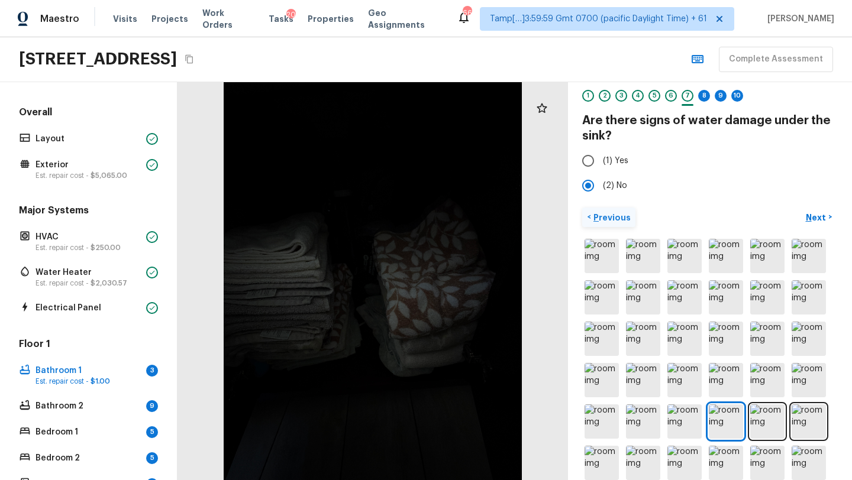
click at [593, 300] on img at bounding box center [601, 297] width 34 height 34
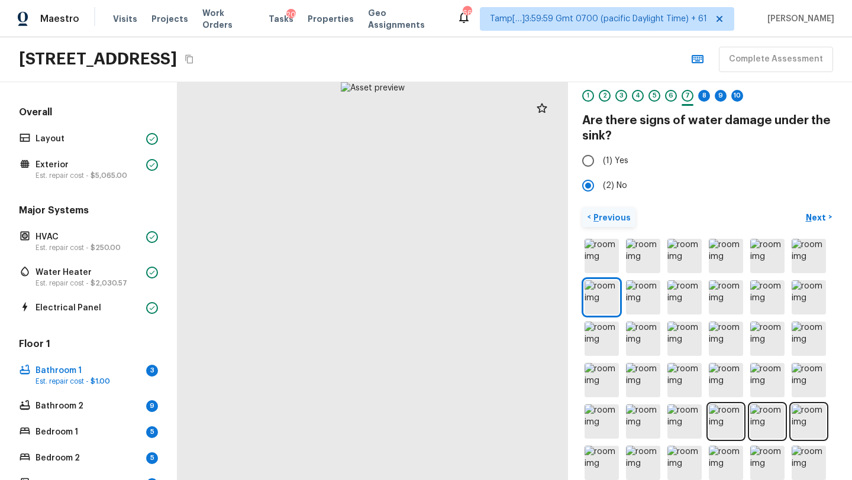
click at [597, 217] on p "Previous" at bounding box center [611, 218] width 40 height 12
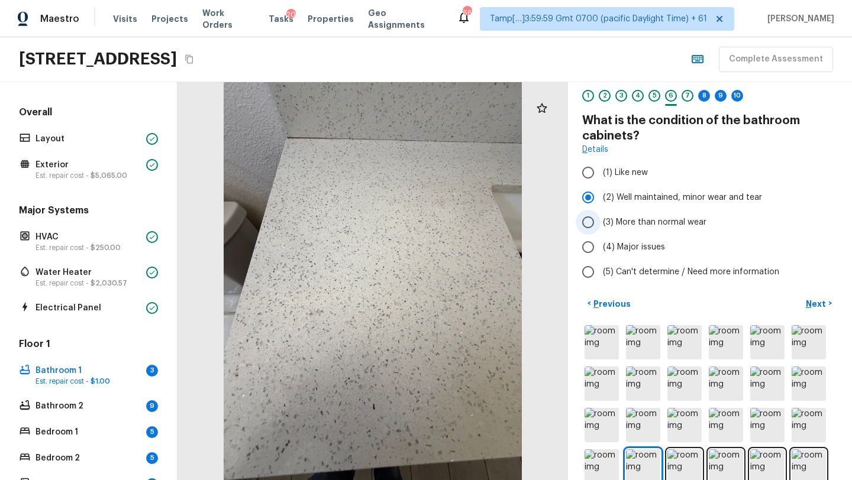
click at [622, 221] on span "(3) More than normal wear" at bounding box center [654, 222] width 103 height 12
click at [600, 221] on input "(3) More than normal wear" at bounding box center [587, 222] width 25 height 25
radio input "true"
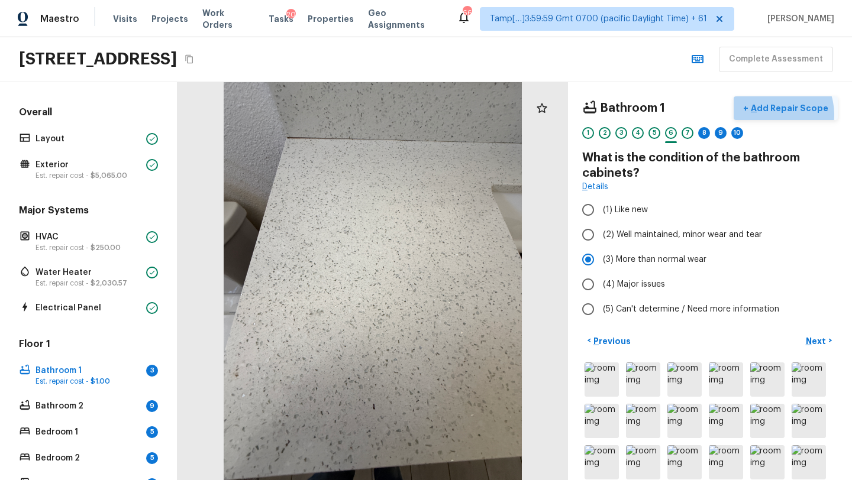
click at [775, 114] on button "+ Add Repair Scope" at bounding box center [785, 108] width 104 height 24
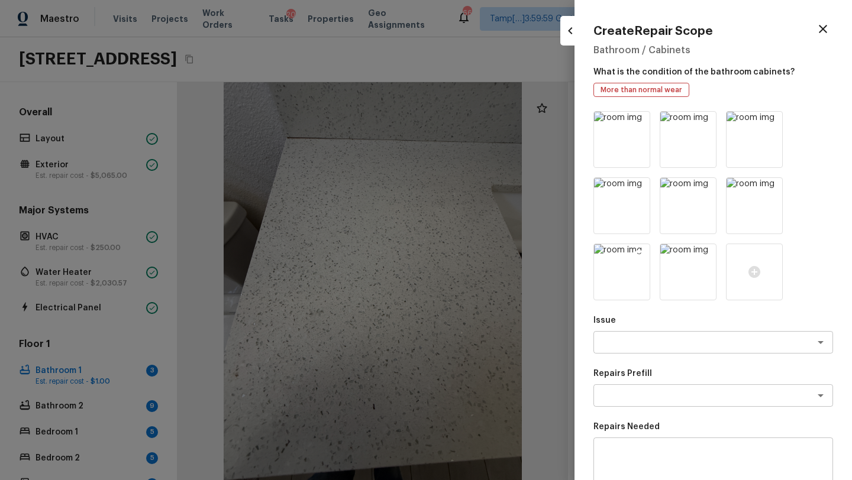
click at [629, 289] on img at bounding box center [622, 272] width 56 height 56
click at [669, 225] on img at bounding box center [688, 206] width 56 height 56
click at [824, 34] on icon "button" at bounding box center [823, 29] width 14 height 14
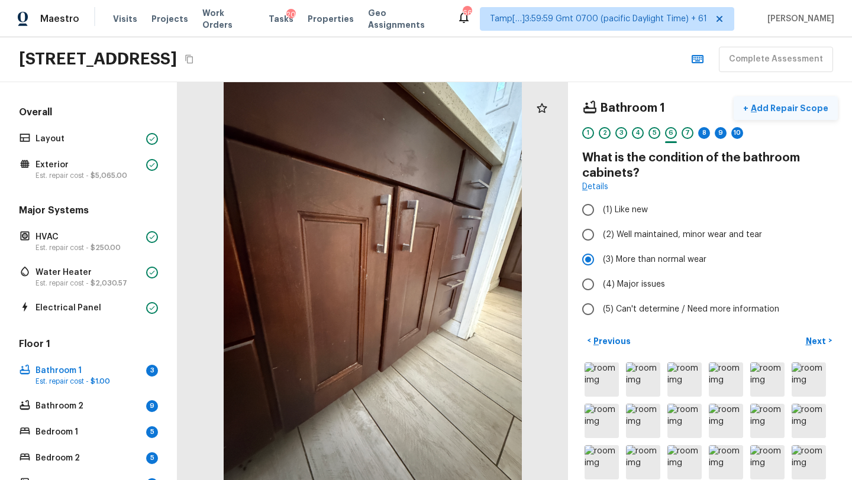
click at [779, 101] on button "+ Add Repair Scope" at bounding box center [785, 108] width 104 height 24
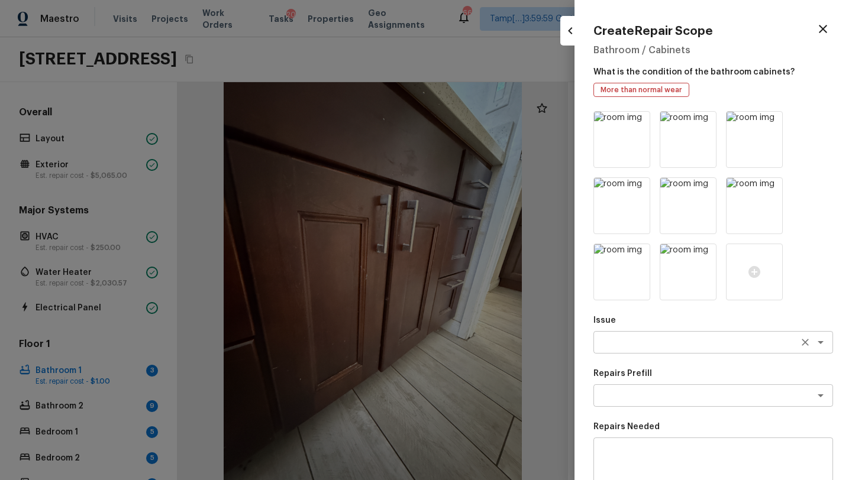
click at [616, 340] on textarea at bounding box center [696, 343] width 196 height 12
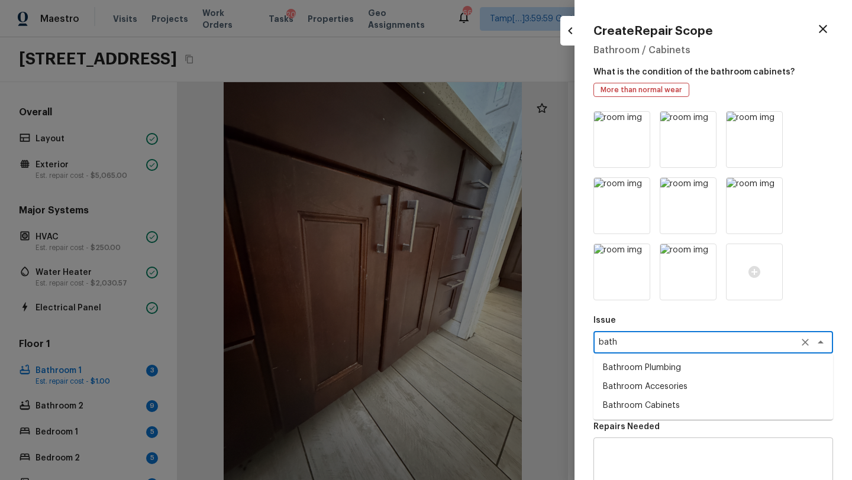
click at [621, 397] on li "Bathroom Cabinets" at bounding box center [713, 405] width 240 height 19
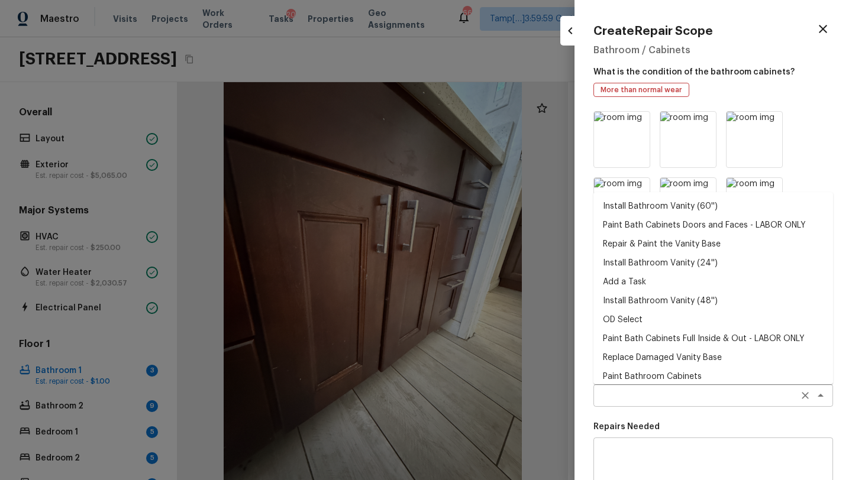
click at [622, 386] on div "x ​" at bounding box center [713, 395] width 240 height 22
type textarea "Bathroom Cabinets"
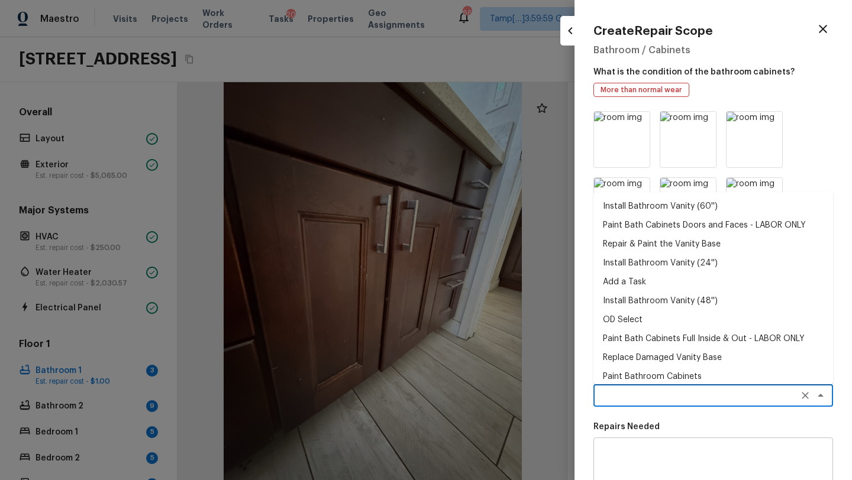
click at [649, 342] on li "Paint Bath Cabinets Full Inside & Out - LABOR ONLY" at bounding box center [713, 338] width 240 height 19
type textarea "Paint Bath Cabinets Full Inside & Out - LABOR ONLY"
type textarea "Prep, sand, mask and apply 2 coats of paint to the bathroom cabinet doors, inte…"
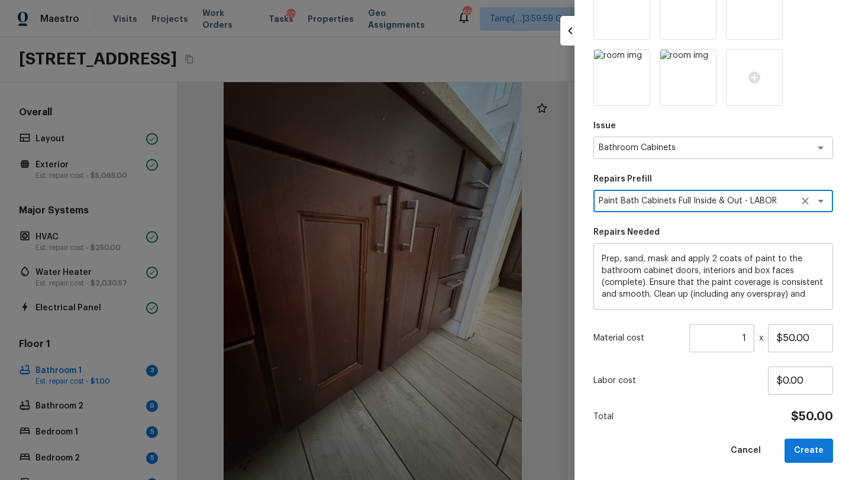
scroll to position [196, 0]
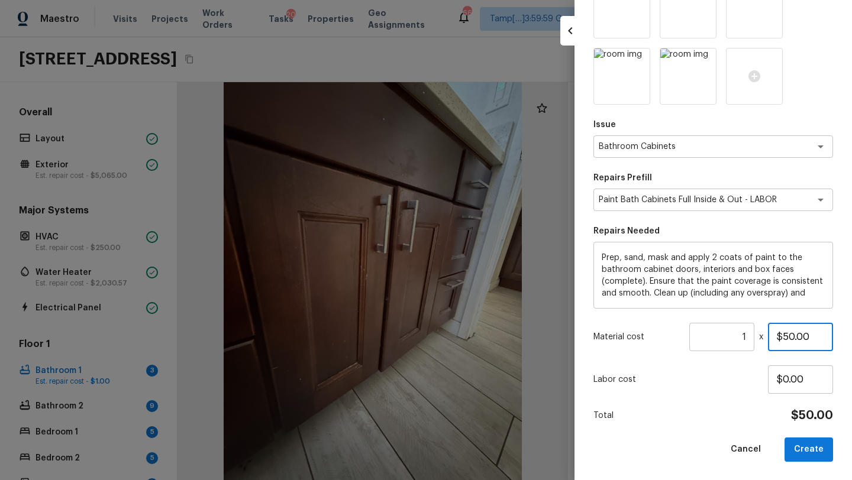
drag, startPoint x: 781, startPoint y: 339, endPoint x: 794, endPoint y: 339, distance: 12.4
click at [794, 339] on input "$50.00" at bounding box center [800, 337] width 65 height 28
type input "$500.00"
click at [808, 442] on button "Create" at bounding box center [808, 450] width 48 height 24
type input "$0.00"
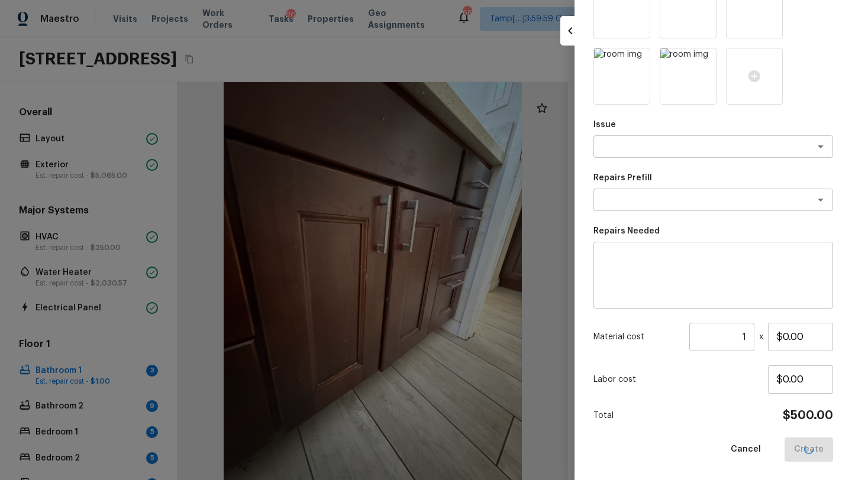
scroll to position [63, 0]
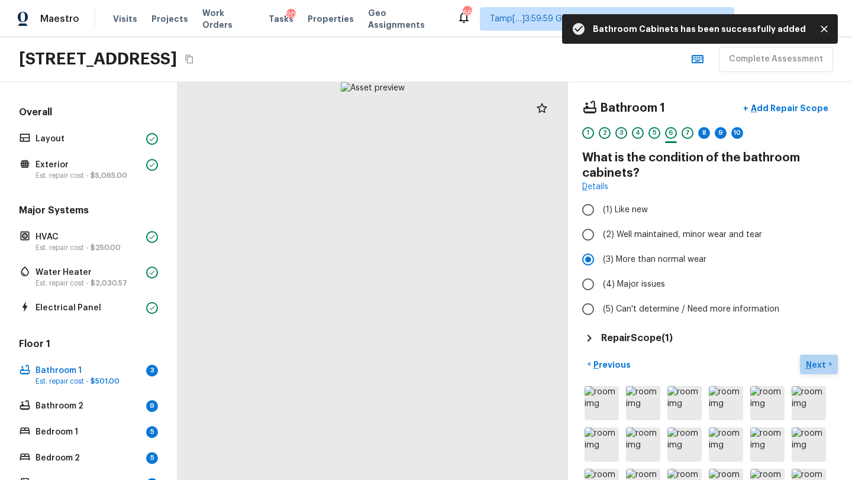
click at [814, 369] on p "Next" at bounding box center [816, 365] width 22 height 12
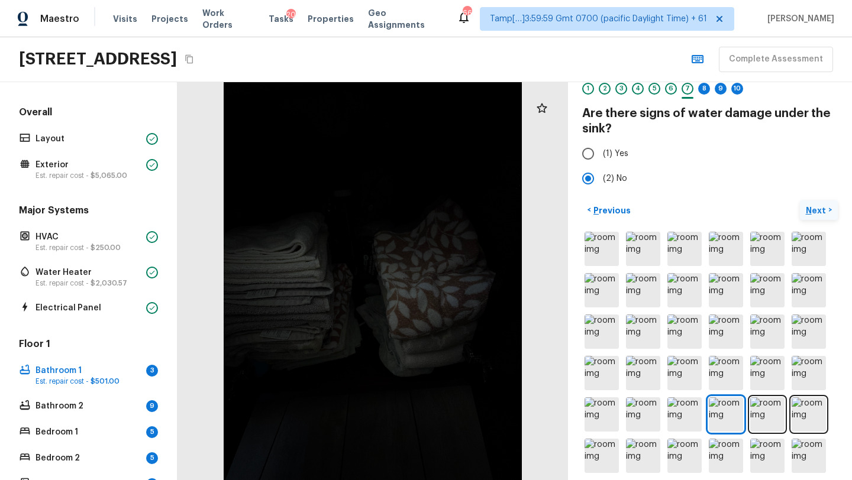
scroll to position [46, 0]
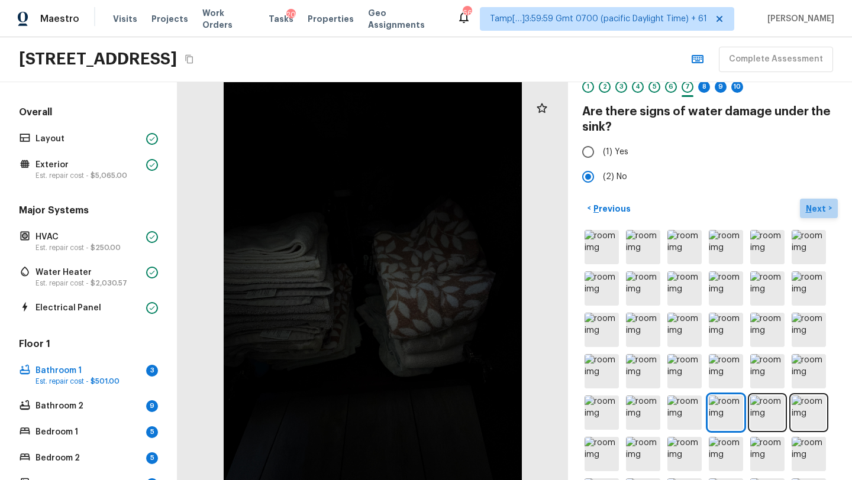
click at [807, 204] on p "Next" at bounding box center [816, 209] width 22 height 12
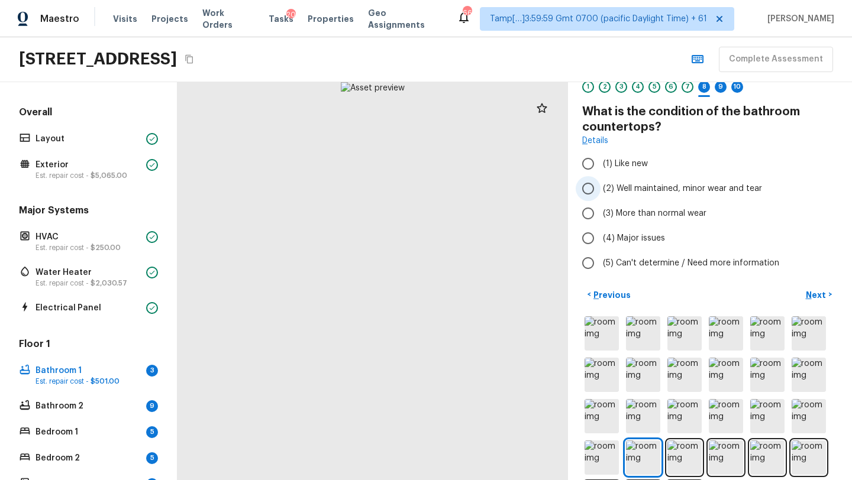
click at [611, 199] on label "(2) Well maintained, minor wear and tear" at bounding box center [701, 188] width 253 height 25
click at [600, 199] on input "(2) Well maintained, minor wear and tear" at bounding box center [587, 188] width 25 height 25
radio input "true"
click at [824, 299] on p "Next" at bounding box center [816, 295] width 22 height 12
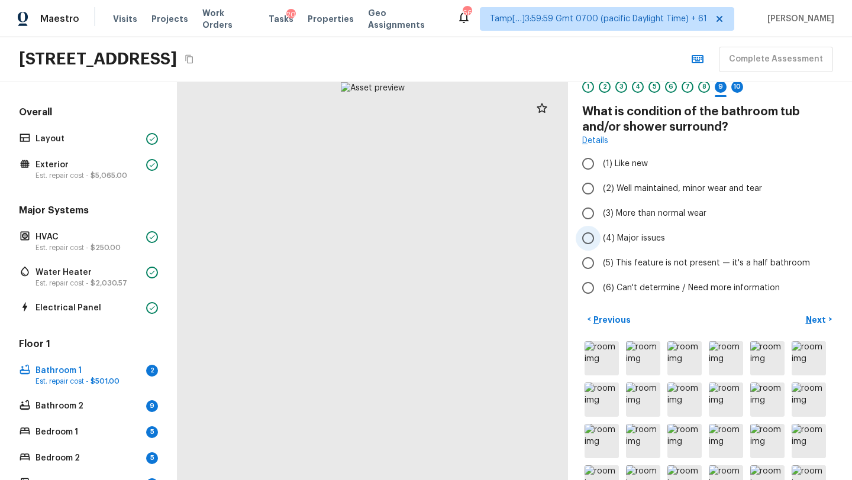
scroll to position [63, 0]
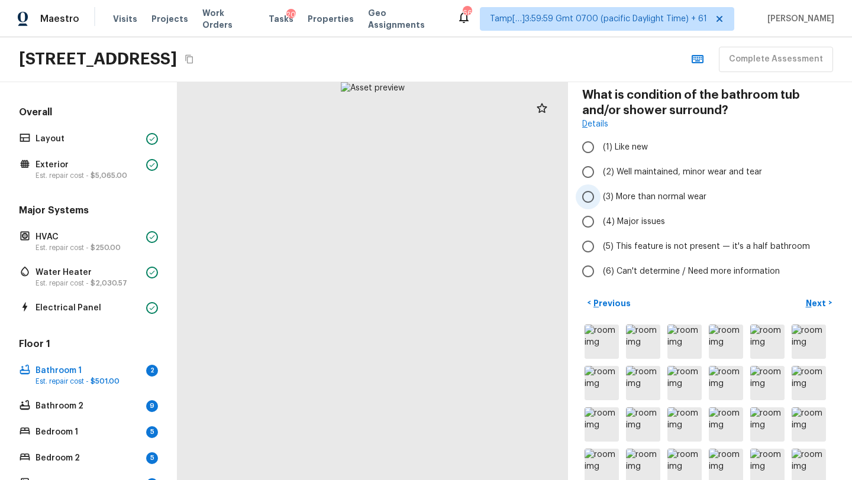
click at [639, 206] on label "(3) More than normal wear" at bounding box center [701, 197] width 253 height 25
click at [600, 206] on input "(3) More than normal wear" at bounding box center [587, 197] width 25 height 25
radio input "true"
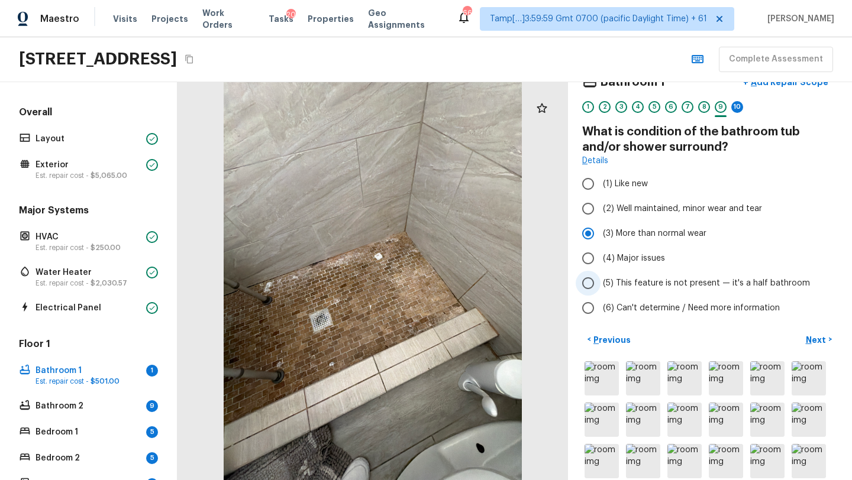
scroll to position [0, 0]
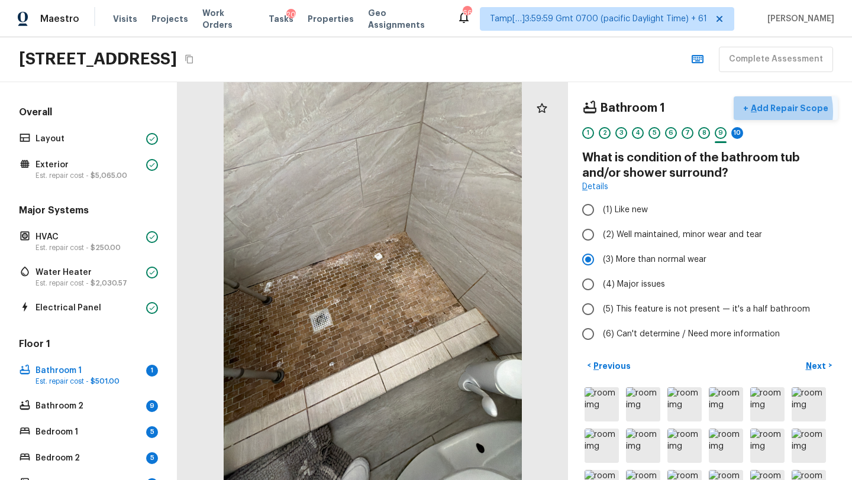
click at [768, 111] on p "Add Repair Scope" at bounding box center [788, 108] width 80 height 12
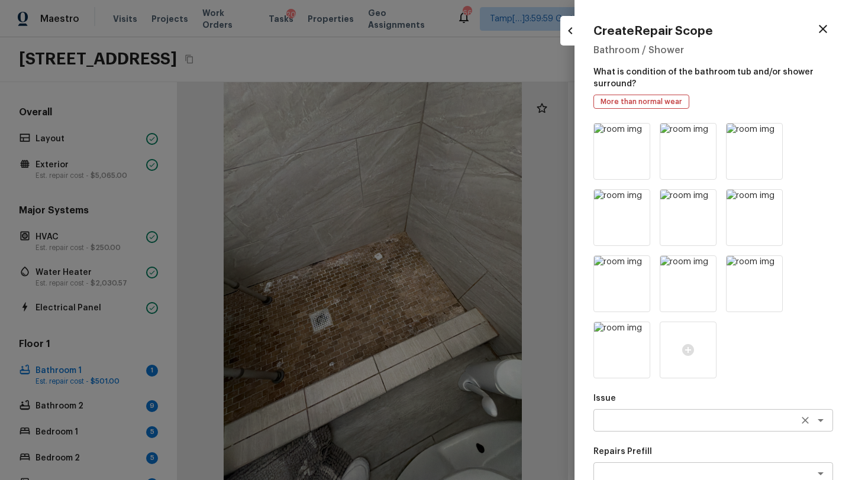
click at [649, 416] on textarea at bounding box center [696, 421] width 196 height 12
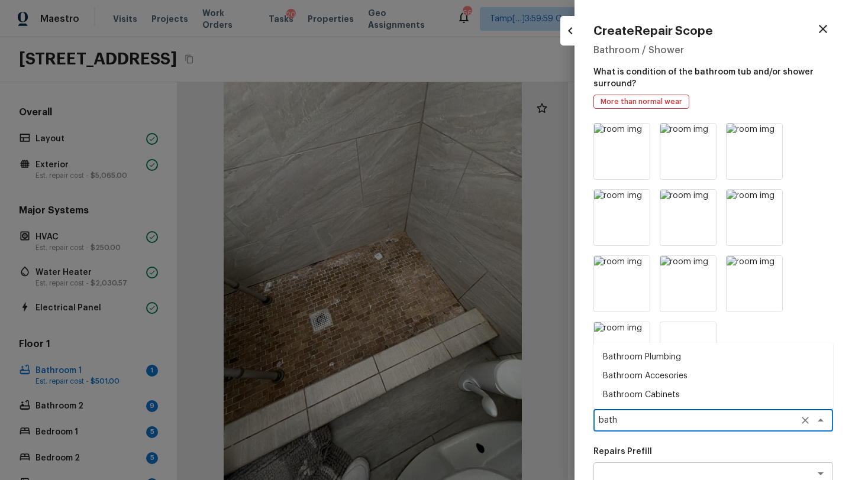
click at [664, 361] on li "Bathroom Plumbing" at bounding box center [713, 357] width 240 height 19
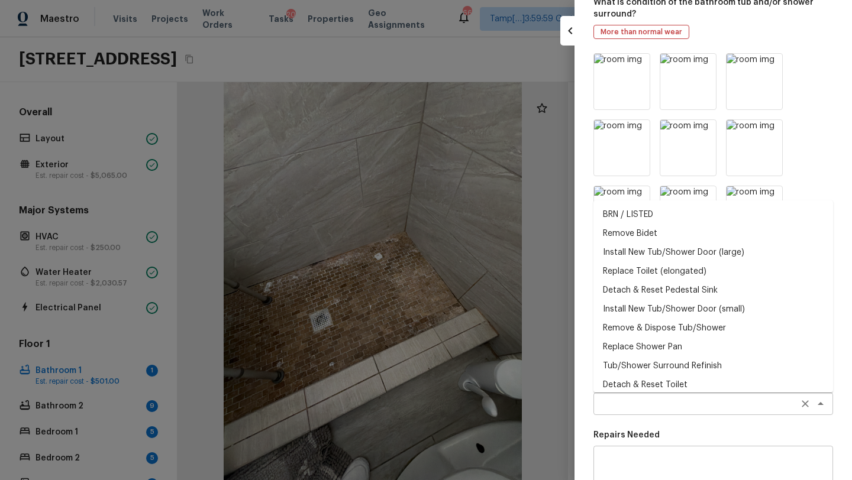
click at [649, 397] on div "x ​" at bounding box center [713, 404] width 240 height 22
type textarea "Bathroom Plumbing"
click at [668, 360] on li "Tub/Shower Surround Refinish" at bounding box center [713, 366] width 240 height 19
type textarea "Tub/Shower Surround Refinish"
type textarea "Prep, mask, clean and refinish the tub/shower tile surround both all sides ensu…"
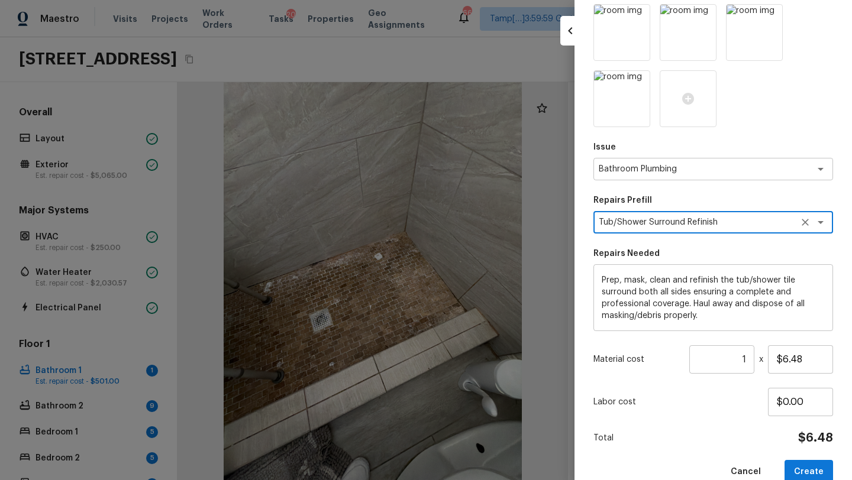
scroll to position [274, 0]
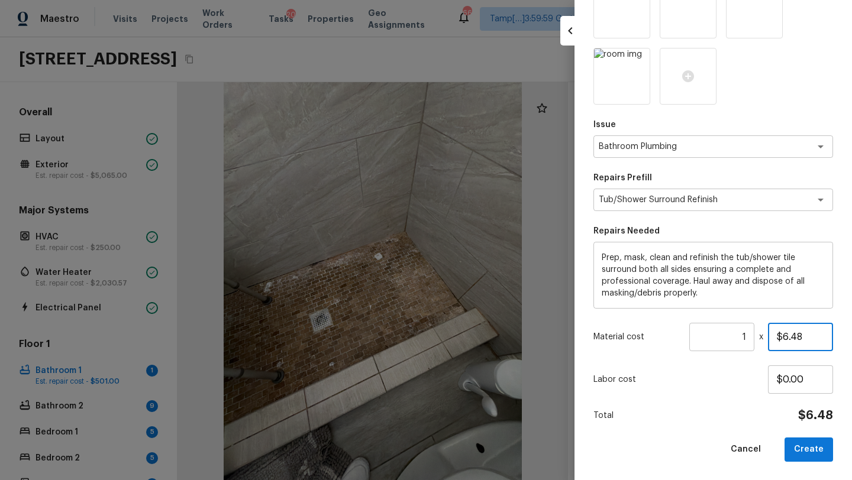
drag, startPoint x: 783, startPoint y: 339, endPoint x: 837, endPoint y: 339, distance: 53.8
click at [837, 339] on div "Create Repair Scope Bathroom / Shower What is condition of the bathroom tub and…" at bounding box center [712, 240] width 277 height 480
type input "$350.00"
click at [801, 449] on button "Create" at bounding box center [808, 450] width 48 height 24
type input "$0.00"
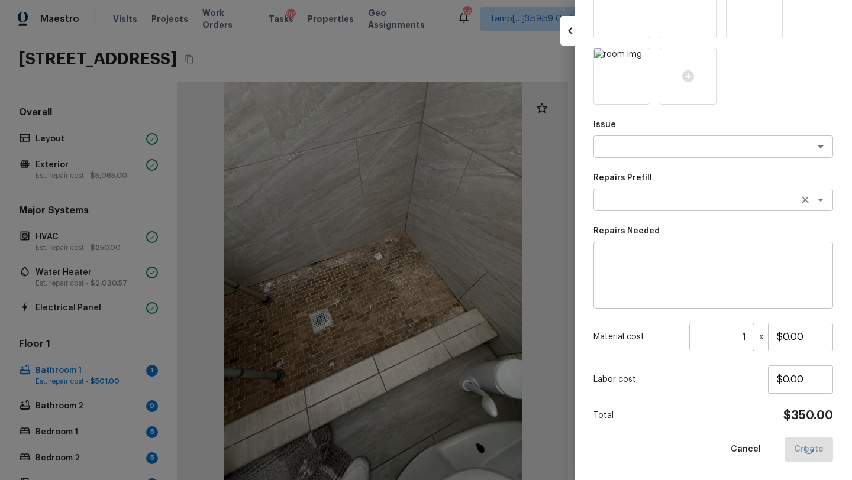
scroll to position [75, 0]
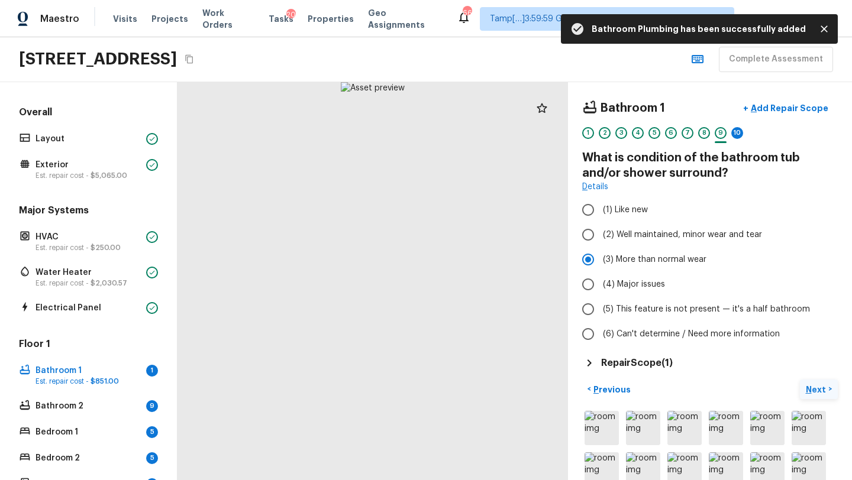
click at [817, 389] on p "Next" at bounding box center [816, 390] width 22 height 12
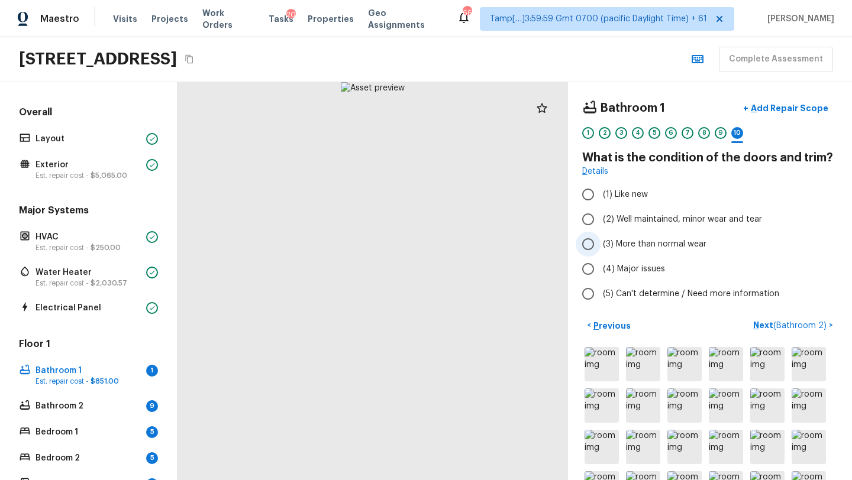
click at [640, 249] on span "(3) More than normal wear" at bounding box center [654, 244] width 103 height 12
click at [600, 249] on input "(3) More than normal wear" at bounding box center [587, 244] width 25 height 25
radio input "true"
click at [784, 103] on p "Add Repair Scope" at bounding box center [788, 108] width 80 height 12
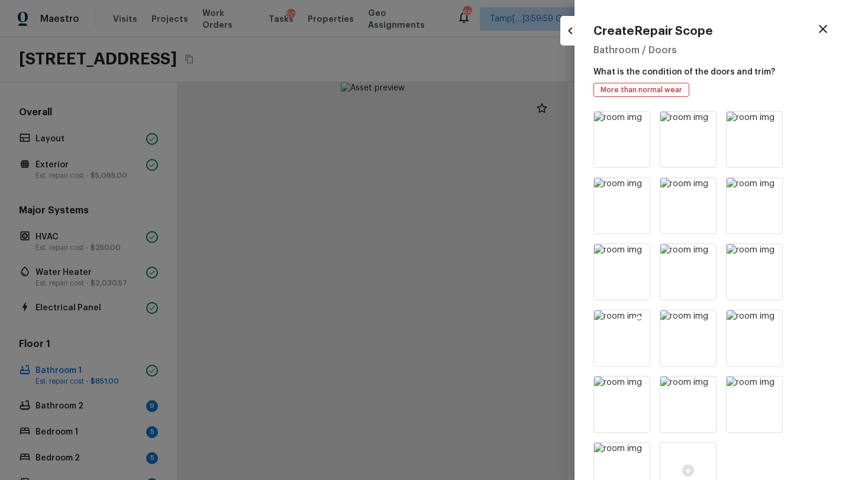
scroll to position [328, 0]
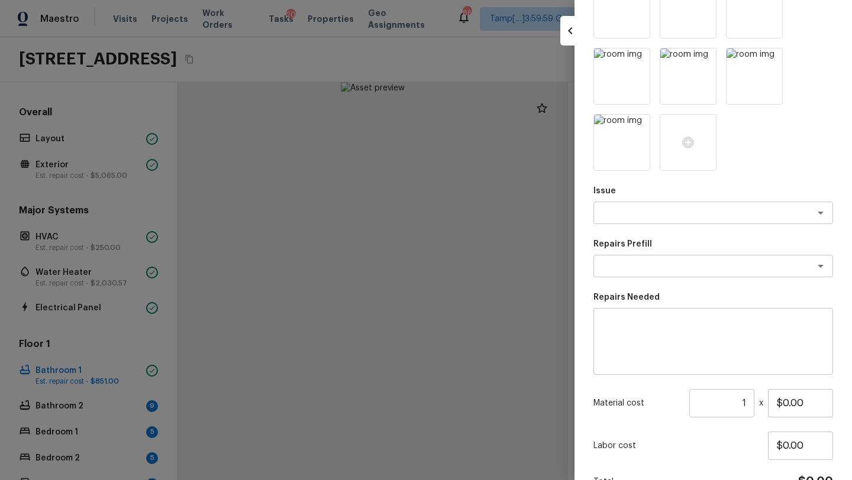
click at [609, 231] on div "Issue x ​ Repairs Prefill x ​ Repairs Needed x ​ Material cost 1 ​ x $0.00 Labo…" at bounding box center [713, 155] width 240 height 745
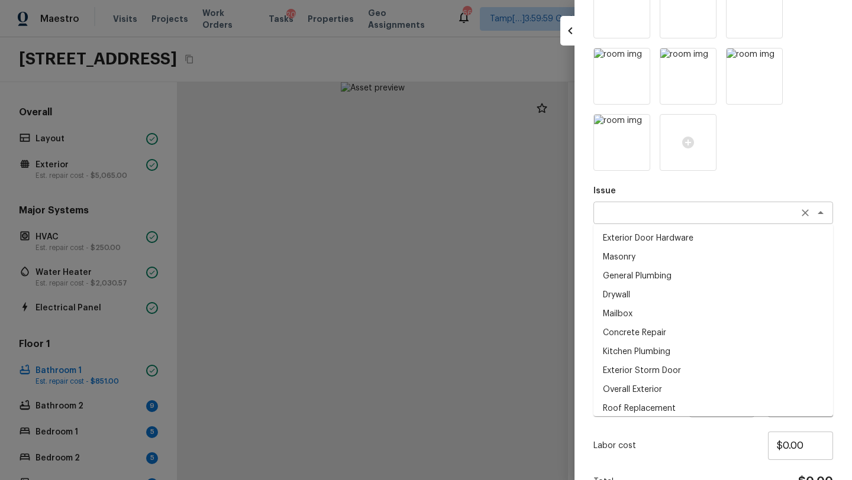
click at [616, 220] on div "x ​" at bounding box center [713, 213] width 240 height 22
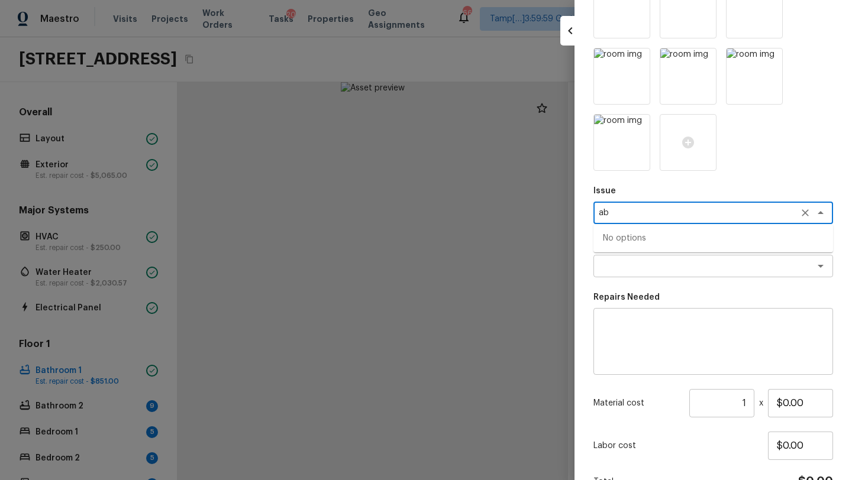
type textarea "a"
click at [620, 255] on li "Bathroom Accesories" at bounding box center [713, 257] width 240 height 19
type textarea "Bathroom Accesories"
click at [621, 339] on textarea at bounding box center [712, 341] width 223 height 47
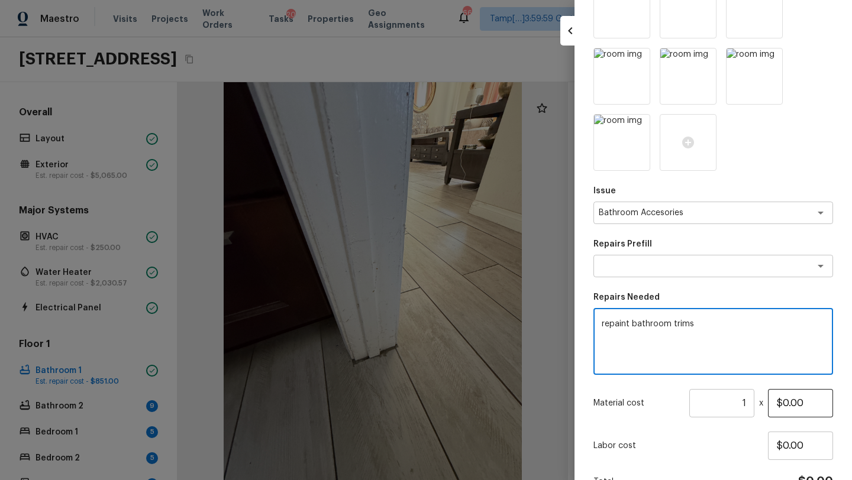
type textarea "repaint bathroom trims"
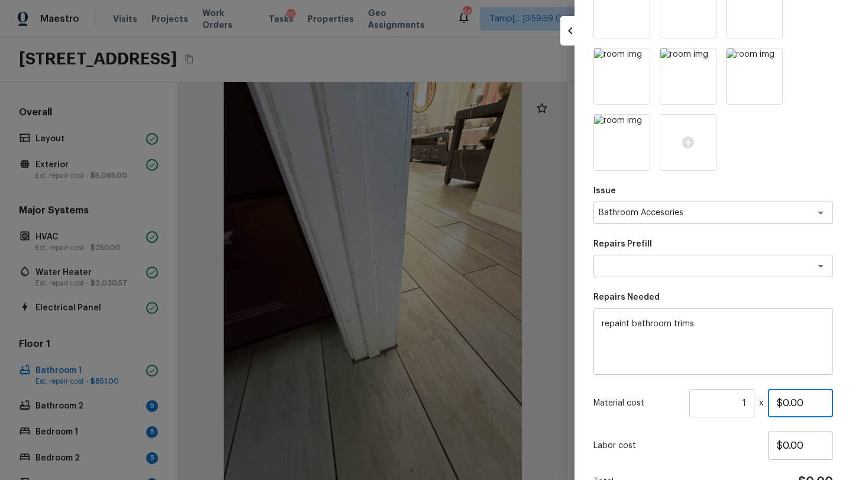
drag, startPoint x: 783, startPoint y: 405, endPoint x: 809, endPoint y: 405, distance: 26.0
click at [809, 405] on input "$0.00" at bounding box center [800, 403] width 65 height 28
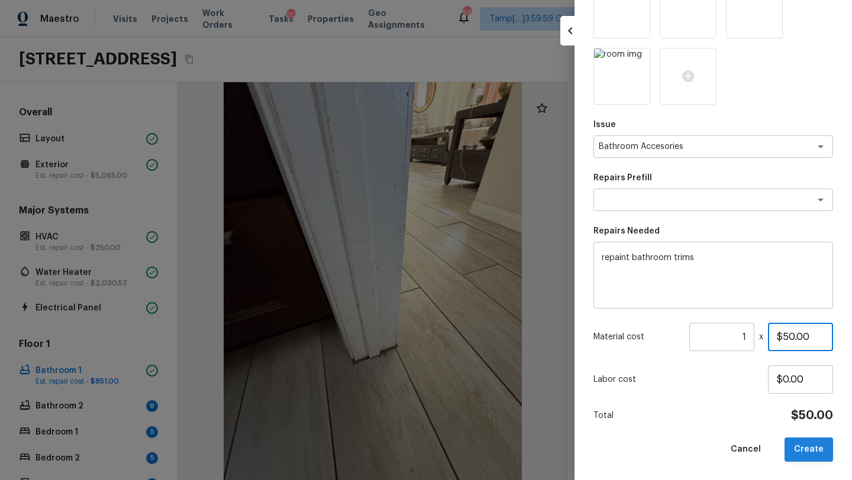
type input "$50.00"
click at [818, 446] on button "Create" at bounding box center [808, 450] width 48 height 24
type input "$0.00"
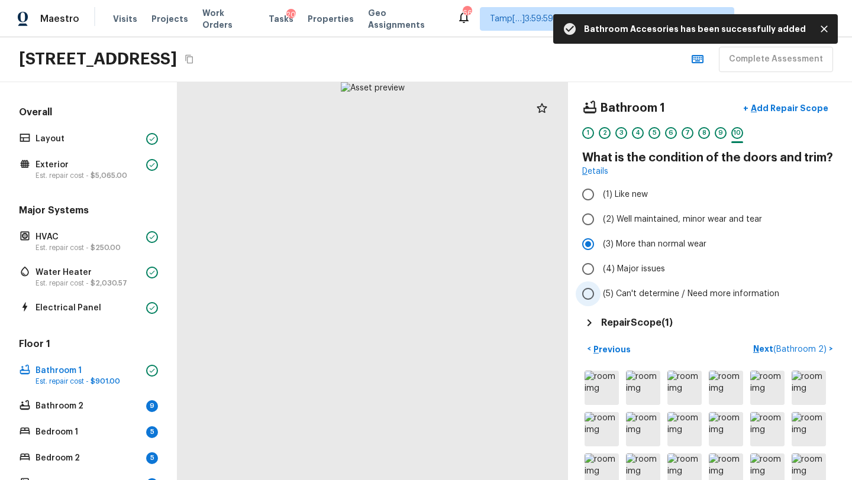
scroll to position [18, 0]
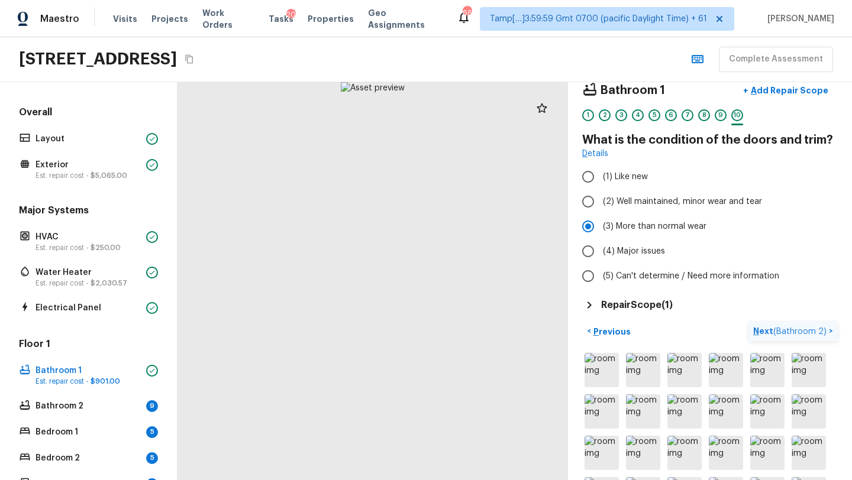
click at [769, 332] on p "Next ( Bathroom 2 )" at bounding box center [791, 331] width 76 height 12
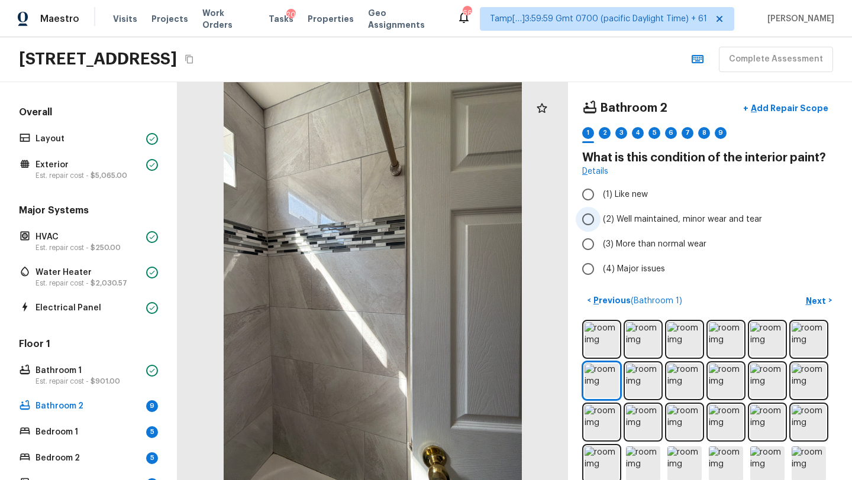
click at [626, 216] on span "(2) Well maintained, minor wear and tear" at bounding box center [682, 219] width 159 height 12
click at [600, 216] on input "(2) Well maintained, minor wear and tear" at bounding box center [587, 219] width 25 height 25
radio input "true"
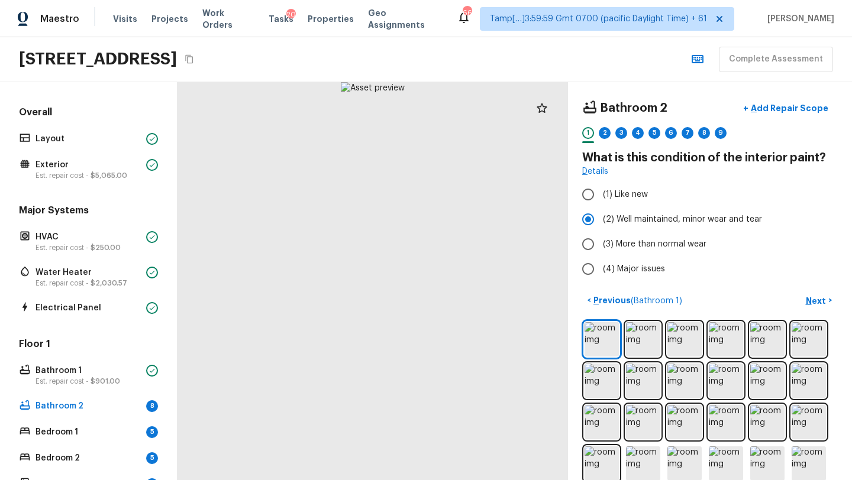
click at [817, 307] on button "Next >" at bounding box center [819, 301] width 38 height 20
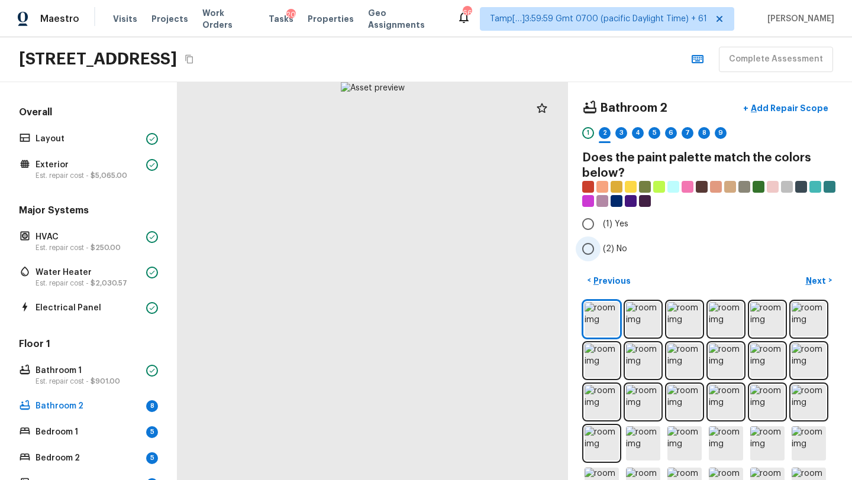
drag, startPoint x: 583, startPoint y: 245, endPoint x: 597, endPoint y: 245, distance: 14.2
click at [583, 245] on input "(2) No" at bounding box center [587, 249] width 25 height 25
radio input "true"
click at [805, 271] on button "Next >" at bounding box center [819, 281] width 38 height 20
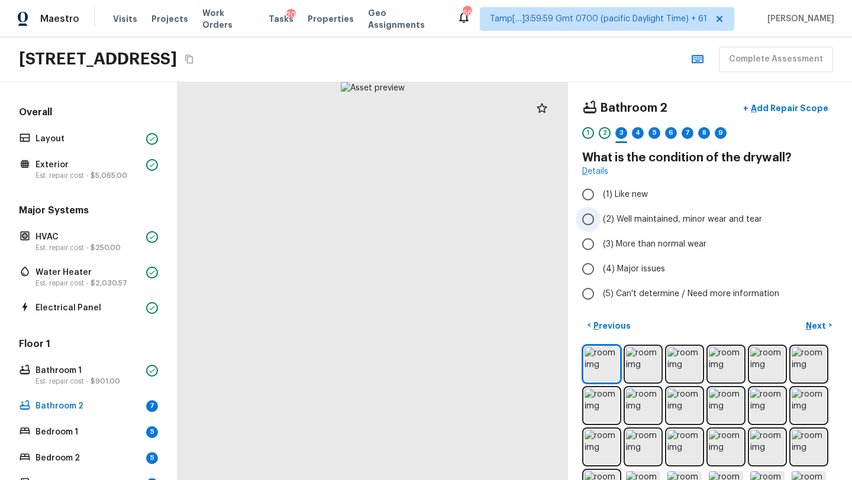
click at [609, 224] on span "(2) Well maintained, minor wear and tear" at bounding box center [682, 219] width 159 height 12
click at [600, 224] on input "(2) Well maintained, minor wear and tear" at bounding box center [587, 219] width 25 height 25
radio input "true"
click at [826, 331] on p "Next" at bounding box center [816, 326] width 22 height 12
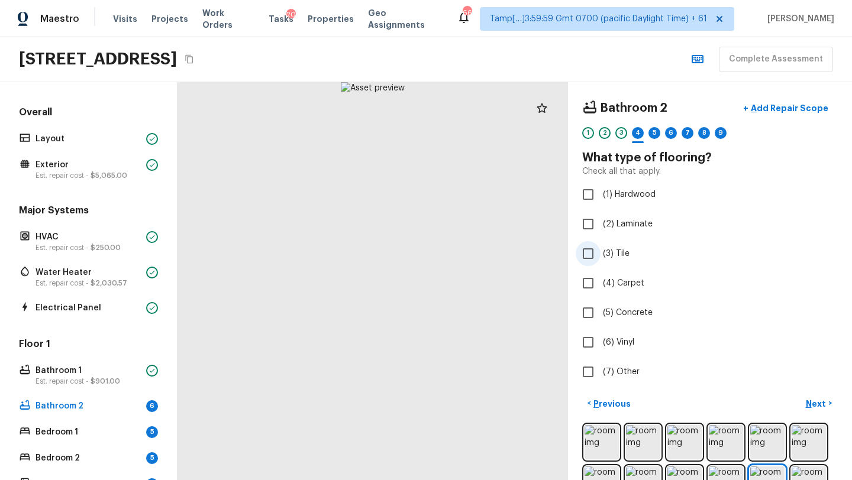
click at [588, 254] on input "(3) Tile" at bounding box center [587, 253] width 25 height 25
checkbox input "true"
click at [820, 407] on p "Next" at bounding box center [816, 404] width 22 height 12
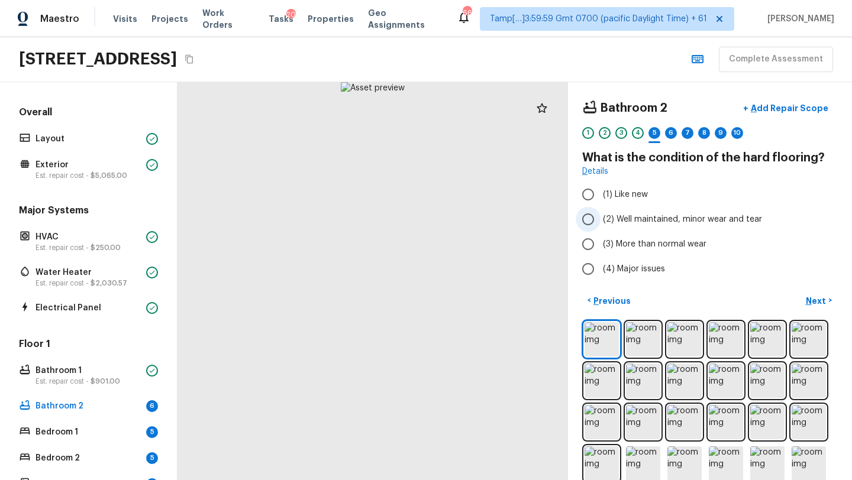
click at [639, 225] on label "(2) Well maintained, minor wear and tear" at bounding box center [701, 219] width 253 height 25
click at [600, 225] on input "(2) Well maintained, minor wear and tear" at bounding box center [587, 219] width 25 height 25
radio input "true"
click at [808, 299] on p "Next" at bounding box center [816, 301] width 22 height 12
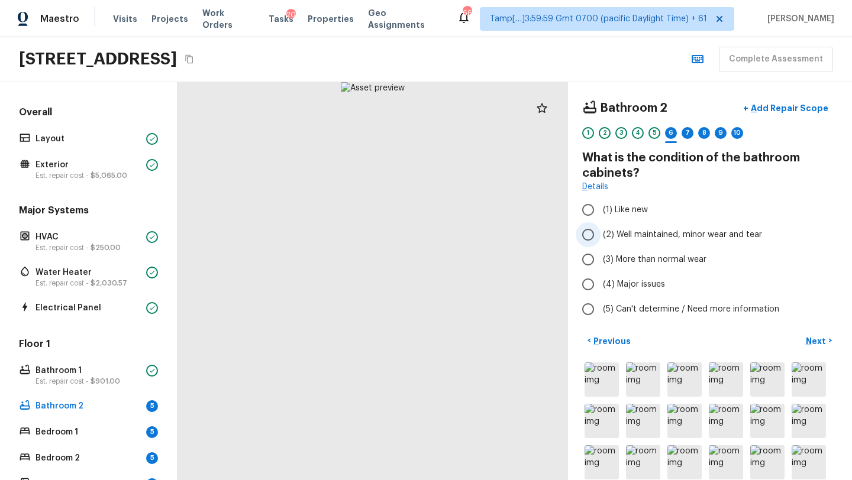
click at [645, 237] on span "(2) Well maintained, minor wear and tear" at bounding box center [682, 235] width 159 height 12
click at [600, 237] on input "(2) Well maintained, minor wear and tear" at bounding box center [587, 234] width 25 height 25
radio input "true"
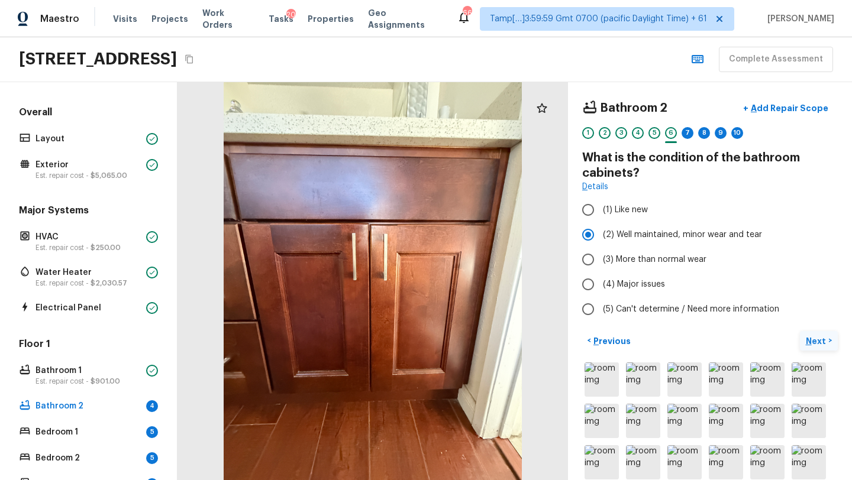
click at [816, 344] on p "Next" at bounding box center [816, 341] width 22 height 12
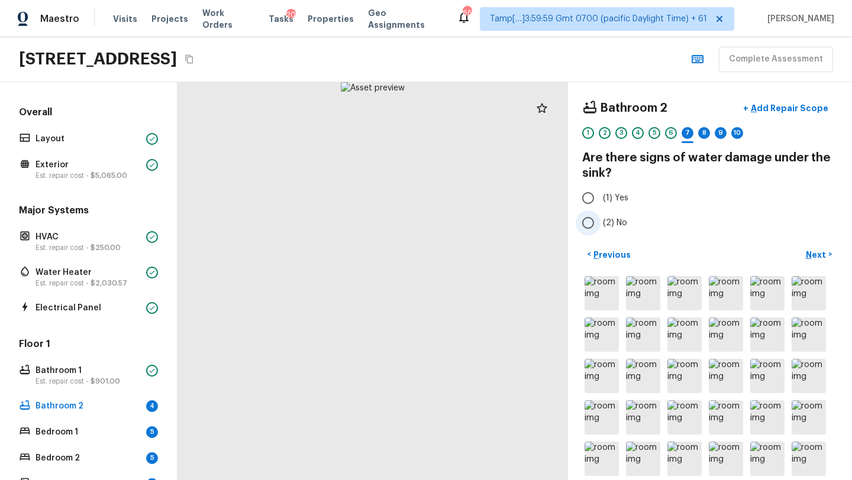
click at [613, 224] on span "(2) No" at bounding box center [615, 223] width 24 height 12
click at [600, 224] on input "(2) No" at bounding box center [587, 223] width 25 height 25
radio input "true"
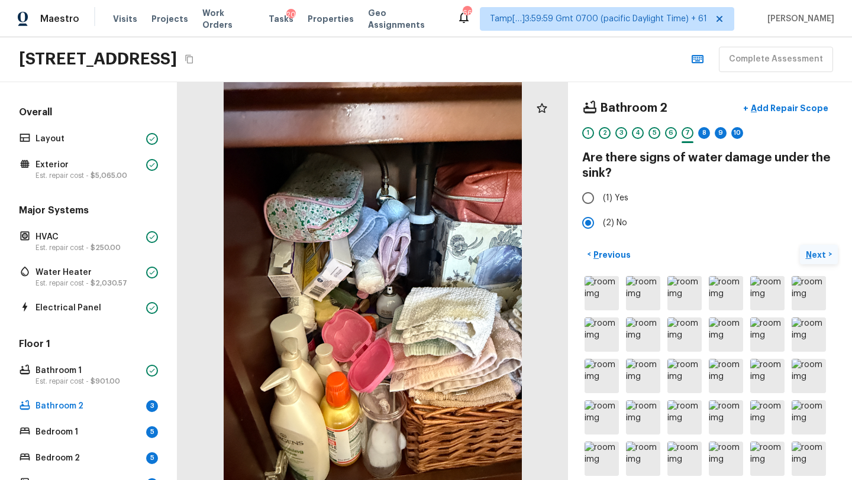
click at [811, 260] on p "Next" at bounding box center [816, 255] width 22 height 12
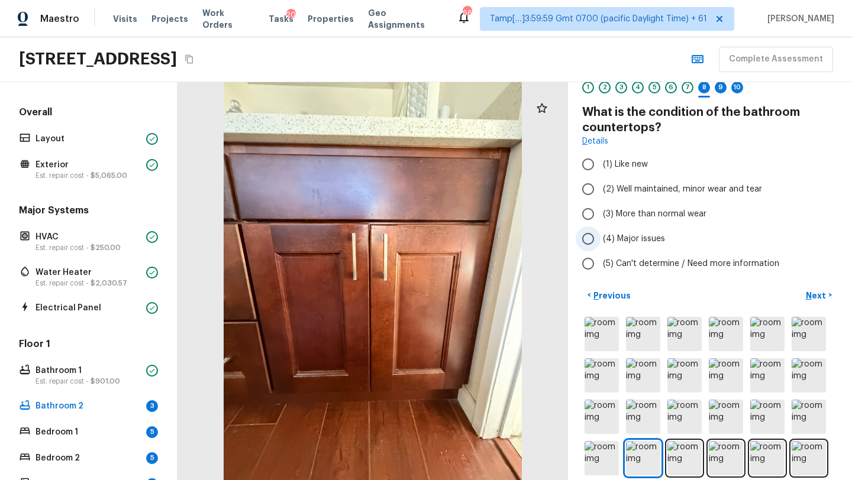
scroll to position [46, 0]
click at [603, 192] on span "(2) Well maintained, minor wear and tear" at bounding box center [682, 189] width 159 height 12
click at [600, 192] on input "(2) Well maintained, minor wear and tear" at bounding box center [587, 188] width 25 height 25
radio input "true"
click at [810, 292] on p "Next" at bounding box center [816, 295] width 22 height 12
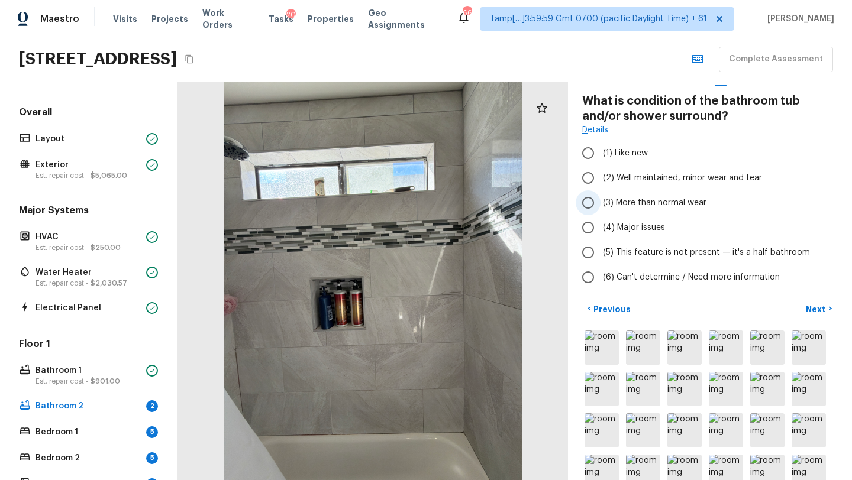
scroll to position [59, 0]
click at [651, 179] on span "(2) Well maintained, minor wear and tear" at bounding box center [682, 176] width 159 height 12
click at [600, 179] on input "(2) Well maintained, minor wear and tear" at bounding box center [587, 176] width 25 height 25
radio input "true"
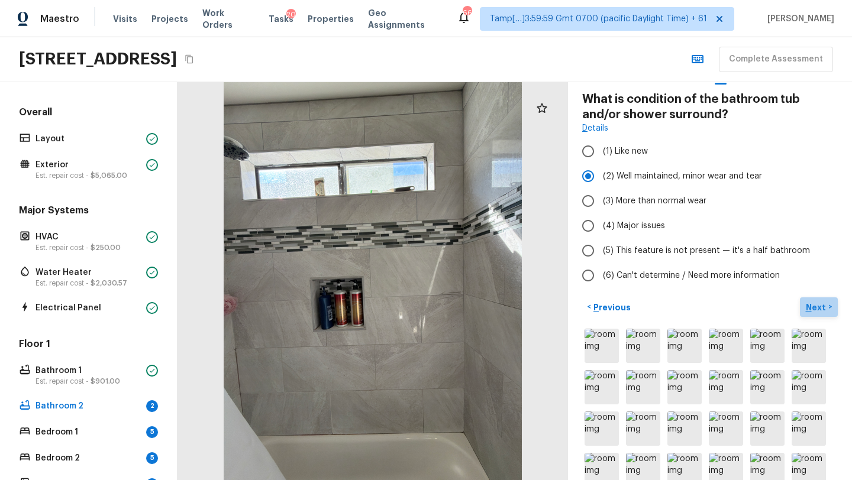
click at [816, 308] on p "Next" at bounding box center [816, 308] width 22 height 12
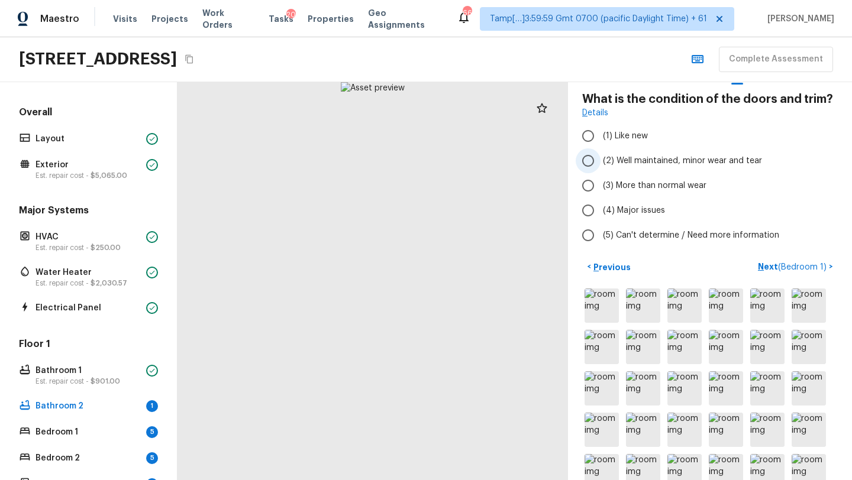
click at [652, 170] on label "(2) Well maintained, minor wear and tear" at bounding box center [701, 160] width 253 height 25
click at [600, 170] on input "(2) Well maintained, minor wear and tear" at bounding box center [587, 160] width 25 height 25
radio input "true"
click at [774, 267] on p "Next ( Bedroom 1 )" at bounding box center [793, 267] width 71 height 12
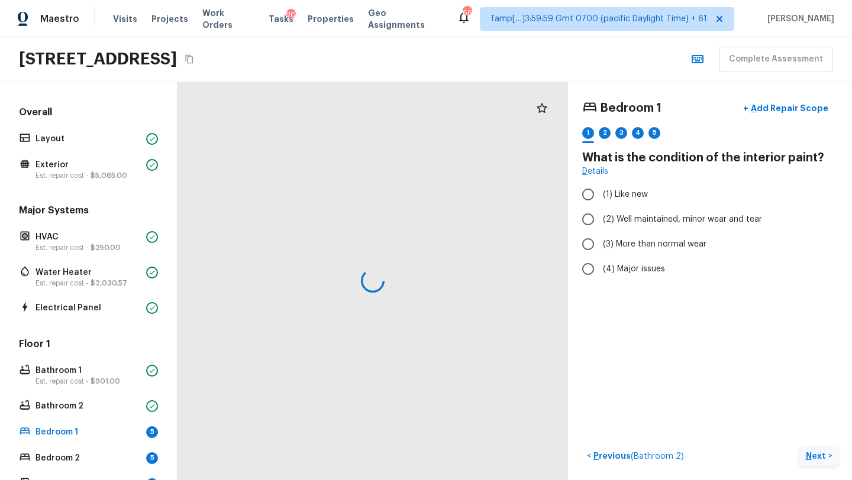
scroll to position [0, 0]
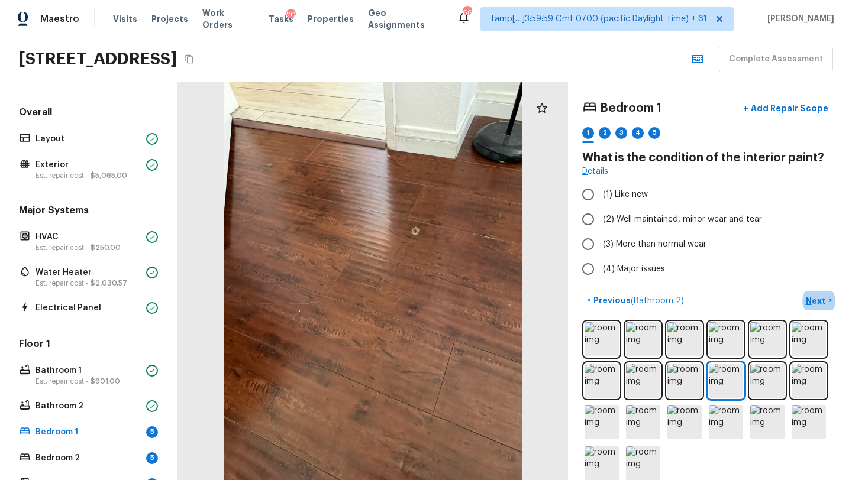
click at [194, 57] on icon "Copy Address" at bounding box center [189, 58] width 9 height 9
click at [598, 352] on img at bounding box center [601, 339] width 34 height 34
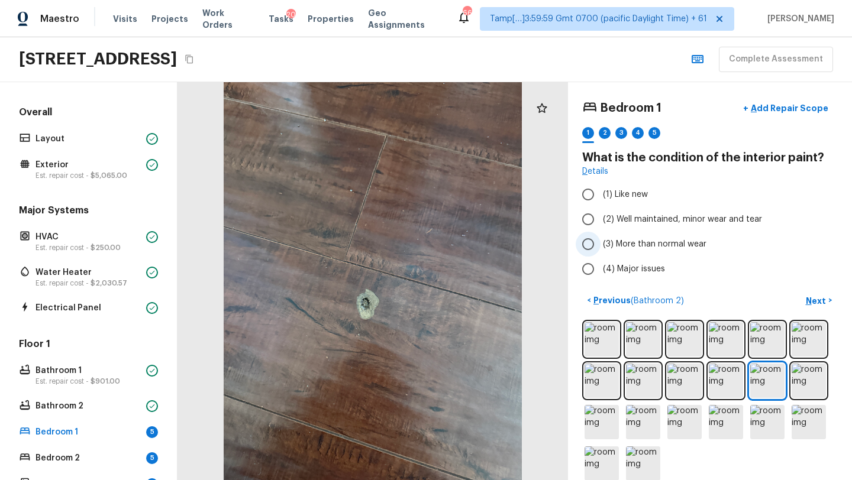
click at [592, 240] on input "(3) More than normal wear" at bounding box center [587, 244] width 25 height 25
radio input "true"
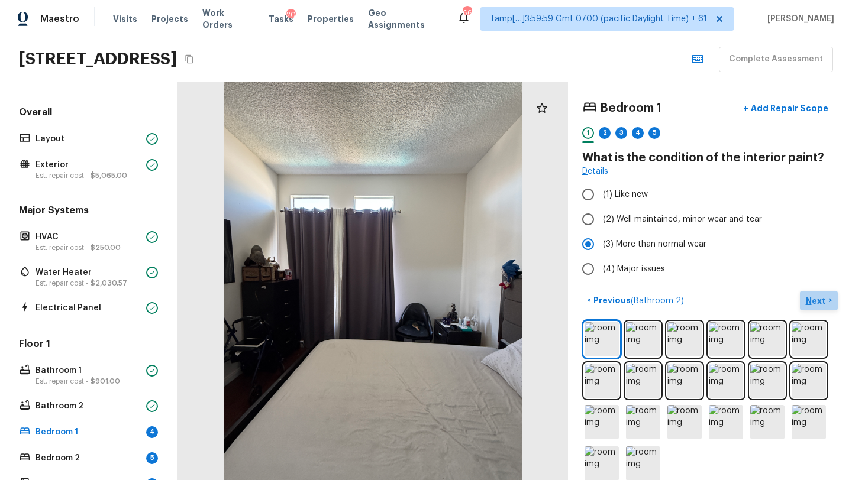
click at [807, 305] on p "Next" at bounding box center [816, 301] width 22 height 12
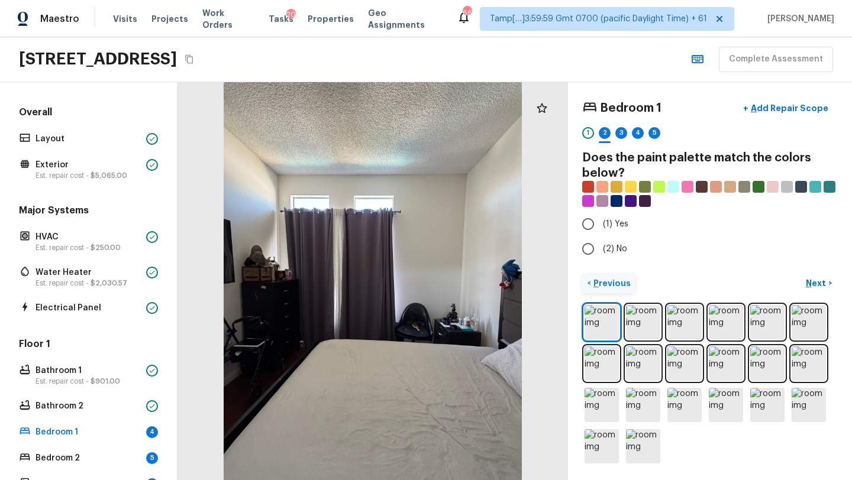
click at [607, 290] on button "< Previous" at bounding box center [608, 284] width 53 height 20
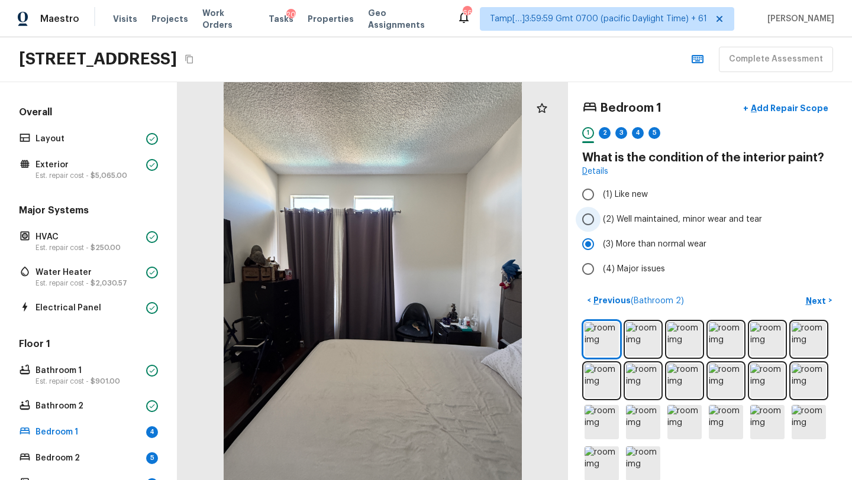
click at [598, 211] on input "(2) Well maintained, minor wear and tear" at bounding box center [587, 219] width 25 height 25
radio input "true"
click at [809, 300] on p "Next" at bounding box center [816, 301] width 22 height 12
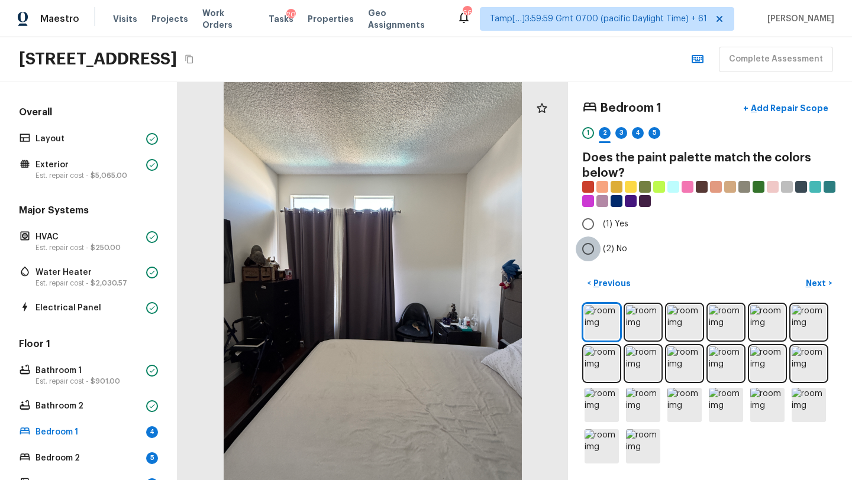
click at [592, 253] on input "(2) No" at bounding box center [587, 249] width 25 height 25
radio input "true"
click at [809, 280] on p "Next" at bounding box center [816, 283] width 22 height 12
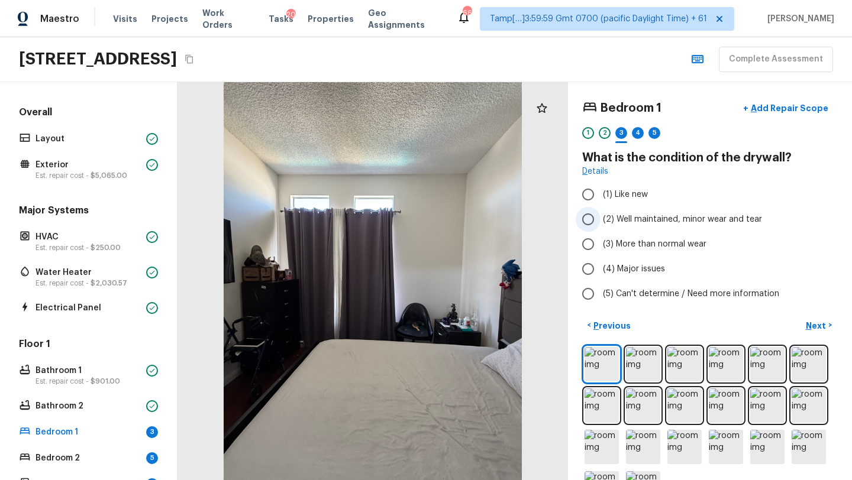
click at [613, 218] on span "(2) Well maintained, minor wear and tear" at bounding box center [682, 219] width 159 height 12
click at [600, 218] on input "(2) Well maintained, minor wear and tear" at bounding box center [587, 219] width 25 height 25
radio input "true"
click at [816, 323] on p "Next" at bounding box center [816, 326] width 22 height 12
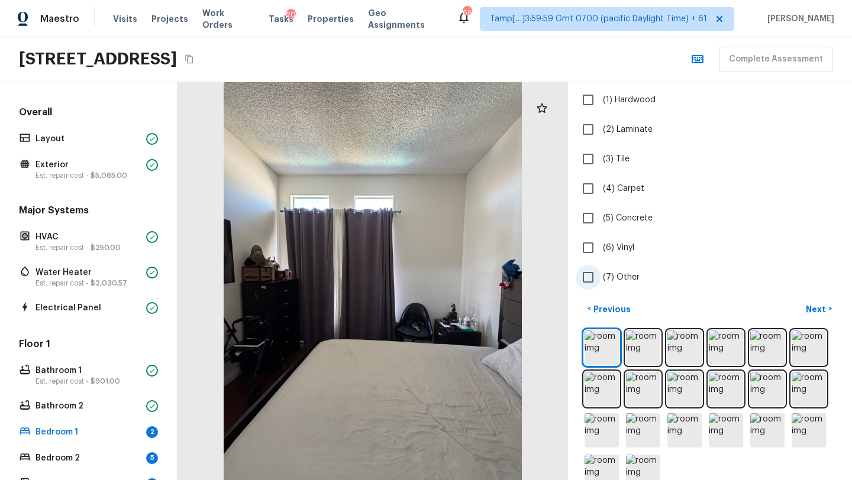
scroll to position [104, 0]
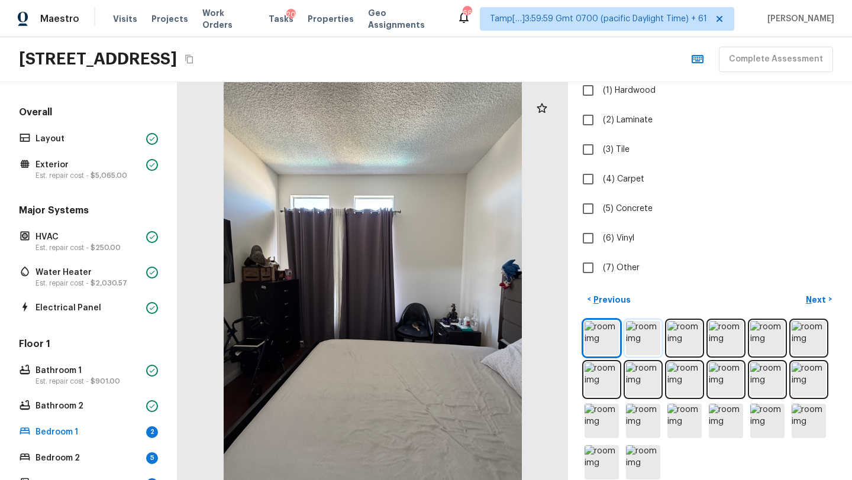
click at [640, 349] on img at bounding box center [643, 338] width 34 height 34
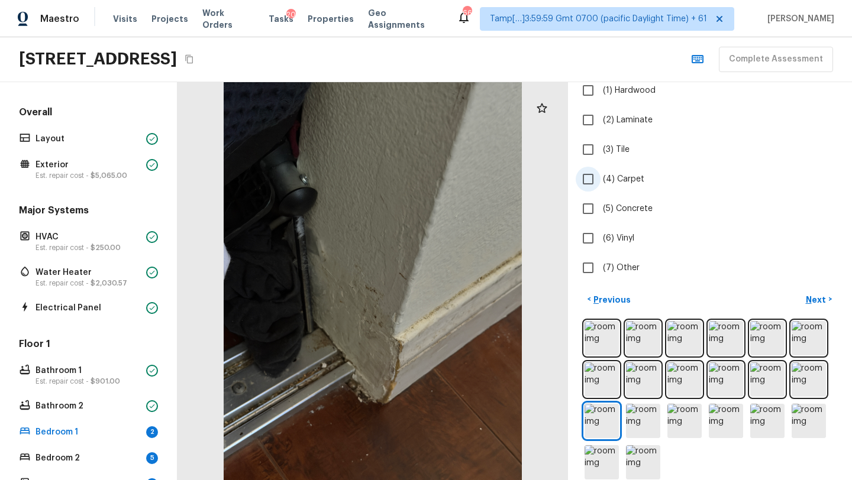
scroll to position [0, 0]
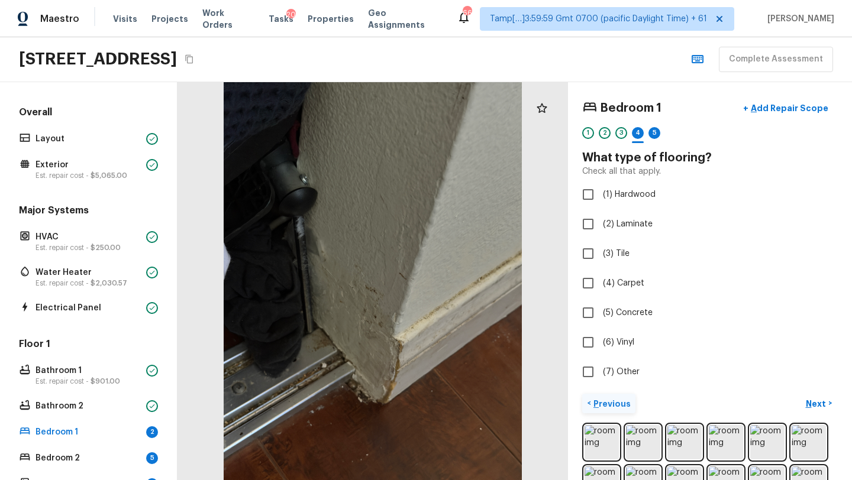
click at [598, 405] on p "Previous" at bounding box center [611, 404] width 40 height 12
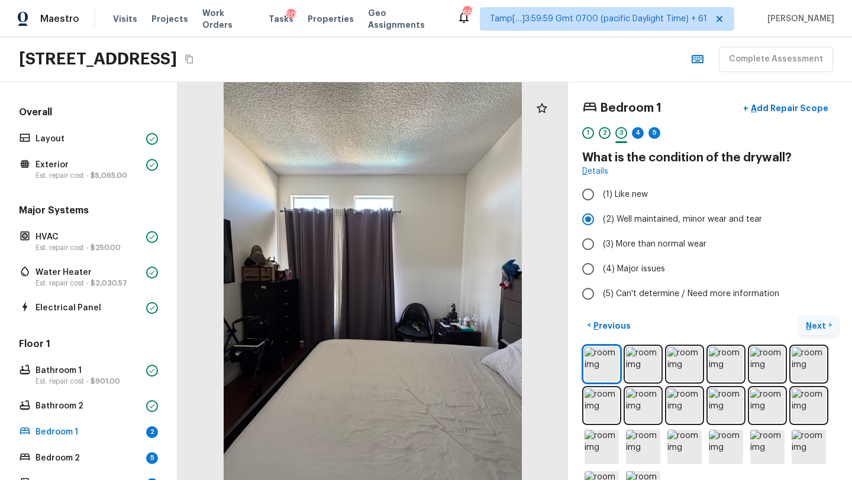
click at [810, 320] on p "Next" at bounding box center [816, 326] width 22 height 12
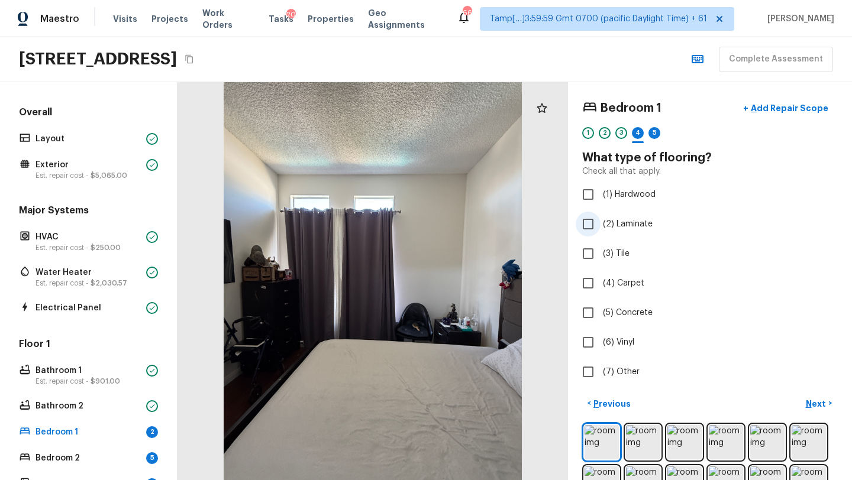
click at [607, 221] on span "(2) Laminate" at bounding box center [628, 224] width 50 height 12
click at [600, 221] on input "(2) Laminate" at bounding box center [587, 224] width 25 height 25
checkbox input "true"
click at [823, 406] on p "Next" at bounding box center [816, 404] width 22 height 12
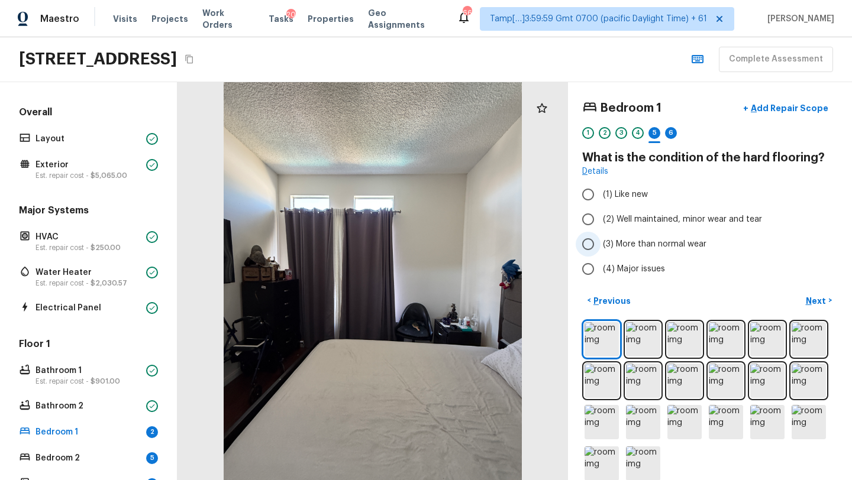
click at [616, 232] on label "(3) More than normal wear" at bounding box center [701, 244] width 253 height 25
click at [600, 232] on input "(3) More than normal wear" at bounding box center [587, 244] width 25 height 25
radio input "true"
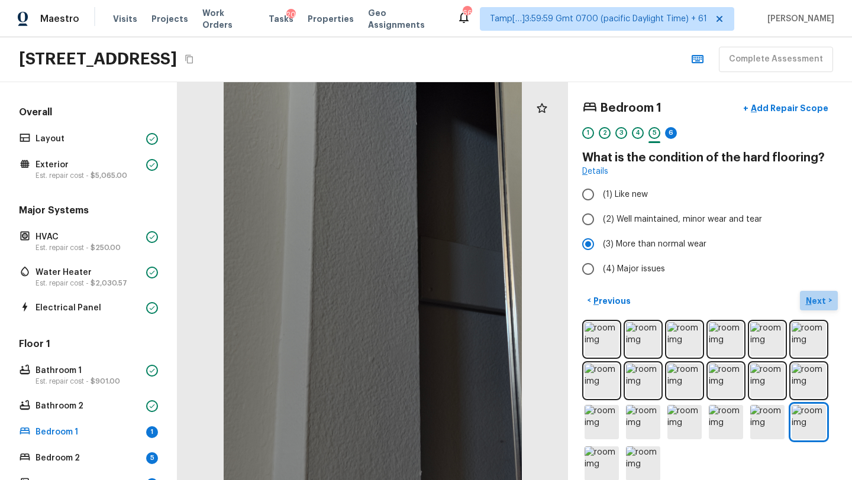
click at [812, 303] on p "Next" at bounding box center [816, 301] width 22 height 12
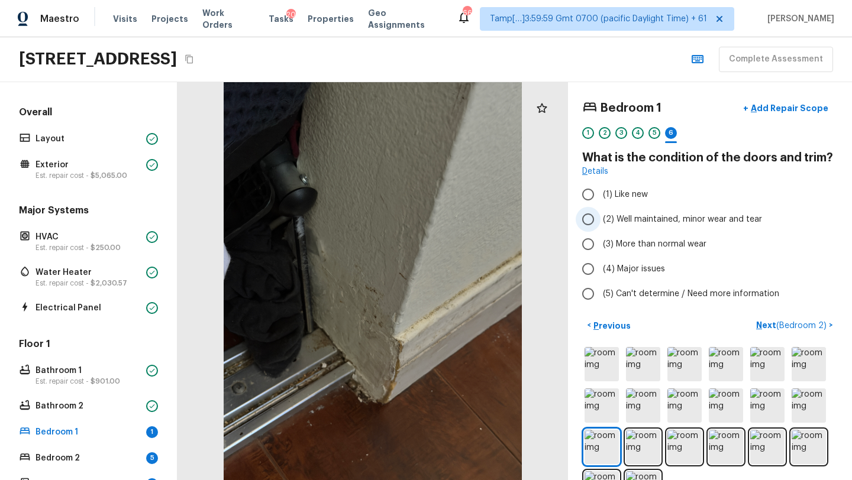
click at [607, 228] on label "(2) Well maintained, minor wear and tear" at bounding box center [701, 219] width 253 height 25
click at [600, 228] on input "(2) Well maintained, minor wear and tear" at bounding box center [587, 219] width 25 height 25
radio input "true"
click at [757, 329] on button "Next ( Bedroom 2 ) >" at bounding box center [794, 326] width 86 height 20
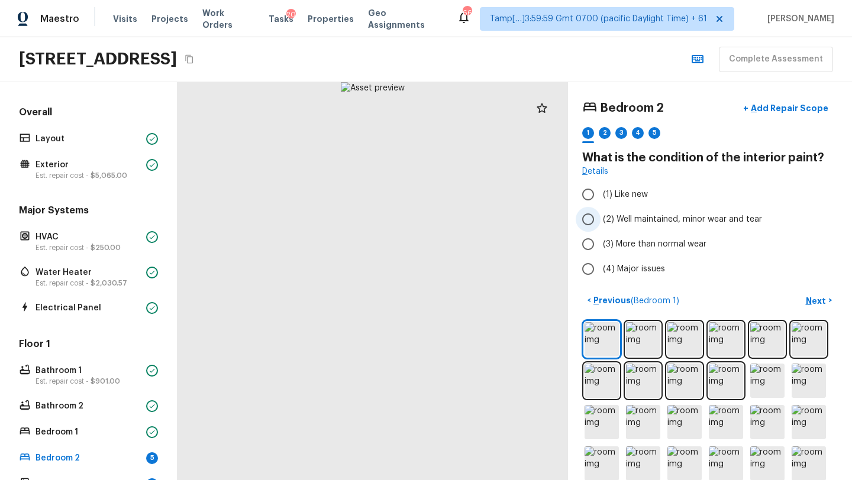
click at [606, 219] on span "(2) Well maintained, minor wear and tear" at bounding box center [682, 219] width 159 height 12
click at [600, 219] on input "(2) Well maintained, minor wear and tear" at bounding box center [587, 219] width 25 height 25
radio input "true"
click at [807, 299] on p "Next" at bounding box center [816, 301] width 22 height 12
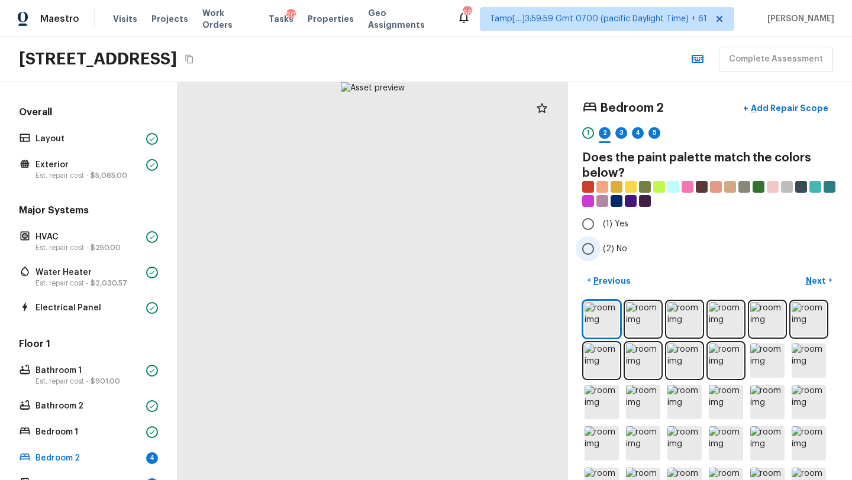
click at [606, 239] on label "(2) No" at bounding box center [701, 249] width 253 height 25
click at [600, 239] on input "(2) No" at bounding box center [587, 249] width 25 height 25
radio input "true"
click at [816, 282] on p "Next" at bounding box center [816, 281] width 22 height 12
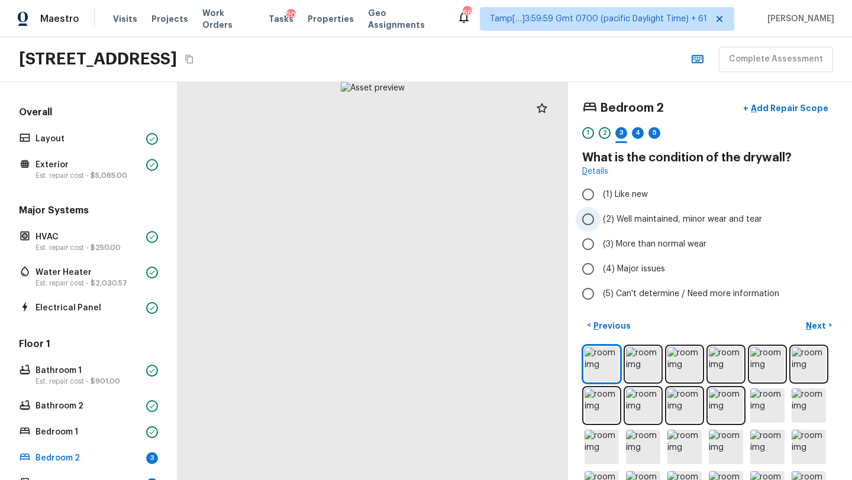
click at [628, 221] on span "(2) Well maintained, minor wear and tear" at bounding box center [682, 219] width 159 height 12
click at [600, 221] on input "(2) Well maintained, minor wear and tear" at bounding box center [587, 219] width 25 height 25
radio input "true"
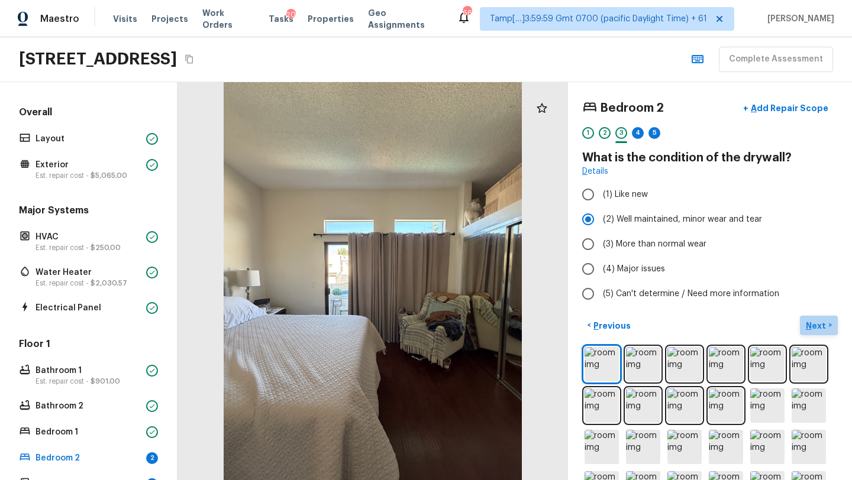
click at [810, 332] on button "Next >" at bounding box center [819, 326] width 38 height 20
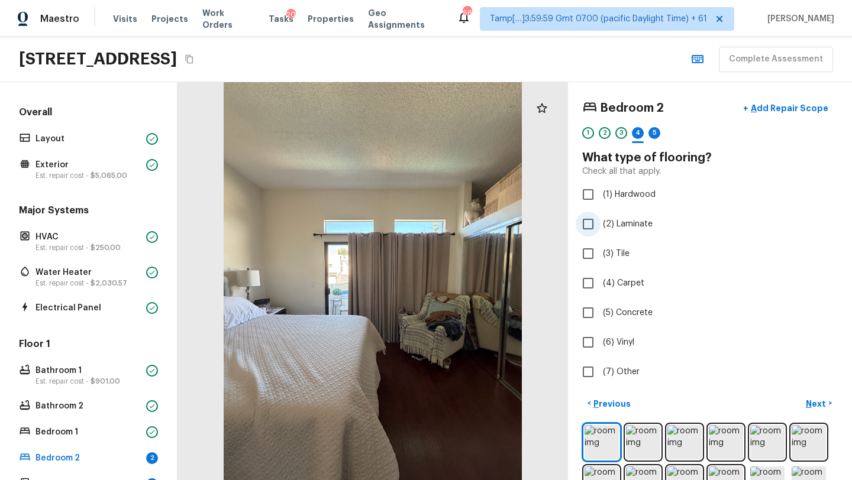
click at [613, 221] on span "(2) Laminate" at bounding box center [628, 224] width 50 height 12
click at [600, 221] on input "(2) Laminate" at bounding box center [587, 224] width 25 height 25
checkbox input "true"
click at [820, 400] on p "Next" at bounding box center [816, 404] width 22 height 12
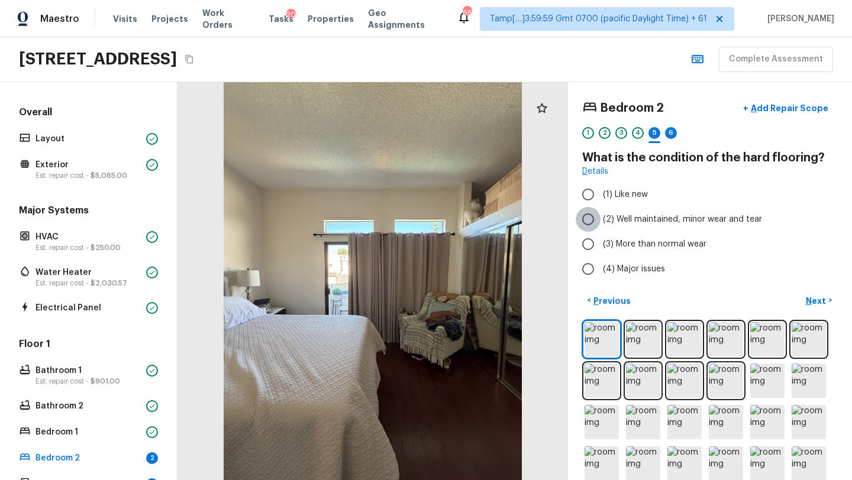
click at [594, 230] on input "(2) Well maintained, minor wear and tear" at bounding box center [587, 219] width 25 height 25
radio input "true"
click at [816, 306] on button "Next >" at bounding box center [819, 301] width 38 height 20
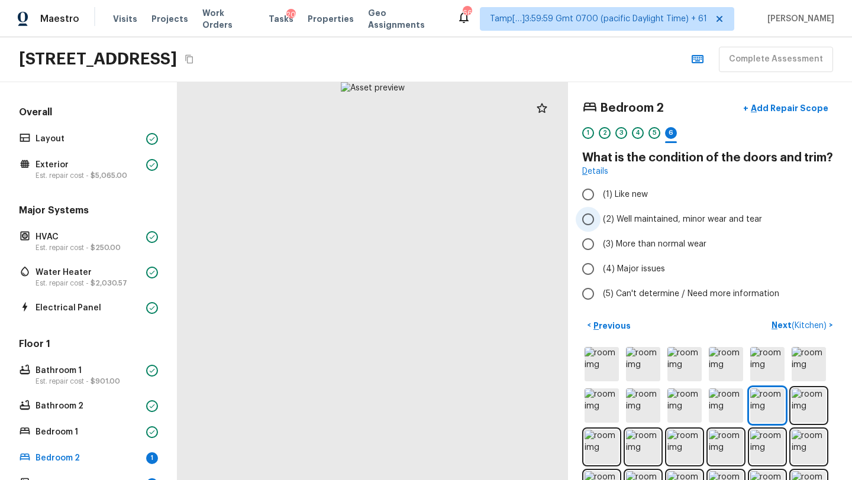
click at [641, 219] on span "(2) Well maintained, minor wear and tear" at bounding box center [682, 219] width 159 height 12
click at [600, 219] on input "(2) Well maintained, minor wear and tear" at bounding box center [587, 219] width 25 height 25
radio input "true"
click at [783, 322] on p "Next ( Kitchen )" at bounding box center [799, 325] width 57 height 12
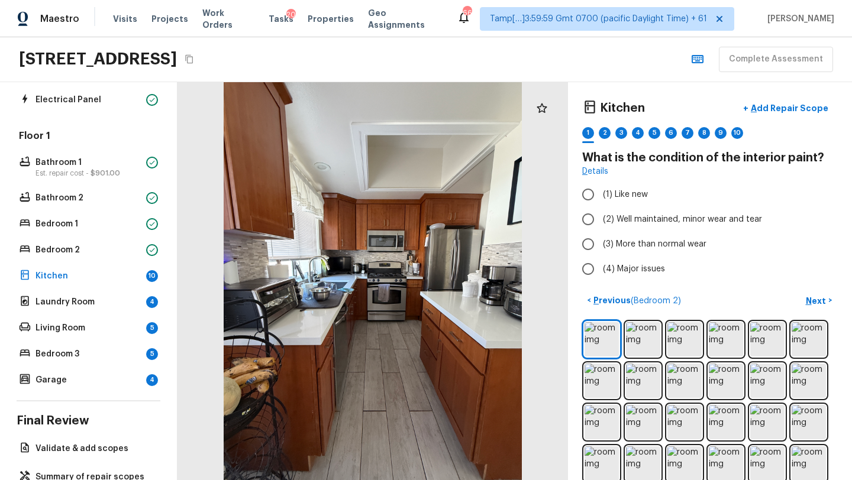
scroll to position [205, 0]
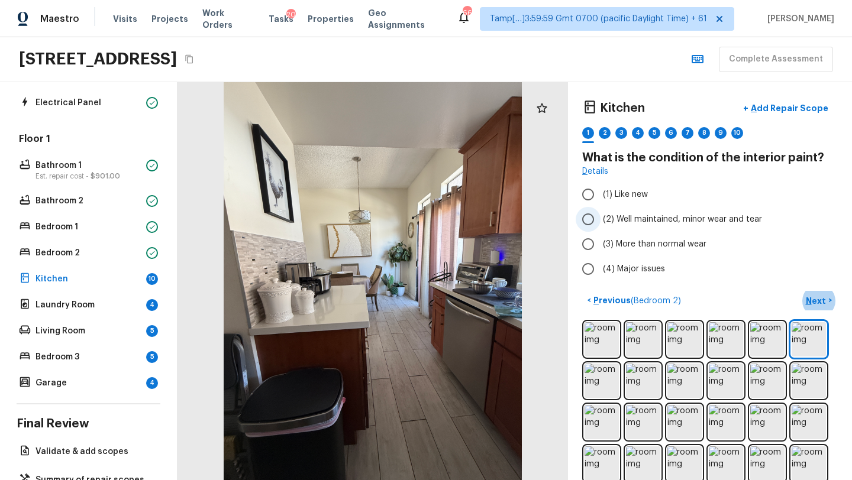
click at [619, 217] on span "(2) Well maintained, minor wear and tear" at bounding box center [682, 219] width 159 height 12
click at [600, 217] on input "(2) Well maintained, minor wear and tear" at bounding box center [587, 219] width 25 height 25
radio input "true"
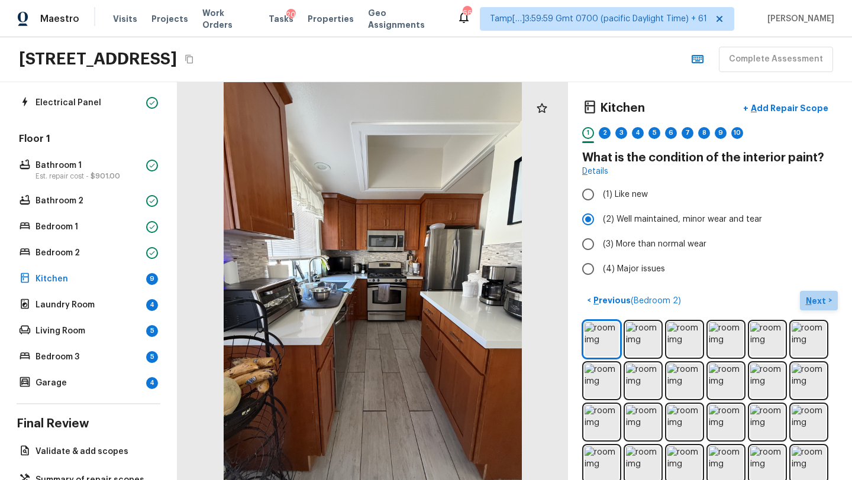
click at [814, 303] on p "Next" at bounding box center [816, 301] width 22 height 12
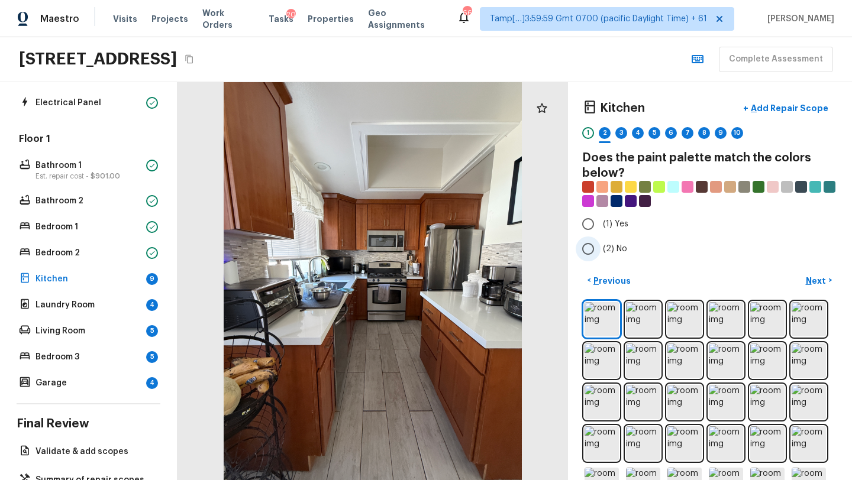
click at [607, 250] on span "(2) No" at bounding box center [615, 249] width 24 height 12
click at [600, 250] on input "(2) No" at bounding box center [587, 249] width 25 height 25
radio input "true"
click at [808, 287] on button "Next >" at bounding box center [819, 281] width 38 height 20
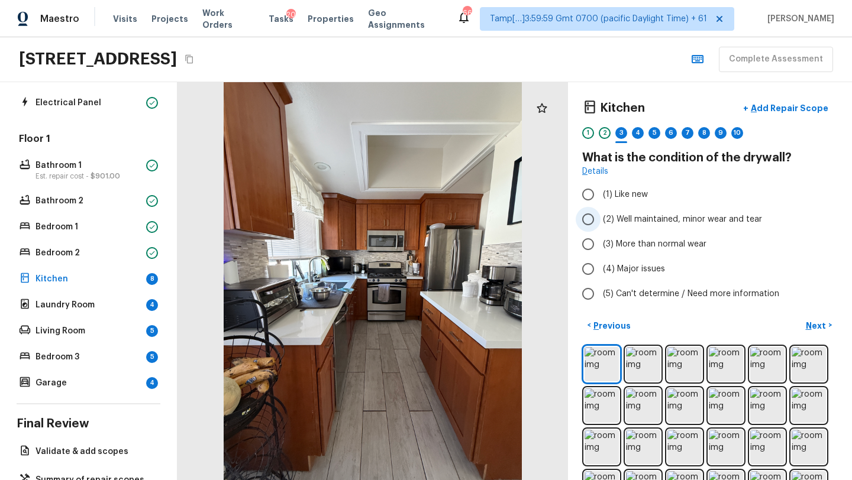
click at [601, 222] on label "(2) Well maintained, minor wear and tear" at bounding box center [701, 219] width 253 height 25
click at [600, 222] on input "(2) Well maintained, minor wear and tear" at bounding box center [587, 219] width 25 height 25
radio input "true"
click at [816, 327] on p "Next" at bounding box center [816, 326] width 22 height 12
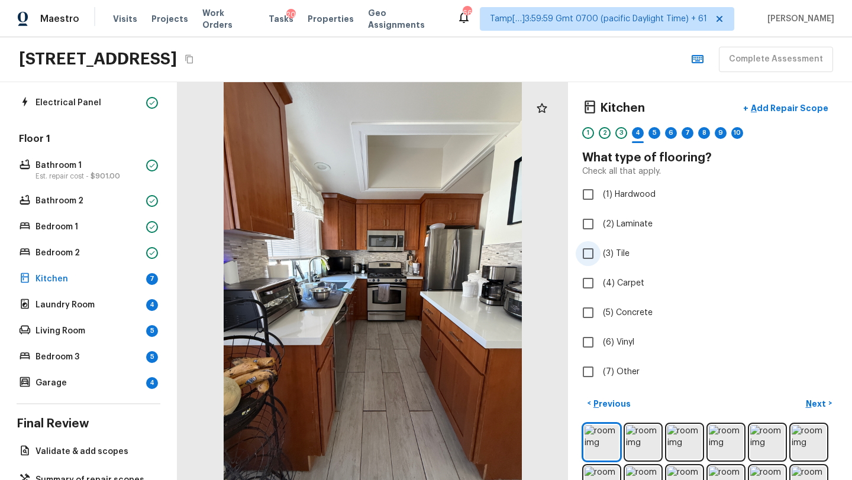
click at [622, 251] on span "(3) Tile" at bounding box center [616, 254] width 27 height 12
click at [600, 251] on input "(3) Tile" at bounding box center [587, 253] width 25 height 25
checkbox input "true"
click at [831, 403] on button "Next >" at bounding box center [819, 404] width 38 height 20
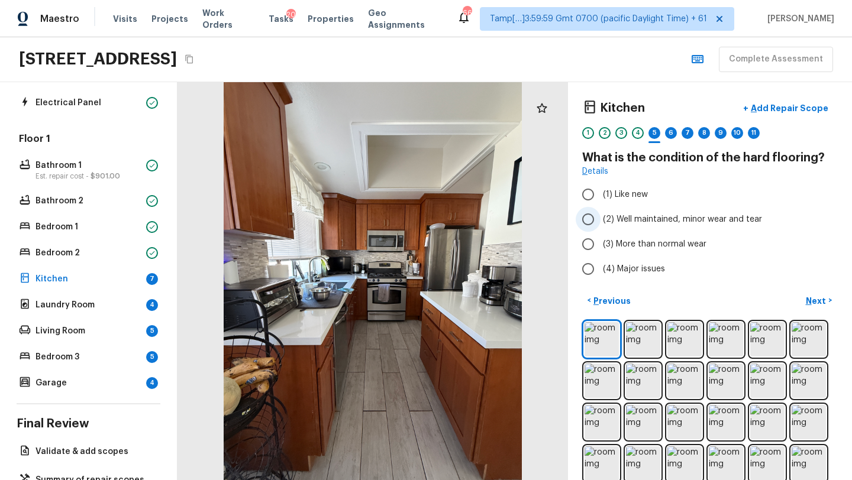
click at [591, 226] on input "(2) Well maintained, minor wear and tear" at bounding box center [587, 219] width 25 height 25
radio input "true"
click at [808, 302] on p "Next" at bounding box center [816, 301] width 22 height 12
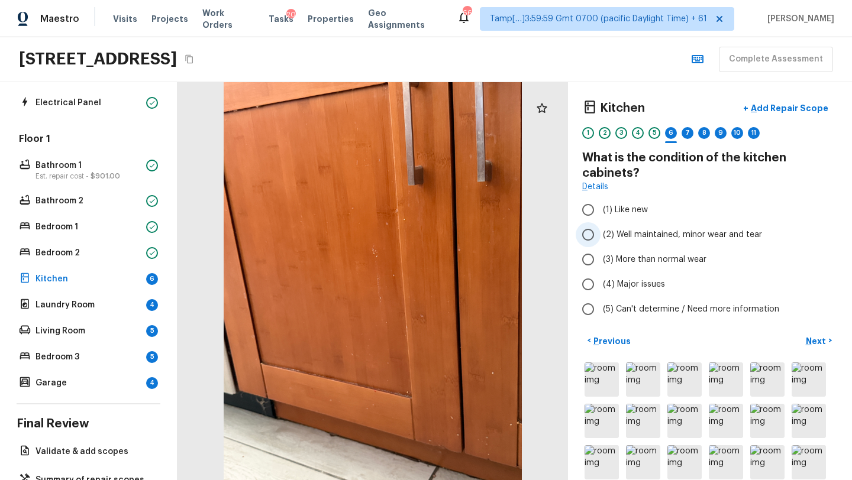
click at [676, 239] on span "(2) Well maintained, minor wear and tear" at bounding box center [682, 235] width 159 height 12
click at [600, 239] on input "(2) Well maintained, minor wear and tear" at bounding box center [587, 234] width 25 height 25
radio input "true"
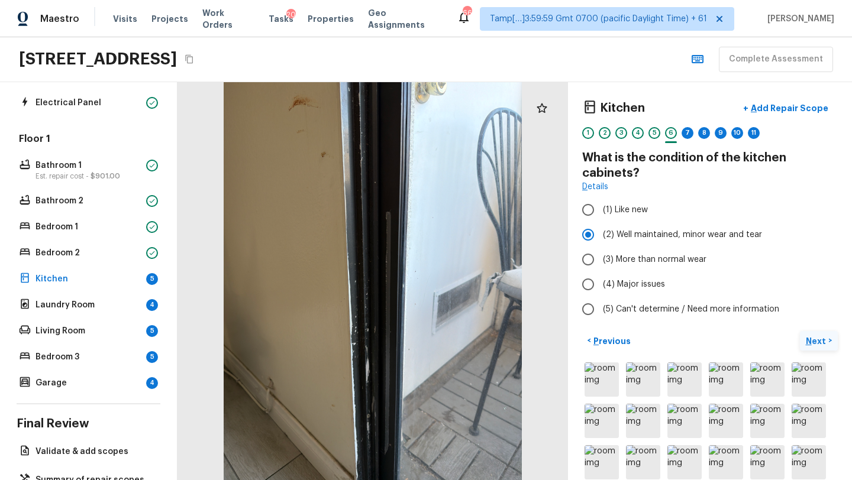
click at [816, 338] on p "Next" at bounding box center [816, 341] width 22 height 12
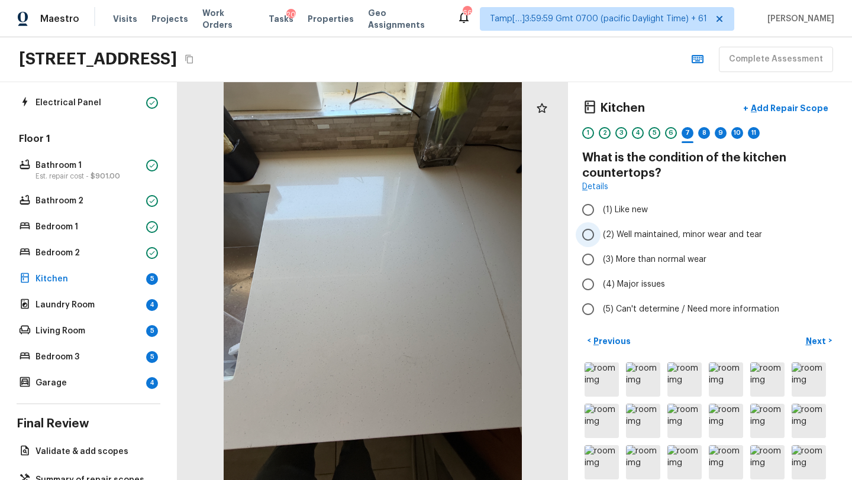
click at [631, 241] on label "(2) Well maintained, minor wear and tear" at bounding box center [701, 234] width 253 height 25
click at [600, 241] on input "(2) Well maintained, minor wear and tear" at bounding box center [587, 234] width 25 height 25
radio input "true"
click at [817, 346] on p "Next" at bounding box center [816, 341] width 22 height 12
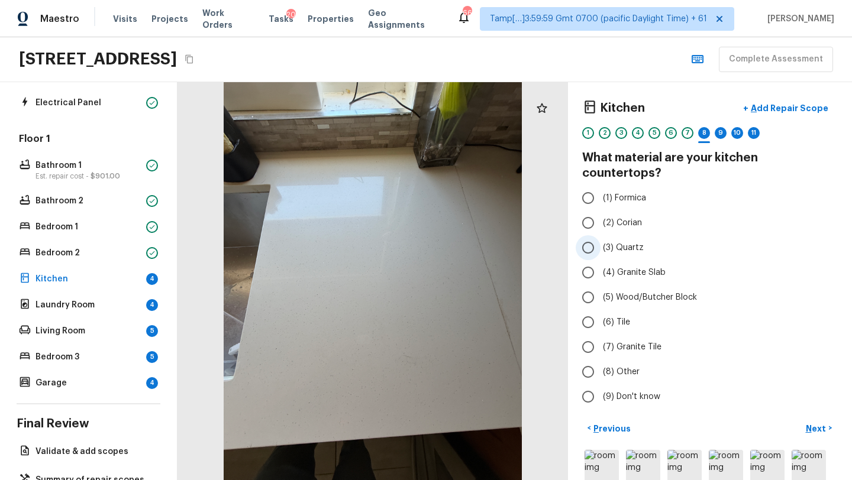
click at [610, 240] on label "(3) Quartz" at bounding box center [701, 247] width 253 height 25
click at [600, 240] on input "(3) Quartz" at bounding box center [587, 247] width 25 height 25
radio input "true"
click at [821, 423] on p "Next" at bounding box center [816, 429] width 22 height 12
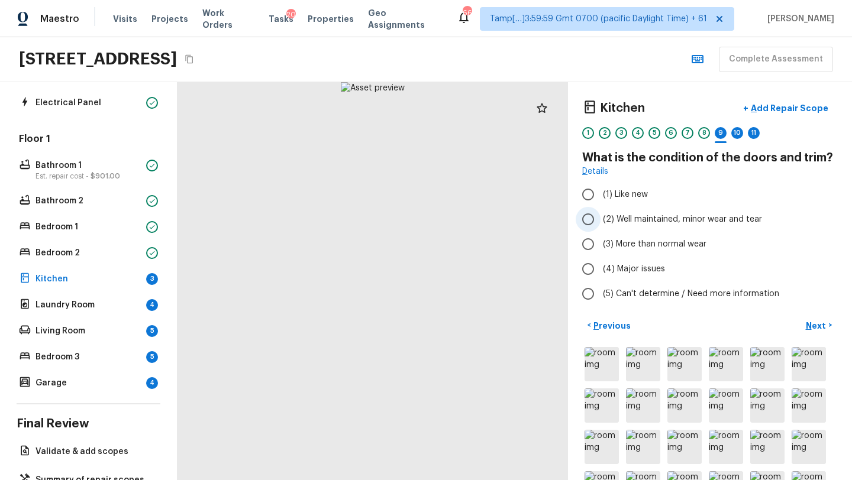
click at [654, 219] on span "(2) Well maintained, minor wear and tear" at bounding box center [682, 219] width 159 height 12
click at [600, 219] on input "(2) Well maintained, minor wear and tear" at bounding box center [587, 219] width 25 height 25
radio input "true"
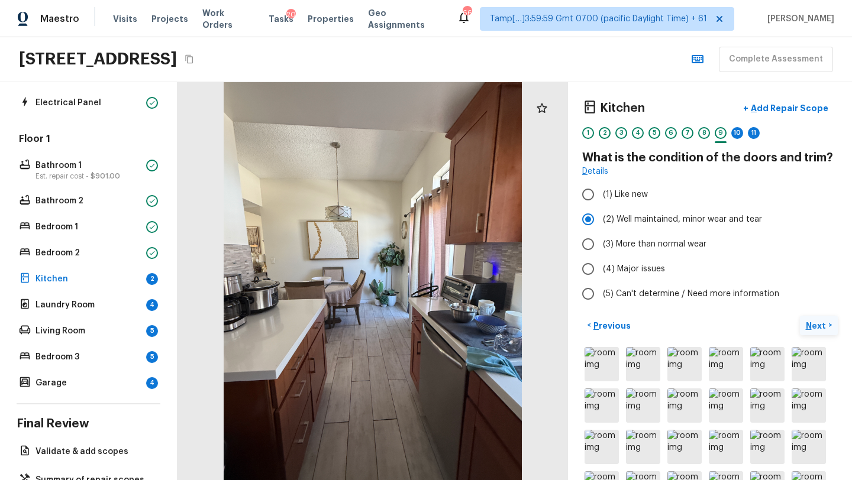
click at [809, 328] on p "Next" at bounding box center [816, 326] width 22 height 12
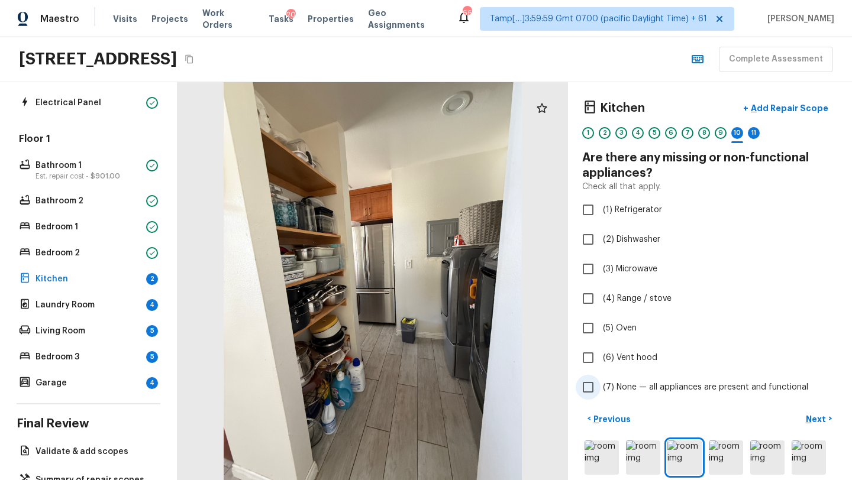
click at [648, 383] on span "(7) None — all appliances are present and functional" at bounding box center [705, 387] width 205 height 12
click at [600, 383] on input "(7) None — all appliances are present and functional" at bounding box center [587, 387] width 25 height 25
checkbox input "true"
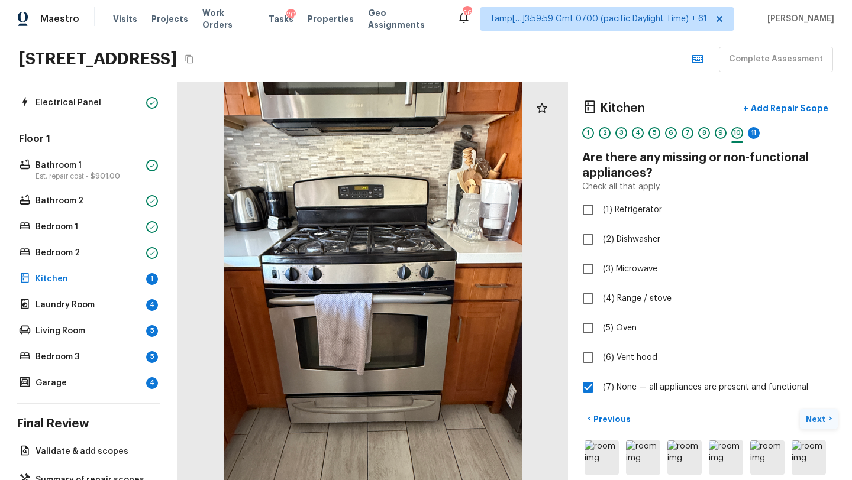
click at [818, 419] on p "Next" at bounding box center [816, 419] width 22 height 12
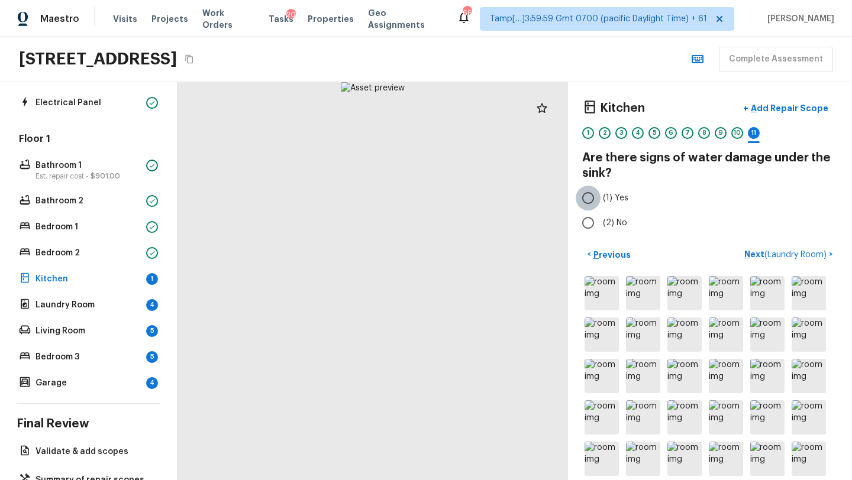
click at [596, 208] on input "(1) Yes" at bounding box center [587, 198] width 25 height 25
radio input "true"
click at [596, 219] on input "(2) No" at bounding box center [587, 223] width 25 height 25
radio input "true"
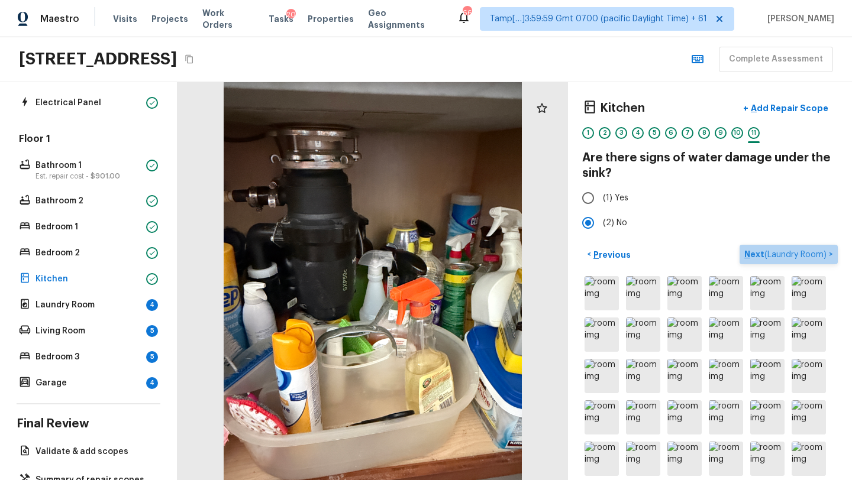
click at [745, 253] on p "Next ( Laundry Room )" at bounding box center [786, 254] width 85 height 12
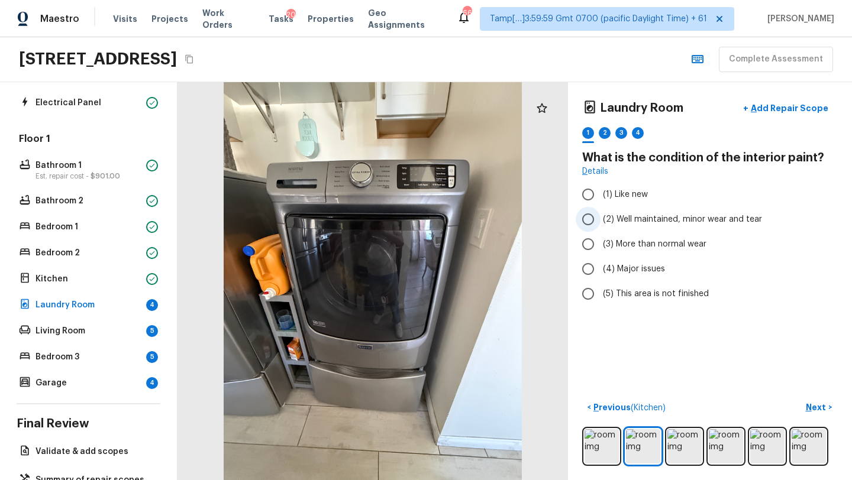
click at [684, 224] on span "(2) Well maintained, minor wear and tear" at bounding box center [682, 219] width 159 height 12
click at [600, 224] on input "(2) Well maintained, minor wear and tear" at bounding box center [587, 219] width 25 height 25
radio input "true"
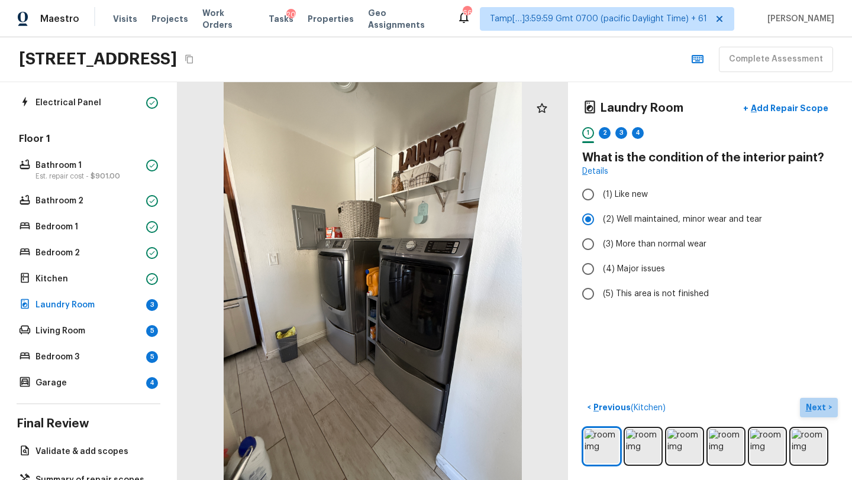
click at [825, 409] on p "Next" at bounding box center [816, 408] width 22 height 12
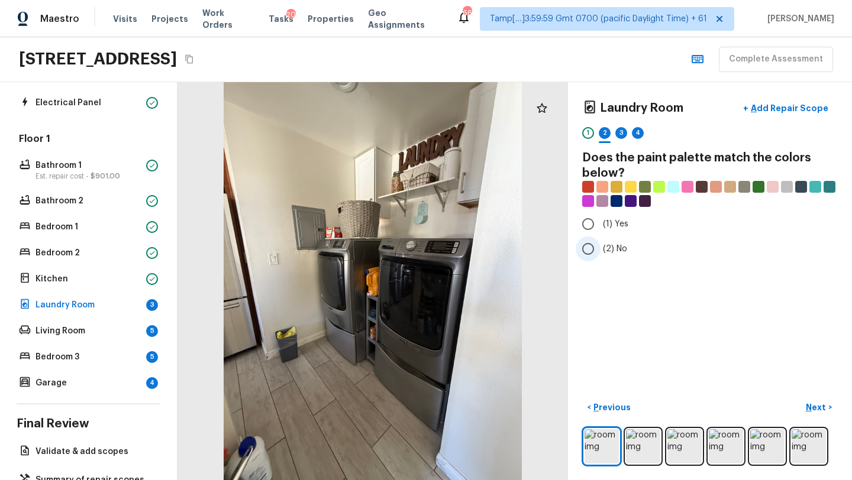
click at [598, 253] on input "(2) No" at bounding box center [587, 249] width 25 height 25
radio input "true"
click at [809, 407] on p "Next" at bounding box center [816, 408] width 22 height 12
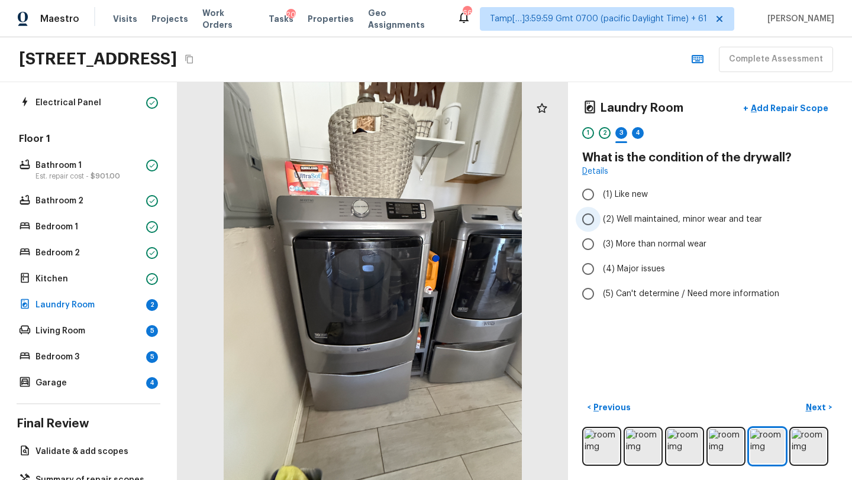
click at [680, 226] on label "(2) Well maintained, minor wear and tear" at bounding box center [701, 219] width 253 height 25
click at [600, 226] on input "(2) Well maintained, minor wear and tear" at bounding box center [587, 219] width 25 height 25
radio input "true"
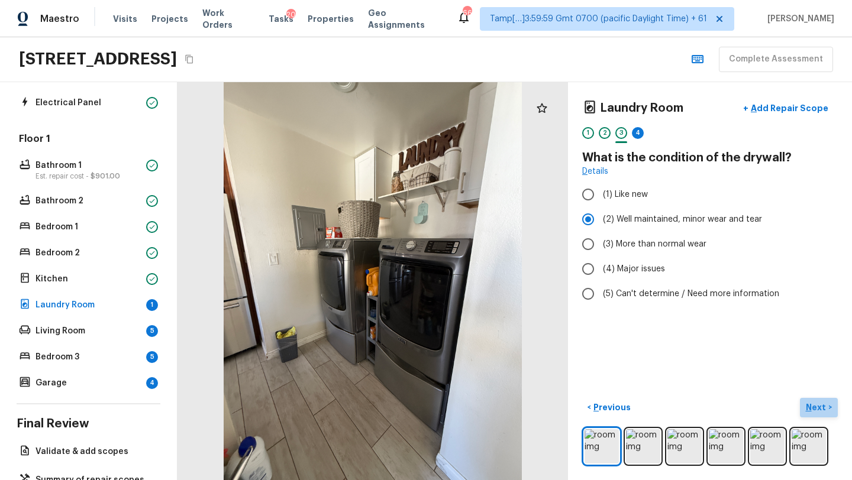
click at [811, 414] on button "Next >" at bounding box center [819, 408] width 38 height 20
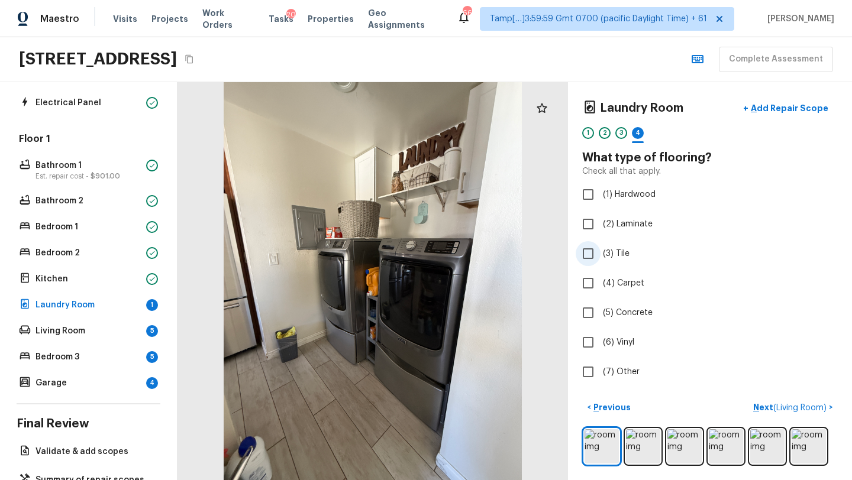
click at [604, 260] on label "(3) Tile" at bounding box center [701, 253] width 253 height 25
click at [600, 260] on input "(3) Tile" at bounding box center [587, 253] width 25 height 25
checkbox input "true"
click at [821, 404] on p "Next" at bounding box center [816, 408] width 22 height 12
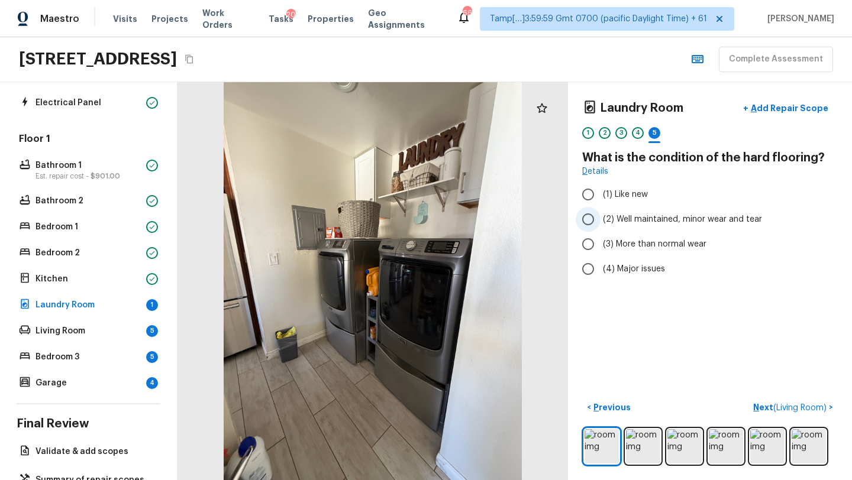
click at [635, 212] on label "(2) Well maintained, minor wear and tear" at bounding box center [701, 219] width 253 height 25
click at [600, 212] on input "(2) Well maintained, minor wear and tear" at bounding box center [587, 219] width 25 height 25
radio input "true"
click at [765, 400] on button "Next ( Living Room ) >" at bounding box center [792, 408] width 89 height 20
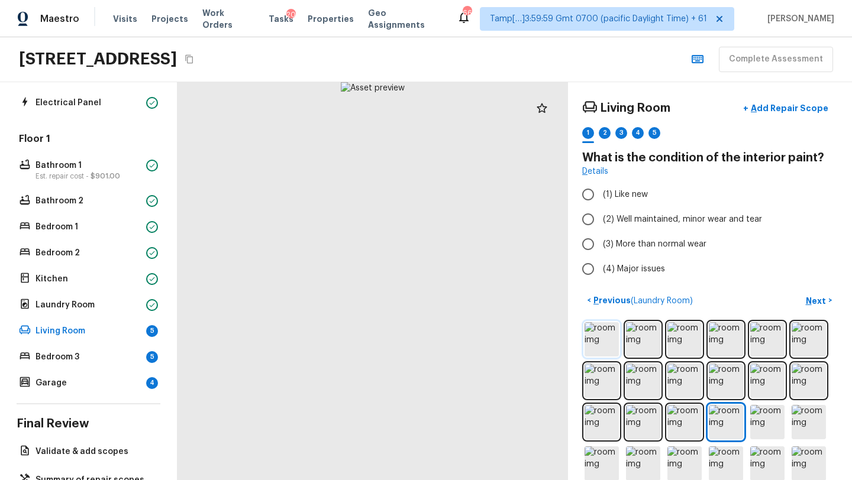
click at [604, 329] on img at bounding box center [601, 339] width 34 height 34
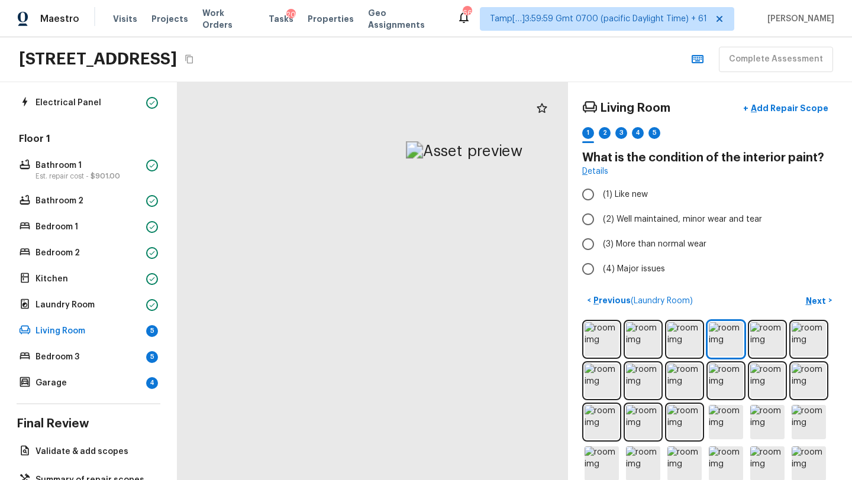
drag, startPoint x: 345, startPoint y: 158, endPoint x: 444, endPoint y: 425, distance: 284.2
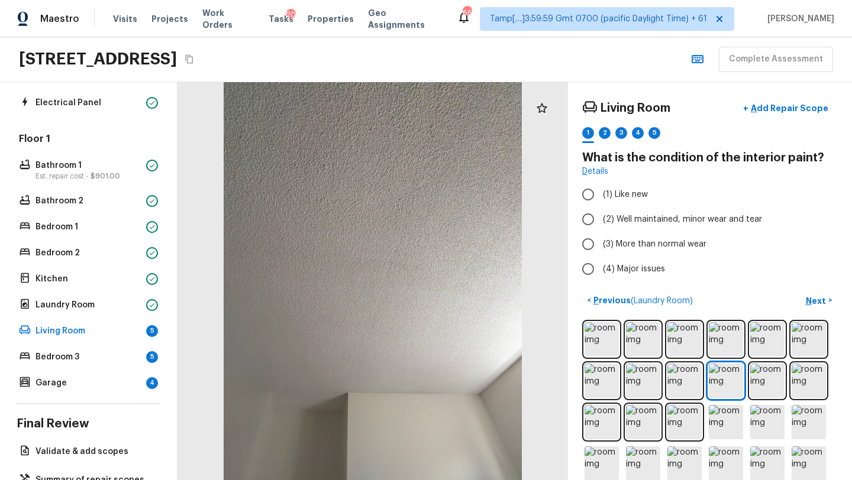
click at [638, 403] on div at bounding box center [709, 443] width 255 height 246
click at [598, 267] on input "(4) Major issues" at bounding box center [587, 269] width 25 height 25
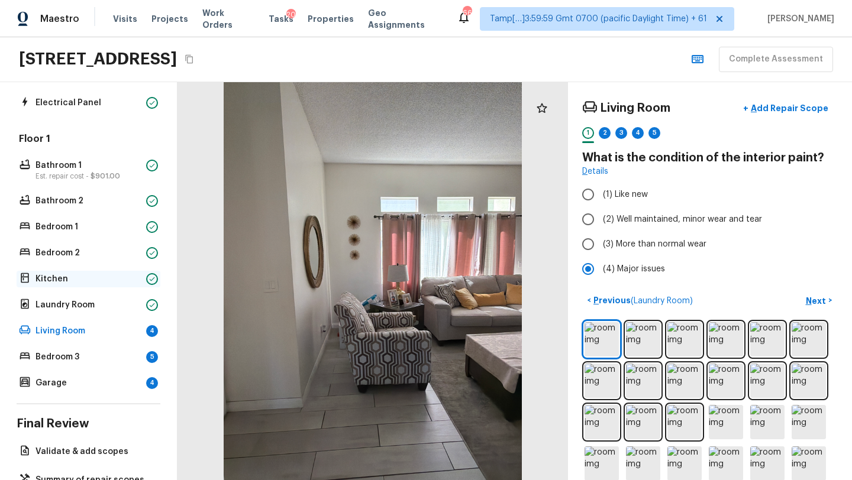
scroll to position [247, 0]
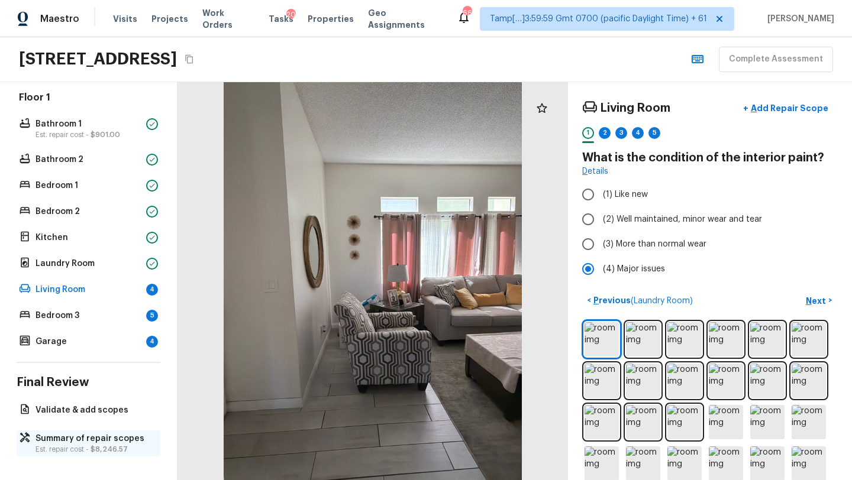
click at [63, 450] on p "Est. repair cost - $8,246.57" at bounding box center [94, 449] width 118 height 9
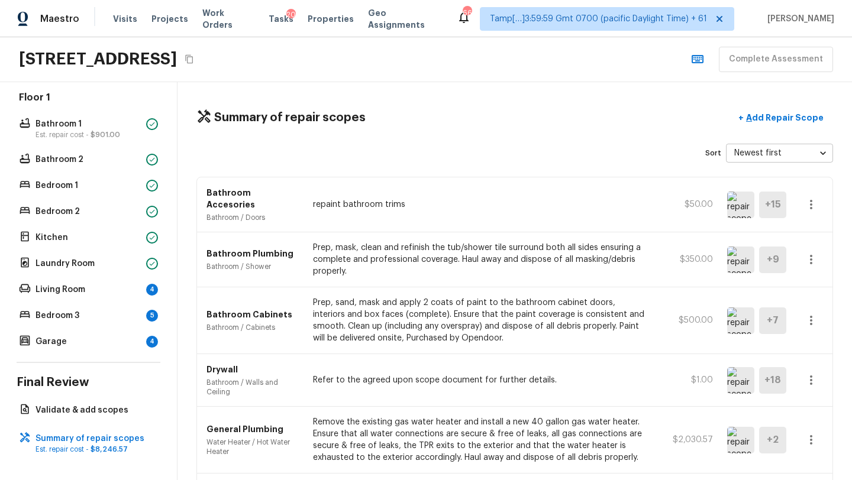
scroll to position [451, 0]
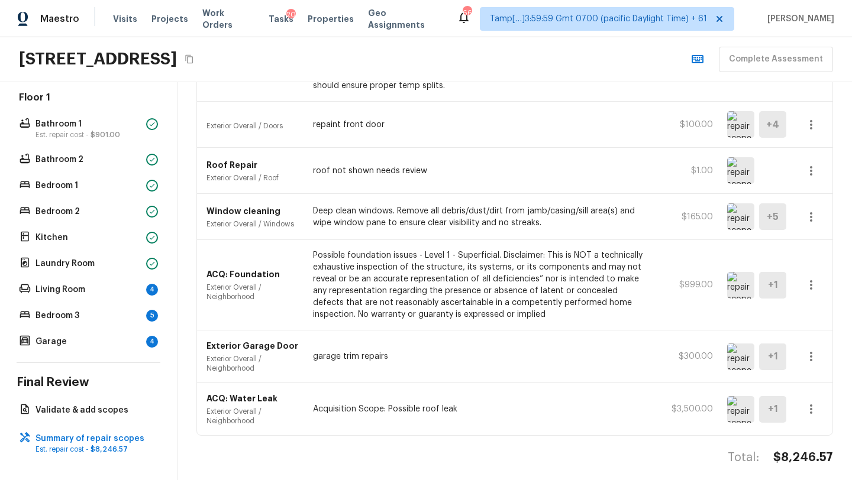
click at [808, 279] on icon "button" at bounding box center [811, 285] width 14 height 14
click at [809, 308] on li "Edit" at bounding box center [814, 310] width 55 height 35
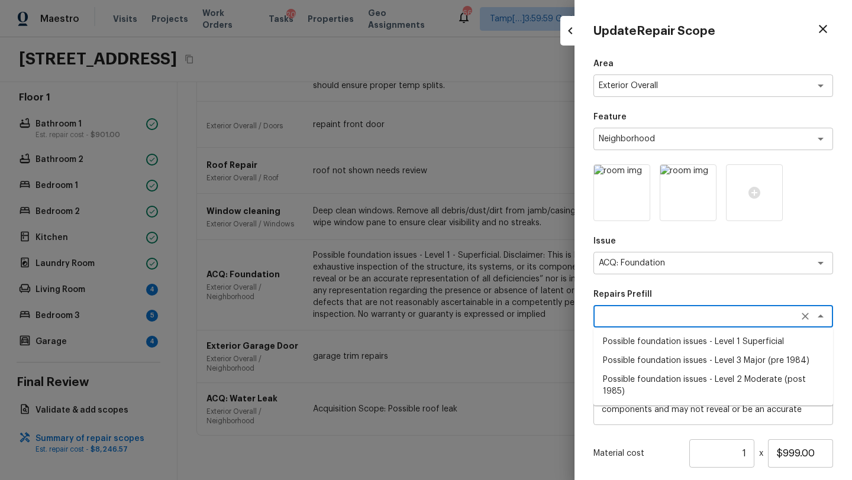
click at [644, 310] on textarea at bounding box center [696, 316] width 196 height 12
click at [665, 358] on li "Possible foundation issues - Level 3 Major (pre 1984)" at bounding box center [713, 360] width 240 height 19
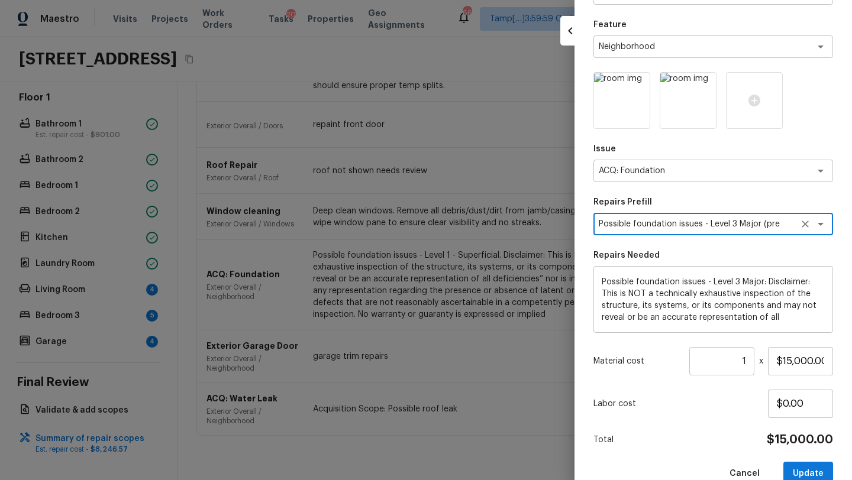
scroll to position [117, 0]
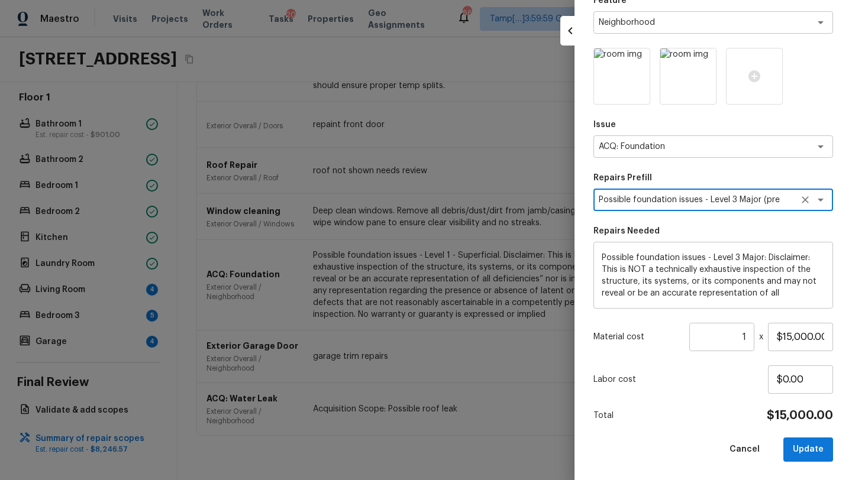
click at [737, 199] on textarea "Possible foundation issues - Level 3 Major (pre 1984)" at bounding box center [696, 200] width 196 height 12
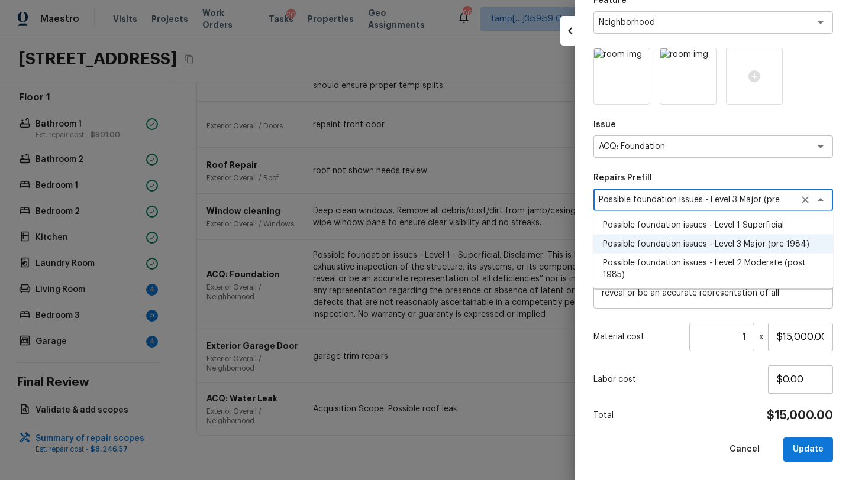
click at [706, 227] on li "Possible foundation issues - Level 1 Superficial" at bounding box center [713, 225] width 240 height 19
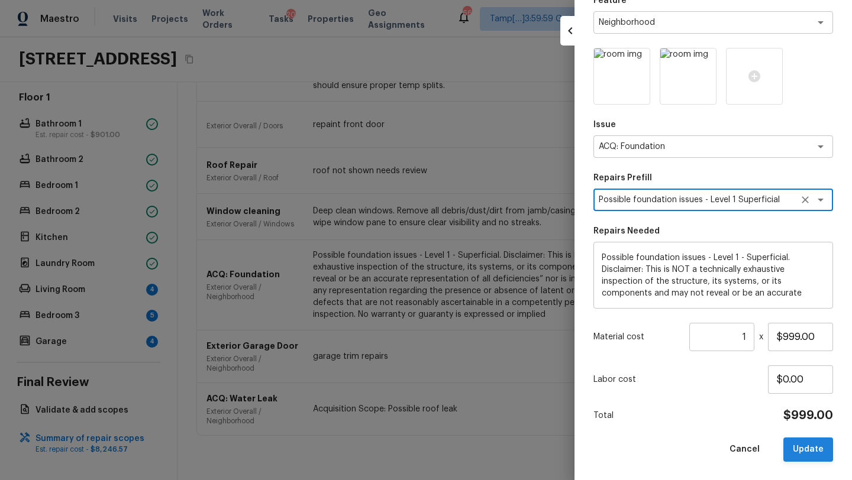
click at [809, 453] on button "Update" at bounding box center [808, 450] width 50 height 24
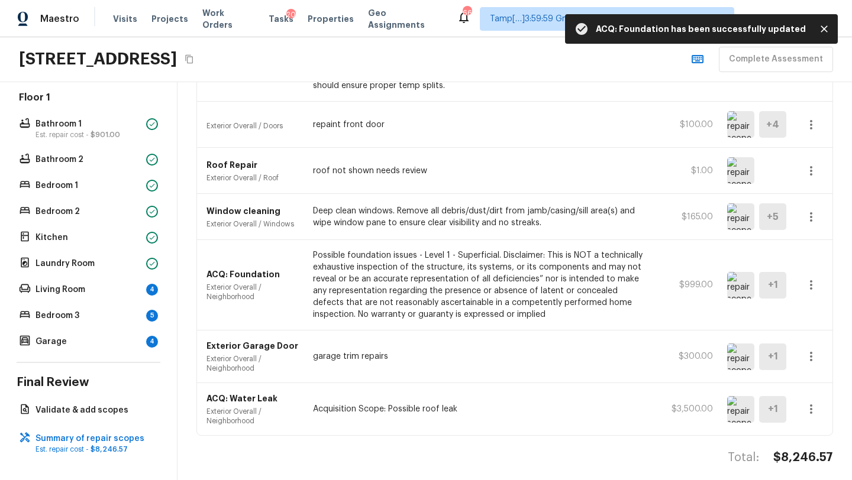
scroll to position [0, 0]
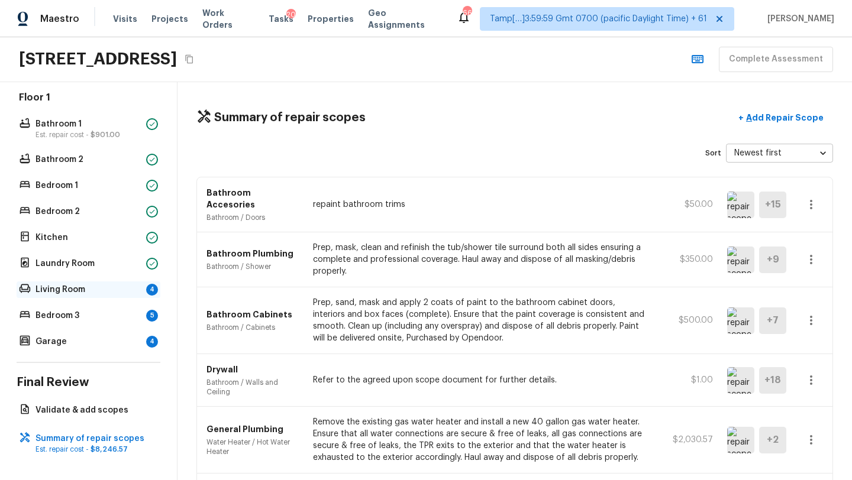
click at [85, 293] on p "Living Room" at bounding box center [88, 290] width 106 height 12
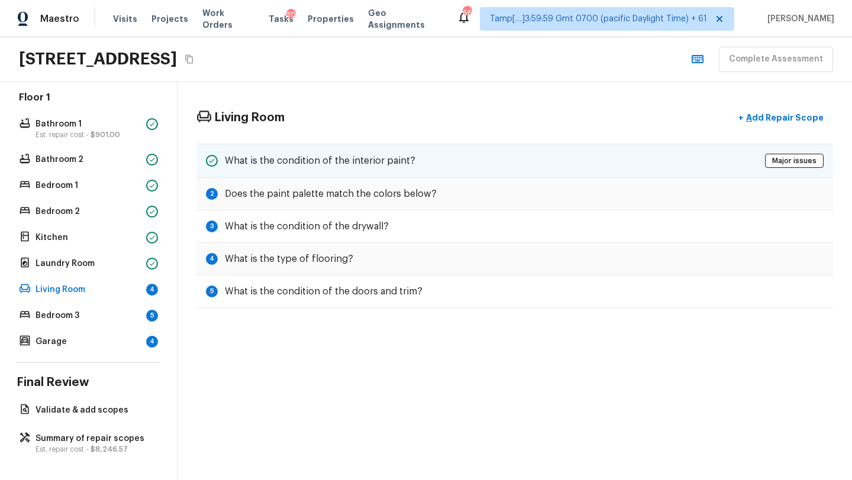
click at [290, 172] on div "What is the condition of the interior paint? Major issues" at bounding box center [514, 161] width 636 height 34
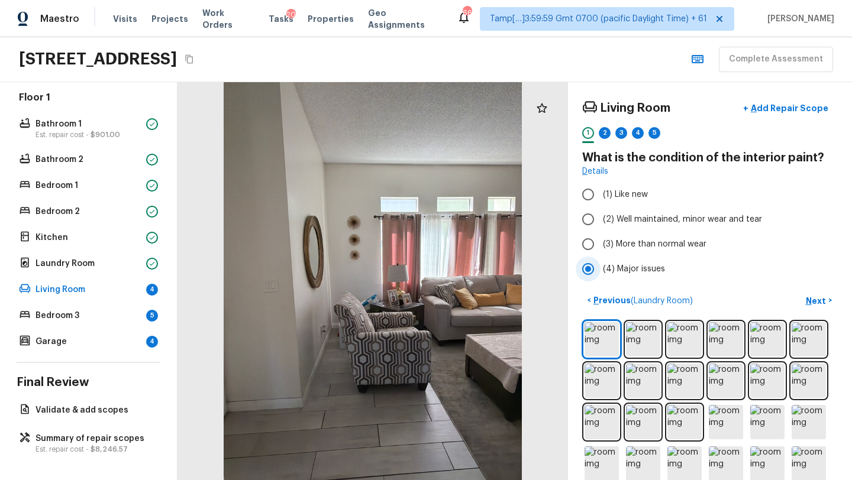
scroll to position [100, 0]
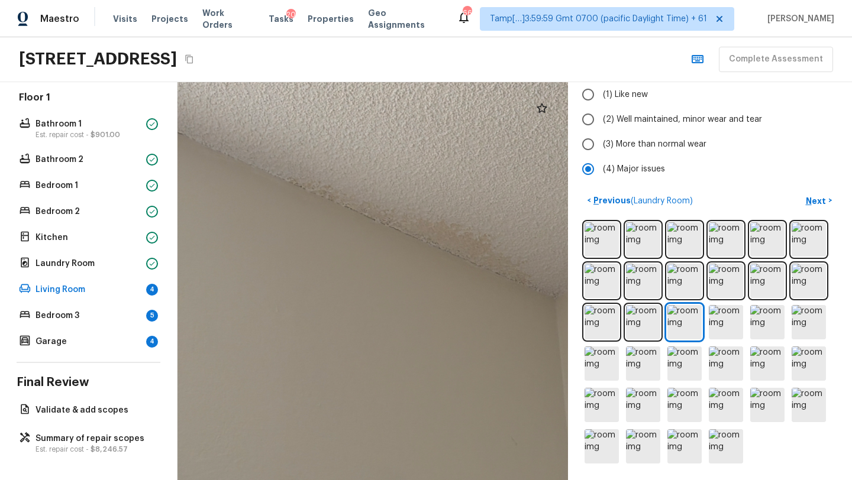
drag, startPoint x: 334, startPoint y: 272, endPoint x: 345, endPoint y: 110, distance: 162.4
click at [345, 109] on div at bounding box center [469, 252] width 966 height 985
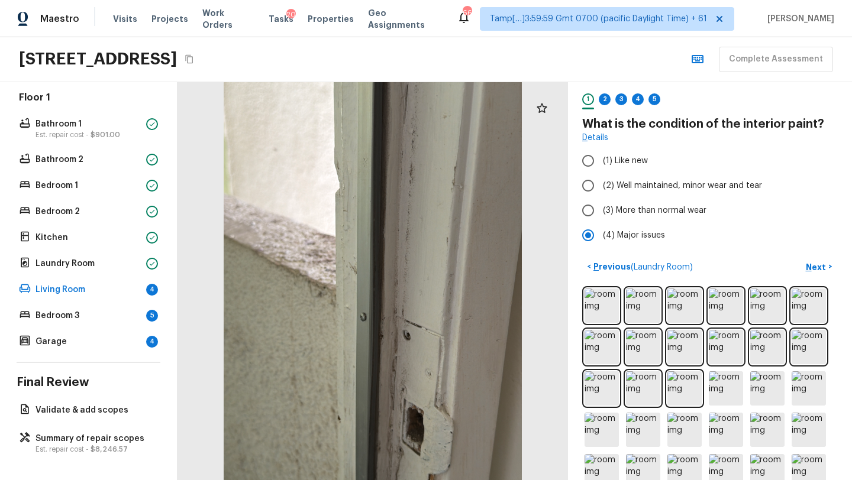
scroll to position [19, 0]
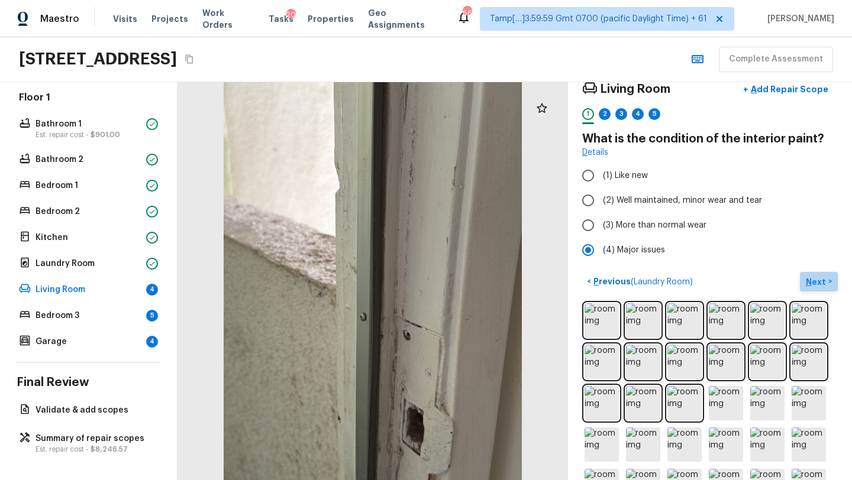
click at [820, 274] on button "Next >" at bounding box center [819, 282] width 38 height 20
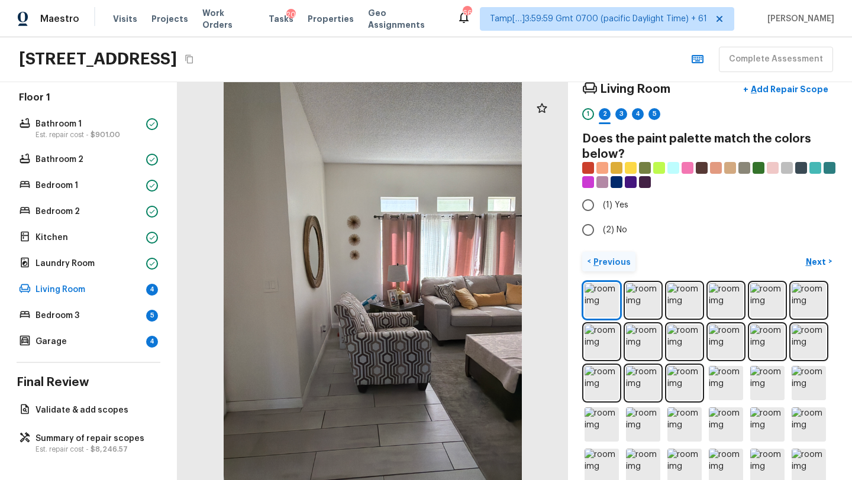
click at [595, 254] on button "< Previous" at bounding box center [608, 262] width 53 height 20
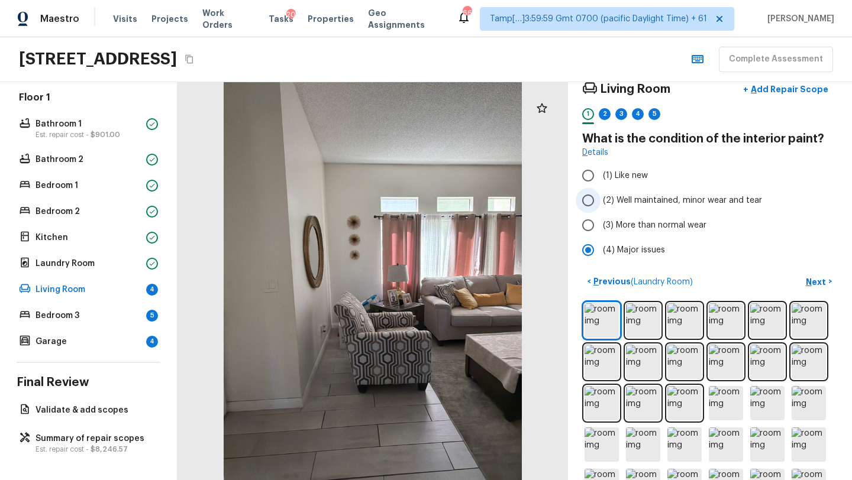
click at [605, 202] on span "(2) Well maintained, minor wear and tear" at bounding box center [682, 201] width 159 height 12
click at [600, 202] on input "(2) Well maintained, minor wear and tear" at bounding box center [587, 200] width 25 height 25
click at [808, 284] on p "Next" at bounding box center [816, 282] width 22 height 12
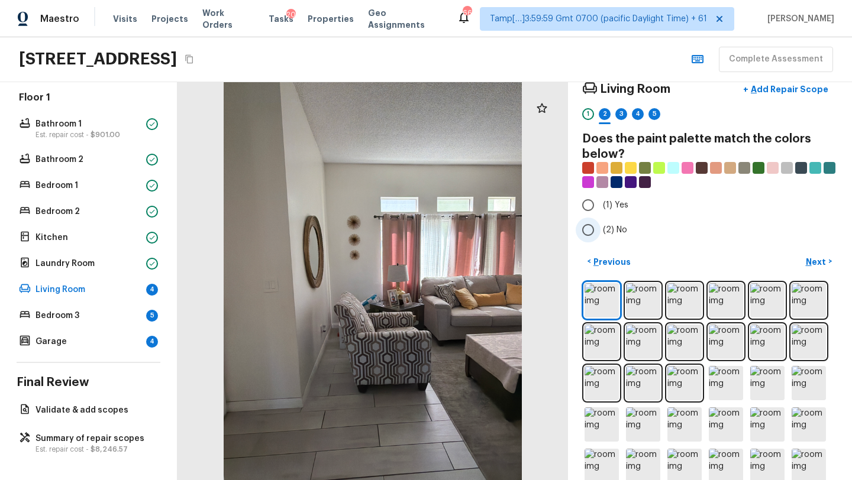
click at [605, 227] on span "(2) No" at bounding box center [615, 230] width 24 height 12
click at [600, 227] on input "(2) No" at bounding box center [587, 230] width 25 height 25
click at [820, 257] on p "Next" at bounding box center [816, 262] width 22 height 12
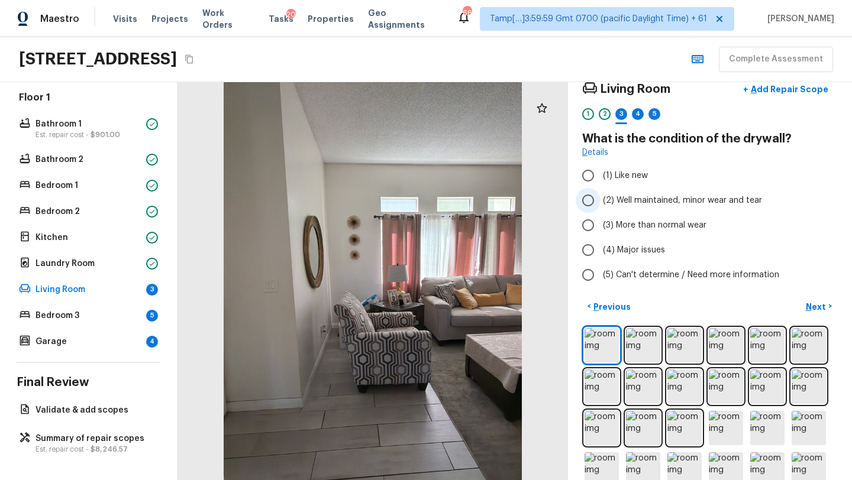
click at [627, 199] on span "(2) Well maintained, minor wear and tear" at bounding box center [682, 201] width 159 height 12
click at [600, 199] on input "(2) Well maintained, minor wear and tear" at bounding box center [587, 200] width 25 height 25
click at [813, 306] on p "Next" at bounding box center [816, 307] width 22 height 12
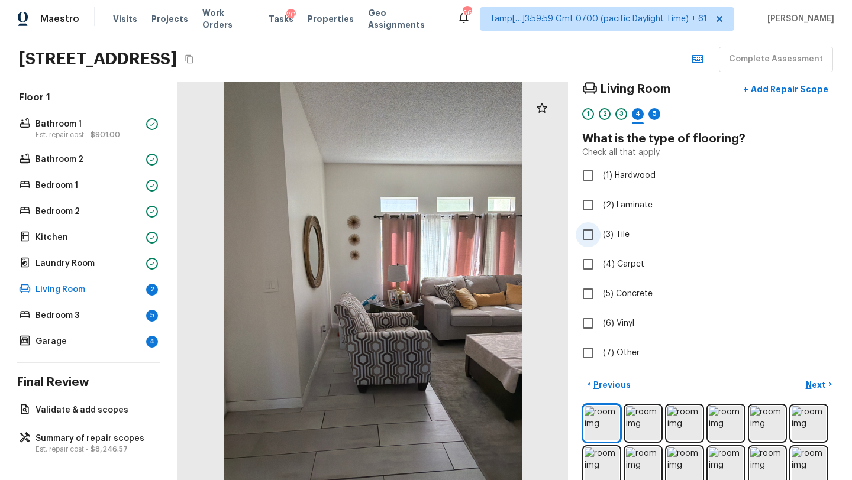
click at [599, 242] on input "(3) Tile" at bounding box center [587, 234] width 25 height 25
click at [807, 381] on p "Next" at bounding box center [816, 385] width 22 height 12
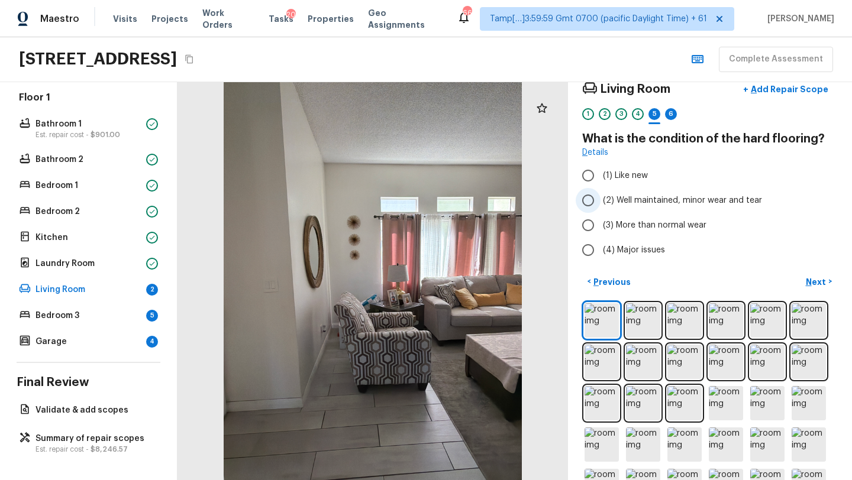
click at [609, 200] on span "(2) Well maintained, minor wear and tear" at bounding box center [682, 201] width 159 height 12
click at [600, 200] on input "(2) Well maintained, minor wear and tear" at bounding box center [587, 200] width 25 height 25
click at [816, 279] on p "Next" at bounding box center [816, 282] width 22 height 12
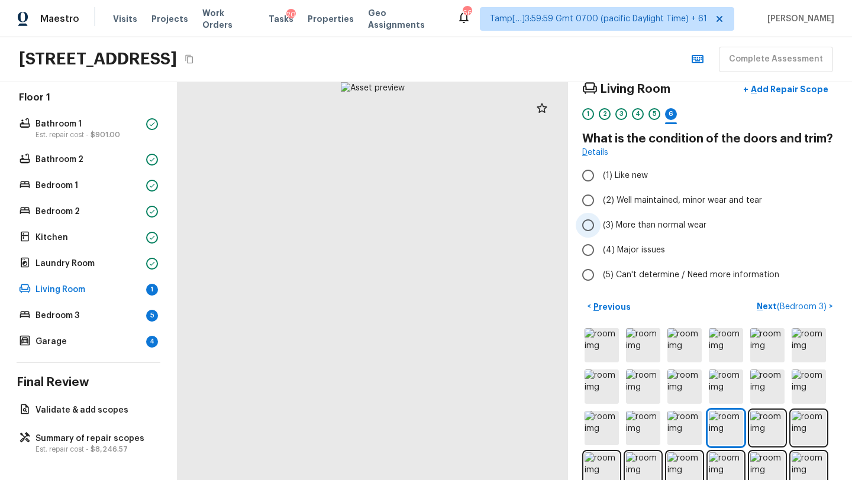
click at [618, 226] on span "(3) More than normal wear" at bounding box center [654, 225] width 103 height 12
click at [600, 226] on input "(3) More than normal wear" at bounding box center [587, 225] width 25 height 25
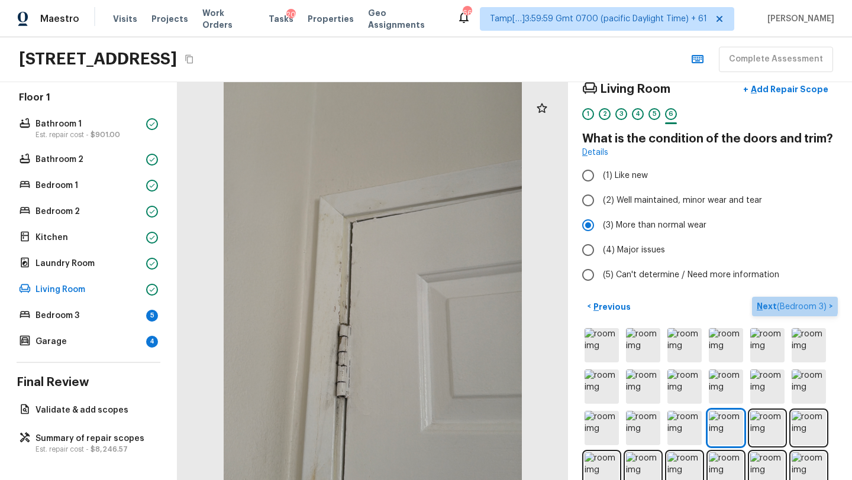
click at [765, 299] on button "Next ( Bedroom 3 ) >" at bounding box center [795, 307] width 86 height 20
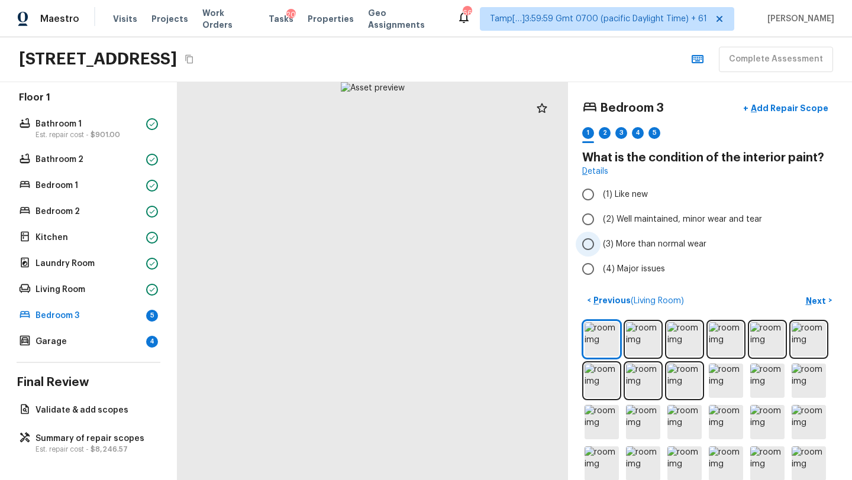
click at [609, 238] on span "(3) More than normal wear" at bounding box center [654, 244] width 103 height 12
click at [600, 238] on input "(3) More than normal wear" at bounding box center [587, 244] width 25 height 25
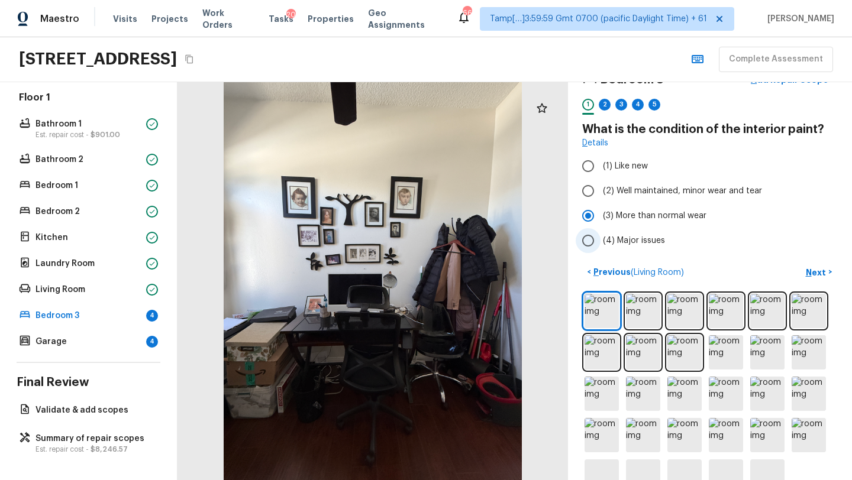
scroll to position [36, 0]
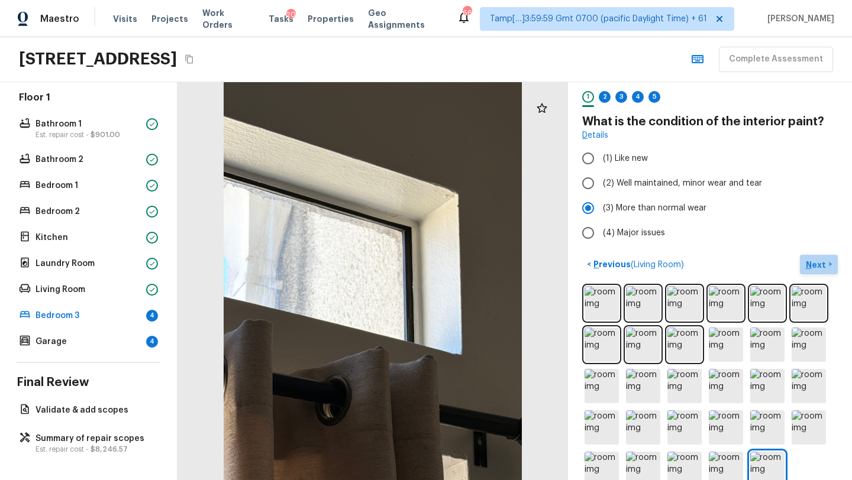
click at [824, 267] on p "Next" at bounding box center [816, 265] width 22 height 12
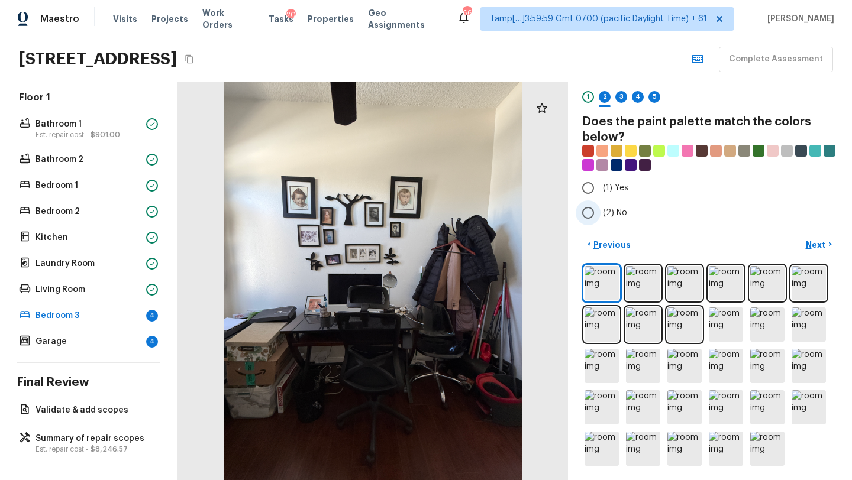
click at [621, 208] on span "(2) No" at bounding box center [615, 213] width 24 height 12
click at [600, 208] on input "(2) No" at bounding box center [587, 212] width 25 height 25
click at [807, 239] on p "Next" at bounding box center [816, 245] width 22 height 12
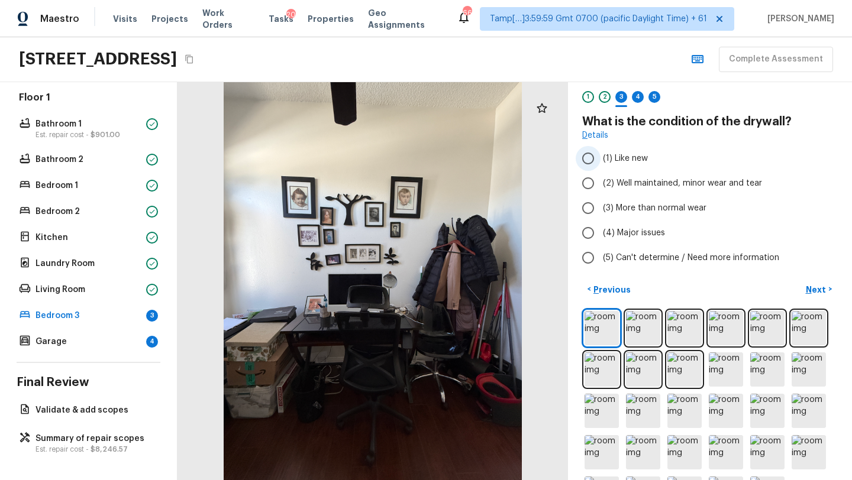
scroll to position [37, 0]
click at [669, 176] on label "(2) Well maintained, minor wear and tear" at bounding box center [701, 182] width 253 height 25
click at [600, 176] on input "(2) Well maintained, minor wear and tear" at bounding box center [587, 182] width 25 height 25
click at [811, 271] on div "Bedroom 3 + Add Repair Scope 1 2 3 4 5 What is the condition of the drywall? De…" at bounding box center [710, 281] width 284 height 398
click at [811, 285] on p "Next" at bounding box center [816, 289] width 22 height 12
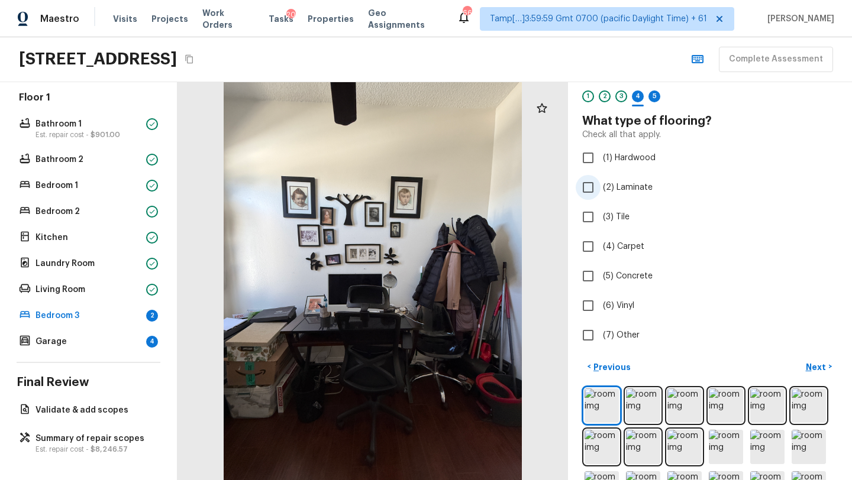
click at [598, 192] on input "(2) Laminate" at bounding box center [587, 187] width 25 height 25
click at [808, 358] on button "Next >" at bounding box center [819, 367] width 38 height 20
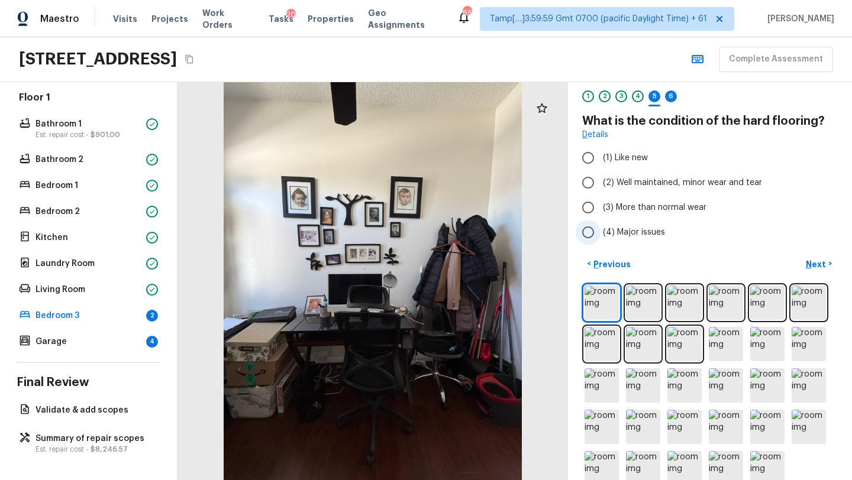
click at [636, 223] on label "(4) Major issues" at bounding box center [701, 232] width 253 height 25
click at [600, 223] on input "(4) Major issues" at bounding box center [587, 232] width 25 height 25
click at [631, 185] on span "(2) Well maintained, minor wear and tear" at bounding box center [682, 183] width 159 height 12
click at [600, 185] on input "(2) Well maintained, minor wear and tear" at bounding box center [587, 182] width 25 height 25
click at [813, 264] on p "Next" at bounding box center [816, 264] width 22 height 12
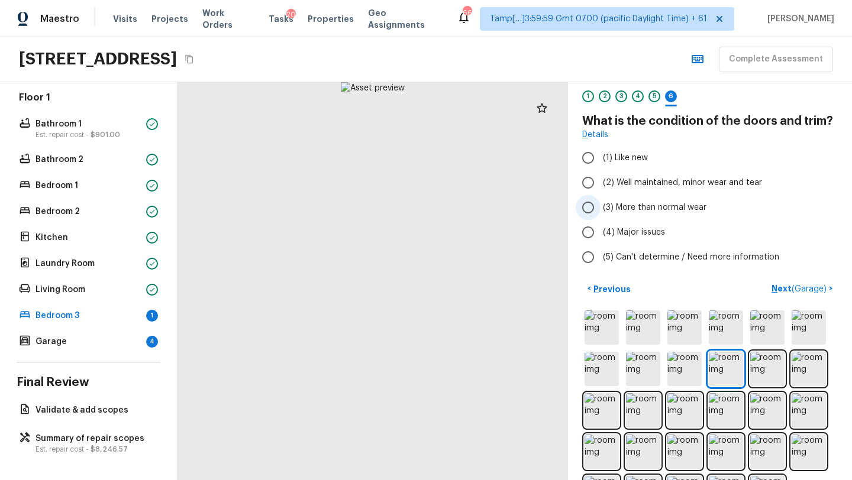
click at [652, 198] on label "(3) More than normal wear" at bounding box center [701, 207] width 253 height 25
click at [600, 198] on input "(3) More than normal wear" at bounding box center [587, 207] width 25 height 25
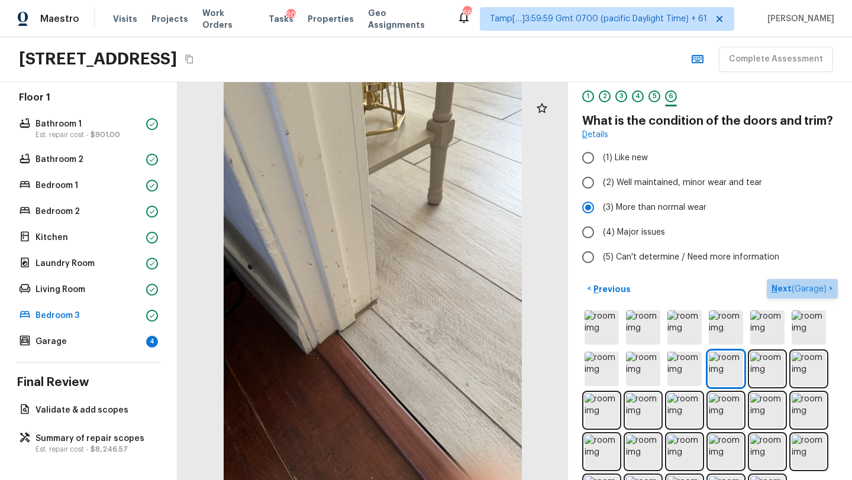
click at [782, 289] on p "Next ( Garage )" at bounding box center [799, 289] width 57 height 12
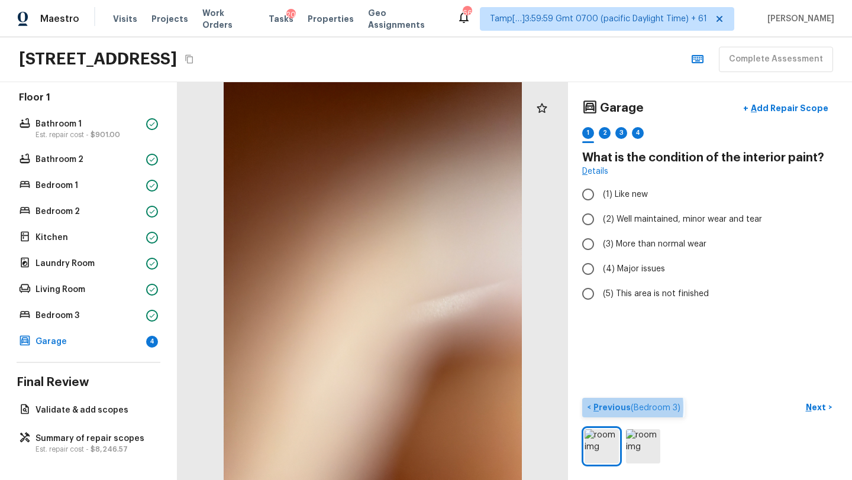
click at [602, 407] on p "Previous ( Bedroom 3 )" at bounding box center [635, 408] width 89 height 12
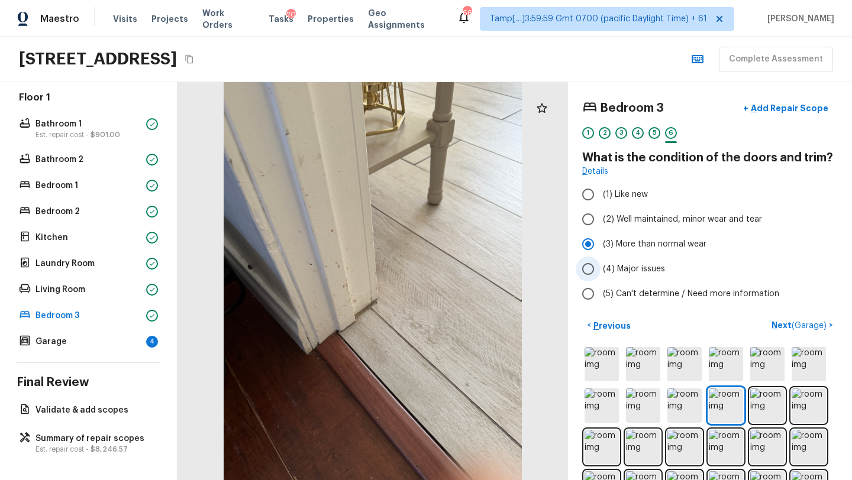
click at [607, 274] on span "(4) Major issues" at bounding box center [634, 269] width 62 height 12
click at [600, 274] on input "(4) Major issues" at bounding box center [587, 269] width 25 height 25
click at [597, 249] on input "(3) More than normal wear" at bounding box center [587, 244] width 25 height 25
click at [782, 321] on p "Next ( Garage )" at bounding box center [799, 325] width 57 height 12
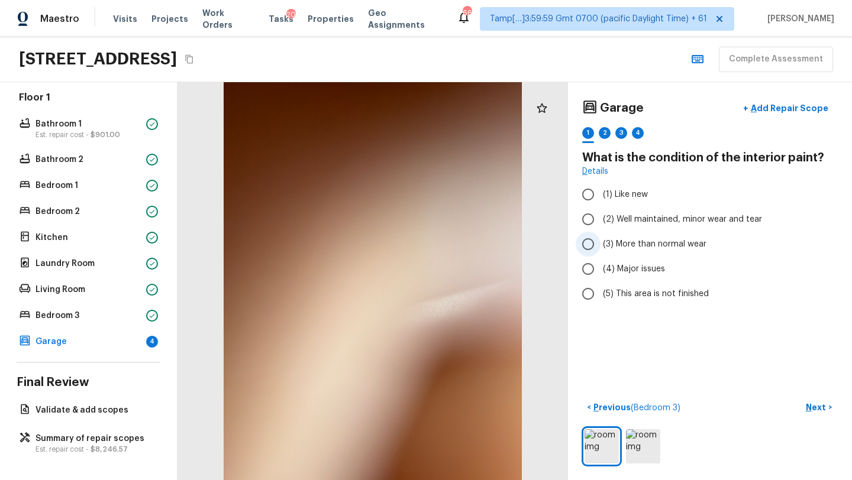
click at [600, 251] on label "(3) More than normal wear" at bounding box center [701, 244] width 253 height 25
click at [600, 251] on input "(3) More than normal wear" at bounding box center [587, 244] width 25 height 25
click at [820, 398] on button "Next >" at bounding box center [819, 408] width 38 height 20
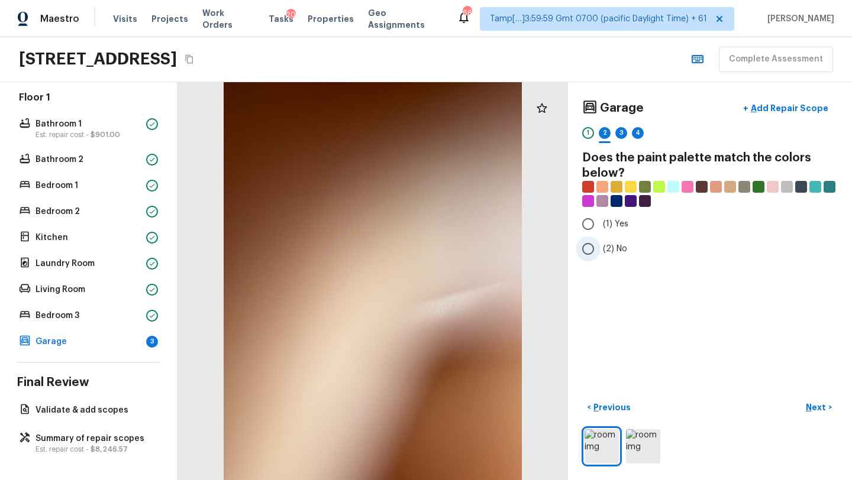
click at [580, 251] on input "(2) No" at bounding box center [587, 249] width 25 height 25
click at [804, 407] on button "Next >" at bounding box center [819, 408] width 38 height 20
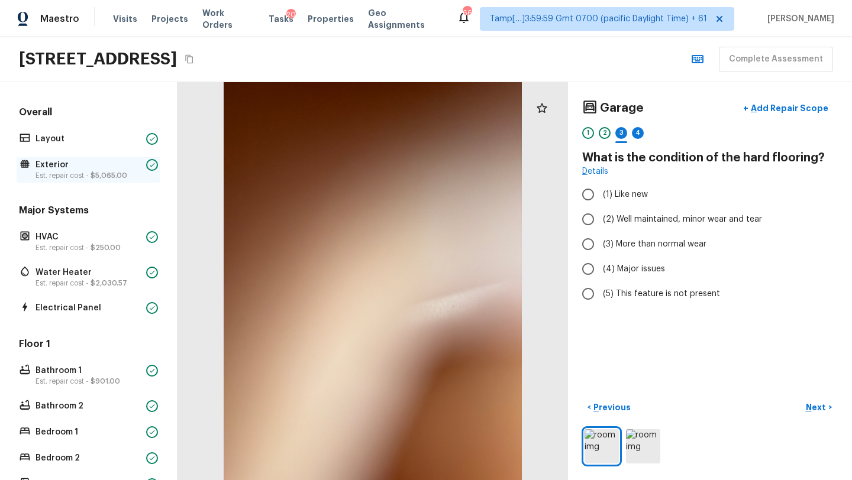
click at [54, 171] on p "Est. repair cost - $5,065.00" at bounding box center [88, 175] width 106 height 9
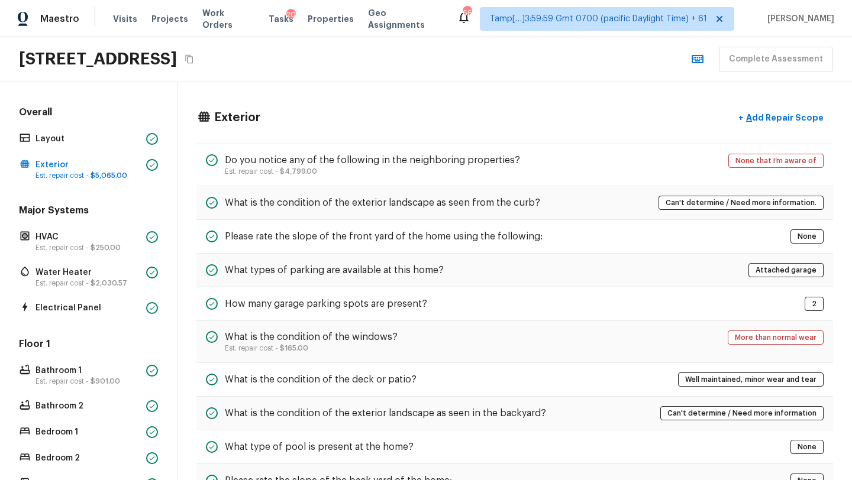
click at [55, 150] on div "Overall Layout Exterior Est. repair cost - $5,065.00" at bounding box center [89, 144] width 144 height 77
click at [58, 141] on p "Layout" at bounding box center [88, 139] width 106 height 12
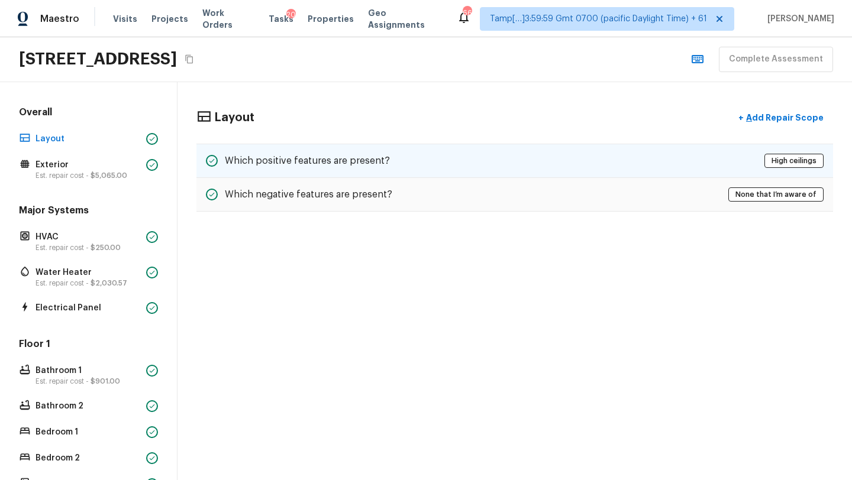
click at [297, 165] on h5 "Which positive features are present?" at bounding box center [307, 160] width 165 height 13
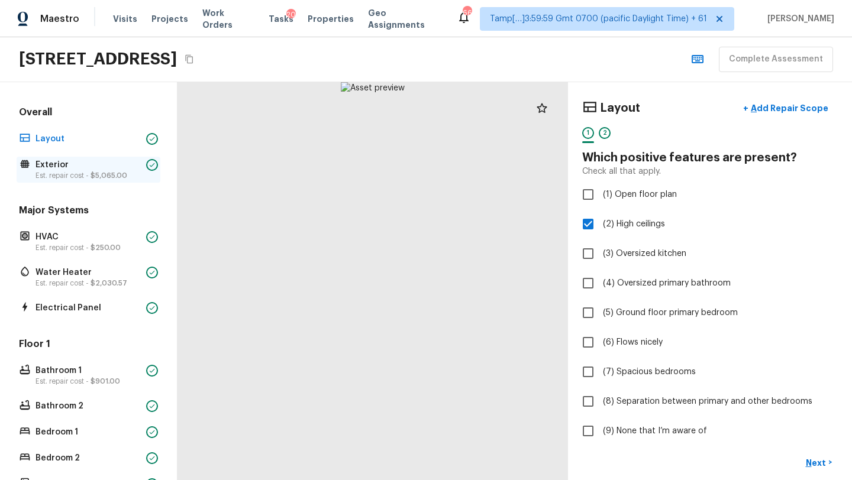
click at [56, 168] on p "Exterior" at bounding box center [88, 165] width 106 height 12
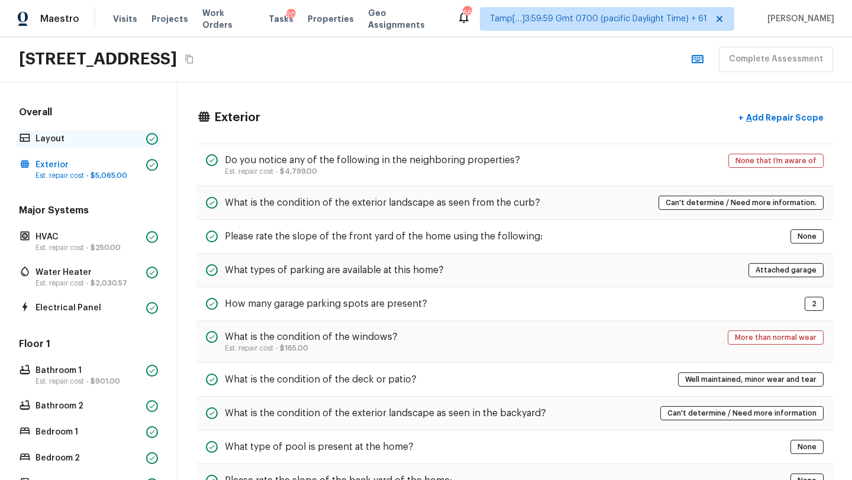
click at [48, 134] on p "Layout" at bounding box center [88, 139] width 106 height 12
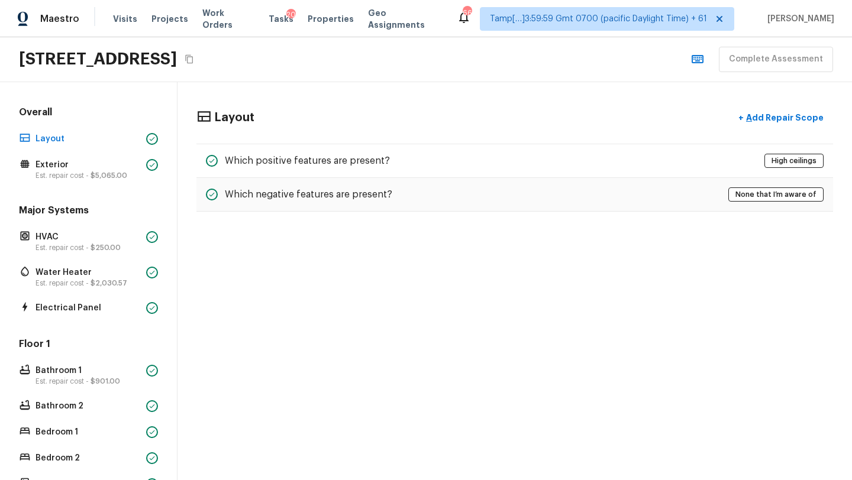
click at [212, 122] on div "Layout" at bounding box center [225, 117] width 58 height 15
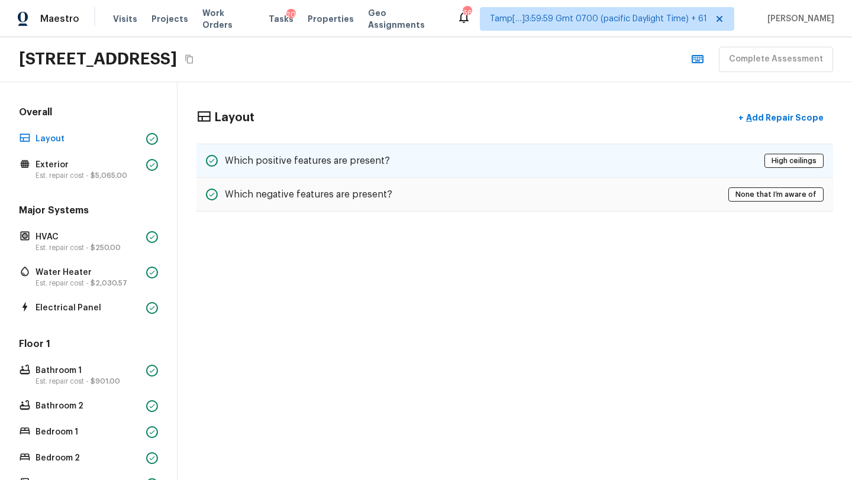
click at [233, 148] on div "Which positive features are present? High ceilings" at bounding box center [514, 161] width 636 height 34
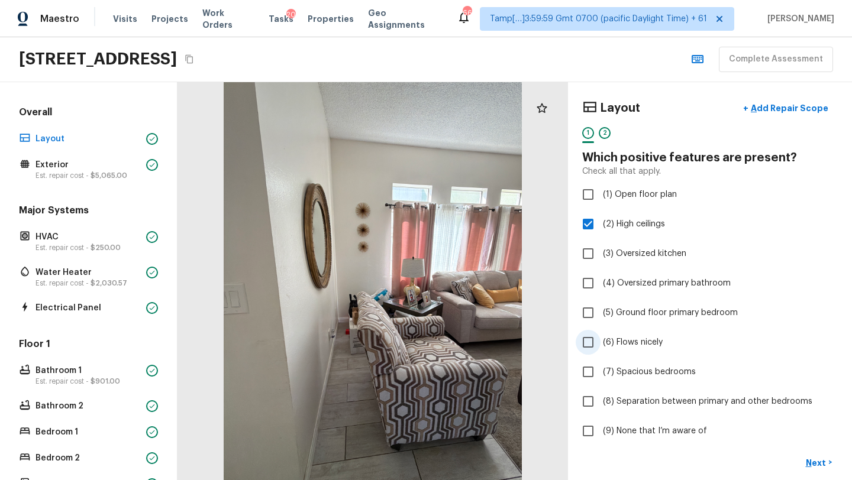
scroll to position [221, 0]
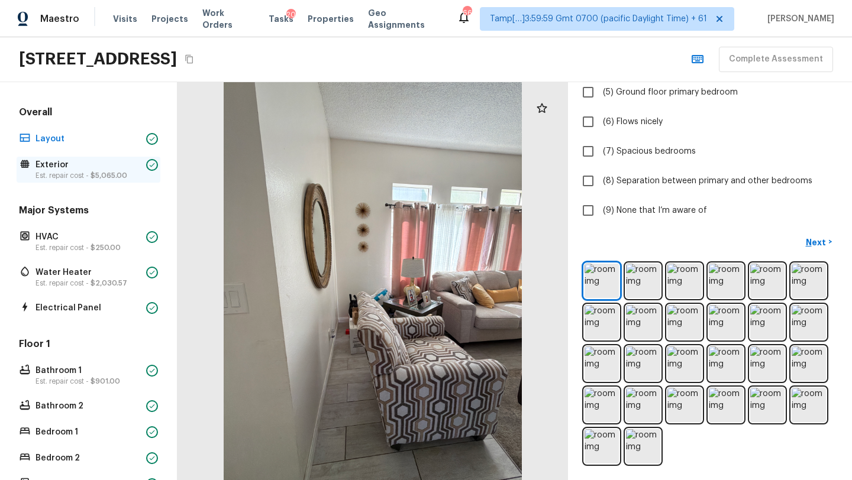
click at [115, 167] on p "Exterior" at bounding box center [88, 165] width 106 height 12
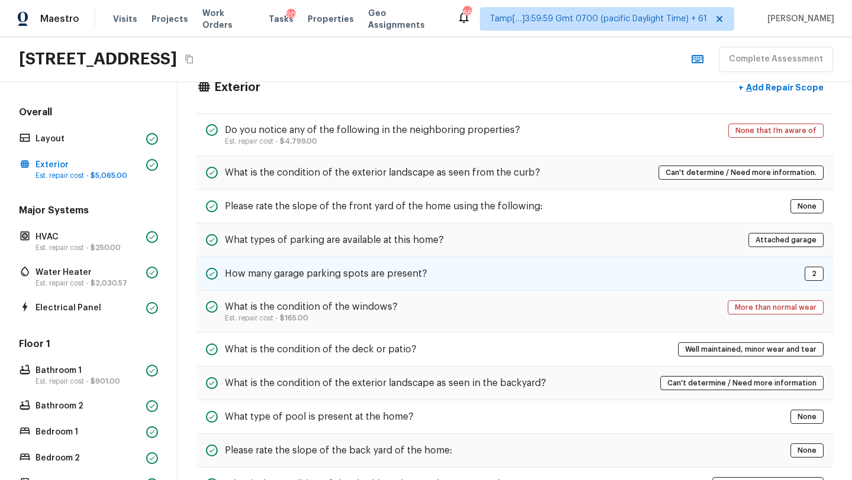
scroll to position [0, 0]
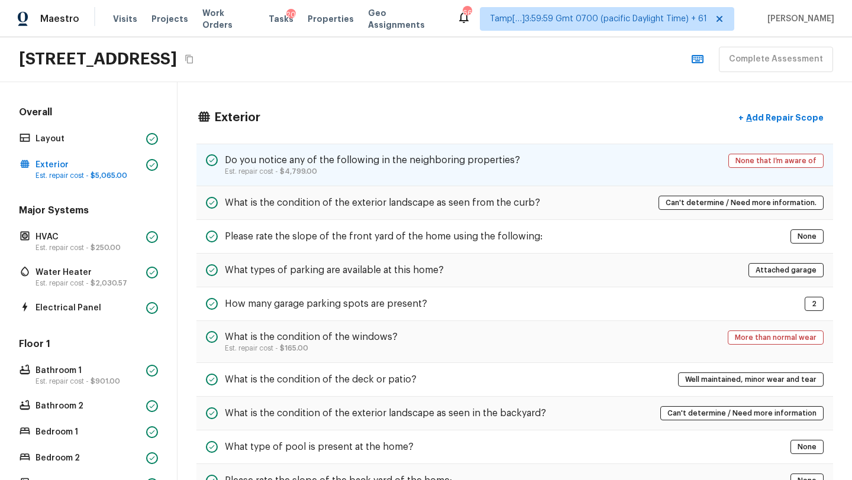
click at [343, 174] on p "Est. repair cost - $4,799.00" at bounding box center [372, 171] width 295 height 9
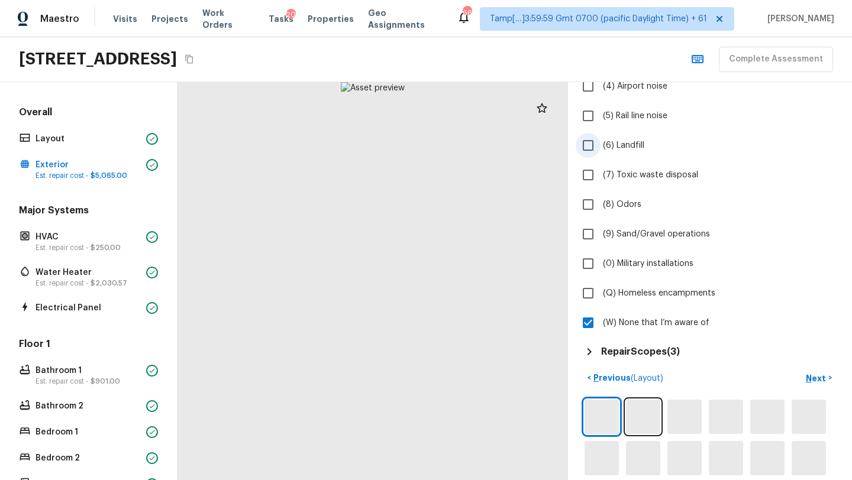
scroll to position [520, 0]
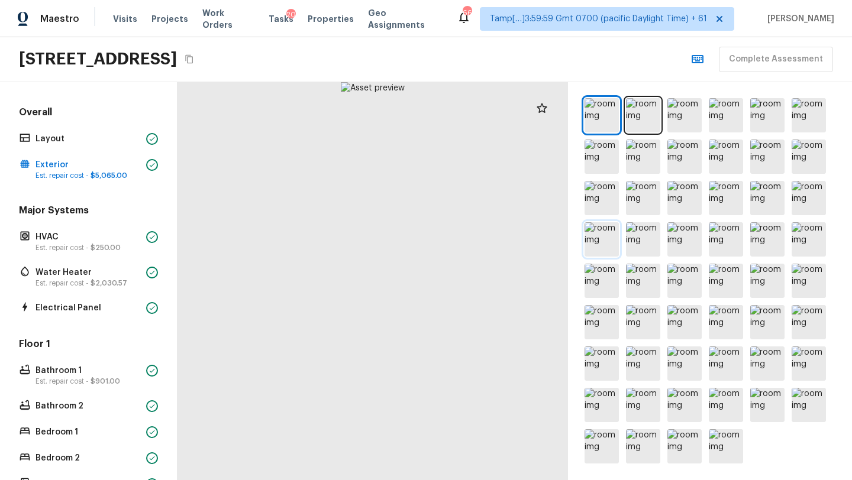
click at [611, 235] on img at bounding box center [601, 239] width 34 height 34
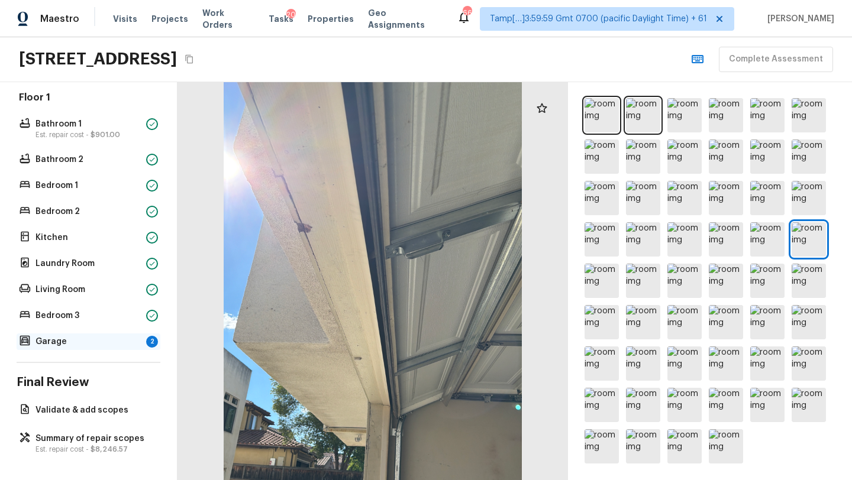
click at [43, 349] on div "Garage 2" at bounding box center [89, 342] width 144 height 17
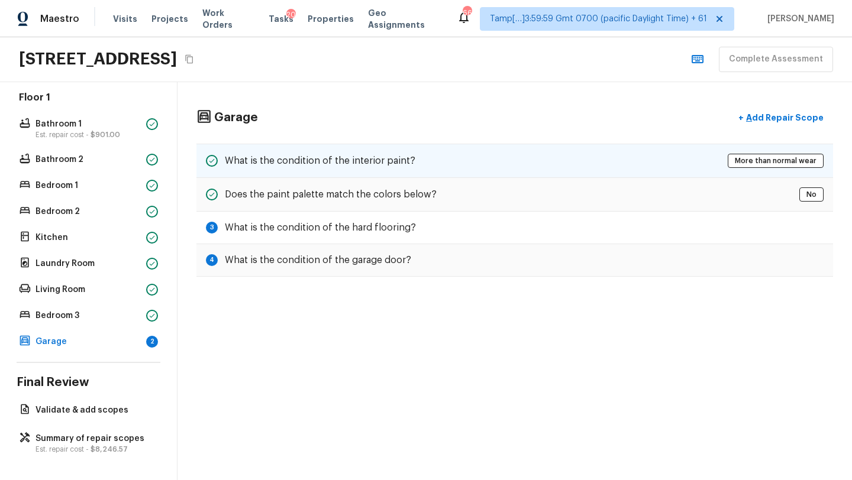
click at [387, 158] on h5 "What is the condition of the interior paint?" at bounding box center [320, 160] width 190 height 13
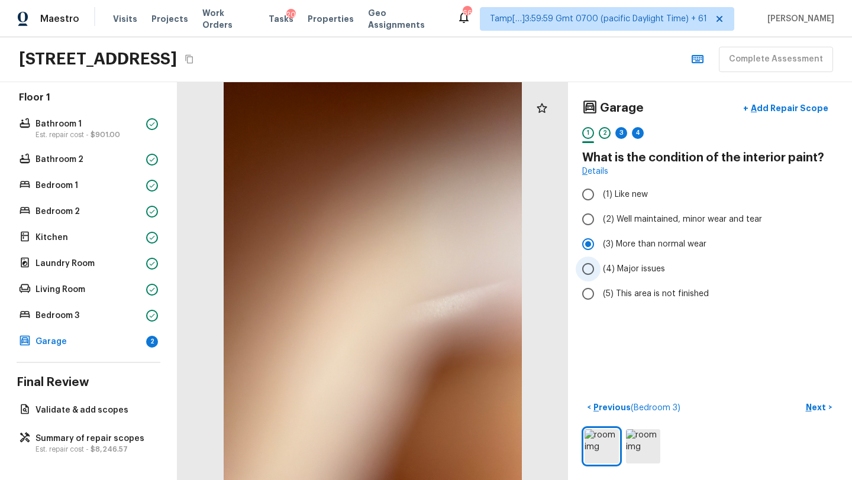
click at [615, 267] on span "(4) Major issues" at bounding box center [634, 269] width 62 height 12
click at [600, 267] on input "(4) Major issues" at bounding box center [587, 269] width 25 height 25
click at [807, 412] on p "Next" at bounding box center [816, 408] width 22 height 12
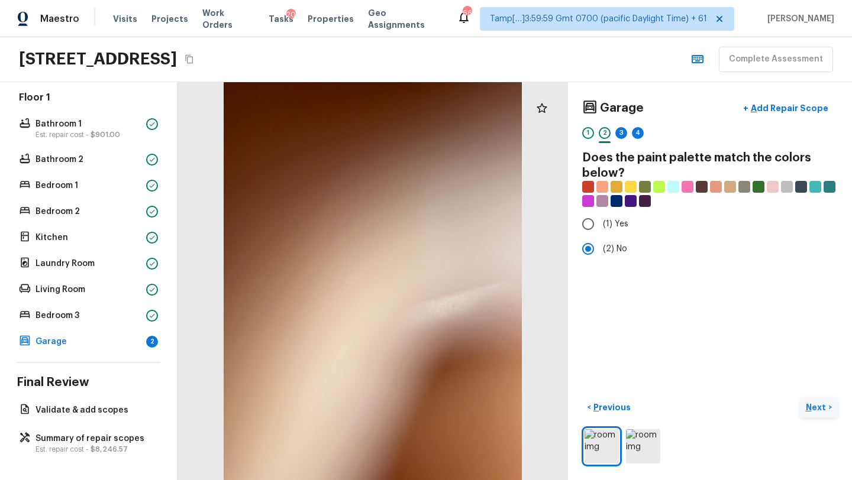
click at [804, 412] on button "Next >" at bounding box center [819, 408] width 38 height 20
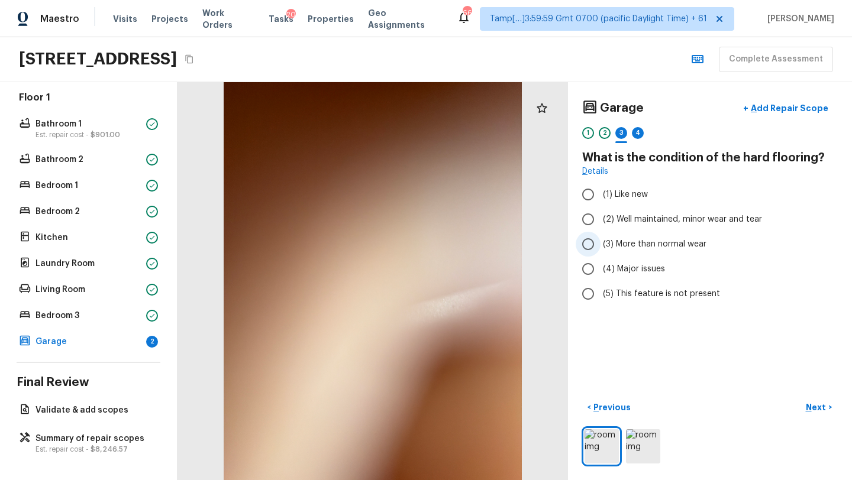
click at [634, 237] on label "(3) More than normal wear" at bounding box center [701, 244] width 253 height 25
click at [600, 237] on input "(3) More than normal wear" at bounding box center [587, 244] width 25 height 25
click at [810, 413] on p "Next" at bounding box center [816, 408] width 22 height 12
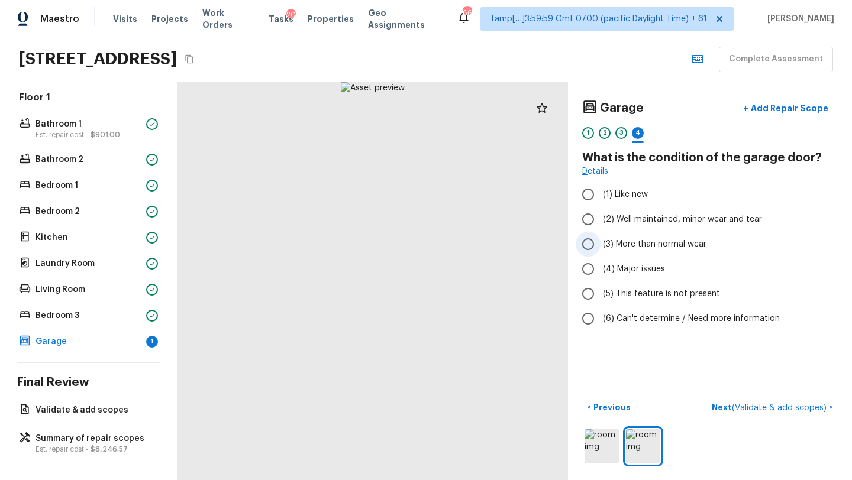
click at [619, 244] on span "(3) More than normal wear" at bounding box center [654, 244] width 103 height 12
click at [600, 244] on input "(3) More than normal wear" at bounding box center [587, 244] width 25 height 25
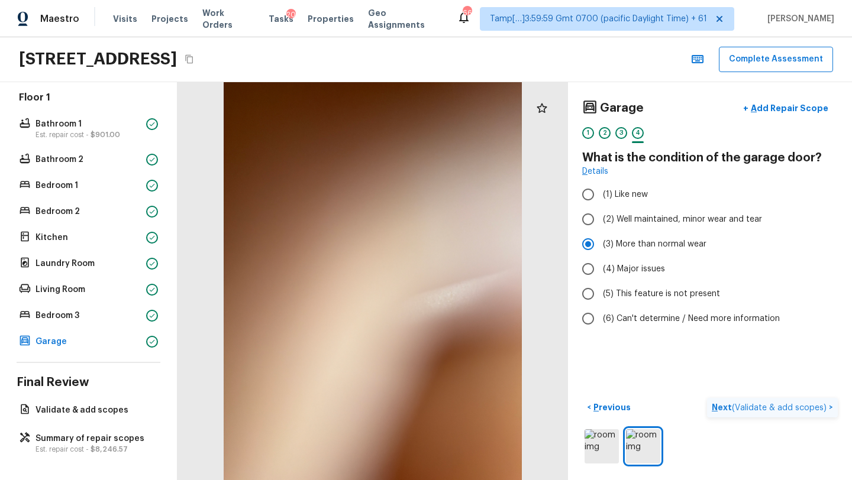
click at [729, 405] on p "Next ( Validate & add scopes )" at bounding box center [769, 408] width 117 height 12
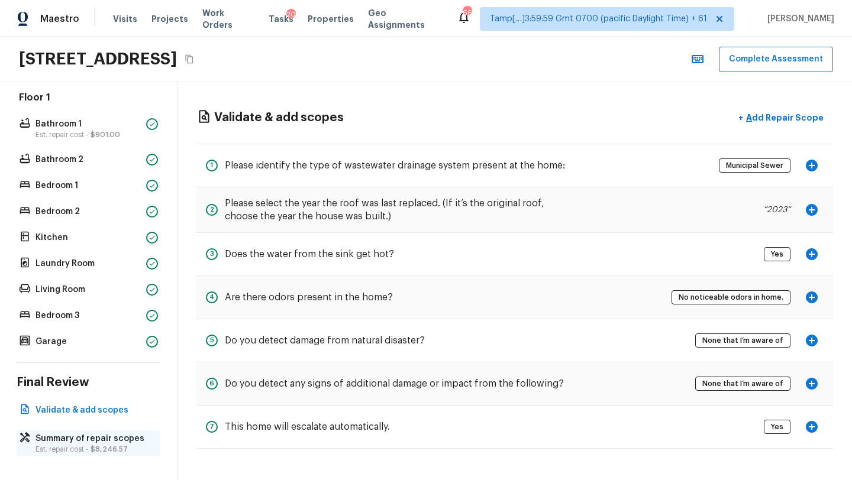
click at [108, 441] on p "Summary of repair scopes" at bounding box center [94, 439] width 118 height 12
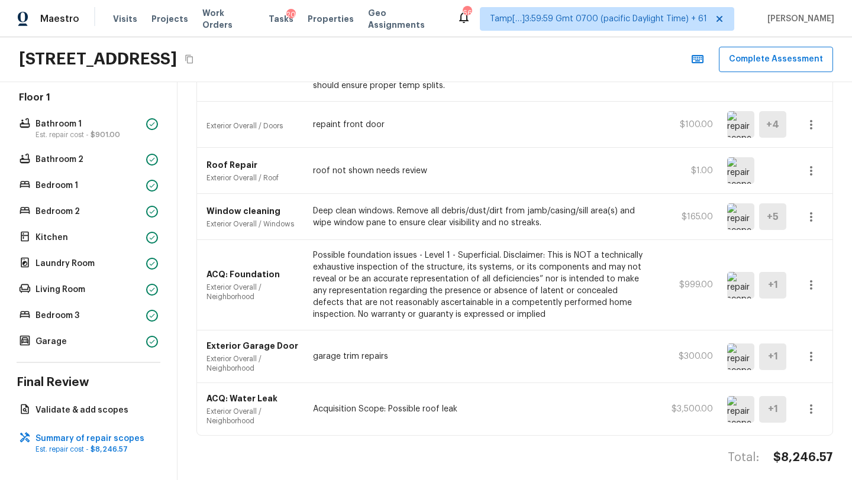
scroll to position [0, 0]
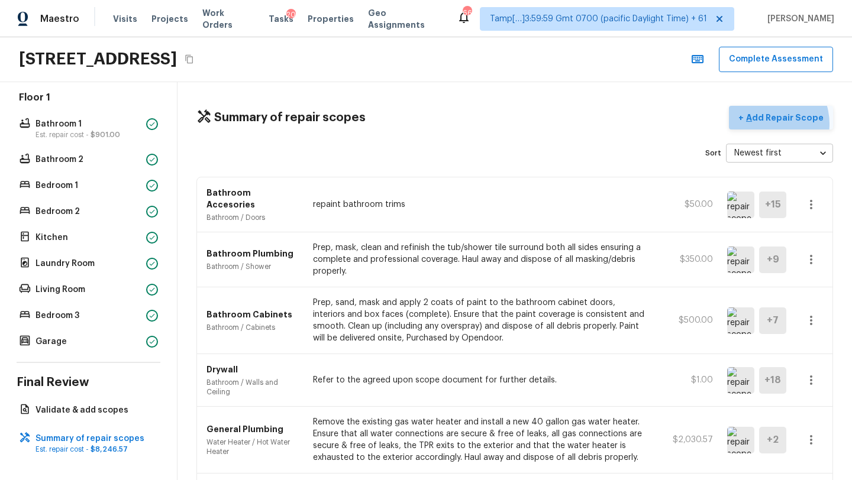
click at [770, 124] on button "+ Add Repair Scope" at bounding box center [781, 118] width 104 height 24
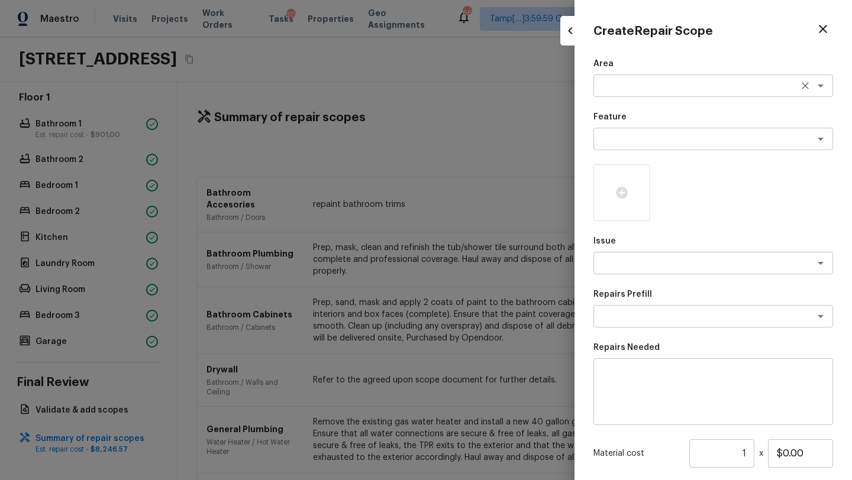
click at [625, 80] on textarea at bounding box center [696, 86] width 196 height 12
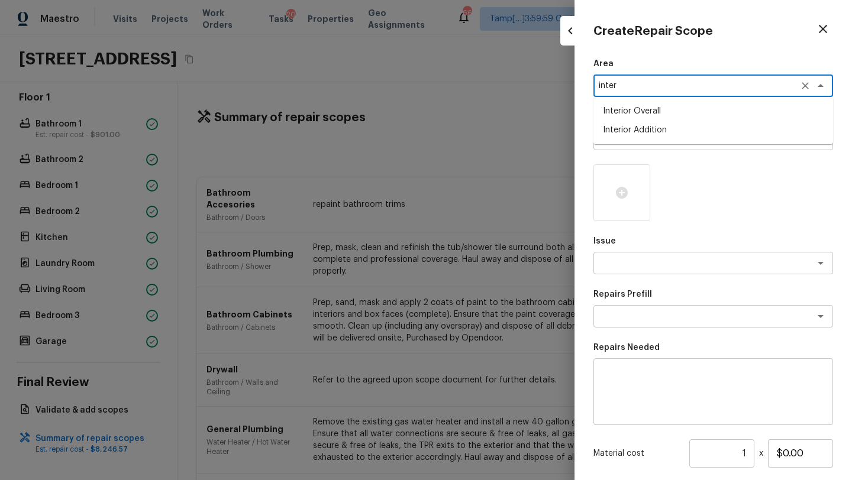
click at [637, 101] on ul "Interior Overall Interior Addition" at bounding box center [713, 120] width 240 height 47
click at [637, 106] on li "Interior Overall" at bounding box center [713, 111] width 240 height 19
click at [637, 139] on textarea at bounding box center [696, 139] width 196 height 12
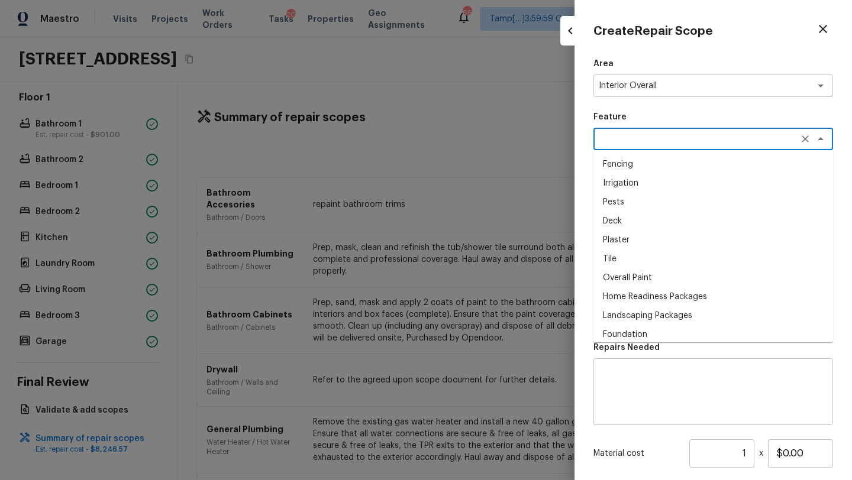
click at [614, 280] on li "Overall Paint" at bounding box center [713, 277] width 240 height 19
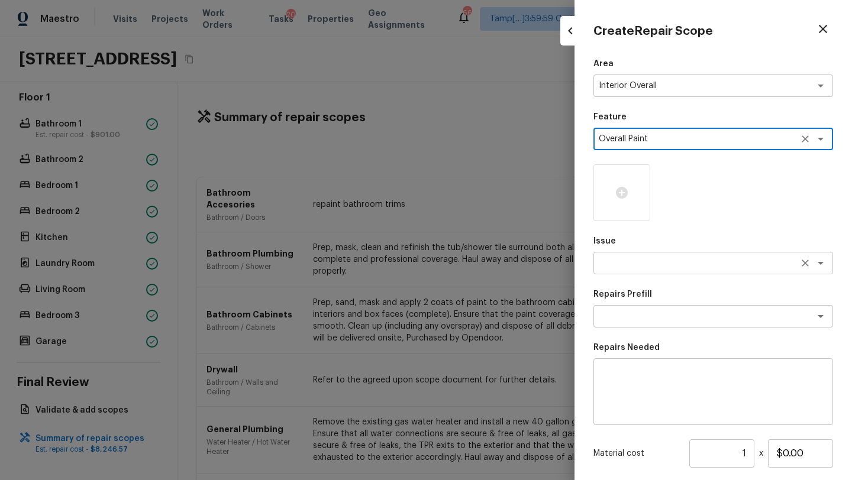
click at [643, 270] on div "x ​" at bounding box center [713, 263] width 240 height 22
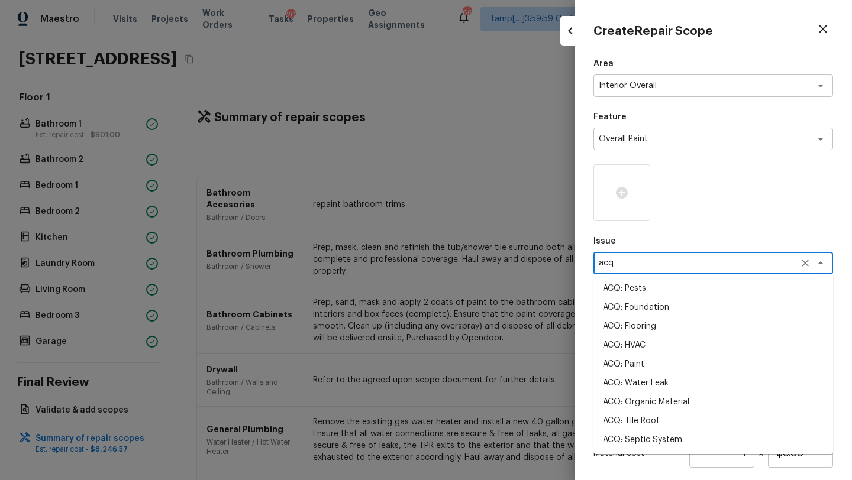
click at [627, 367] on li "ACQ: Paint" at bounding box center [713, 364] width 240 height 19
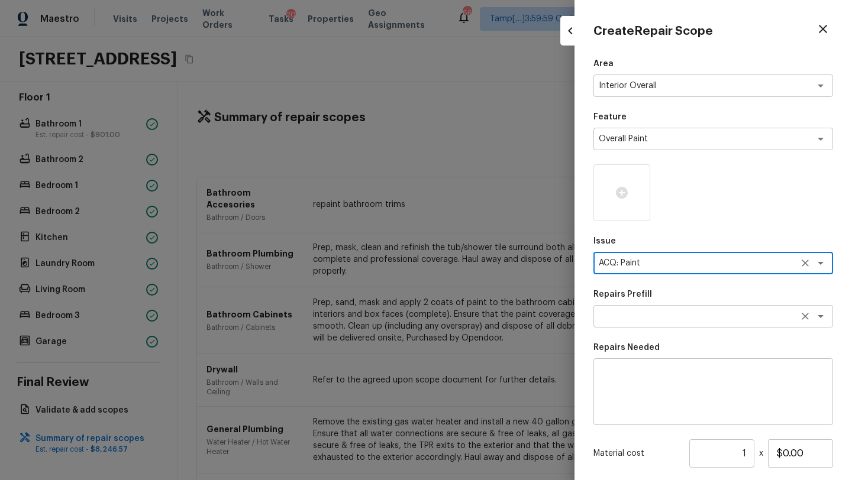
click at [635, 323] on div "x ​" at bounding box center [713, 316] width 240 height 22
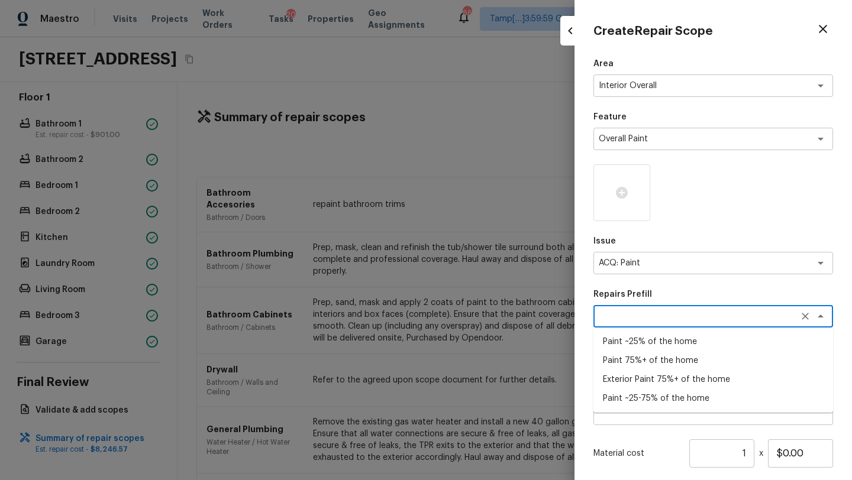
click at [635, 398] on li "Paint ~25-75% of the home" at bounding box center [713, 398] width 240 height 19
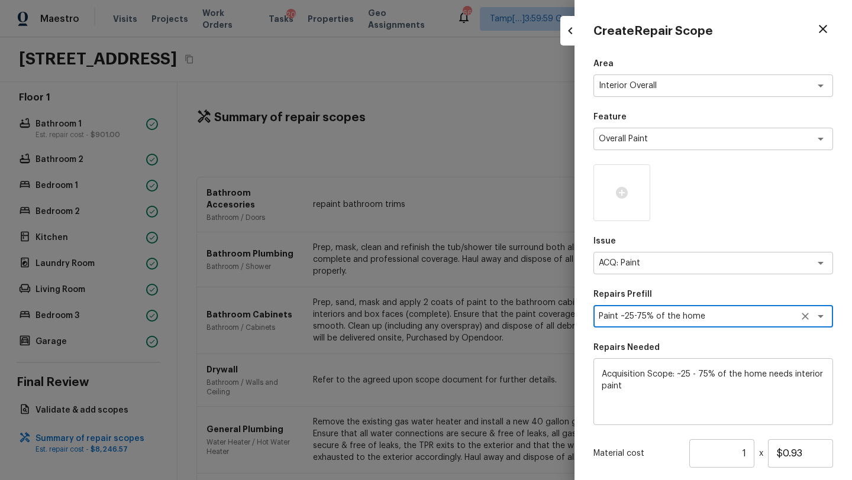
scroll to position [111, 0]
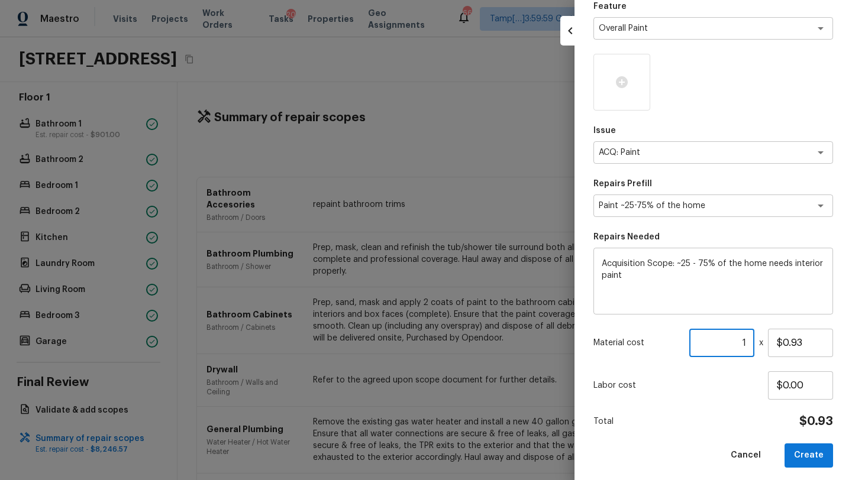
click at [745, 344] on input "1" at bounding box center [721, 343] width 65 height 28
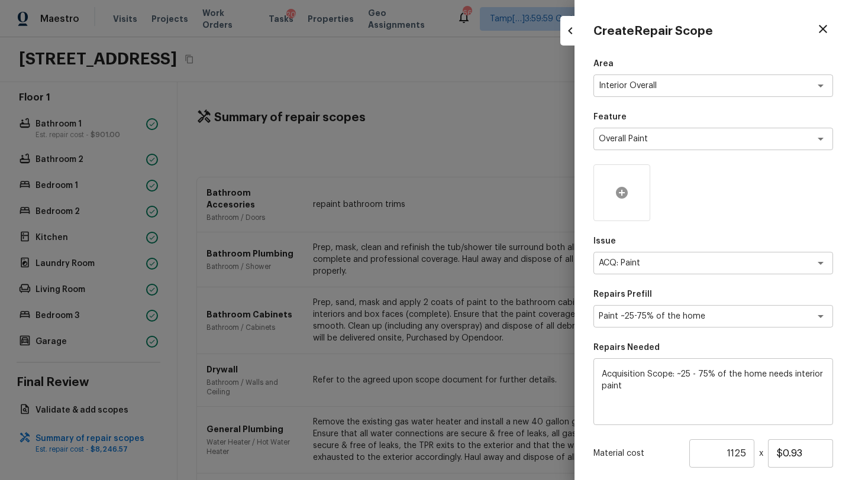
click at [623, 192] on icon at bounding box center [621, 193] width 14 height 14
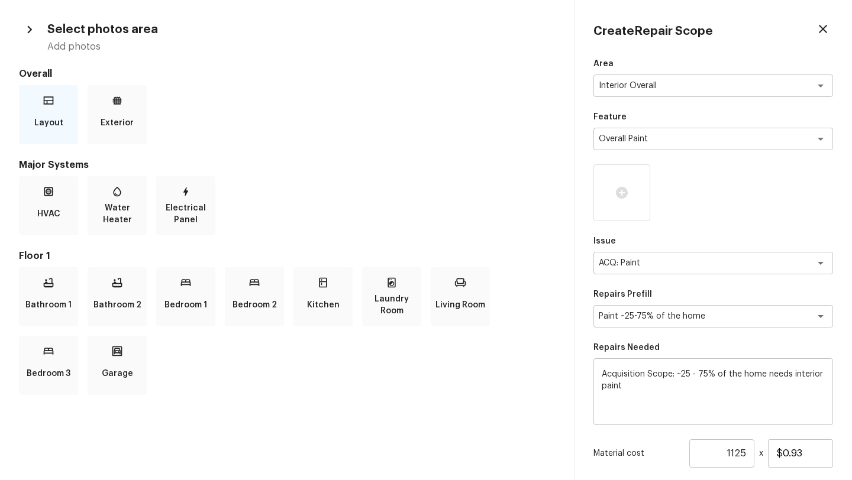
click at [57, 114] on p "Layout" at bounding box center [48, 123] width 29 height 24
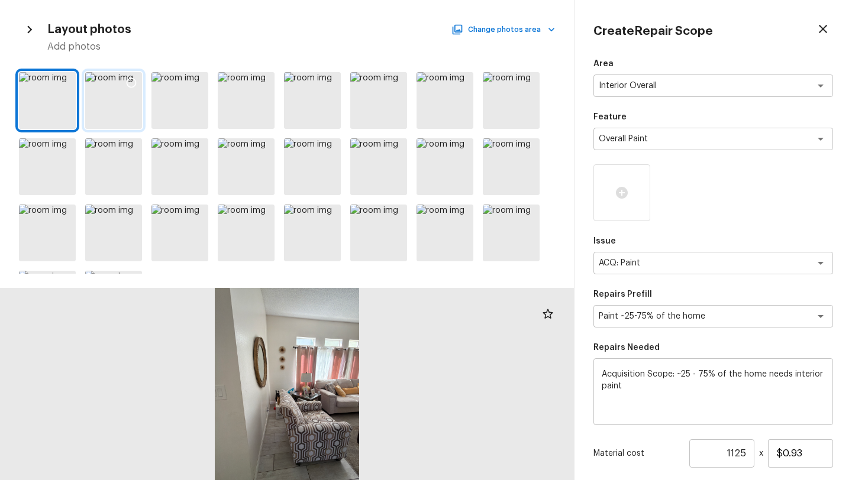
drag, startPoint x: 62, startPoint y: 85, endPoint x: 136, endPoint y: 80, distance: 74.0
click at [62, 85] on icon at bounding box center [65, 83] width 12 height 12
click at [136, 80] on icon at bounding box center [131, 83] width 12 height 12
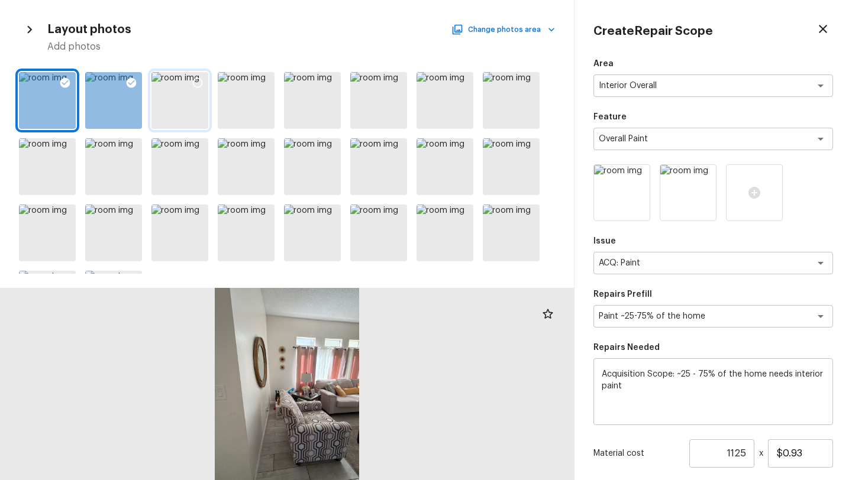
click at [196, 83] on icon at bounding box center [198, 83] width 12 height 12
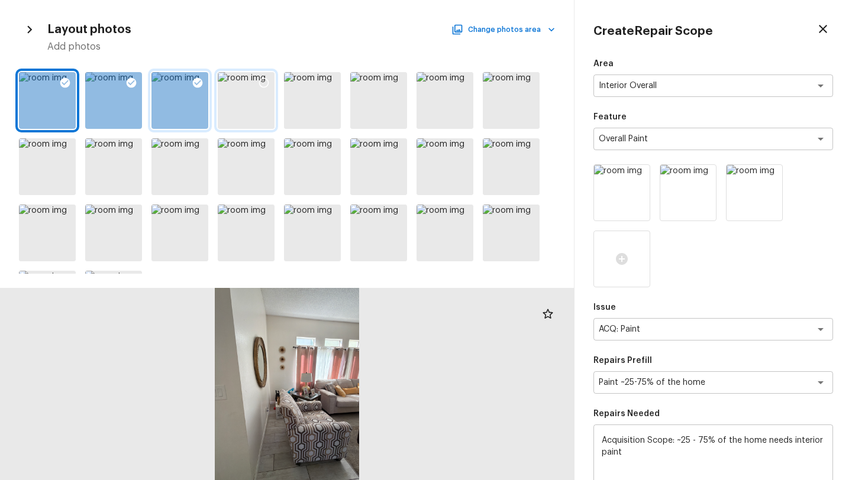
click at [262, 82] on icon at bounding box center [264, 83] width 12 height 12
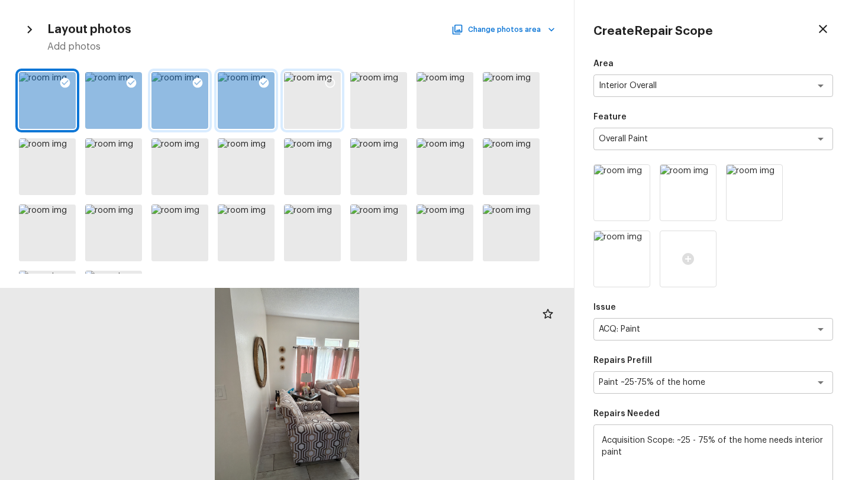
click at [325, 83] on icon at bounding box center [330, 83] width 10 height 10
click at [399, 84] on icon at bounding box center [396, 83] width 12 height 12
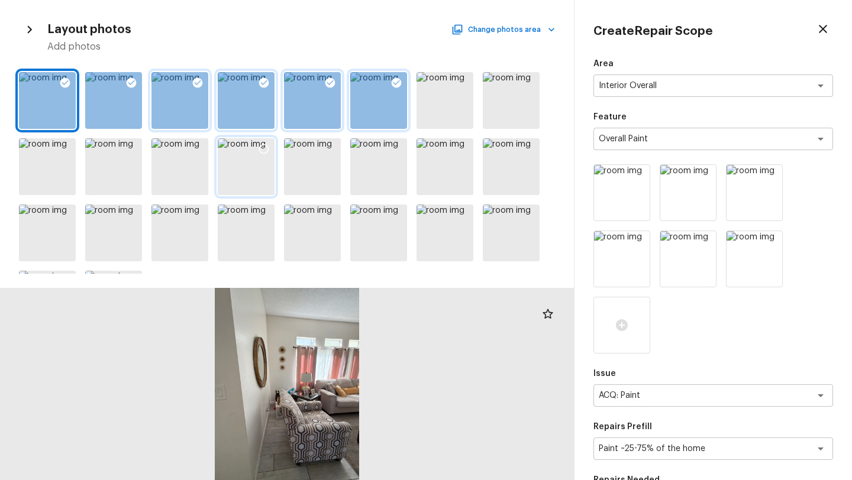
click at [266, 148] on icon at bounding box center [264, 149] width 12 height 12
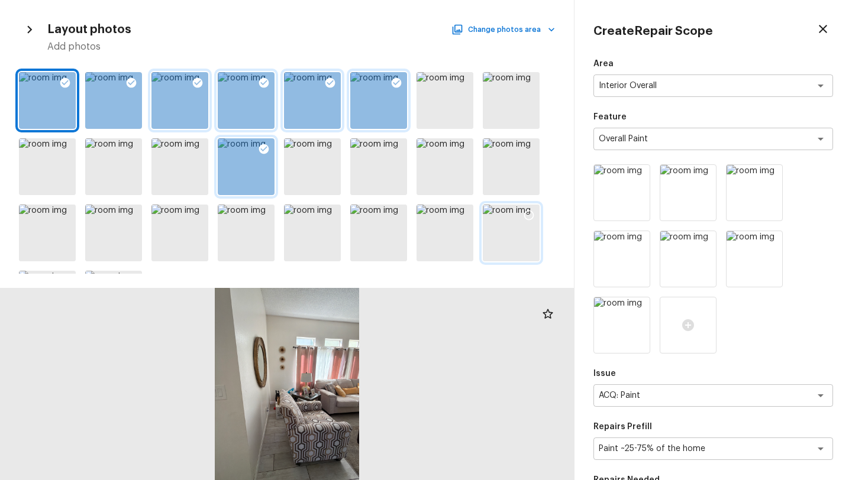
click at [532, 213] on icon at bounding box center [529, 216] width 10 height 10
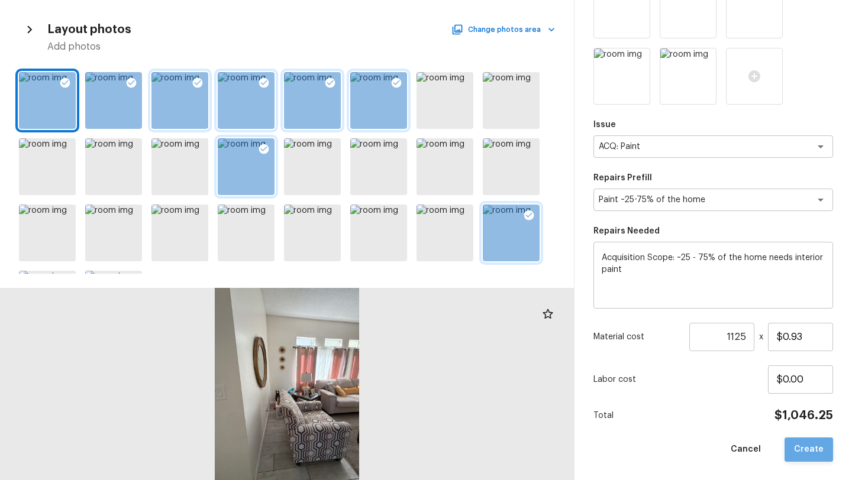
click at [817, 451] on button "Create" at bounding box center [808, 450] width 48 height 24
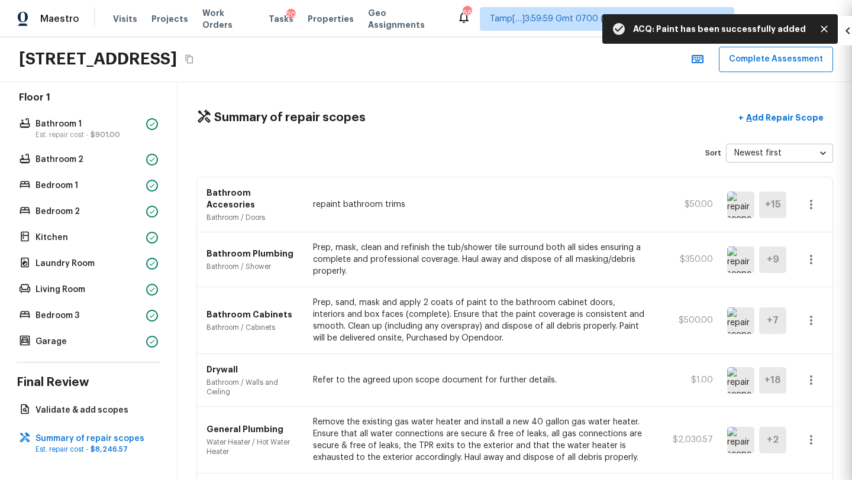
scroll to position [117, 0]
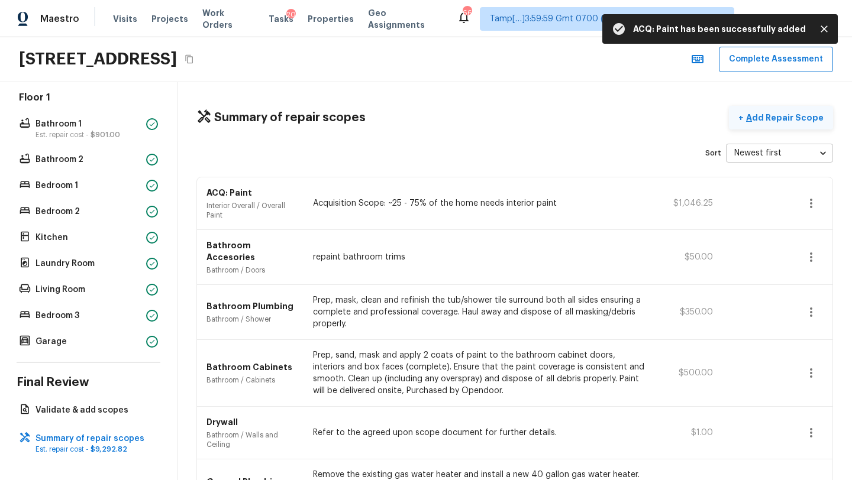
click at [785, 114] on p "Add Repair Scope" at bounding box center [783, 118] width 80 height 12
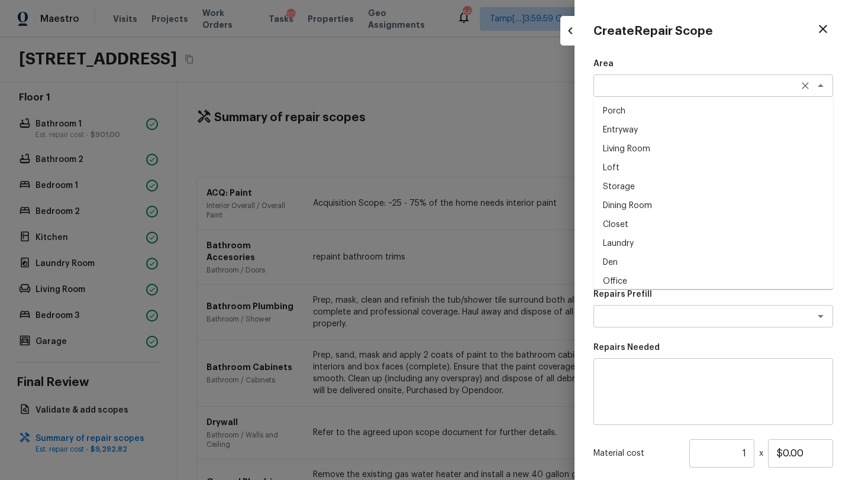
click at [614, 93] on div "x ​" at bounding box center [713, 86] width 240 height 22
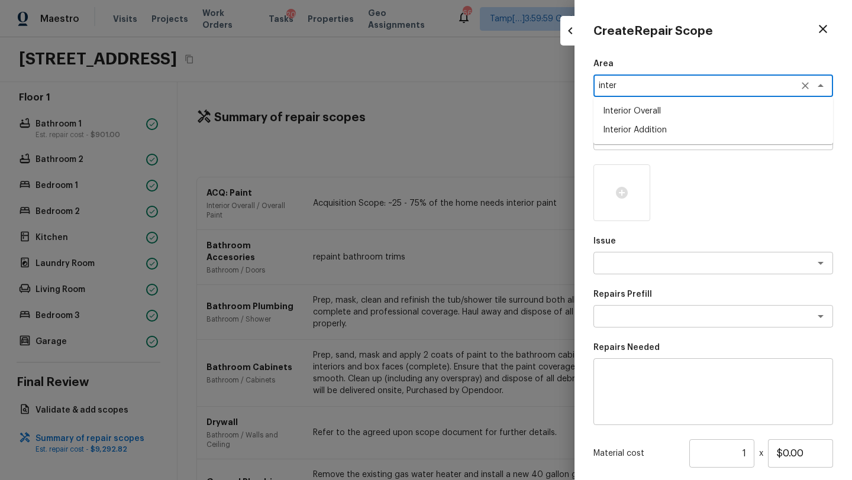
click at [640, 110] on li "Interior Overall" at bounding box center [713, 111] width 240 height 19
click at [616, 141] on textarea at bounding box center [696, 139] width 196 height 12
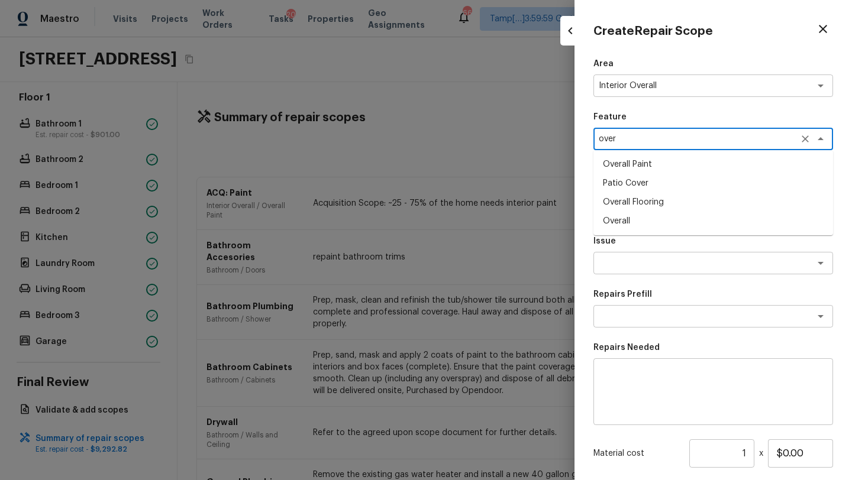
click at [632, 208] on li "Overall Flooring" at bounding box center [713, 202] width 240 height 19
click at [625, 258] on textarea at bounding box center [696, 263] width 196 height 12
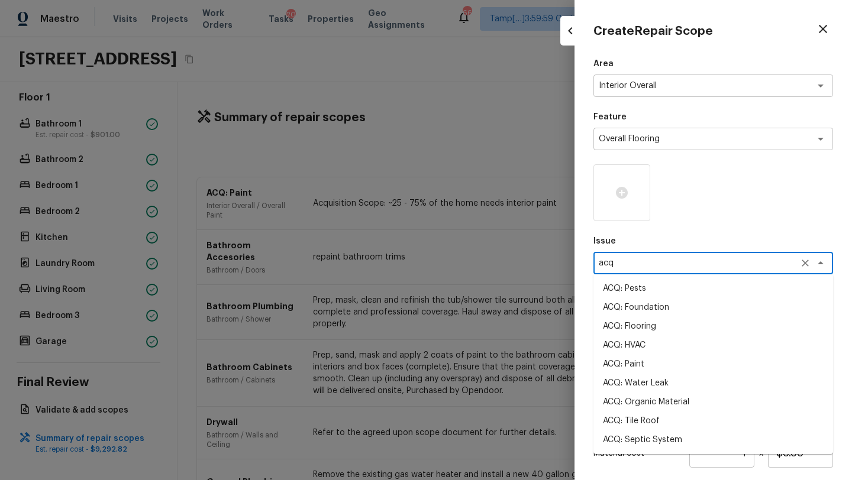
click at [642, 331] on li "ACQ: Flooring" at bounding box center [713, 326] width 240 height 19
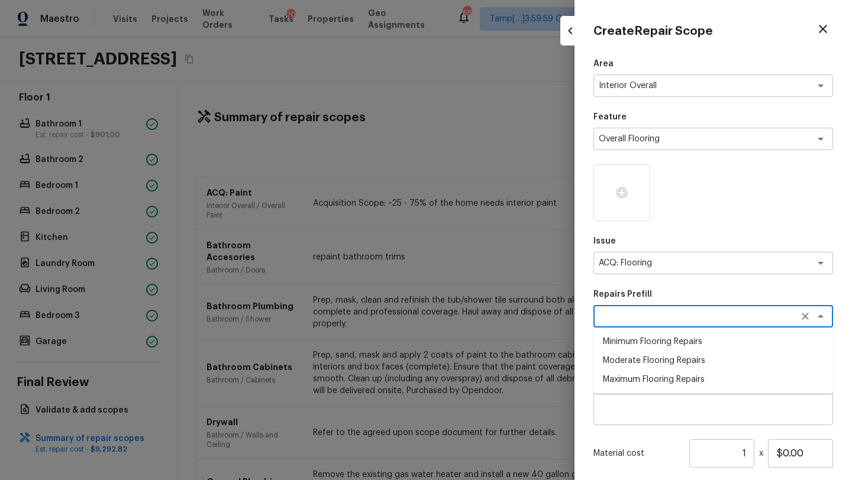
click at [643, 312] on textarea at bounding box center [696, 316] width 196 height 12
click at [649, 364] on li "Moderate Flooring Repairs" at bounding box center [713, 360] width 240 height 19
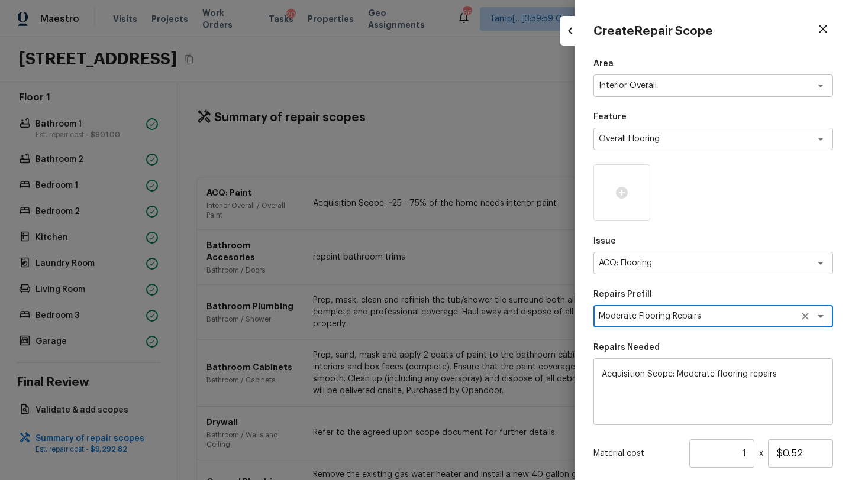
scroll to position [83, 0]
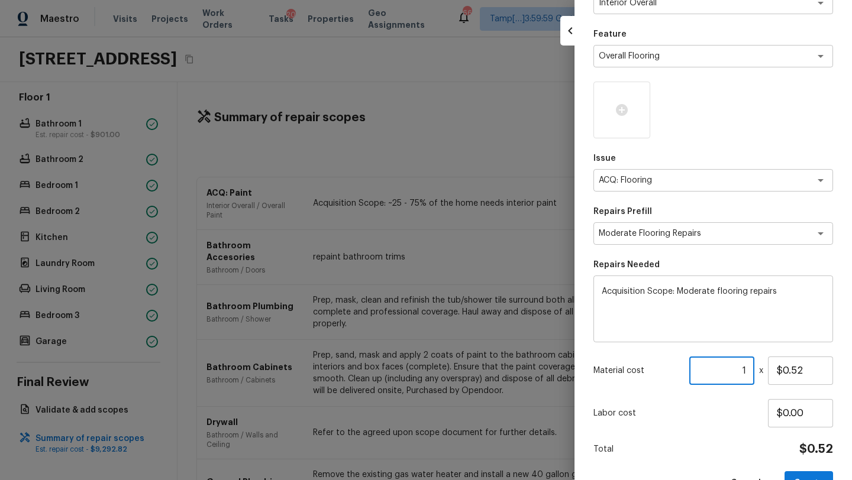
click at [747, 372] on input "1" at bounding box center [721, 371] width 65 height 28
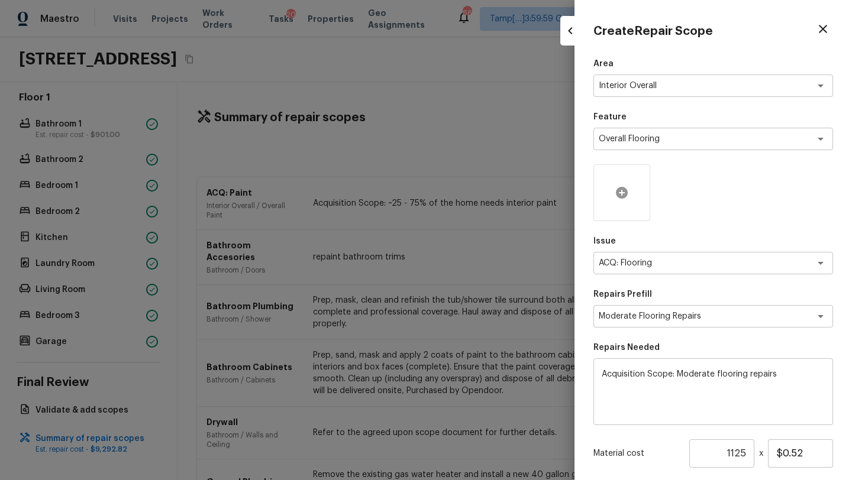
click at [619, 197] on icon at bounding box center [622, 193] width 12 height 12
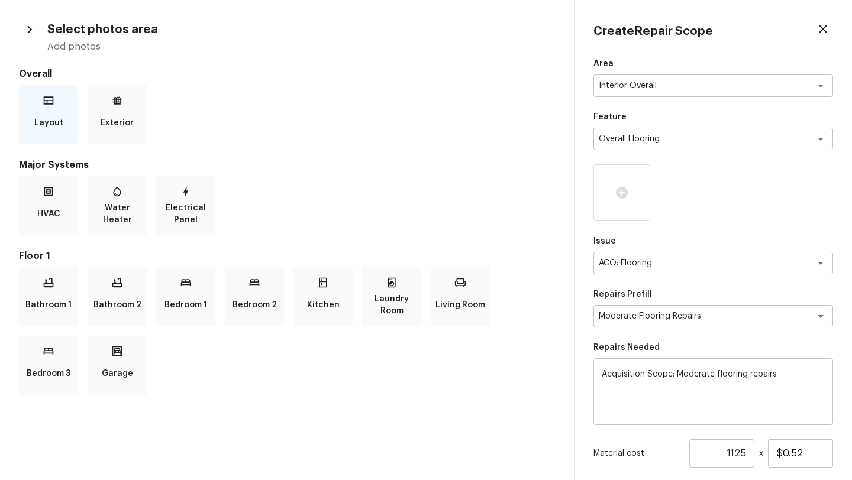
click at [64, 110] on div "Layout" at bounding box center [48, 114] width 59 height 59
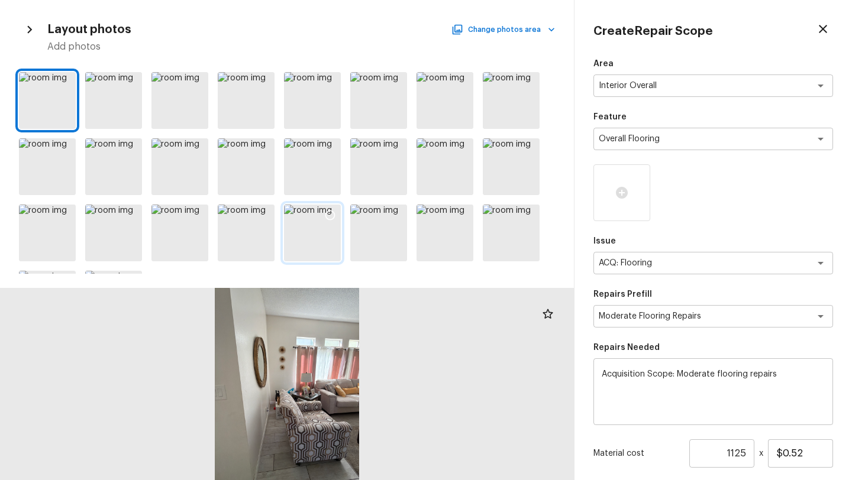
click at [334, 219] on icon at bounding box center [330, 215] width 12 height 12
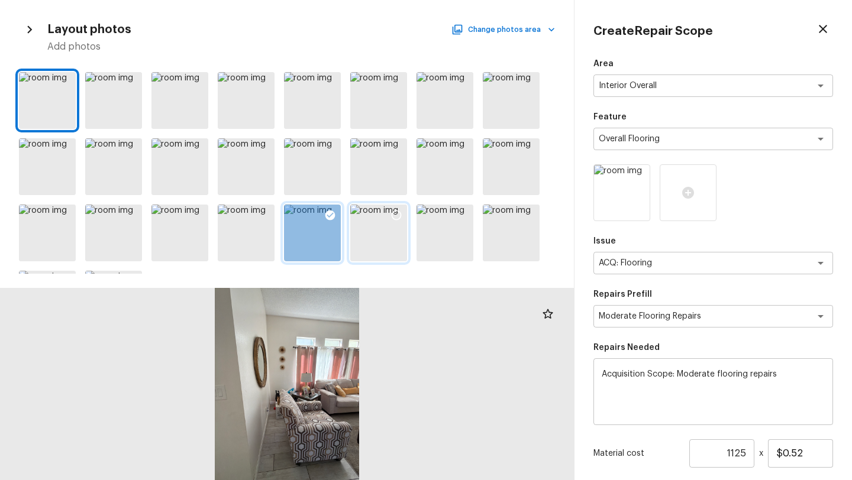
click at [397, 215] on icon at bounding box center [396, 215] width 12 height 12
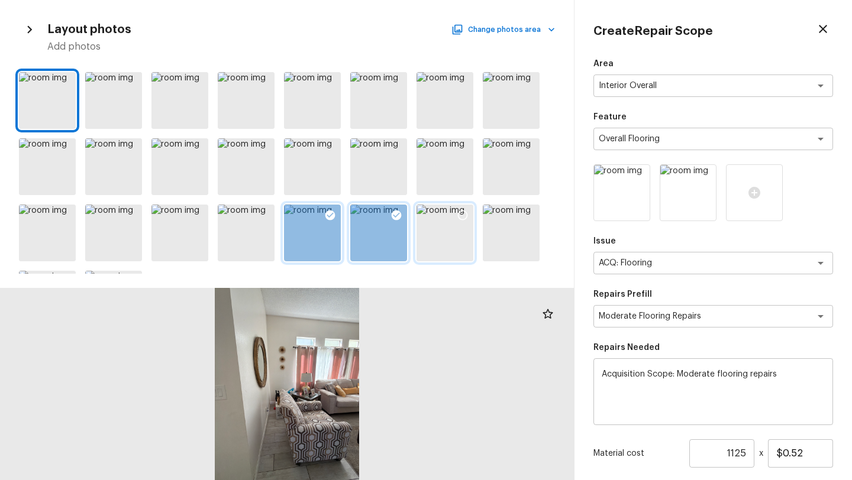
click at [465, 221] on icon at bounding box center [463, 215] width 12 height 12
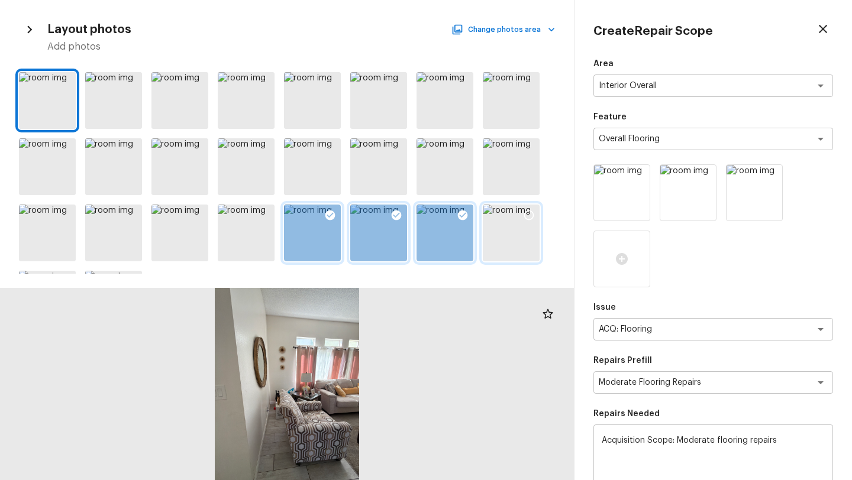
click at [534, 214] on icon at bounding box center [529, 215] width 12 height 12
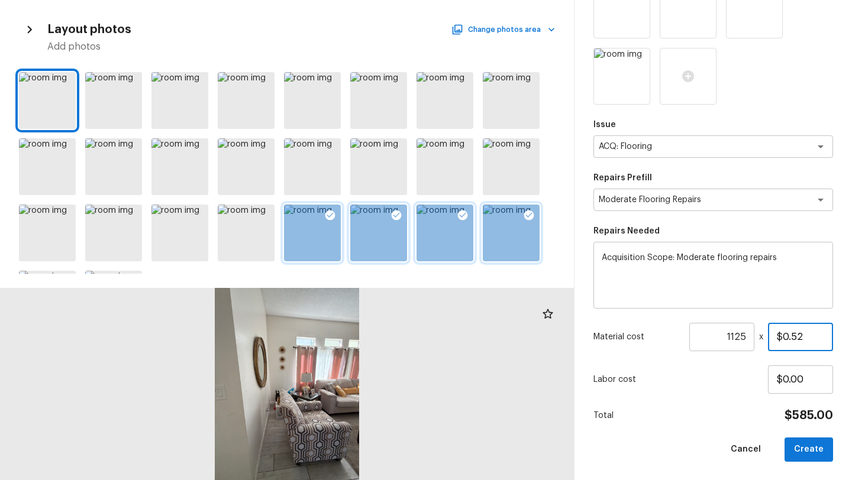
drag, startPoint x: 782, startPoint y: 337, endPoint x: 804, endPoint y: 337, distance: 22.5
click at [804, 337] on input "$0.52" at bounding box center [800, 337] width 65 height 28
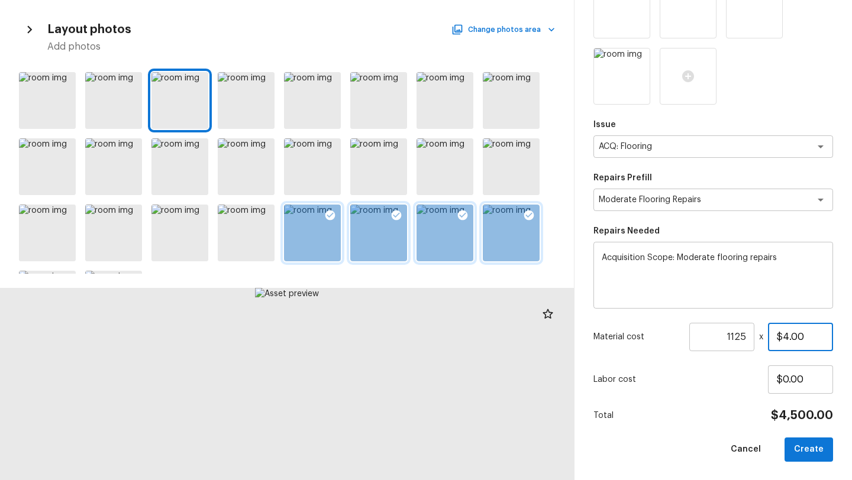
click at [796, 341] on input "$4.00" at bounding box center [800, 337] width 65 height 28
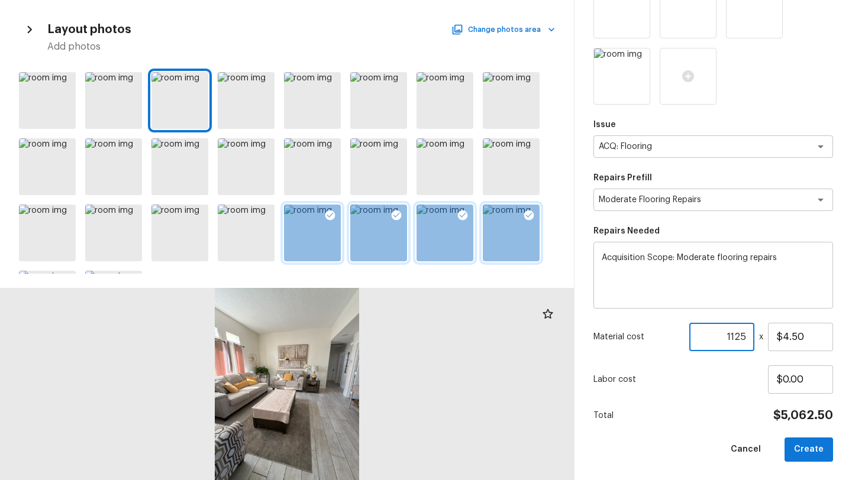
drag, startPoint x: 729, startPoint y: 337, endPoint x: 752, endPoint y: 342, distance: 23.2
click at [752, 342] on input "1125" at bounding box center [721, 337] width 65 height 28
click at [740, 339] on input "200" at bounding box center [721, 337] width 65 height 28
click at [803, 443] on button "Create" at bounding box center [808, 450] width 48 height 24
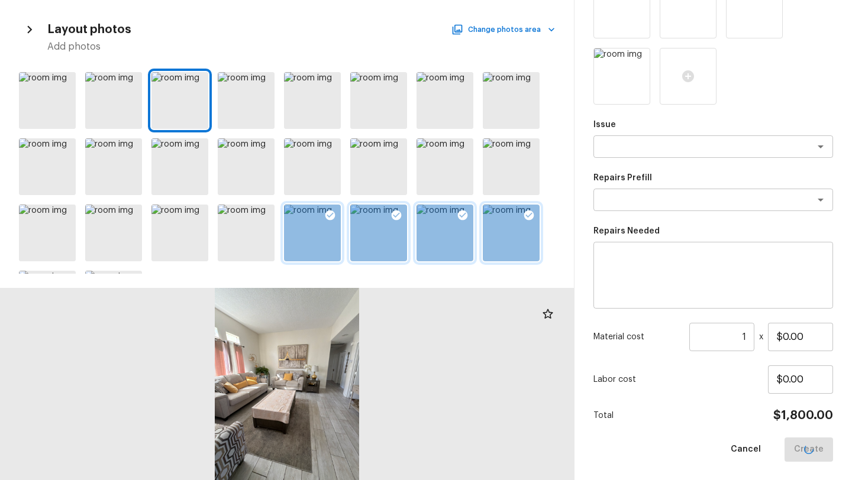
scroll to position [117, 0]
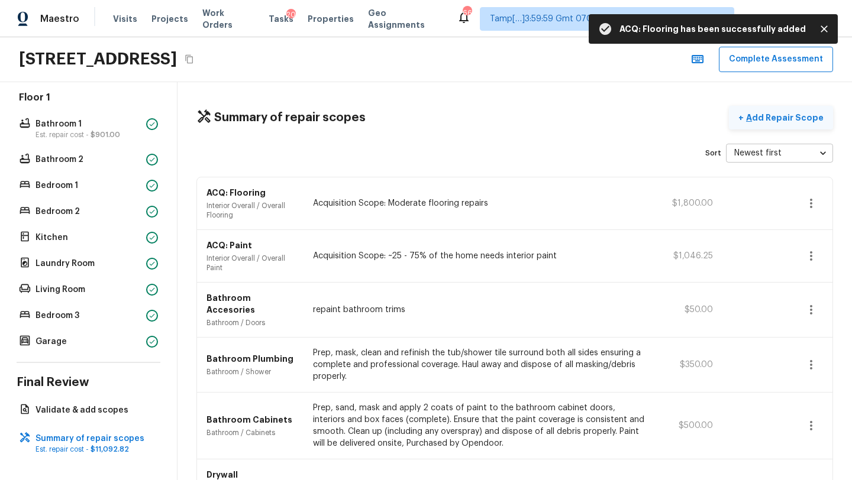
click at [769, 121] on p "Add Repair Scope" at bounding box center [783, 118] width 80 height 12
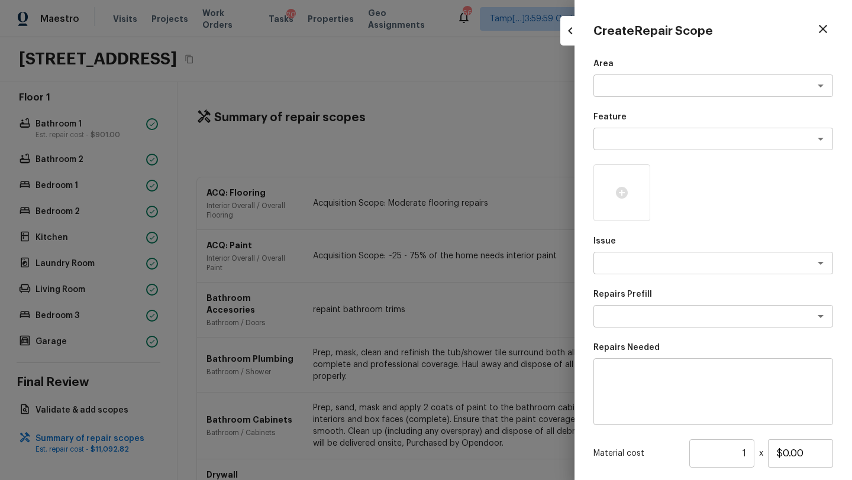
click at [593, 95] on div "Create Repair Scope Area x ​ Feature x ​ Issue x ​ Repairs Prefill x ​ Repairs …" at bounding box center [712, 240] width 277 height 480
click at [597, 91] on div "x ​" at bounding box center [713, 86] width 240 height 22
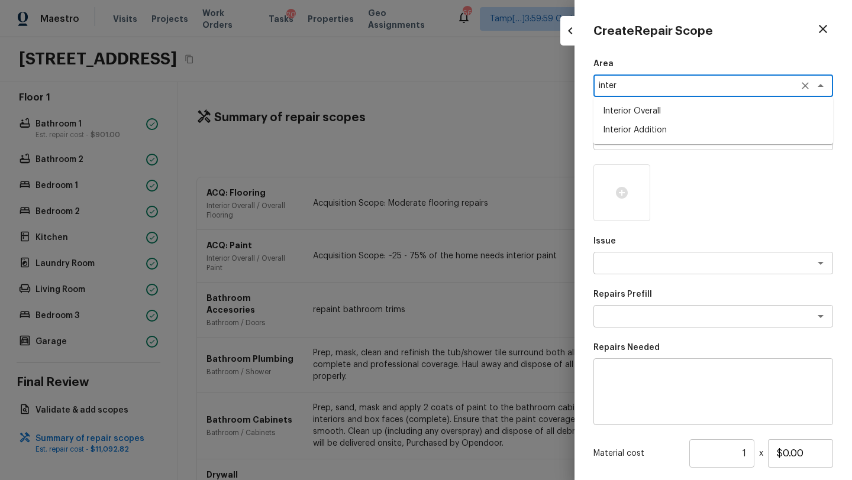
click at [607, 115] on li "Interior Overall" at bounding box center [713, 111] width 240 height 19
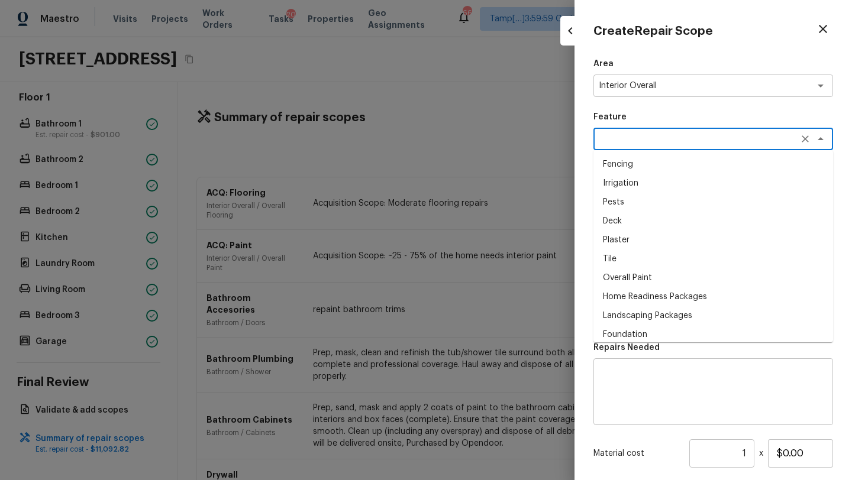
click at [608, 143] on textarea at bounding box center [696, 139] width 196 height 12
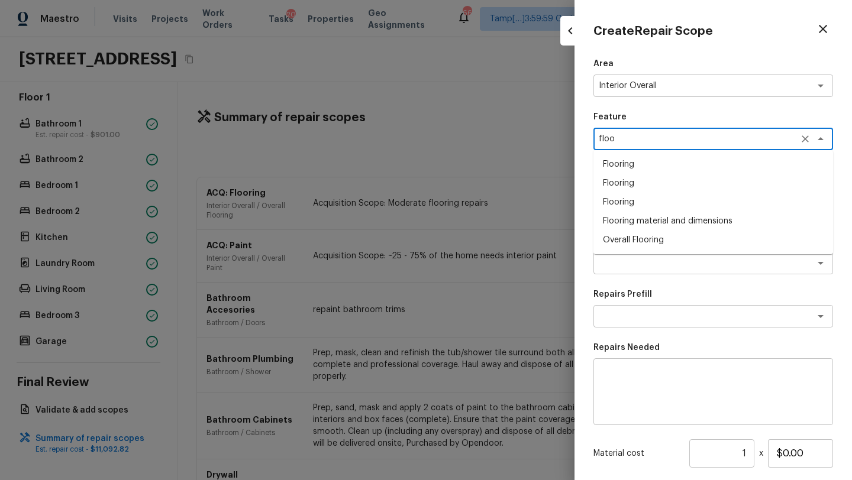
click at [627, 245] on li "Overall Flooring" at bounding box center [713, 240] width 240 height 19
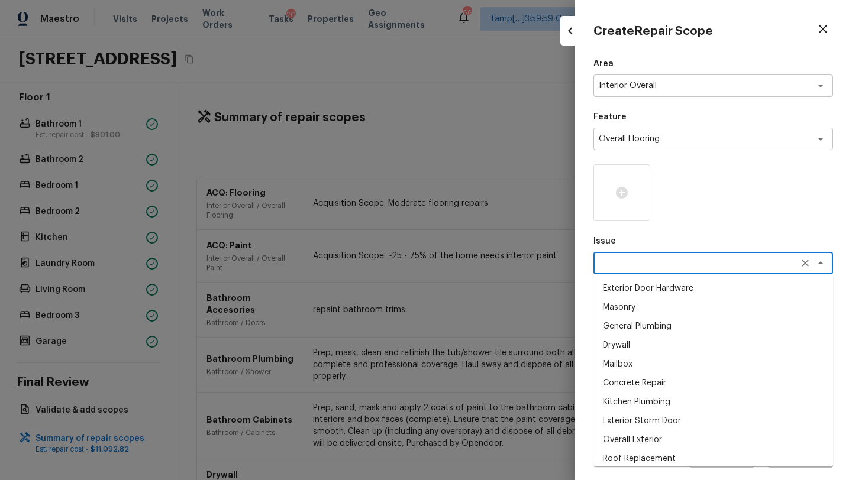
click at [629, 258] on textarea at bounding box center [696, 263] width 196 height 12
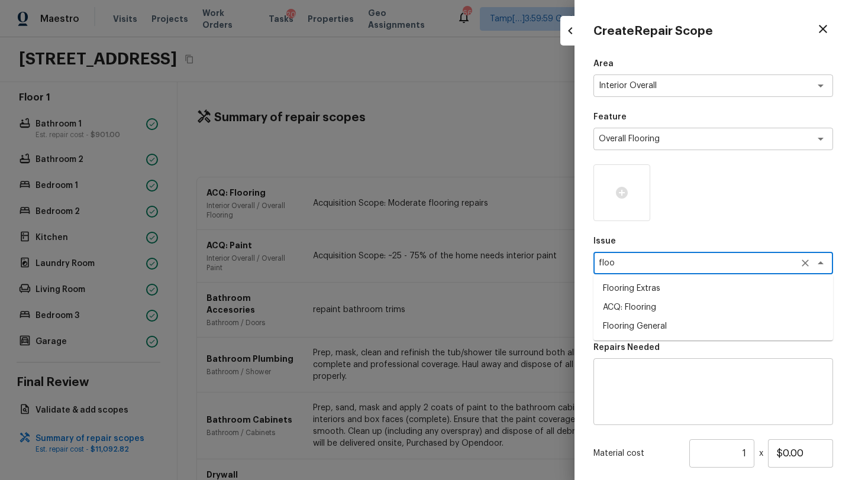
click at [625, 313] on li "ACQ: Flooring" at bounding box center [713, 307] width 240 height 19
click at [625, 315] on textarea at bounding box center [696, 316] width 196 height 12
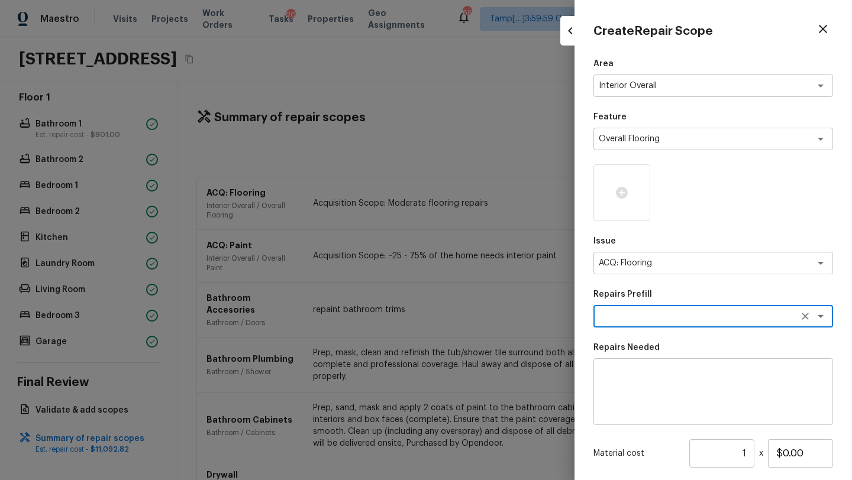
click at [625, 315] on textarea at bounding box center [696, 316] width 196 height 12
click at [623, 338] on li "Minimum Flooring Repairs" at bounding box center [713, 341] width 240 height 19
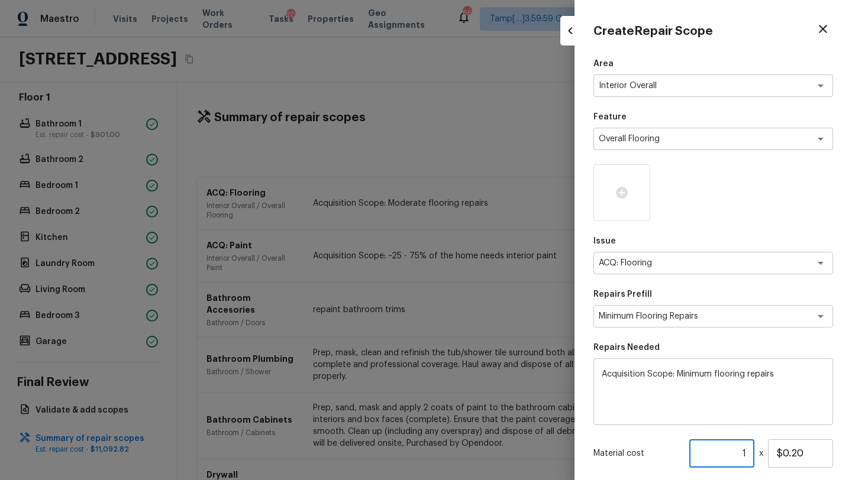
click at [744, 456] on input "1" at bounding box center [721, 453] width 65 height 28
click at [792, 390] on textarea "Acquisition Scope: Minimum flooring repairs" at bounding box center [712, 391] width 223 height 47
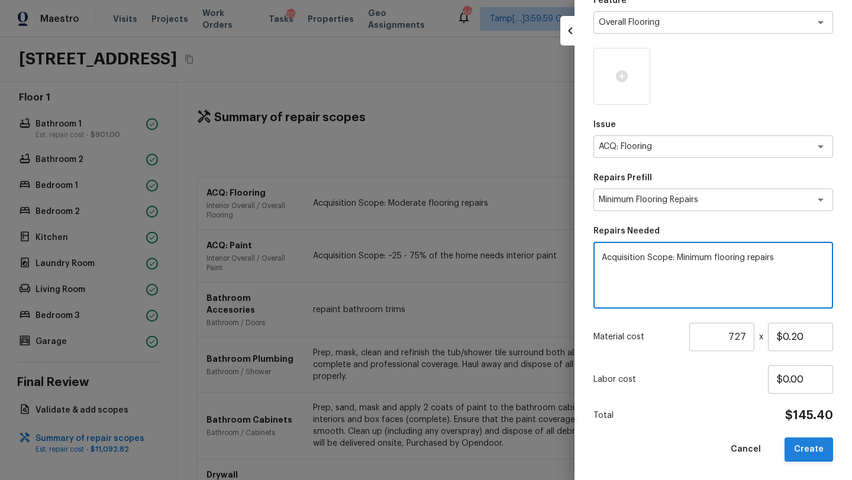
click at [800, 453] on button "Create" at bounding box center [808, 450] width 48 height 24
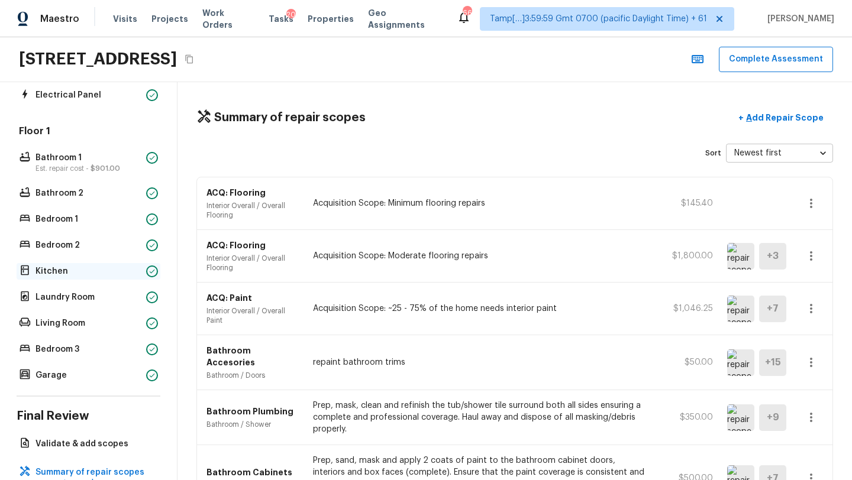
scroll to position [247, 0]
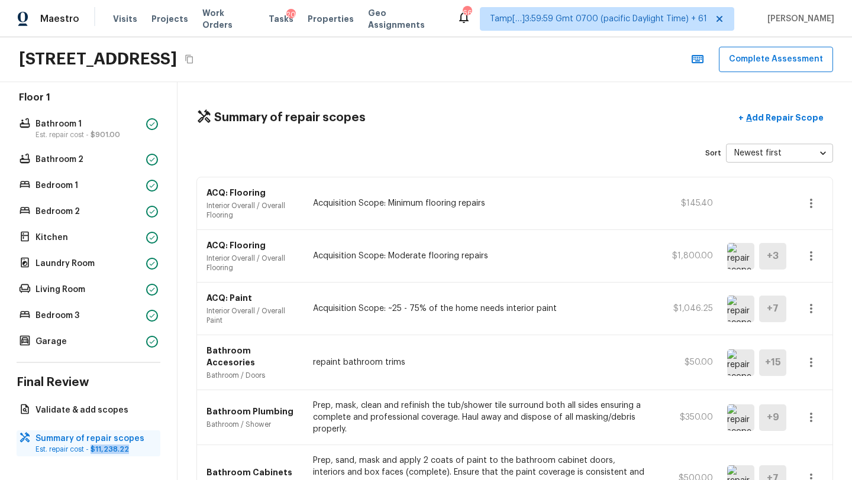
drag, startPoint x: 91, startPoint y: 448, endPoint x: 130, endPoint y: 452, distance: 39.2
click at [130, 452] on p "Est. repair cost - $11,238.22" at bounding box center [94, 449] width 118 height 9
copy span "$11,238.22"
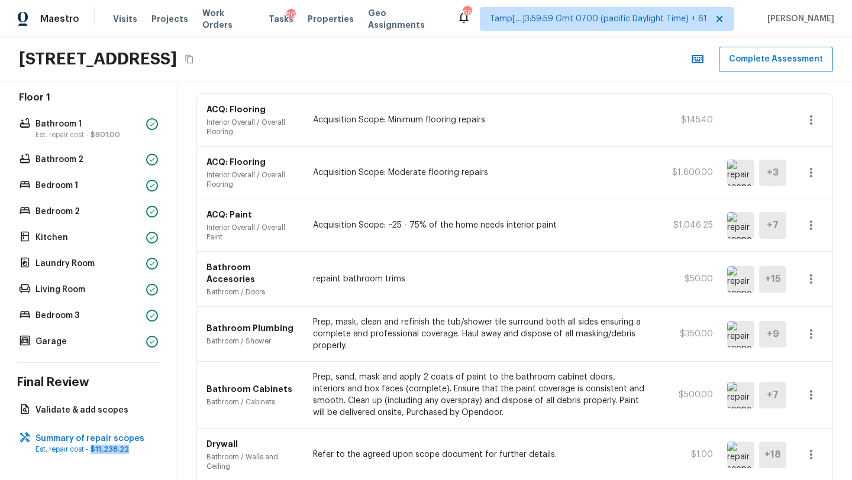
scroll to position [75, 0]
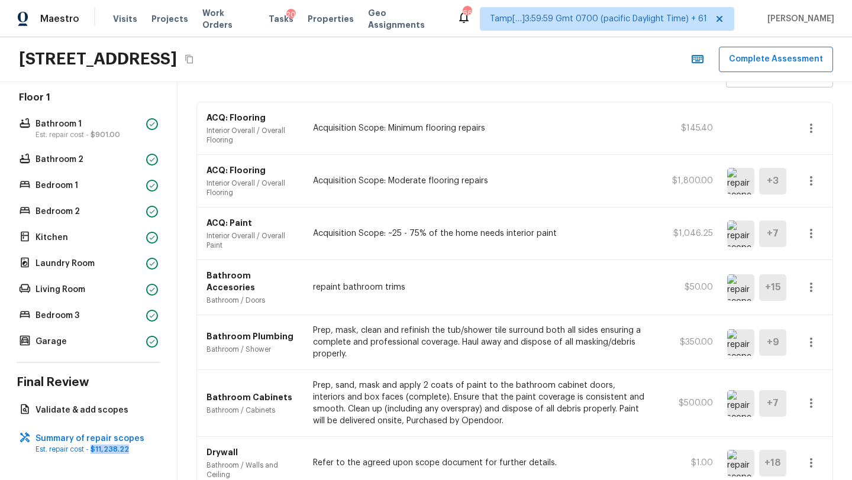
click at [811, 283] on icon "button" at bounding box center [811, 287] width 2 height 9
click at [803, 320] on li "Edit" at bounding box center [814, 316] width 55 height 35
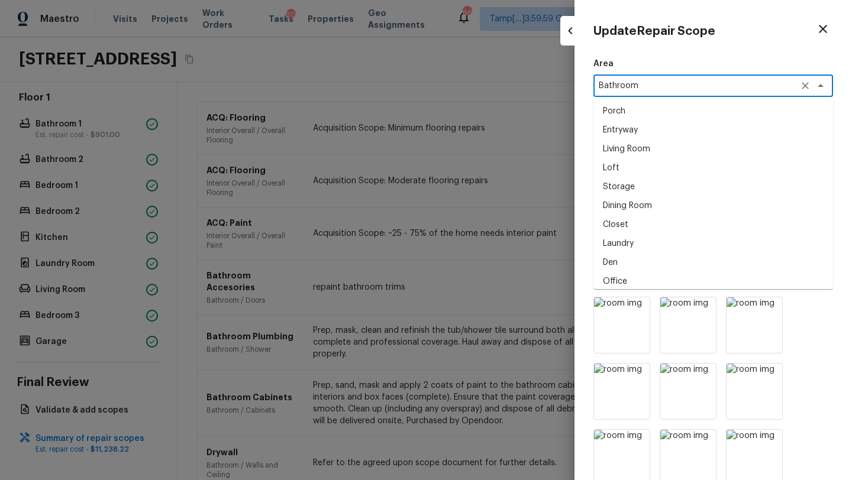
click at [630, 85] on textarea "Bathroom" at bounding box center [696, 86] width 196 height 12
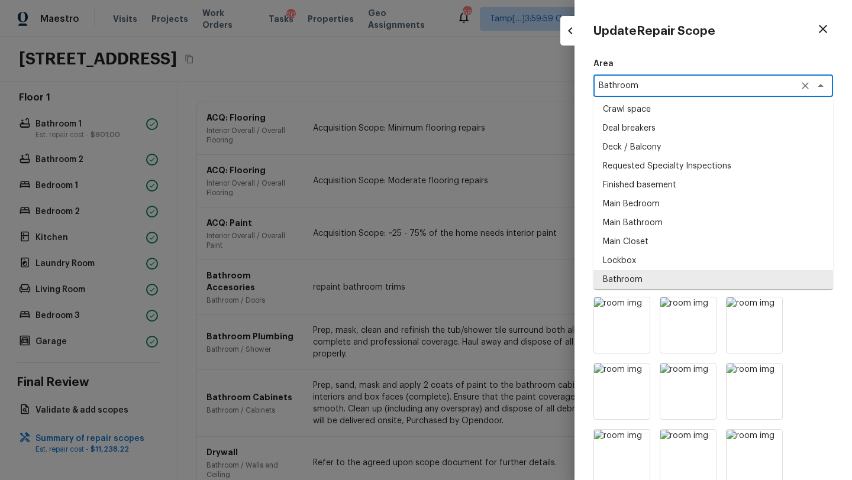
click at [630, 85] on textarea "Bathroom" at bounding box center [696, 86] width 196 height 12
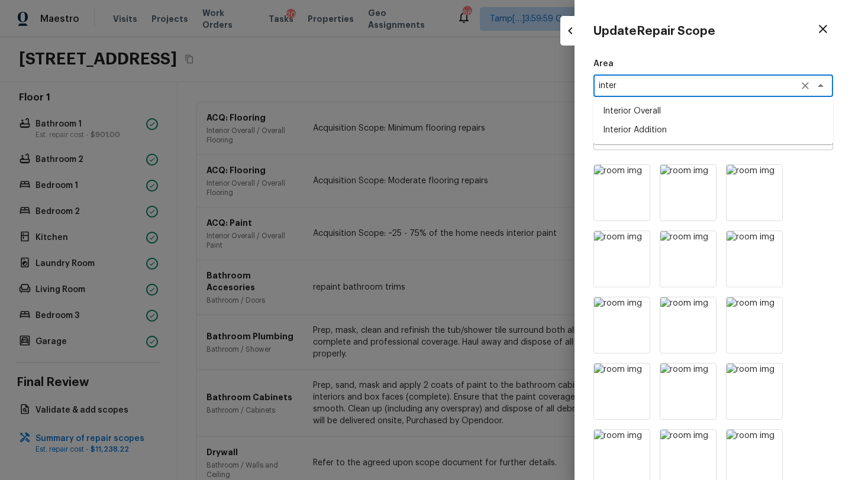
click at [637, 107] on li "Interior Overall" at bounding box center [713, 111] width 240 height 19
click at [812, 190] on div at bounding box center [713, 358] width 240 height 388
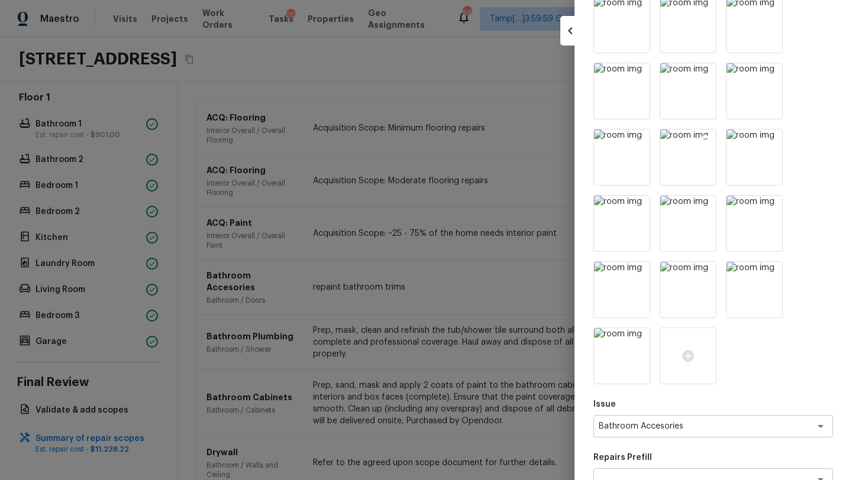
scroll to position [448, 0]
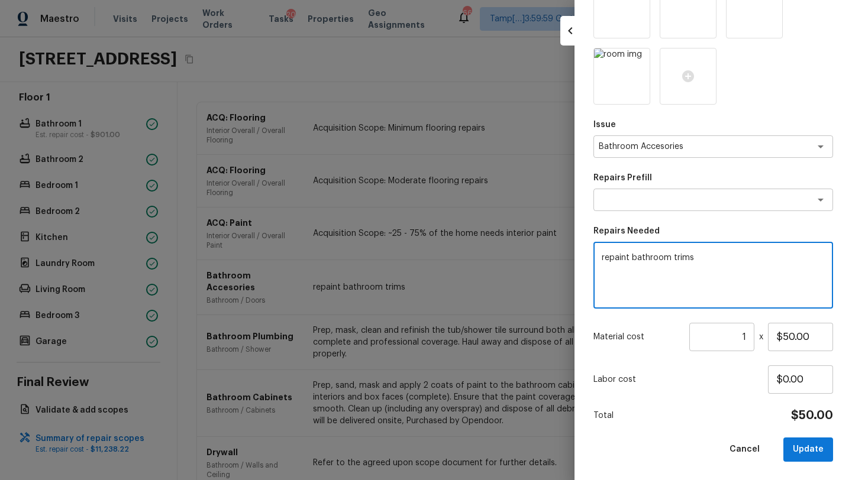
drag, startPoint x: 630, startPoint y: 256, endPoint x: 668, endPoint y: 259, distance: 38.0
click at [668, 259] on textarea "repaint bathroom trims" at bounding box center [712, 275] width 223 height 47
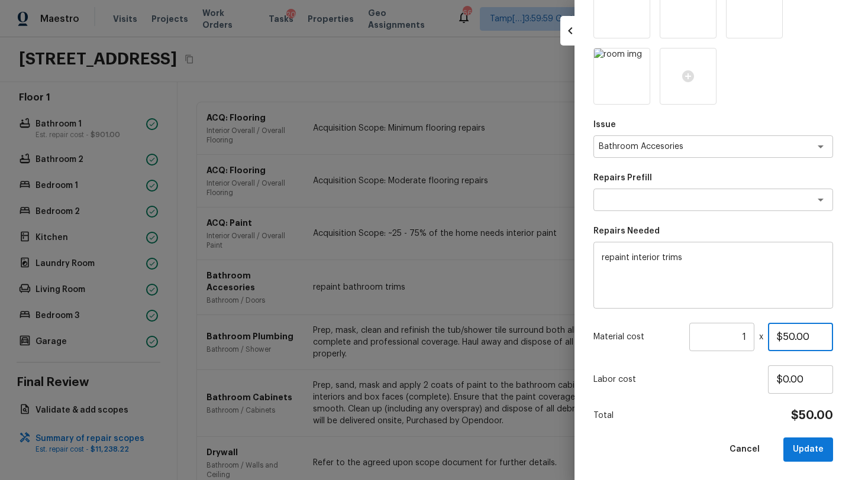
drag, startPoint x: 784, startPoint y: 338, endPoint x: 793, endPoint y: 338, distance: 8.9
click at [793, 338] on input "$50.00" at bounding box center [800, 337] width 65 height 28
click at [723, 408] on div "Total $300.00" at bounding box center [713, 415] width 240 height 15
click at [798, 444] on button "Update" at bounding box center [808, 450] width 50 height 24
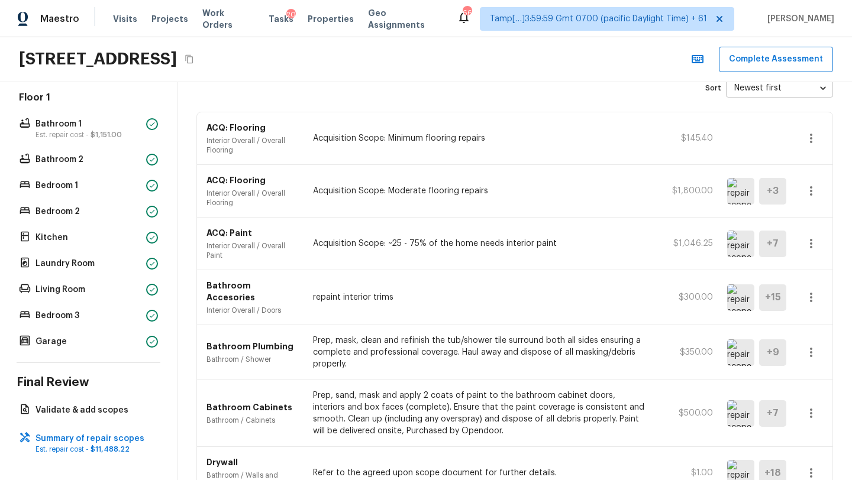
scroll to position [0, 0]
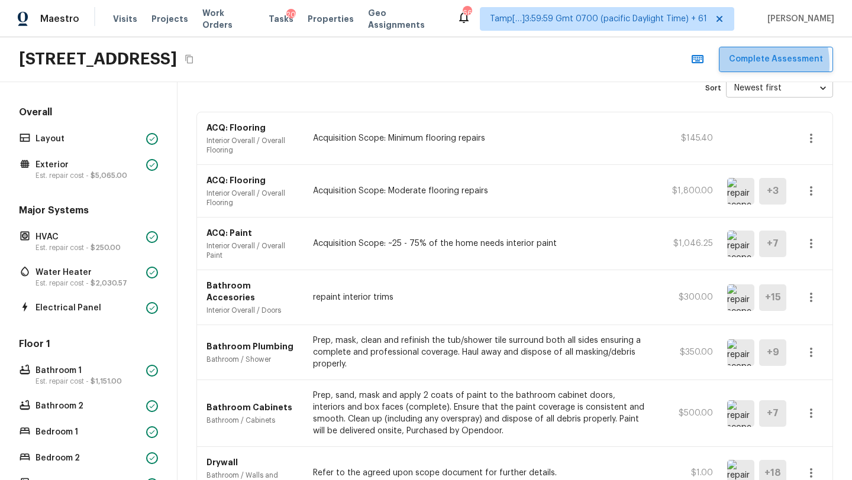
click at [739, 64] on button "Complete Assessment" at bounding box center [776, 59] width 114 height 25
